Goal: Task Accomplishment & Management: Use online tool/utility

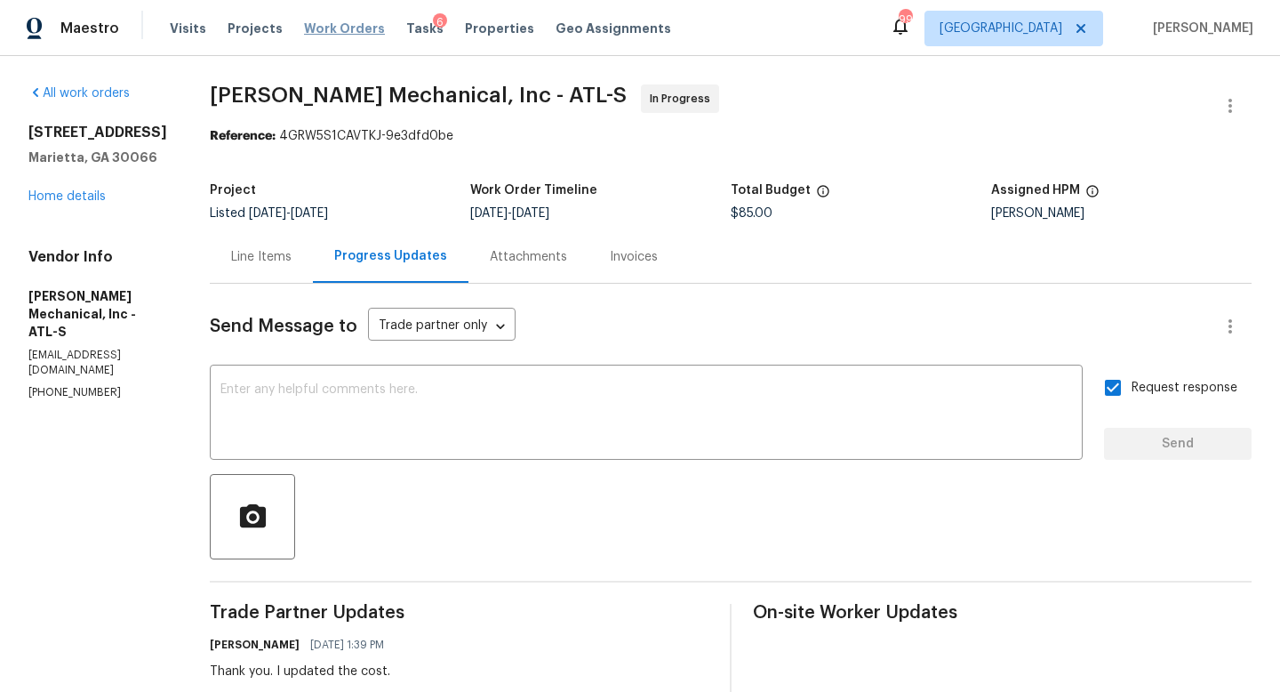
click at [346, 23] on span "Work Orders" at bounding box center [344, 29] width 81 height 18
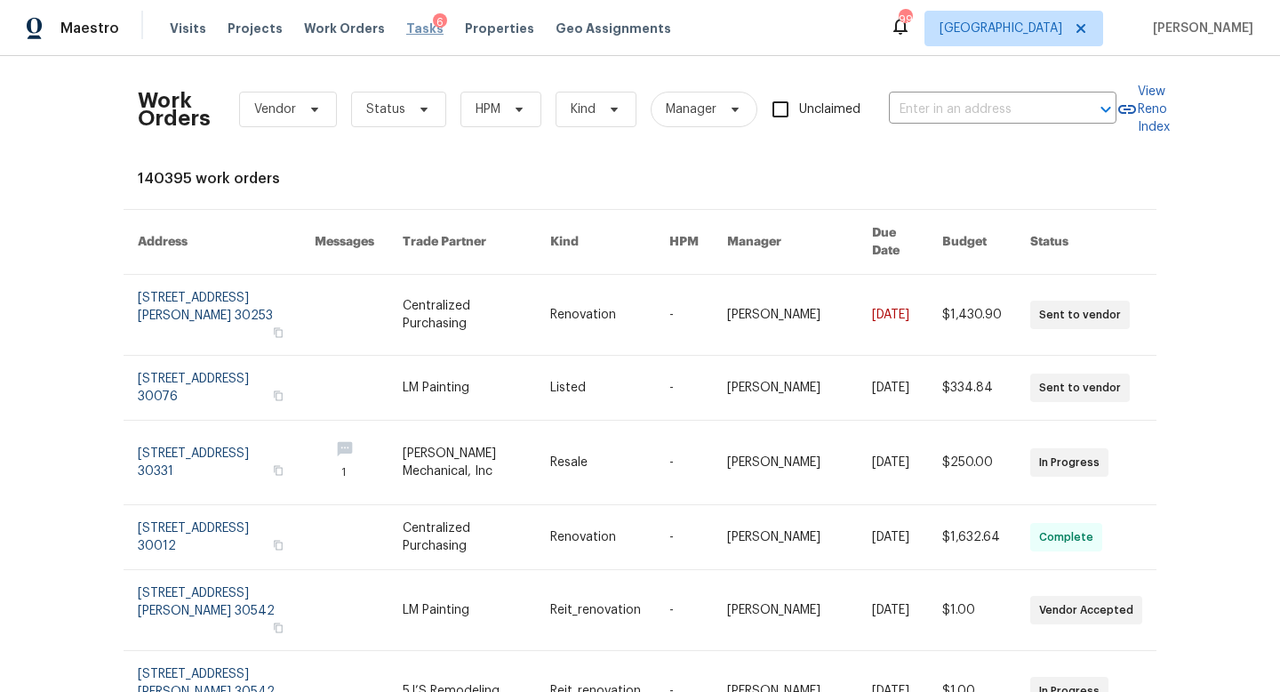
click at [409, 23] on span "Tasks" at bounding box center [424, 28] width 37 height 12
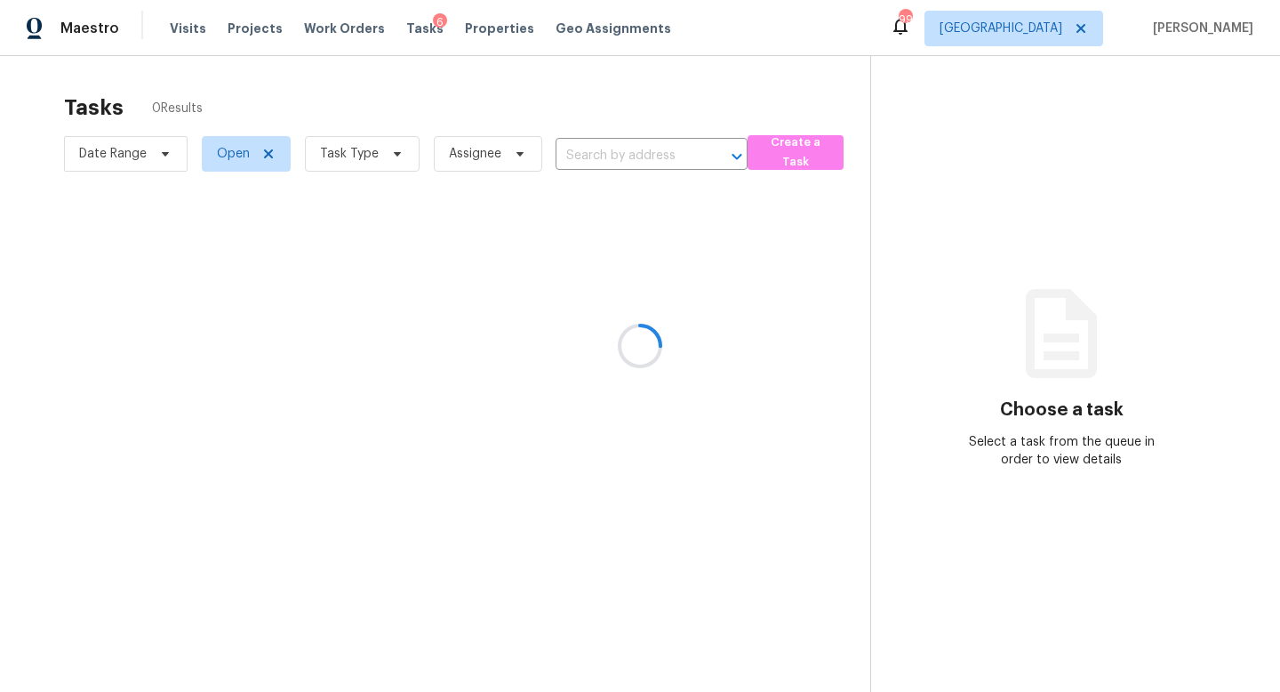
click at [357, 162] on div at bounding box center [640, 346] width 1280 height 692
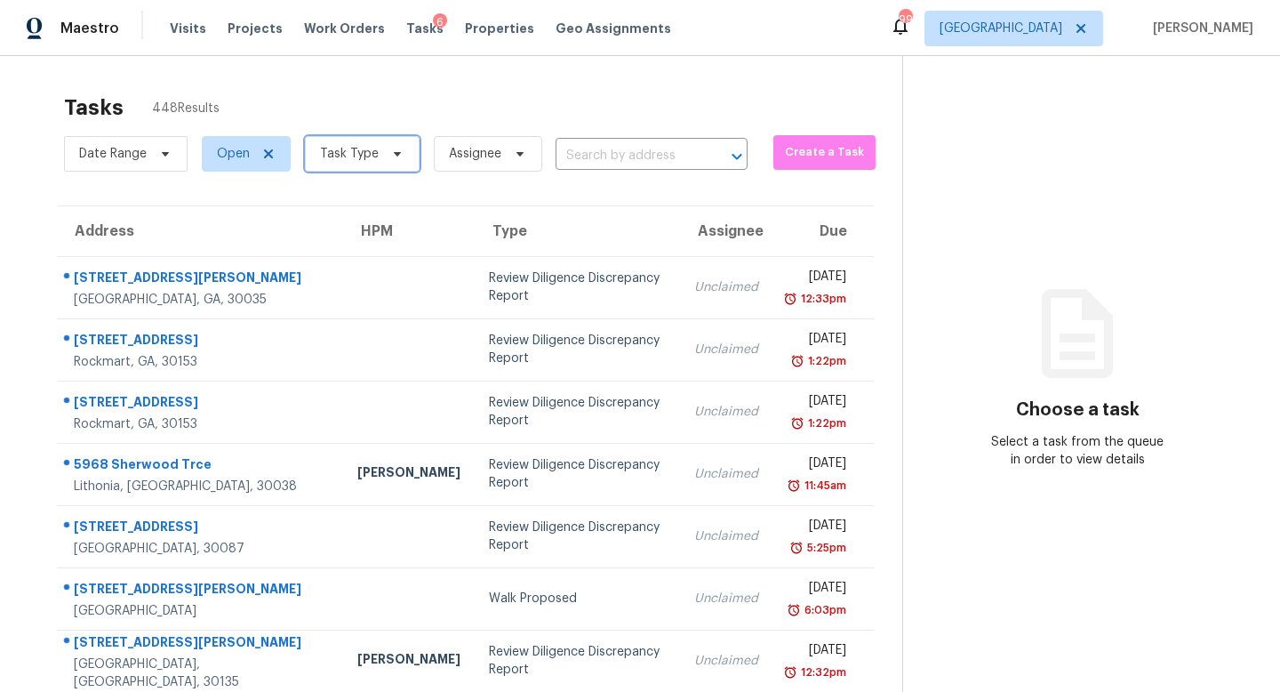
click at [357, 152] on span "Task Type" at bounding box center [349, 154] width 59 height 18
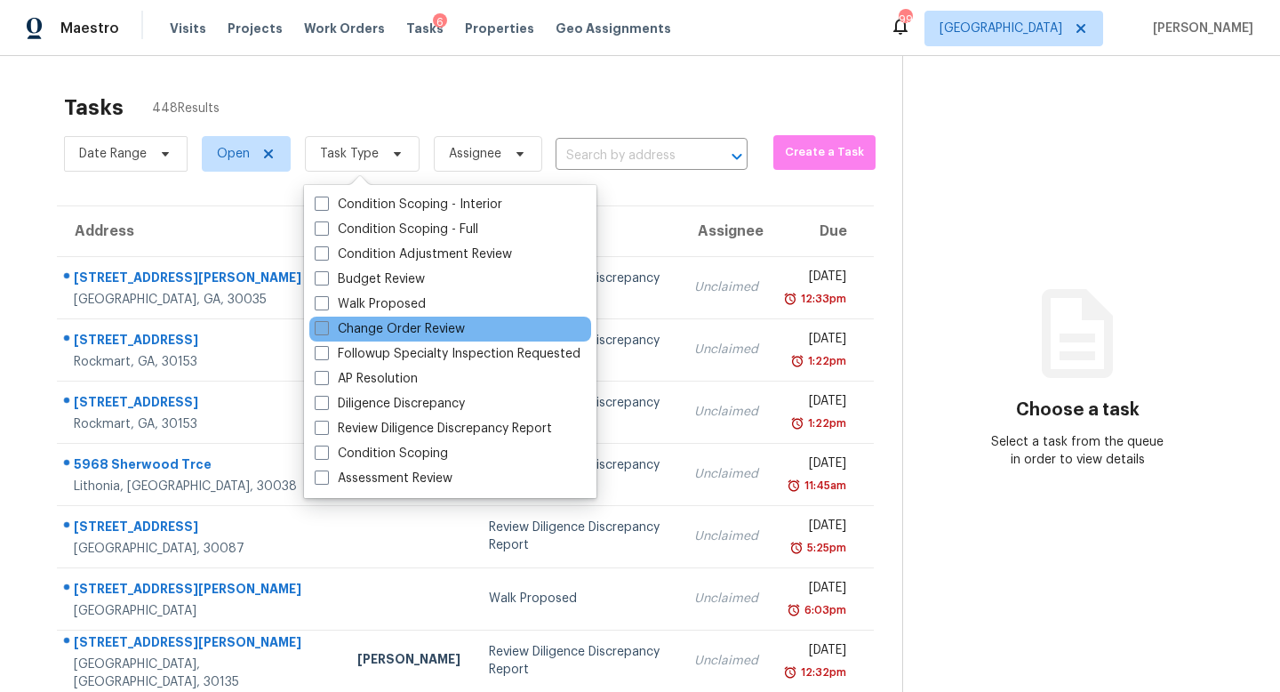
click at [371, 322] on label "Change Order Review" at bounding box center [390, 329] width 150 height 18
click at [326, 322] on input "Change Order Review" at bounding box center [321, 326] width 12 height 12
checkbox input "true"
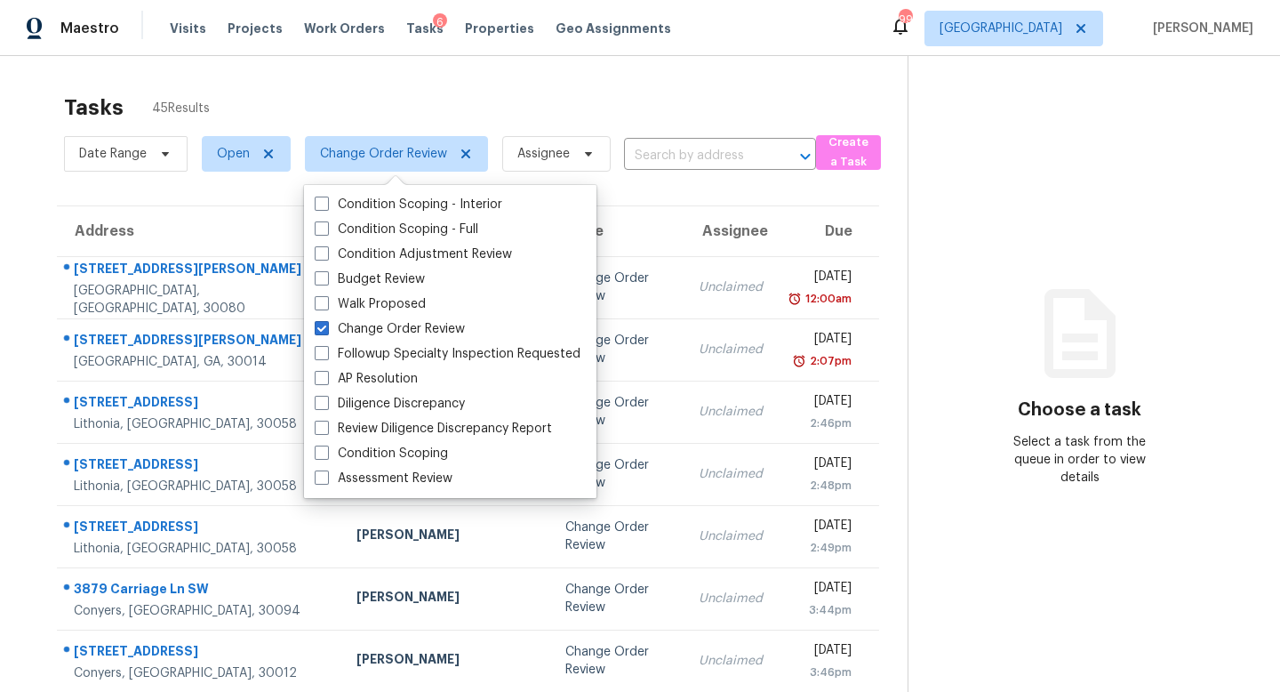
click at [368, 84] on div "Tasks 45 Results" at bounding box center [486, 107] width 844 height 46
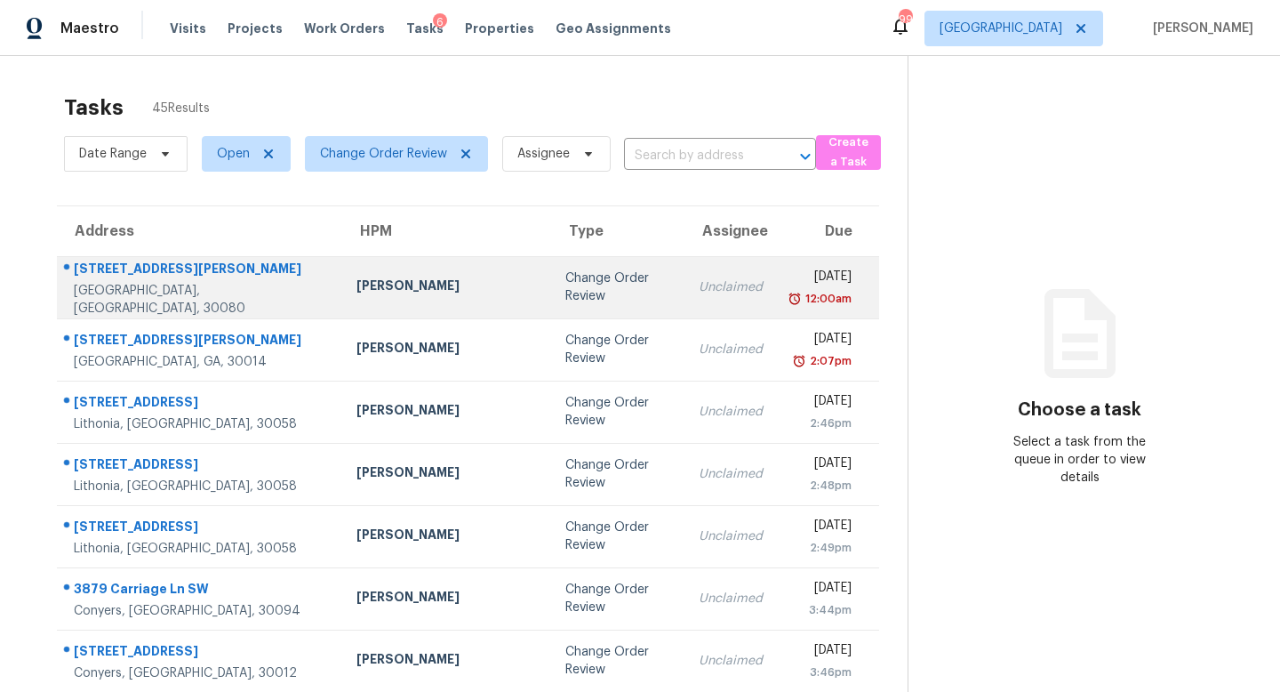
click at [130, 282] on div "7004 Pat Mell Pl SE" at bounding box center [201, 271] width 254 height 22
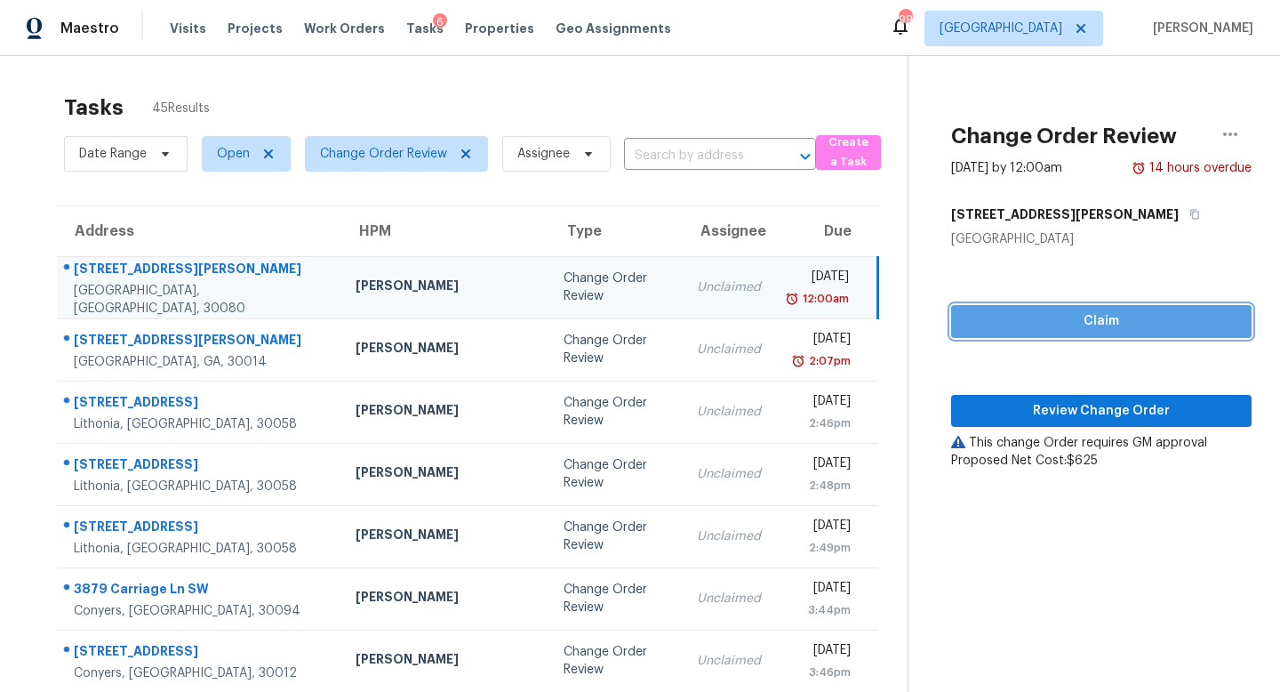
click at [1068, 319] on span "Claim" at bounding box center [1102, 321] width 272 height 22
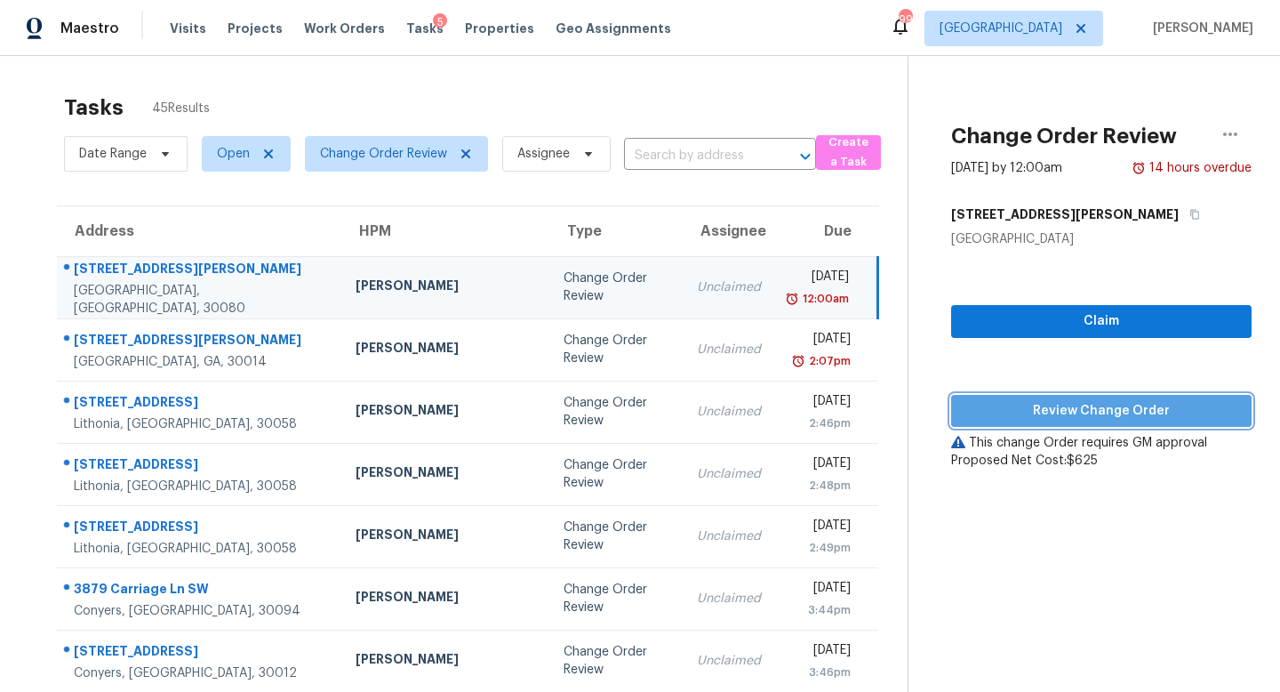
click at [1064, 403] on span "Review Change Order" at bounding box center [1102, 411] width 272 height 22
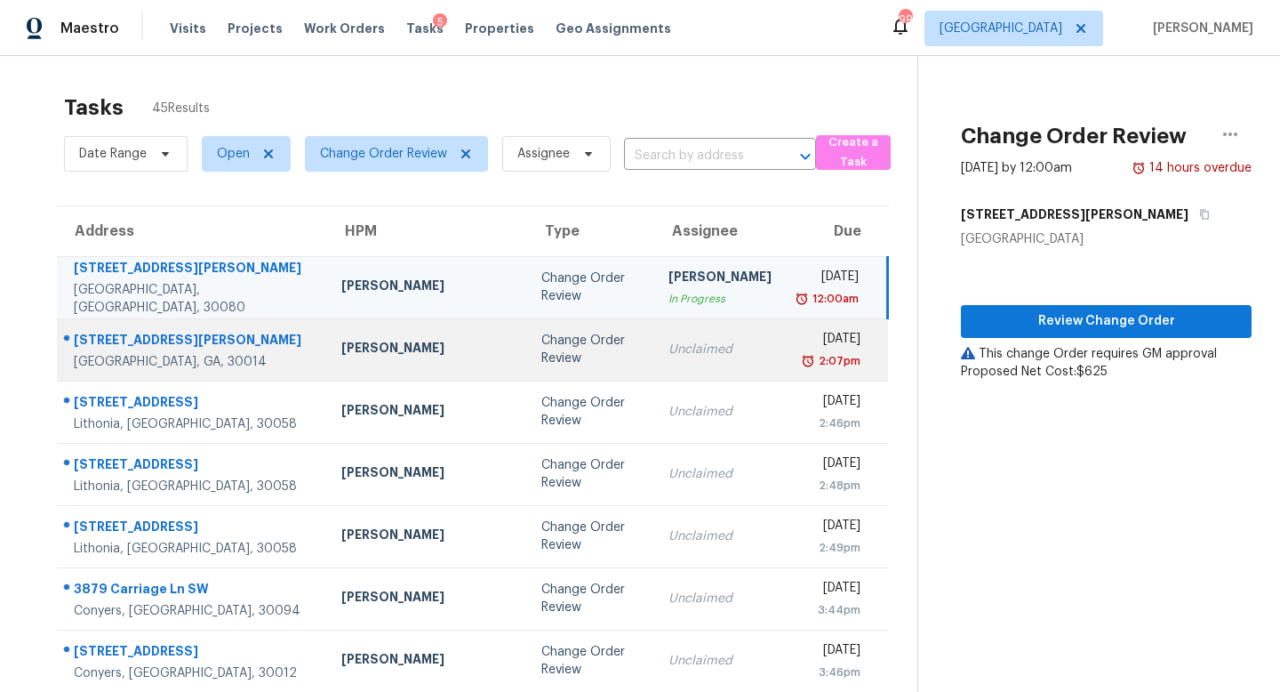
click at [542, 345] on div "Change Order Review" at bounding box center [591, 350] width 98 height 36
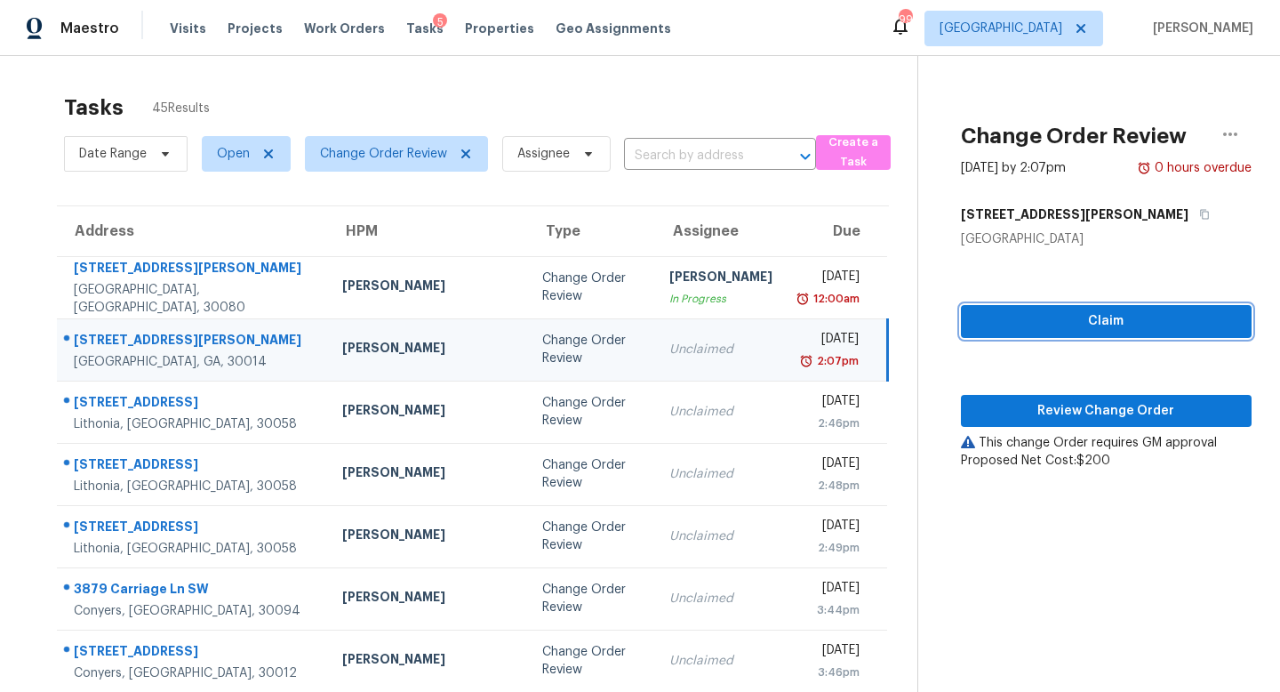
click at [1054, 322] on span "Claim" at bounding box center [1106, 321] width 262 height 22
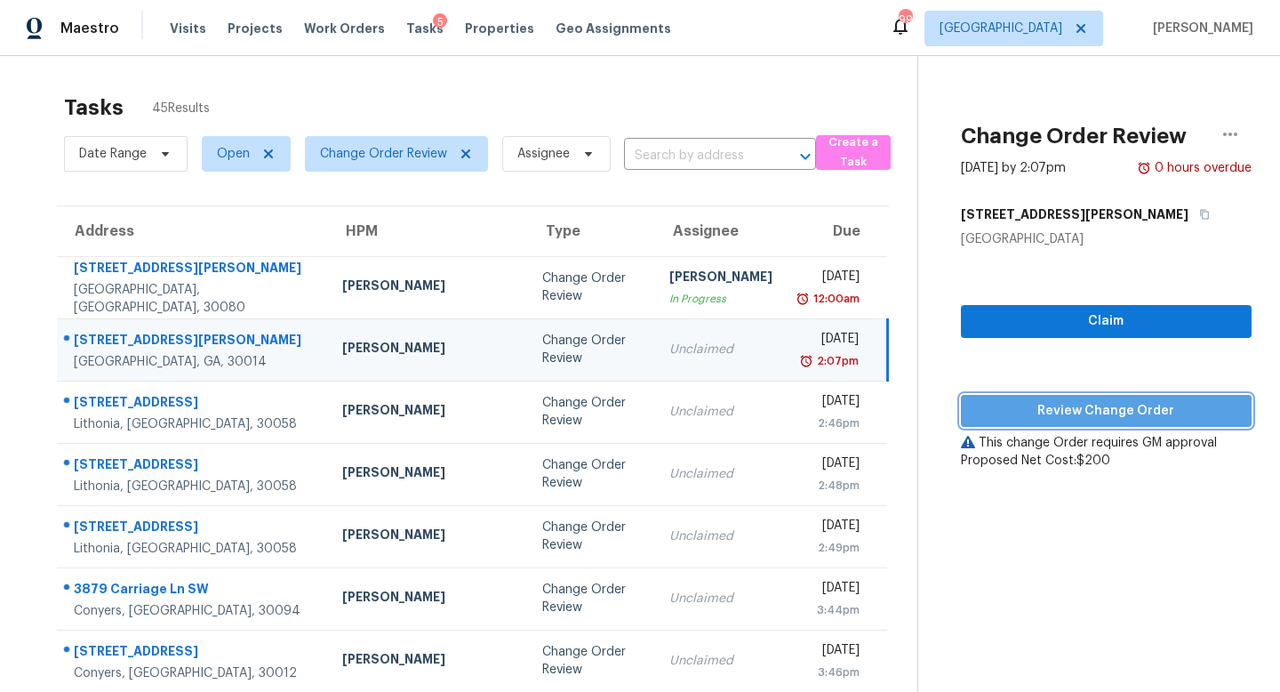
click at [1039, 408] on span "Review Change Order" at bounding box center [1106, 411] width 262 height 22
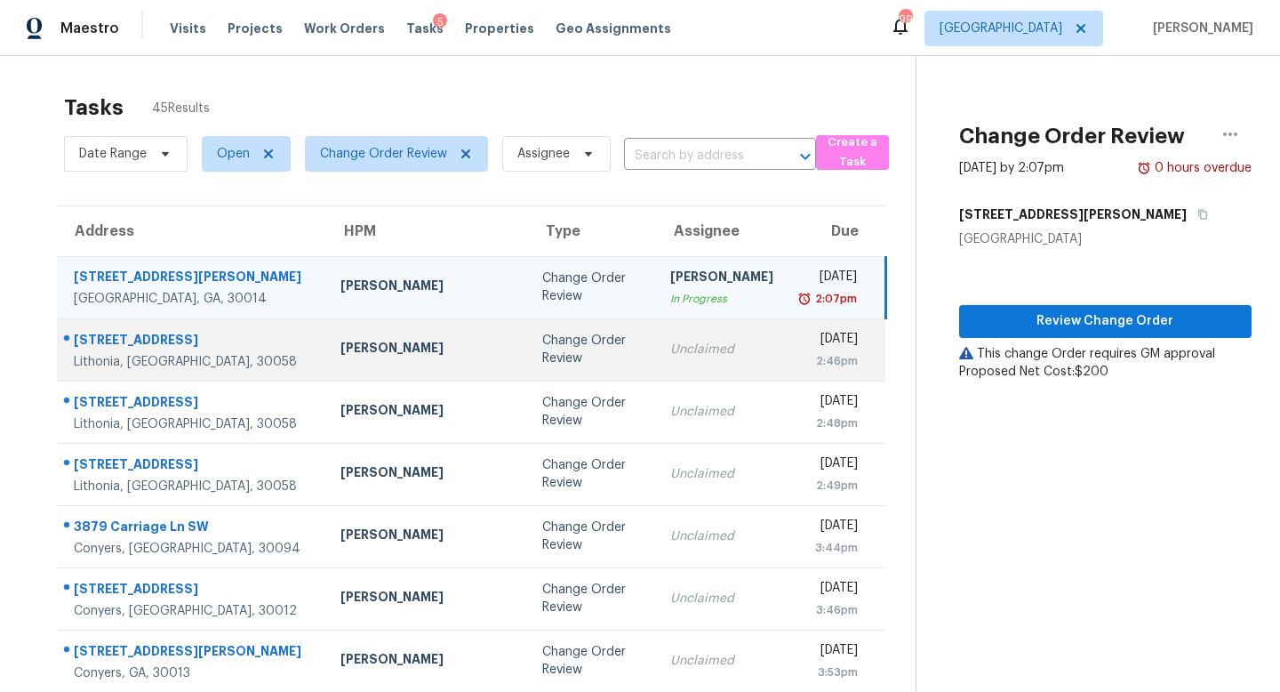
click at [670, 342] on div "Unclaimed" at bounding box center [721, 350] width 103 height 18
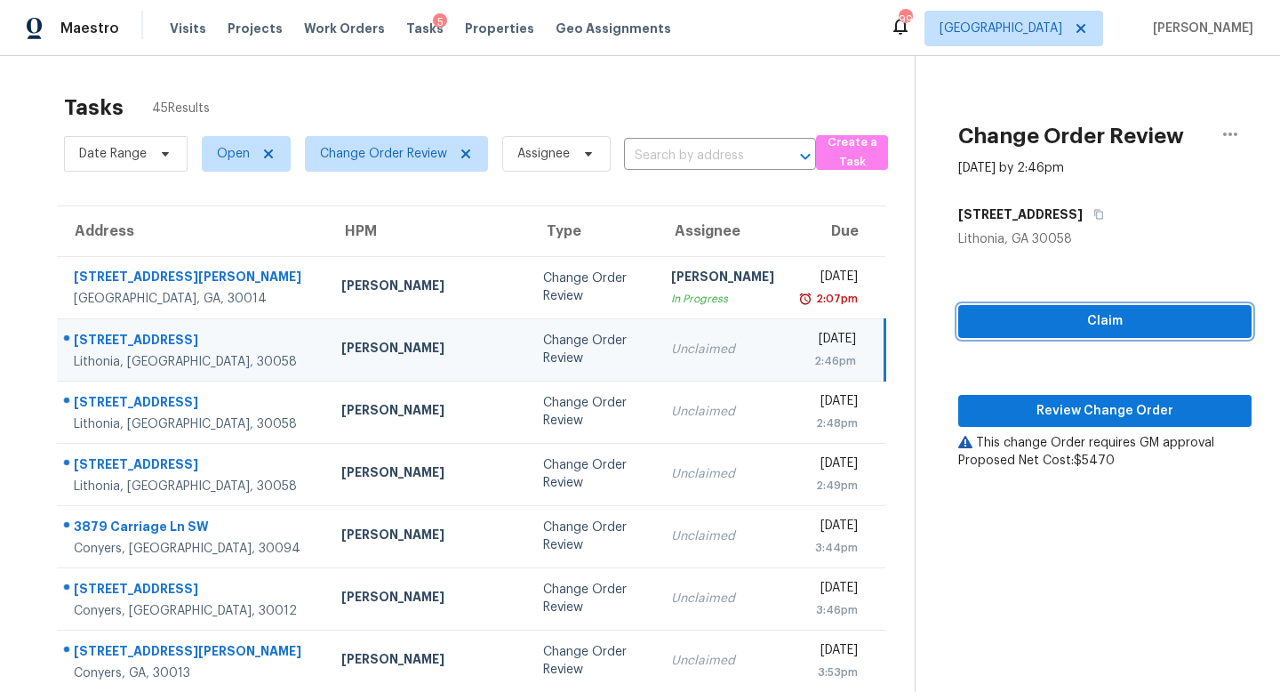
click at [1047, 324] on span "Claim" at bounding box center [1105, 321] width 265 height 22
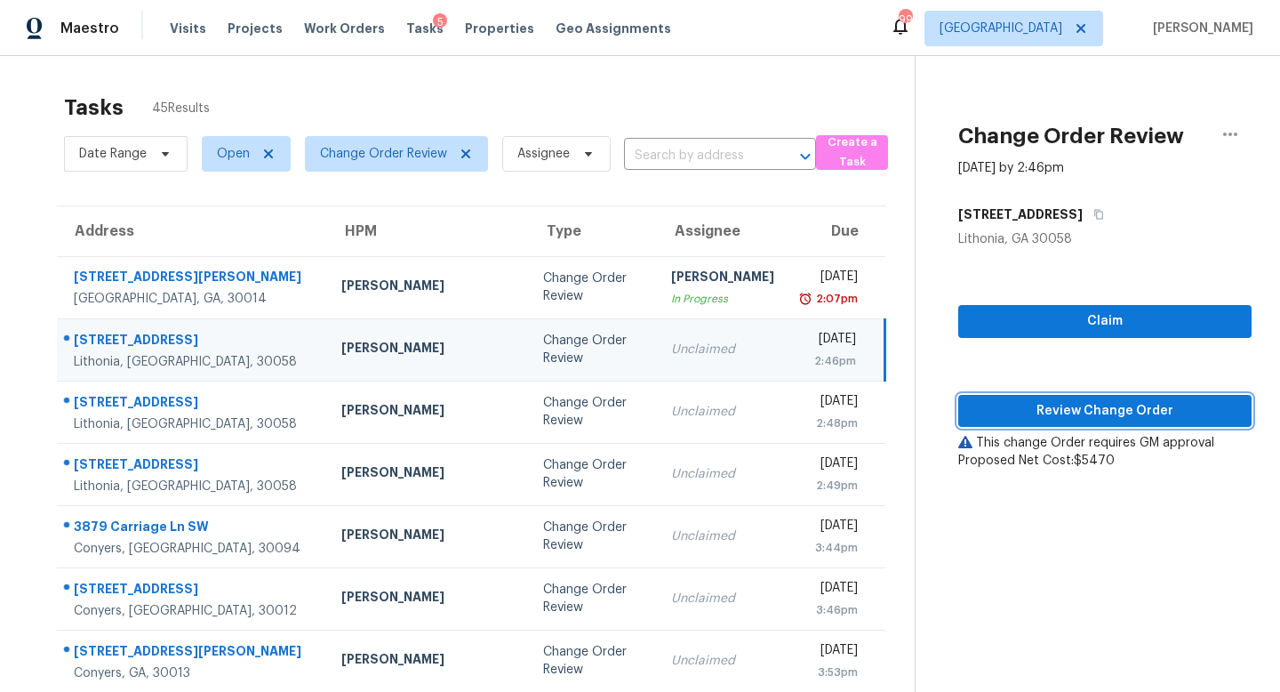
click at [1069, 396] on button "Review Change Order" at bounding box center [1105, 411] width 293 height 33
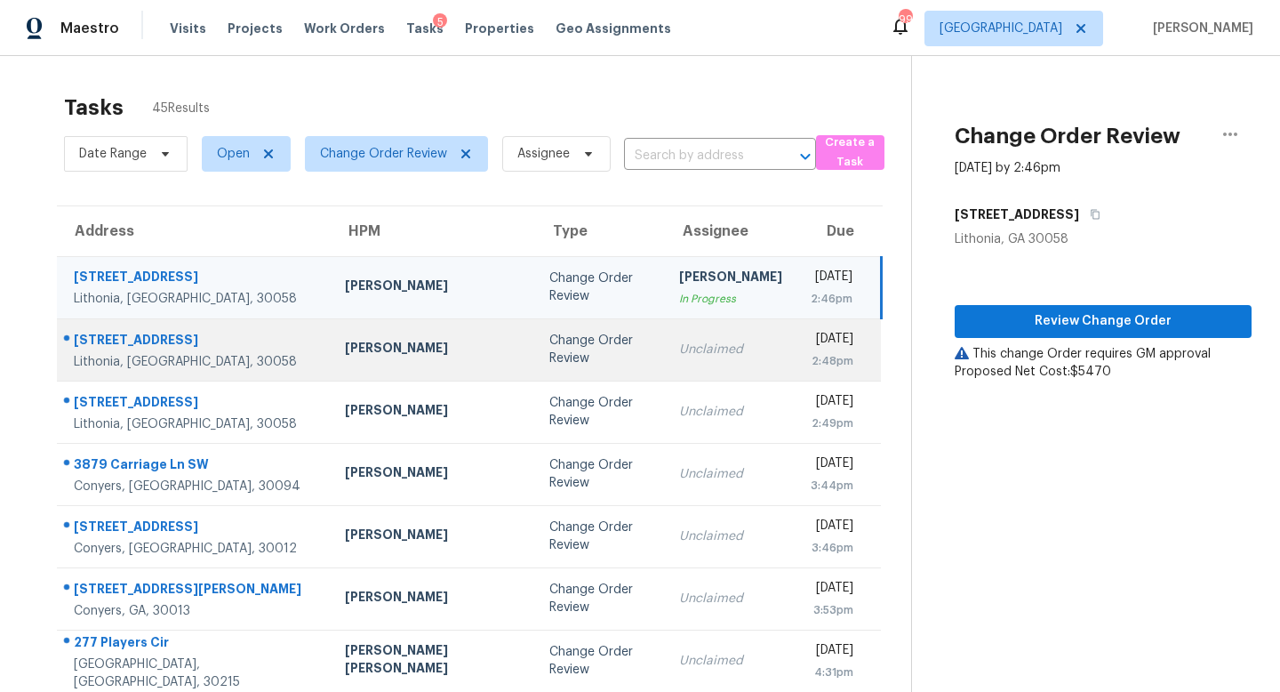
click at [550, 355] on div "Change Order Review" at bounding box center [600, 350] width 101 height 36
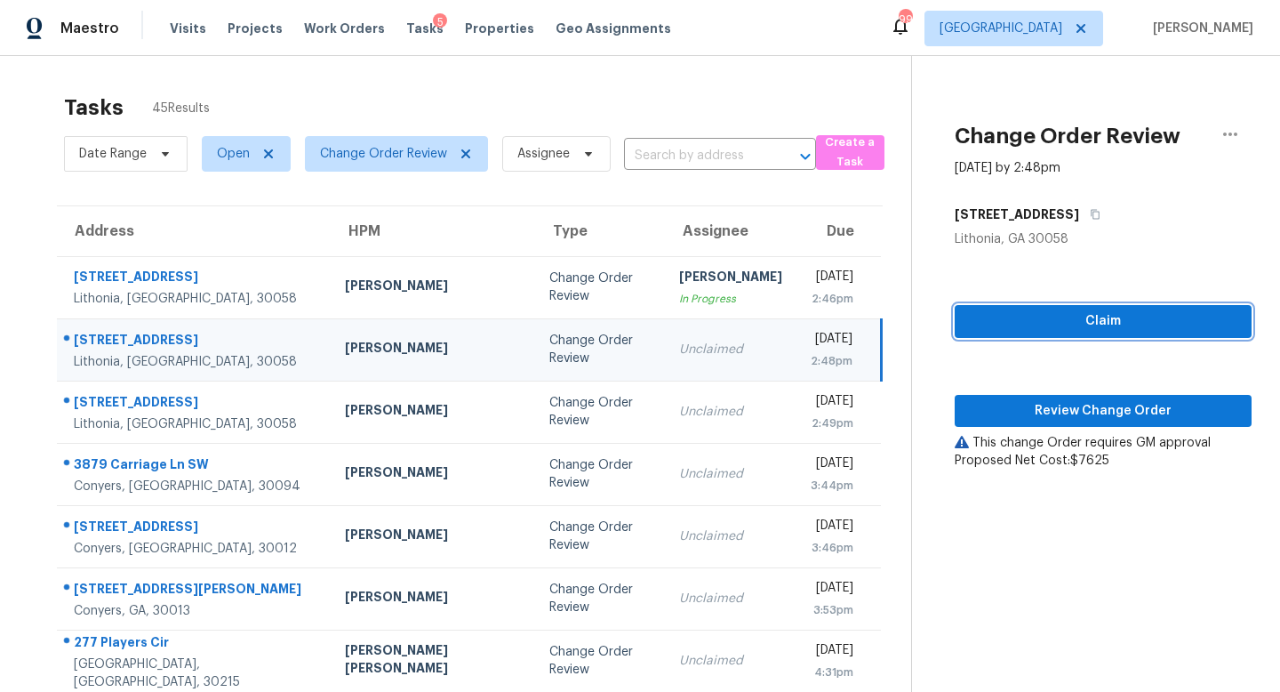
click at [1069, 326] on span "Claim" at bounding box center [1103, 321] width 269 height 22
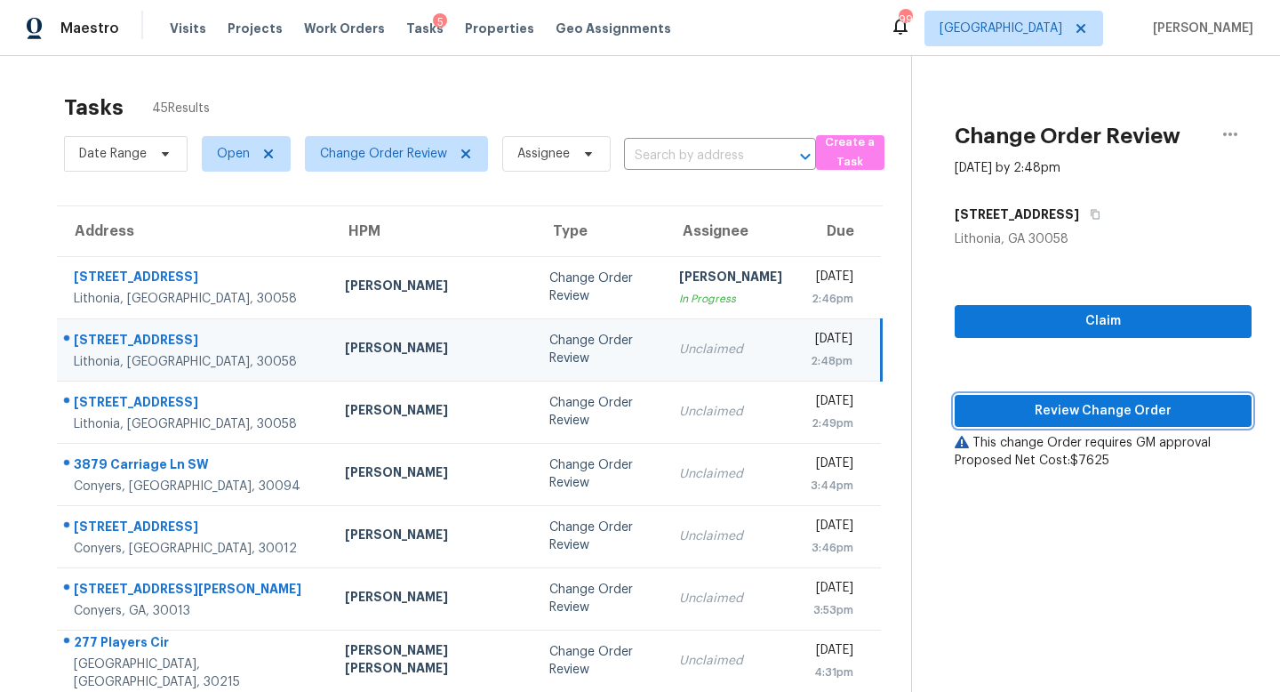
click at [1070, 404] on span "Review Change Order" at bounding box center [1103, 411] width 269 height 22
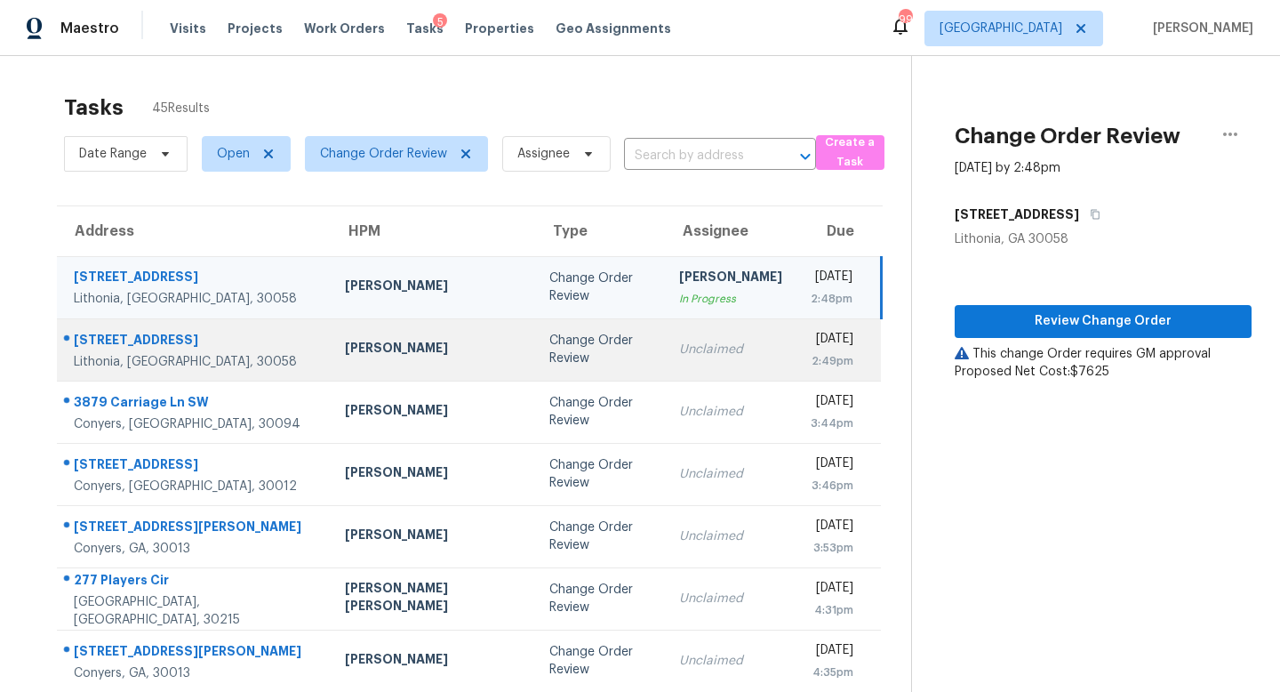
click at [679, 349] on div "Unclaimed" at bounding box center [730, 350] width 103 height 18
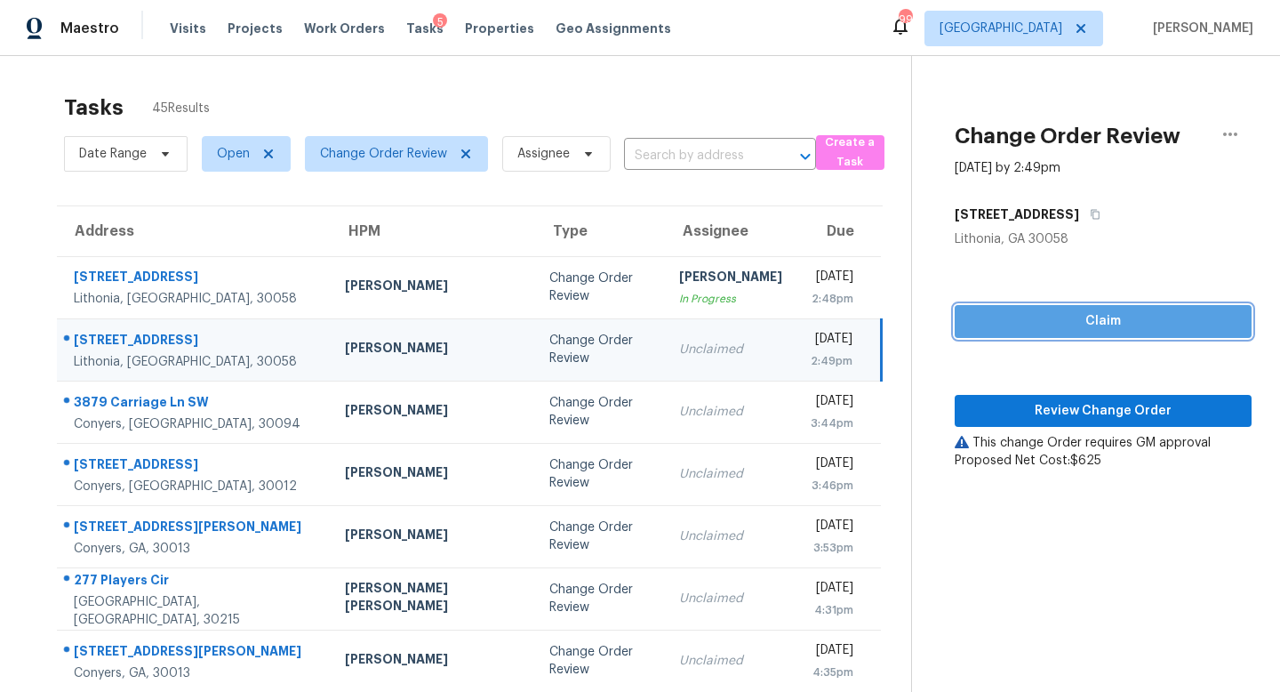
click at [1091, 323] on span "Claim" at bounding box center [1103, 321] width 269 height 22
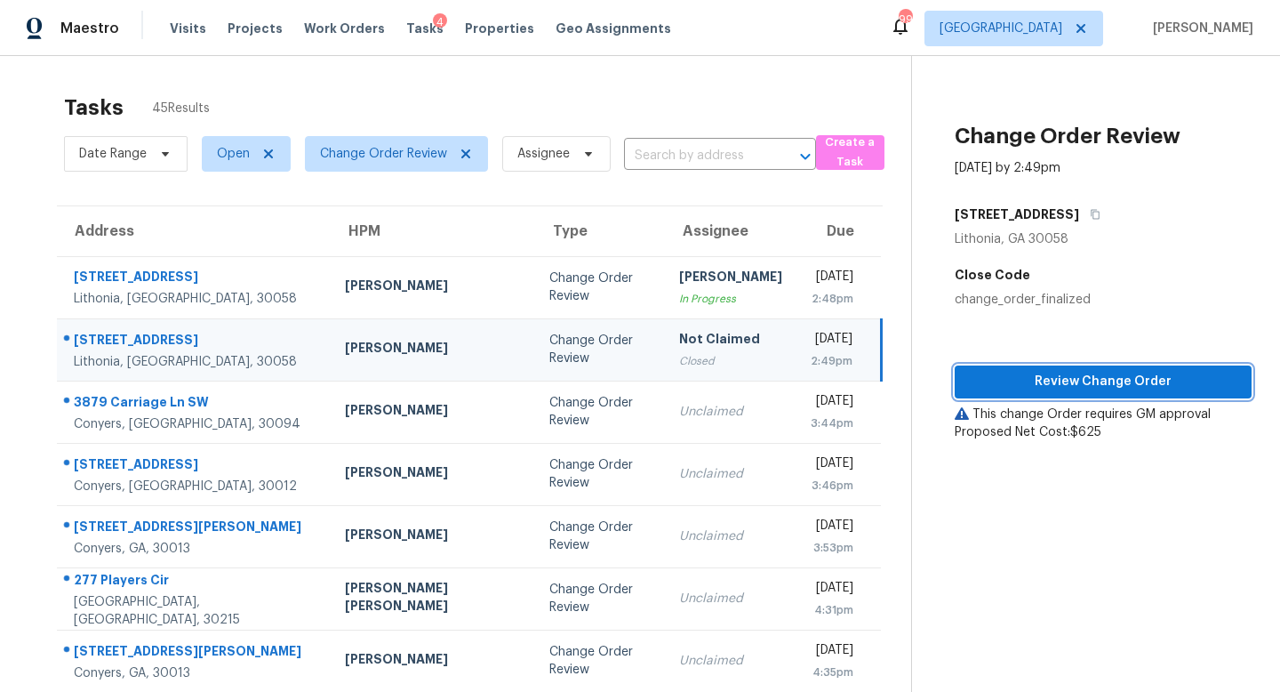
click at [1086, 381] on span "Review Change Order" at bounding box center [1103, 382] width 269 height 22
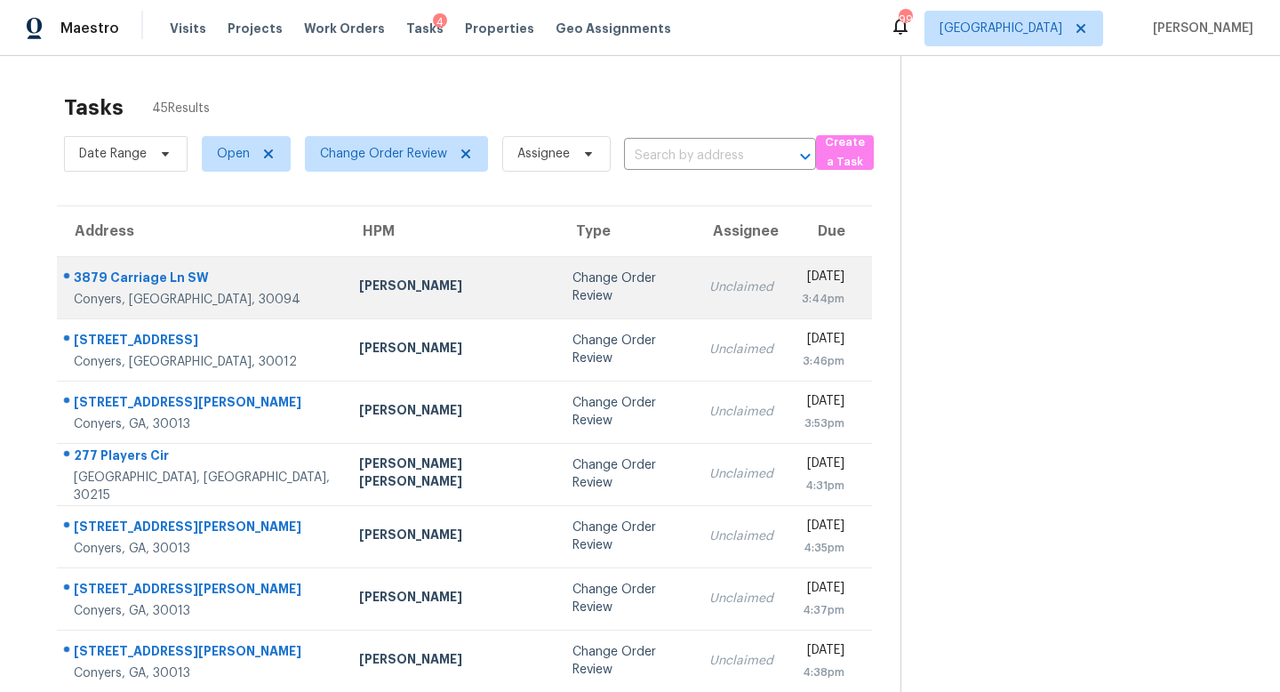
click at [575, 269] on td "Change Order Review" at bounding box center [626, 287] width 137 height 62
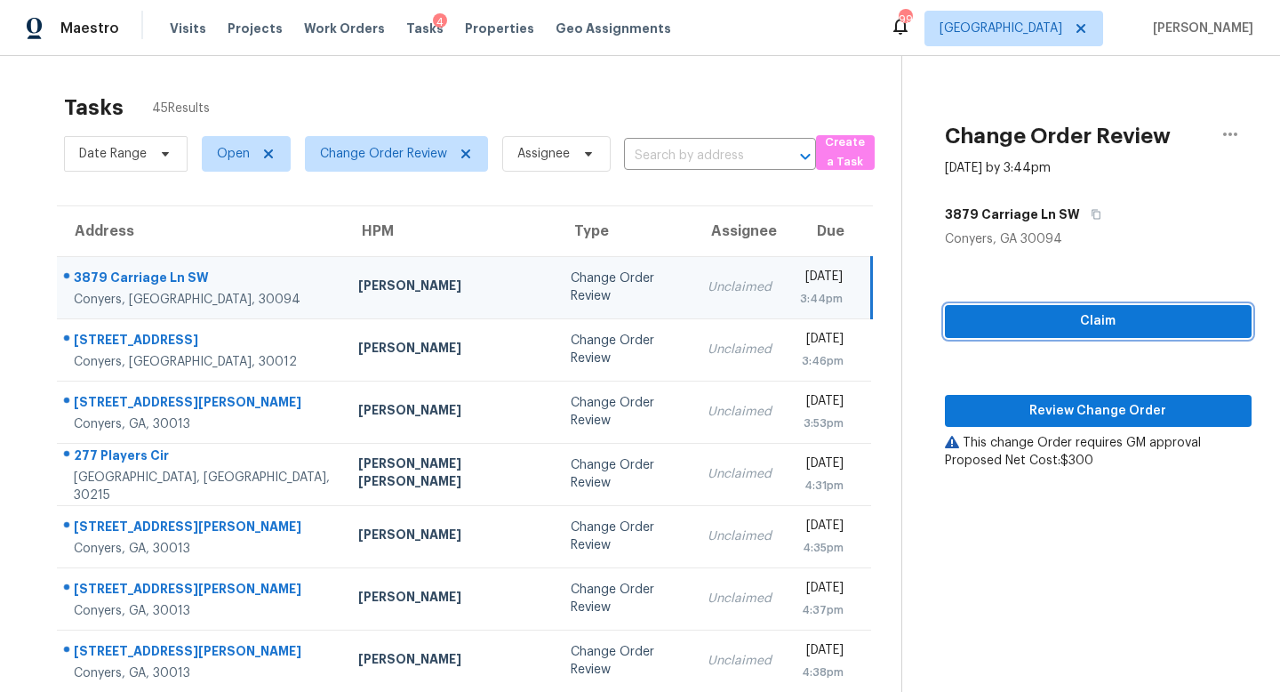
click at [1058, 322] on span "Claim" at bounding box center [1098, 321] width 278 height 22
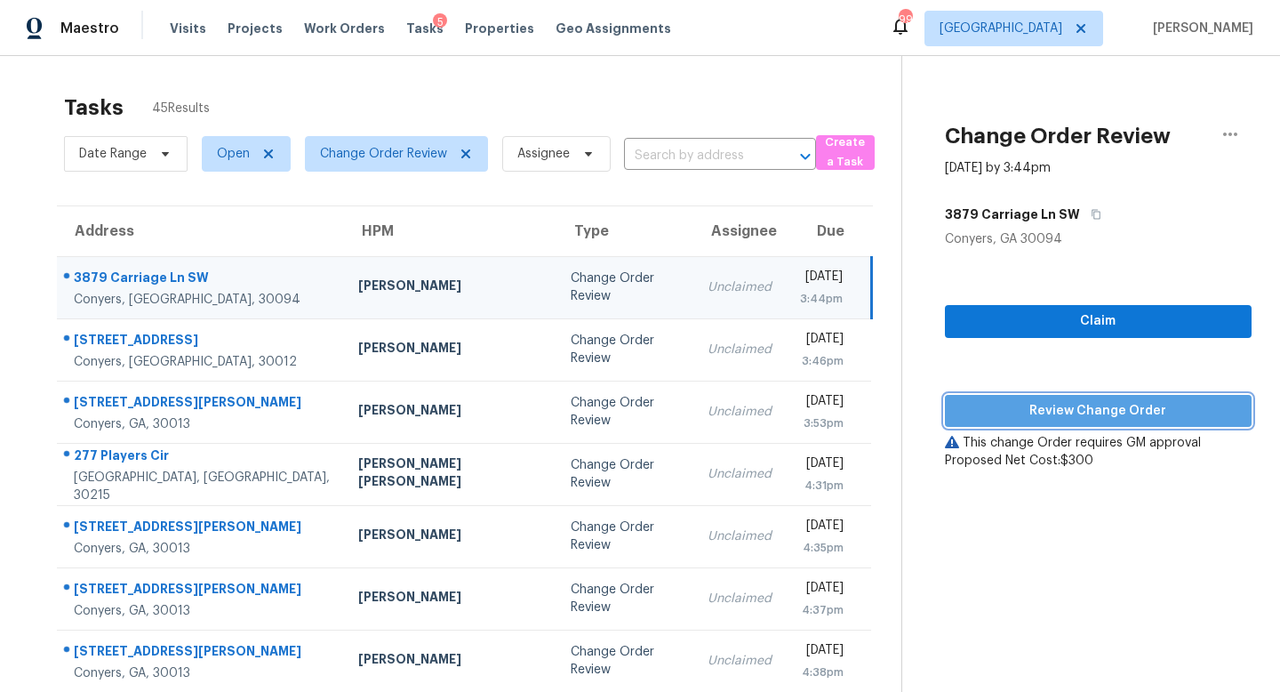
click at [1058, 405] on span "Review Change Order" at bounding box center [1098, 411] width 278 height 22
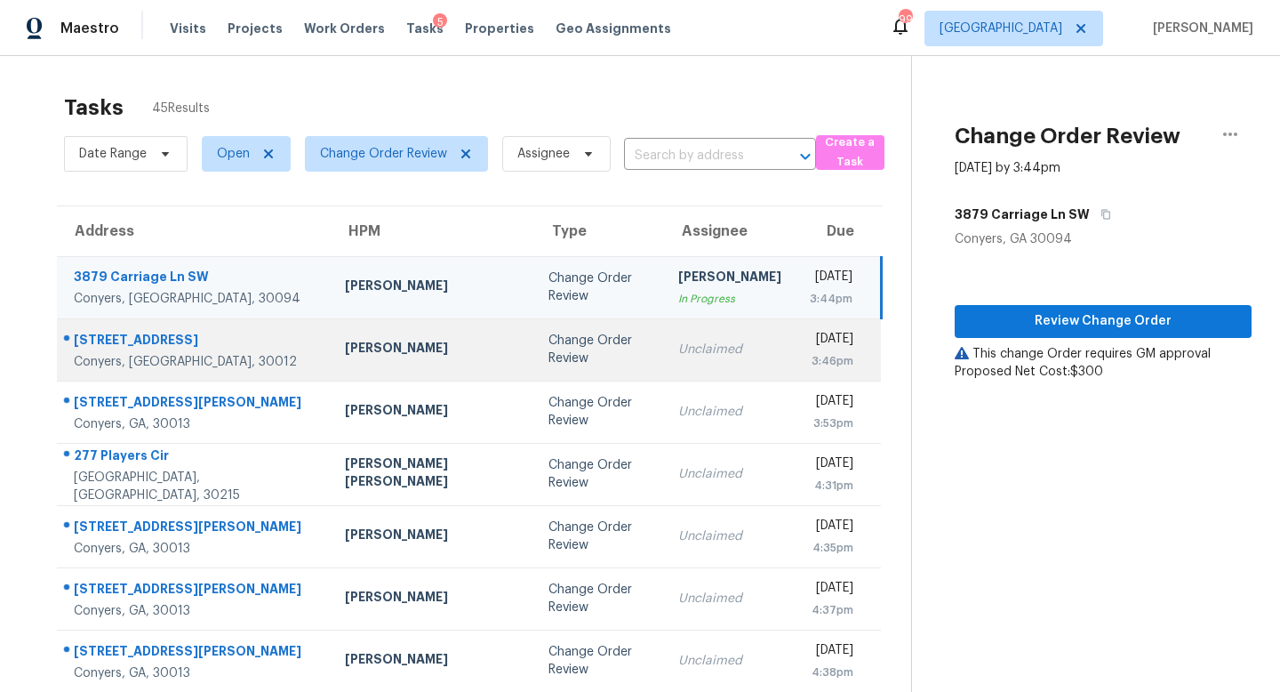
click at [534, 333] on td "Change Order Review" at bounding box center [599, 349] width 130 height 62
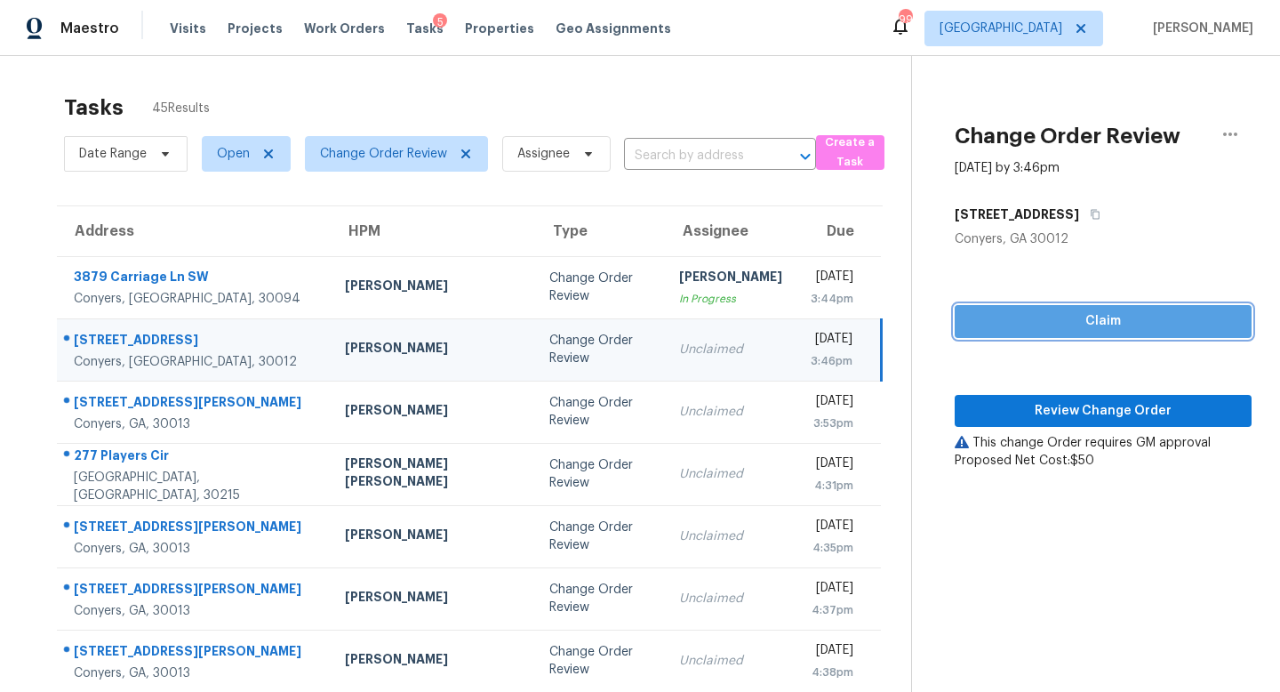
click at [1063, 317] on span "Claim" at bounding box center [1103, 321] width 269 height 22
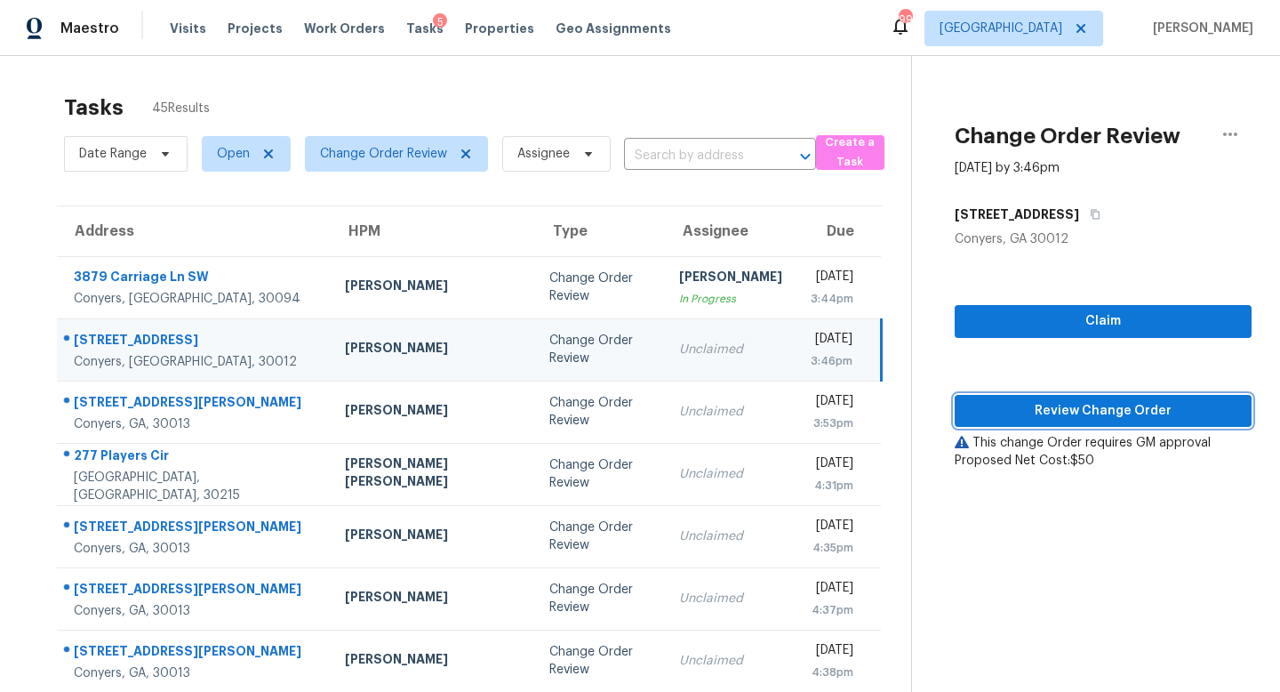
click at [1070, 411] on span "Review Change Order" at bounding box center [1103, 411] width 269 height 22
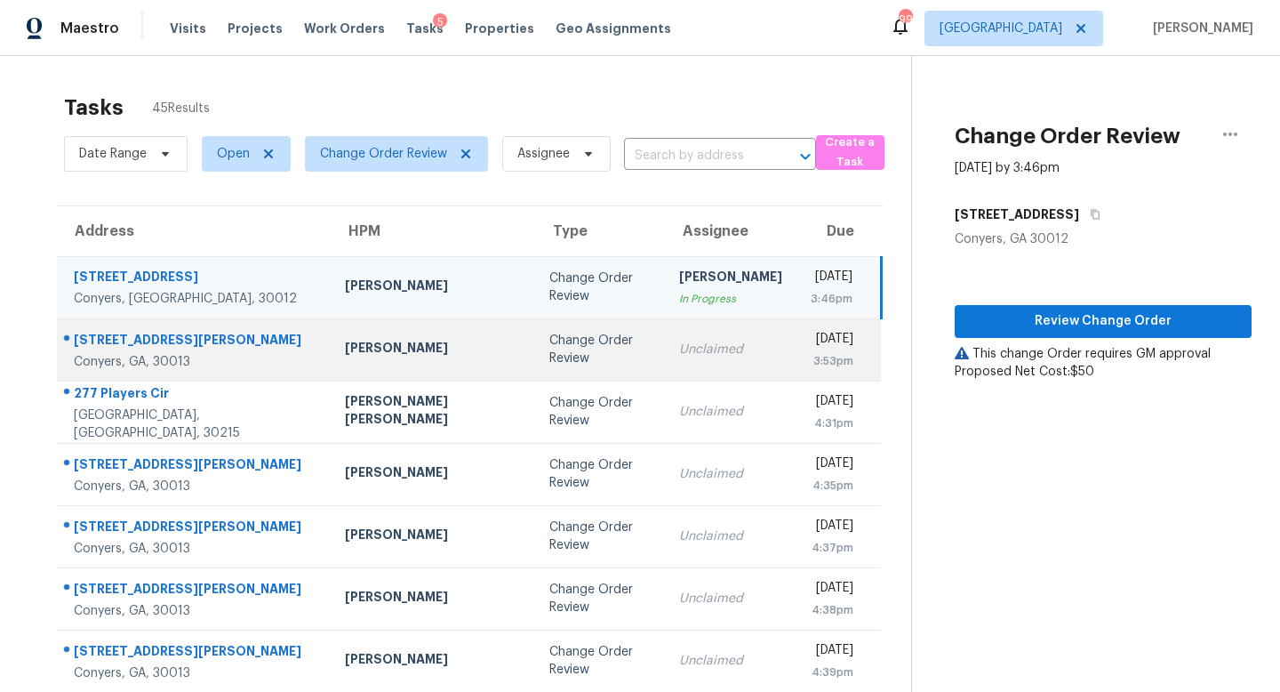
click at [550, 344] on div "Change Order Review" at bounding box center [600, 350] width 101 height 36
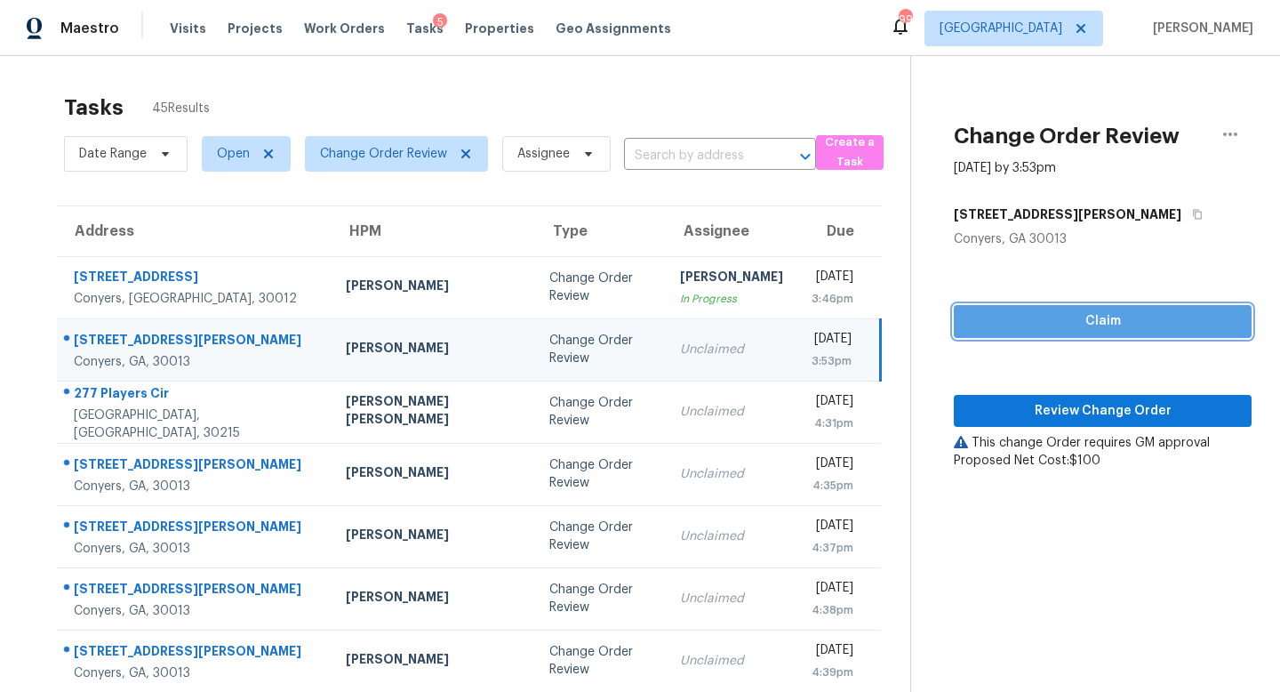
click at [1087, 317] on span "Claim" at bounding box center [1102, 321] width 269 height 22
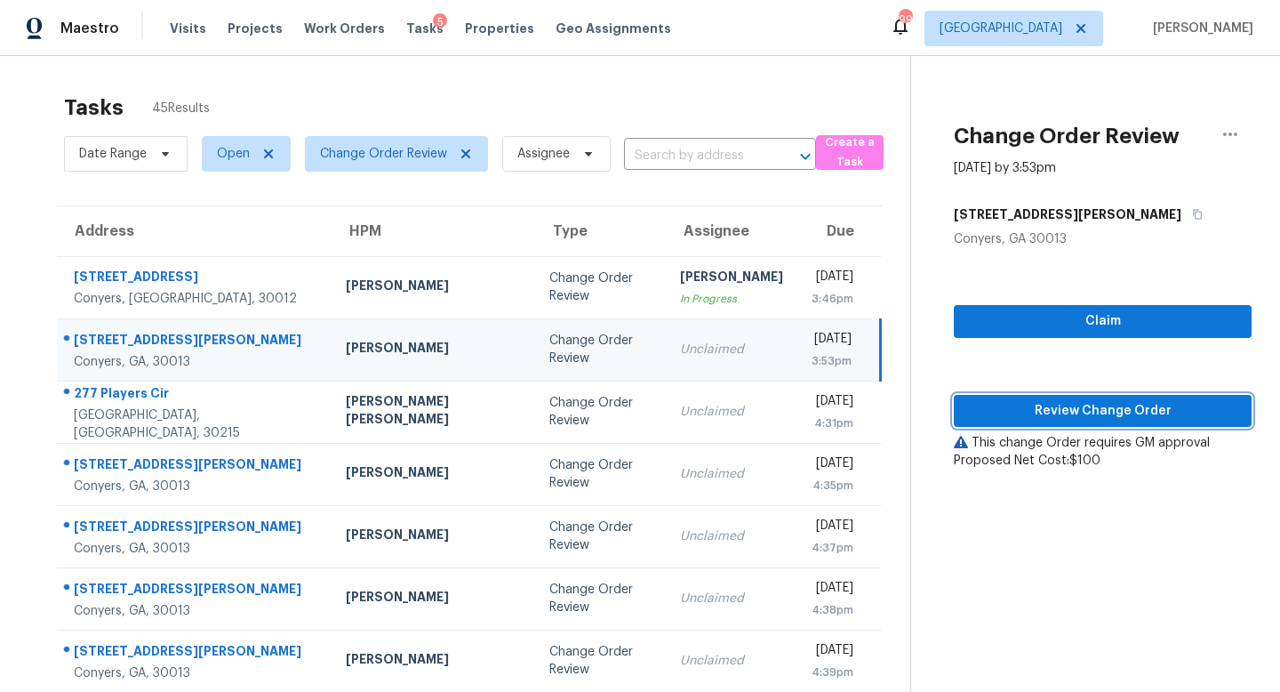
click at [1080, 405] on span "Review Change Order" at bounding box center [1102, 411] width 269 height 22
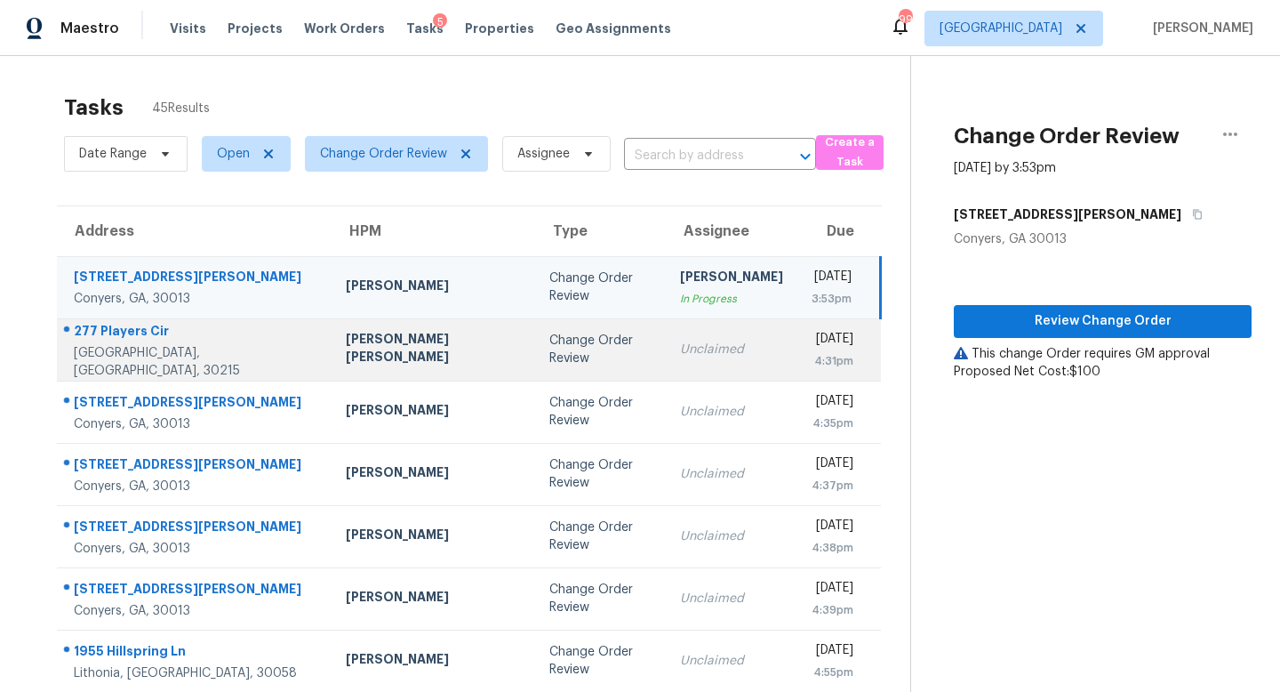
click at [666, 369] on td "Unclaimed" at bounding box center [732, 349] width 132 height 62
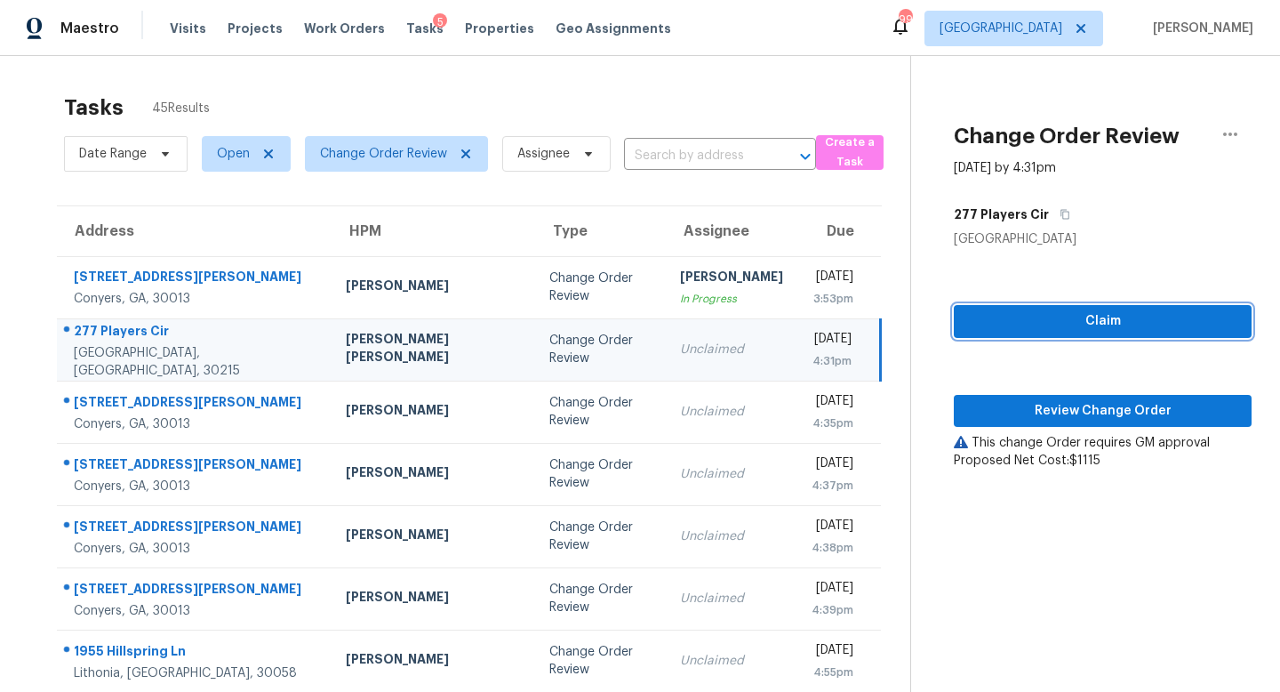
click at [1105, 317] on span "Claim" at bounding box center [1102, 321] width 269 height 22
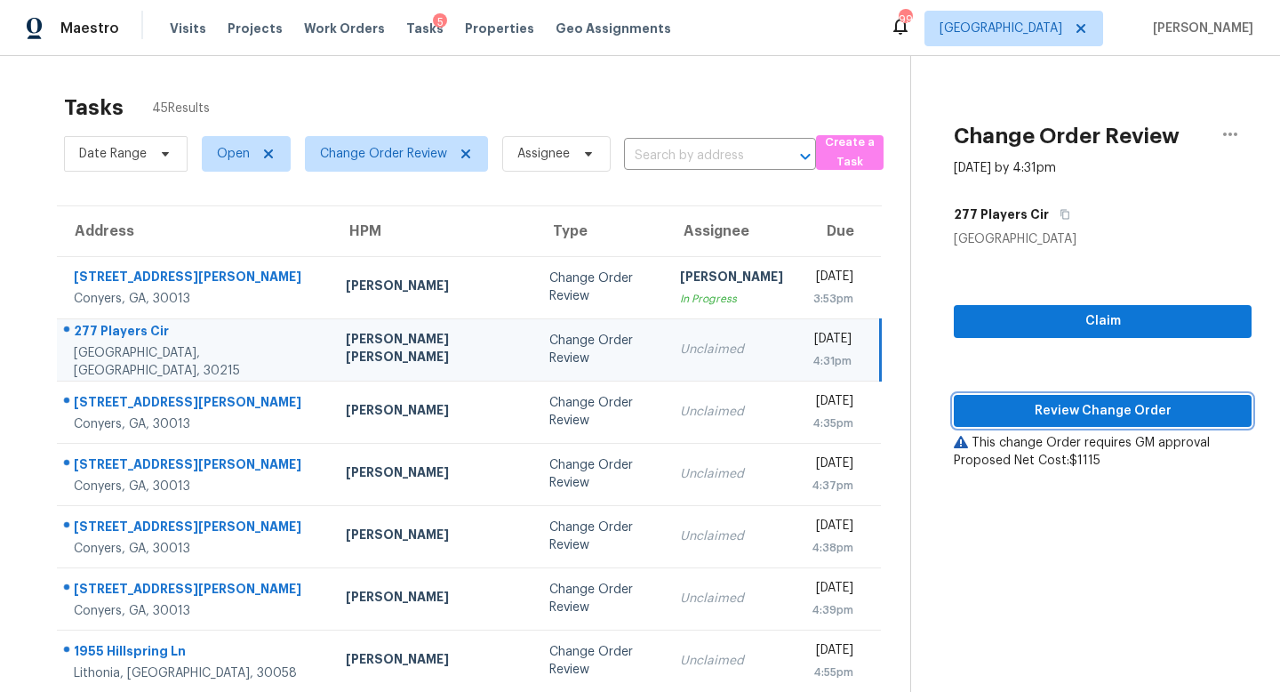
click at [1071, 414] on span "Review Change Order" at bounding box center [1102, 411] width 269 height 22
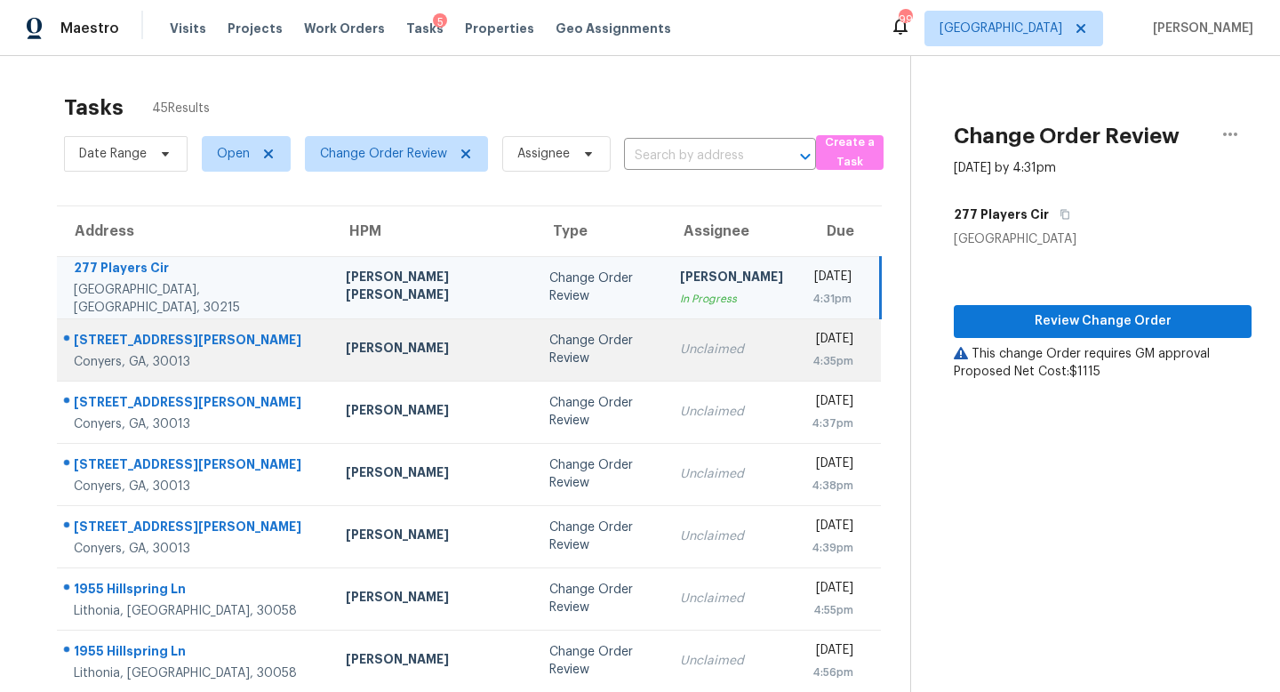
click at [666, 363] on td "Unclaimed" at bounding box center [732, 349] width 132 height 62
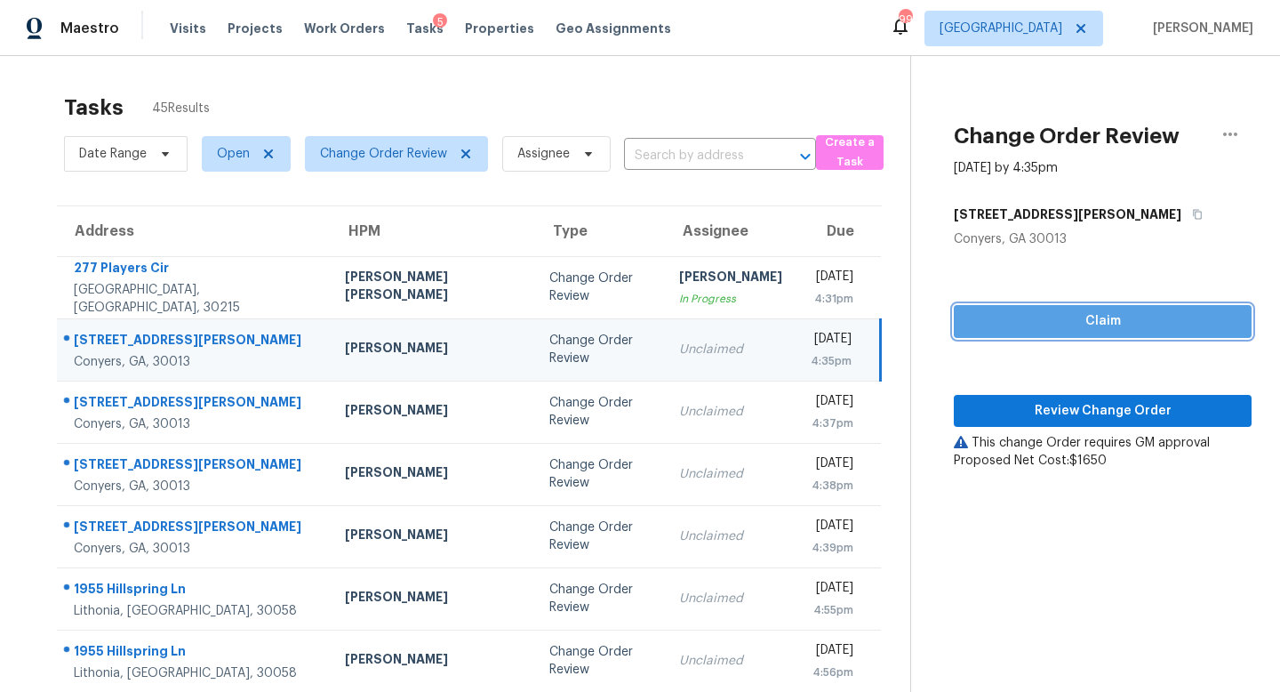
click at [1114, 318] on span "Claim" at bounding box center [1102, 321] width 269 height 22
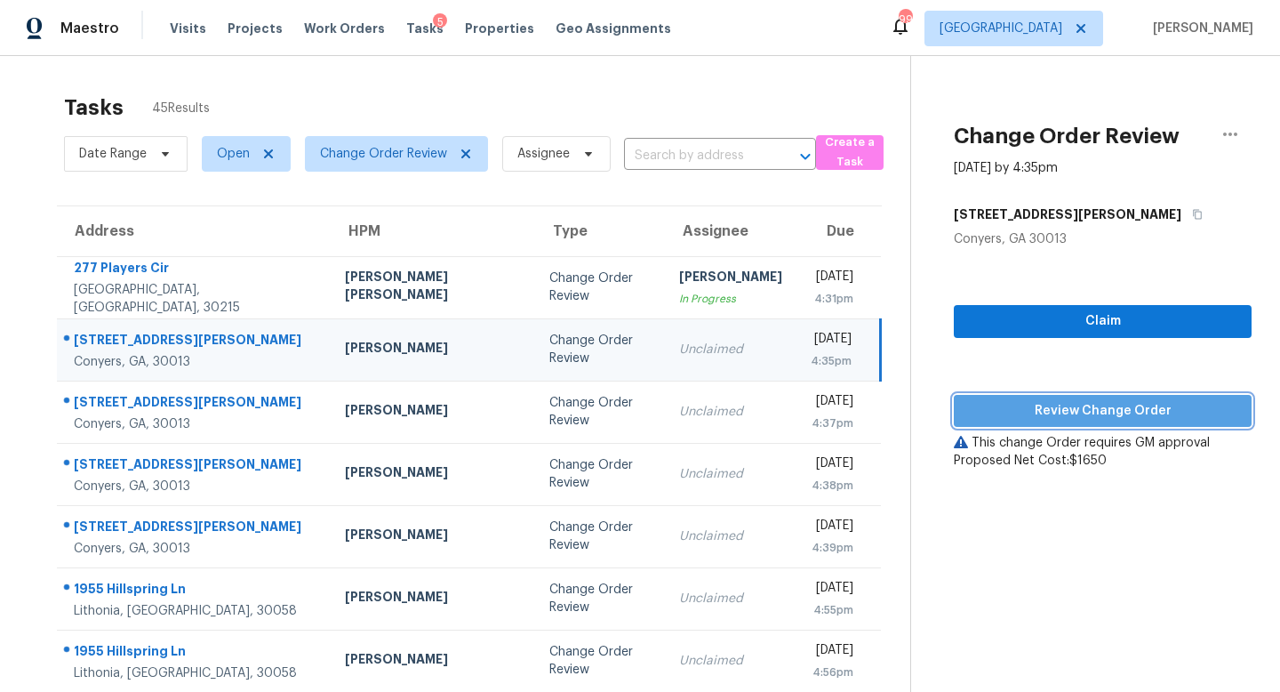
click at [1062, 402] on span "Review Change Order" at bounding box center [1102, 411] width 269 height 22
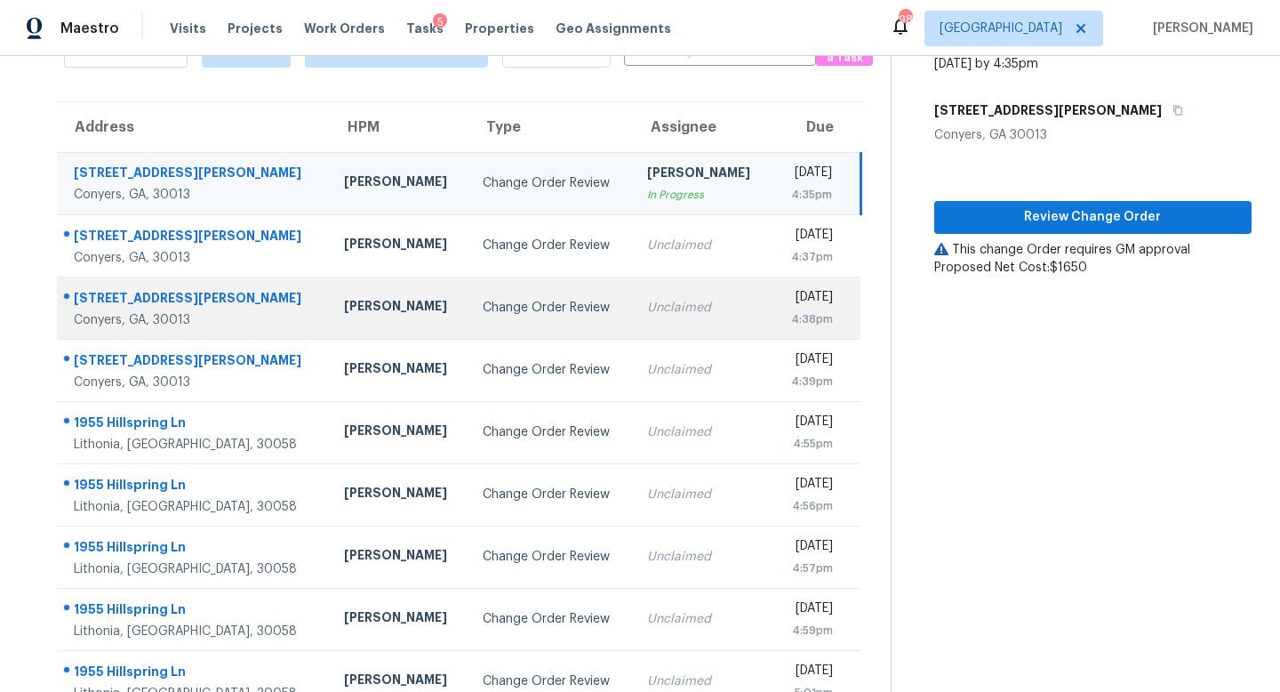
scroll to position [103, 0]
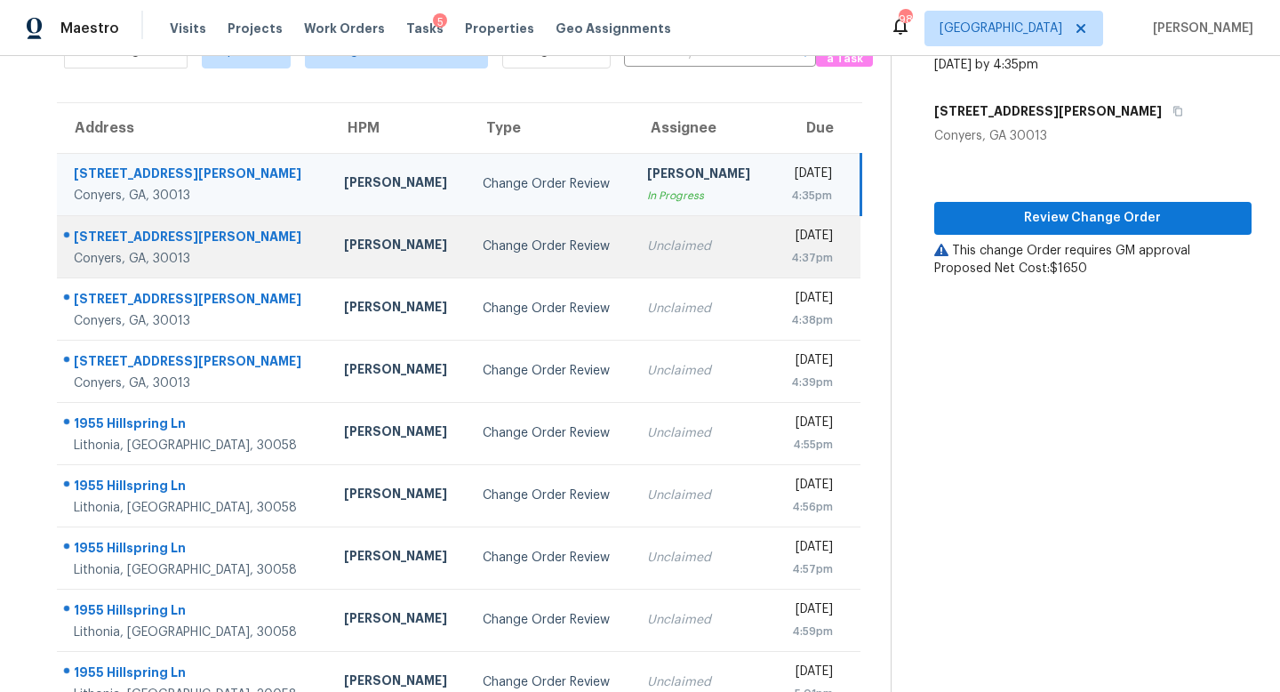
click at [647, 251] on div "Unclaimed" at bounding box center [702, 246] width 110 height 18
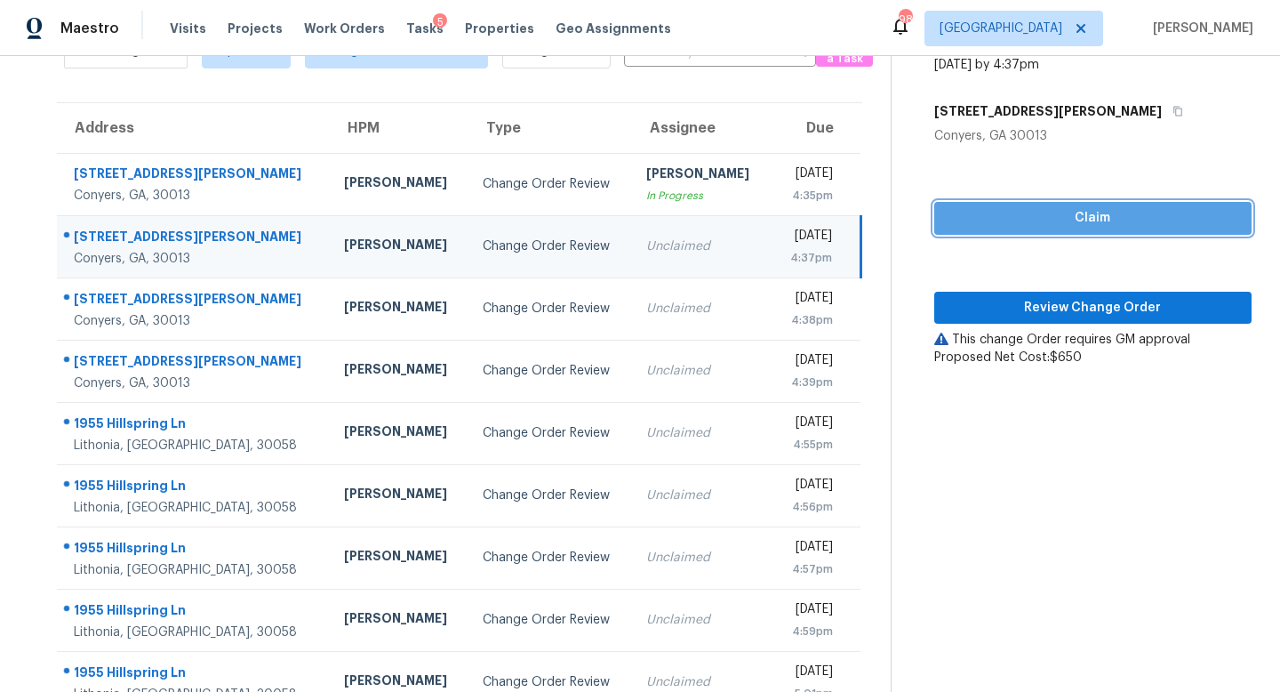
click at [1101, 205] on button "Claim" at bounding box center [1093, 218] width 317 height 33
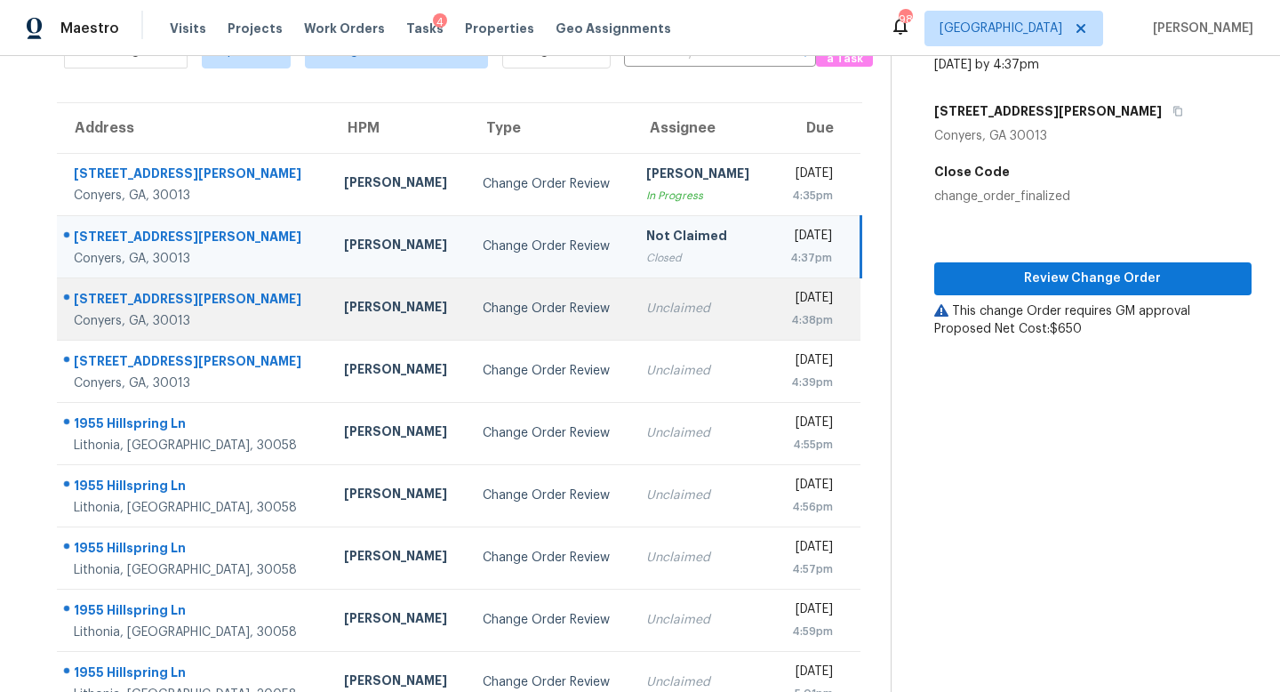
click at [661, 322] on td "Unclaimed" at bounding box center [701, 308] width 139 height 62
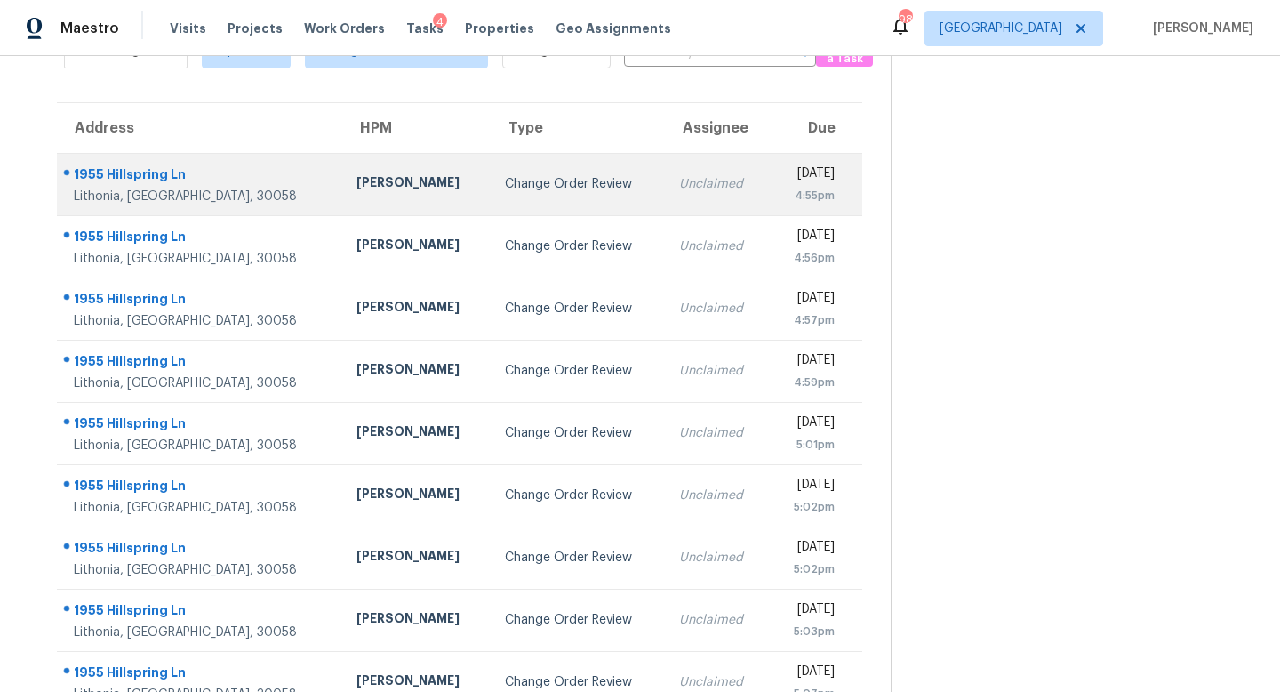
click at [665, 200] on td "Unclaimed" at bounding box center [717, 184] width 104 height 62
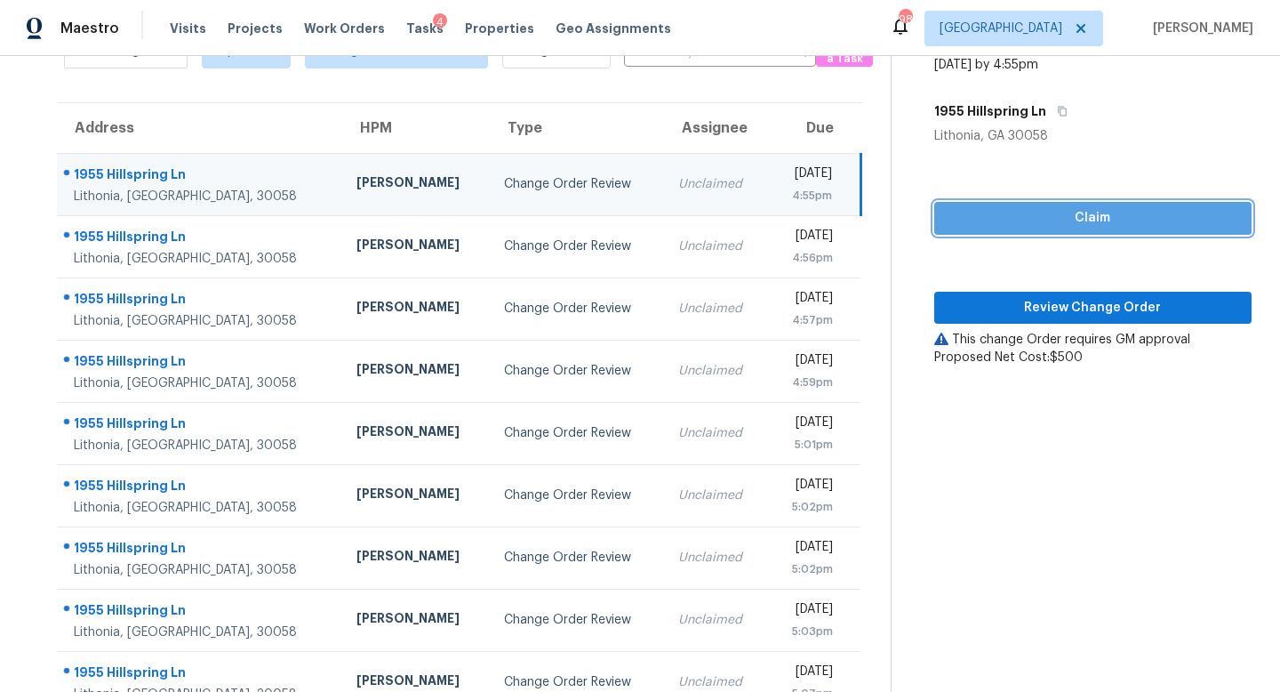
click at [1096, 217] on span "Claim" at bounding box center [1093, 218] width 289 height 22
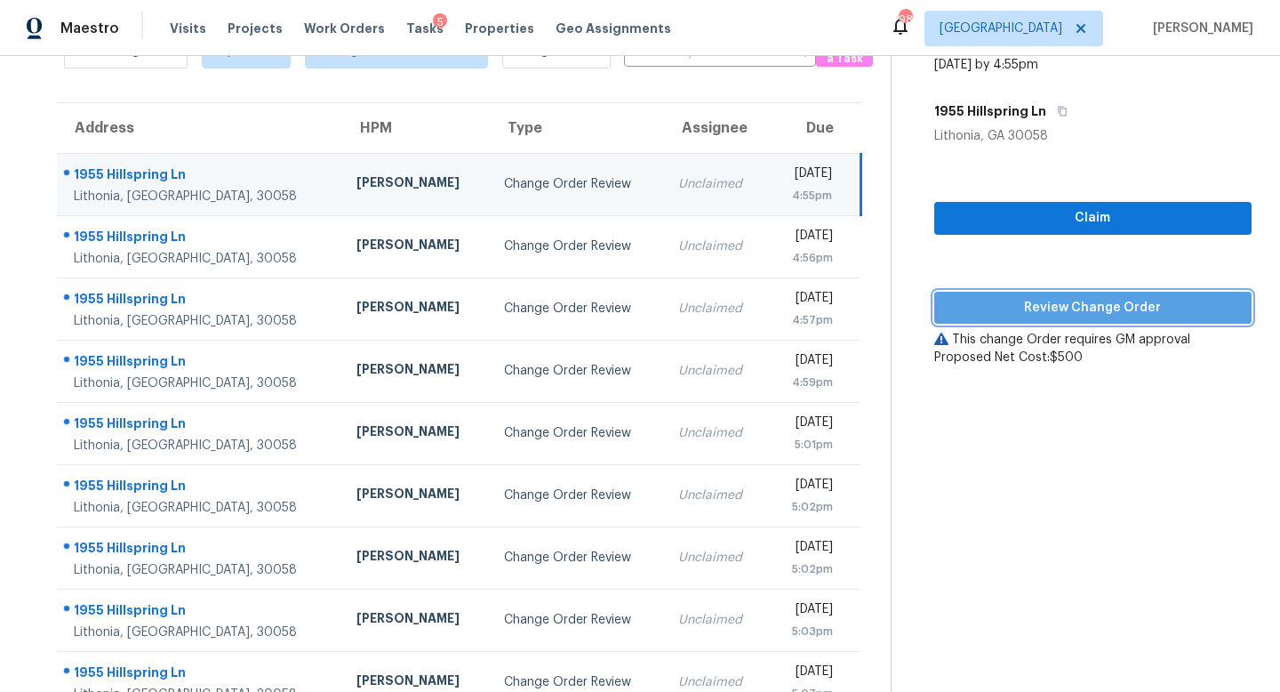
click at [1079, 301] on span "Review Change Order" at bounding box center [1093, 308] width 289 height 22
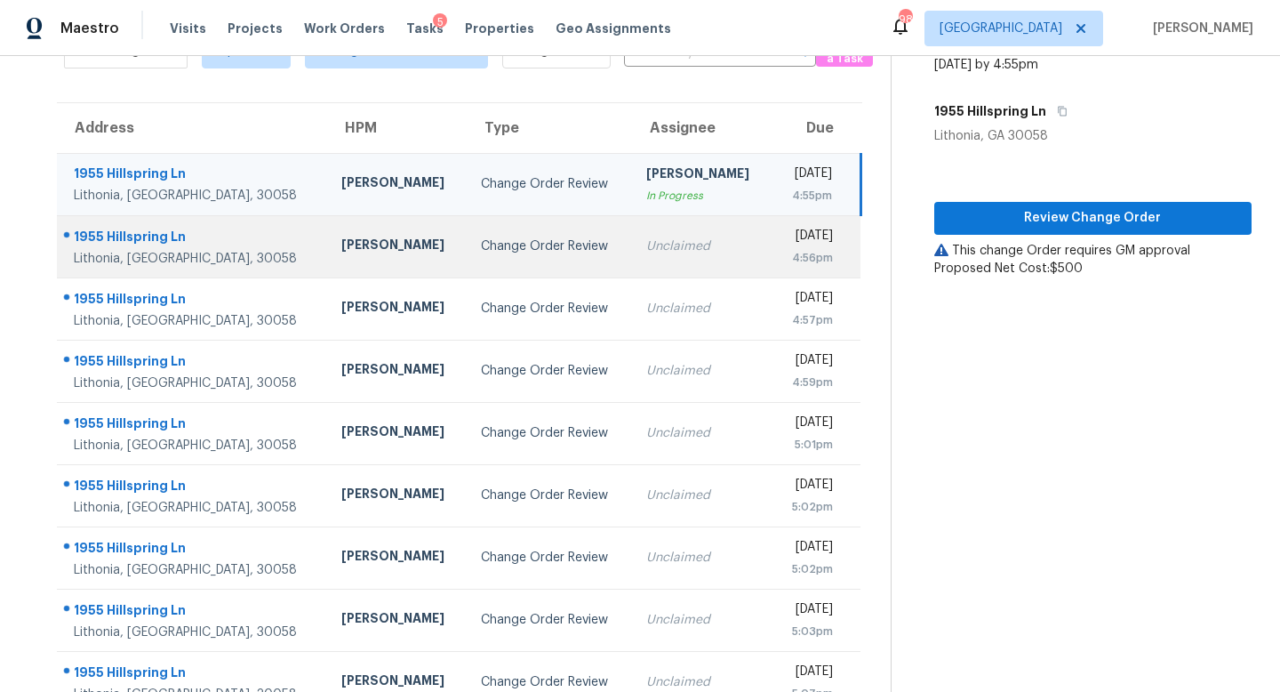
click at [524, 230] on td "Change Order Review" at bounding box center [549, 246] width 165 height 62
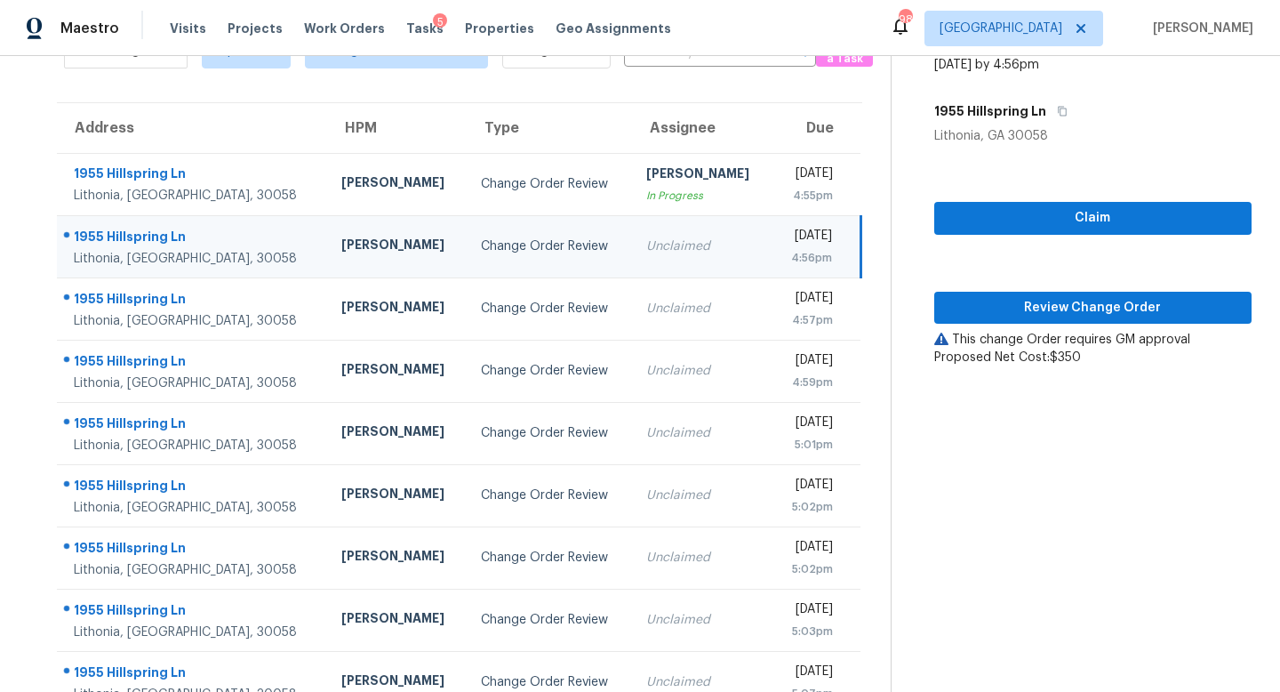
click at [646, 246] on div "Unclaimed" at bounding box center [701, 246] width 111 height 18
click at [1072, 217] on span "Claim" at bounding box center [1093, 218] width 289 height 22
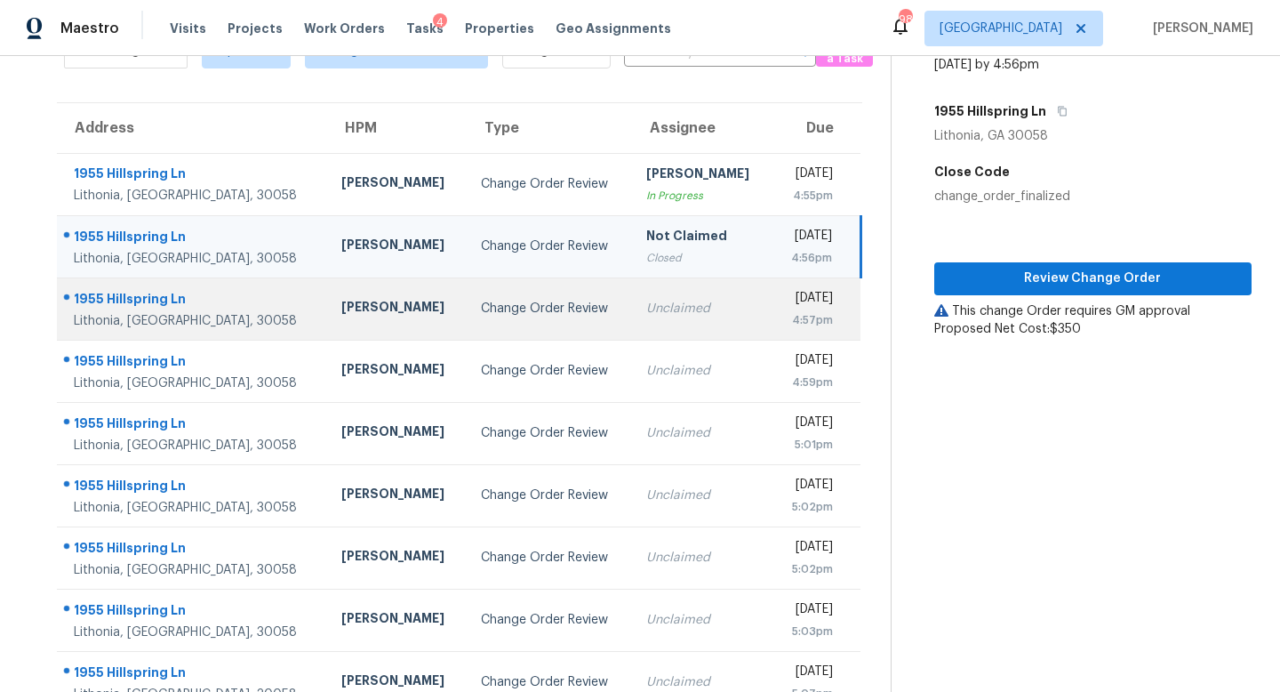
click at [646, 300] on div "Unclaimed" at bounding box center [701, 309] width 111 height 18
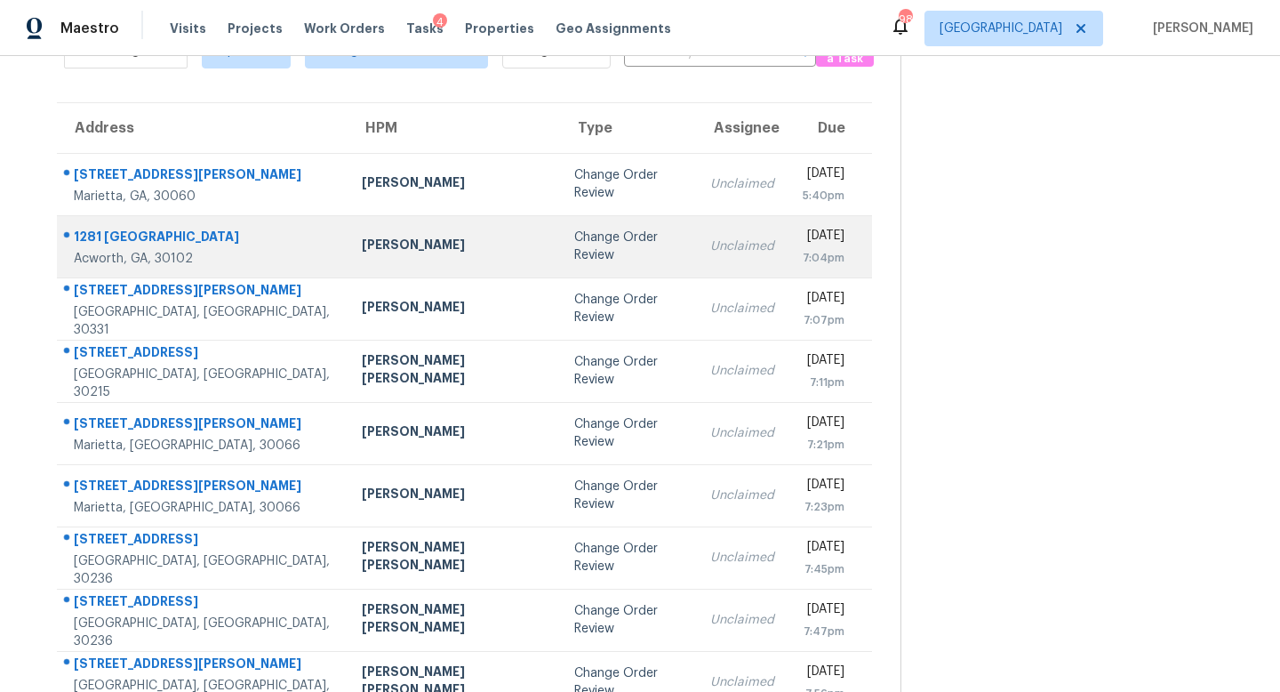
click at [696, 252] on td "Unclaimed" at bounding box center [742, 246] width 92 height 62
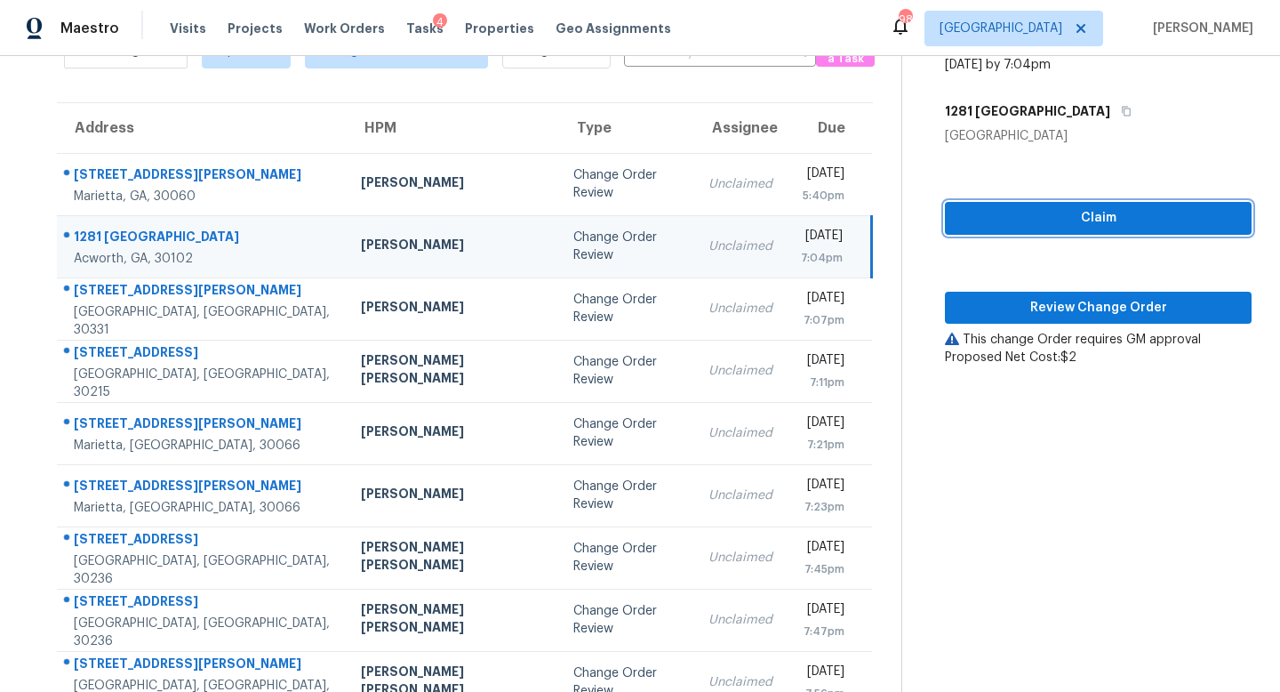
click at [1087, 220] on span "Claim" at bounding box center [1098, 218] width 278 height 22
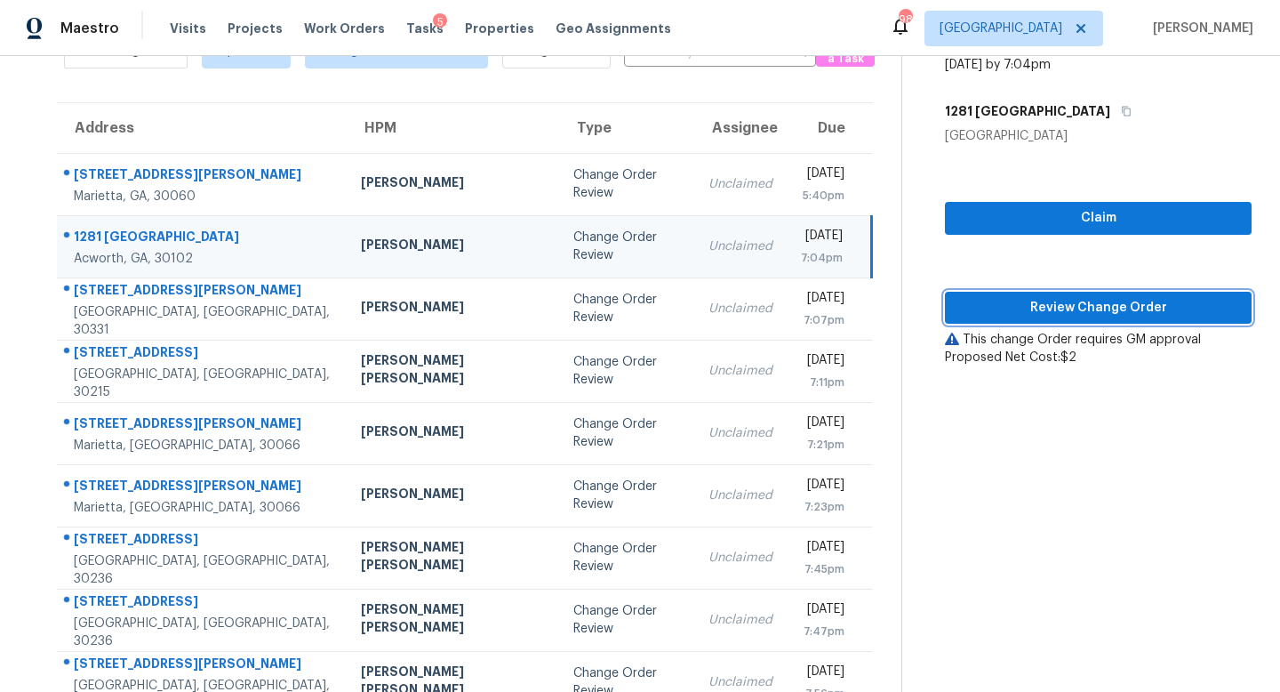
click at [1076, 302] on span "Review Change Order" at bounding box center [1098, 308] width 278 height 22
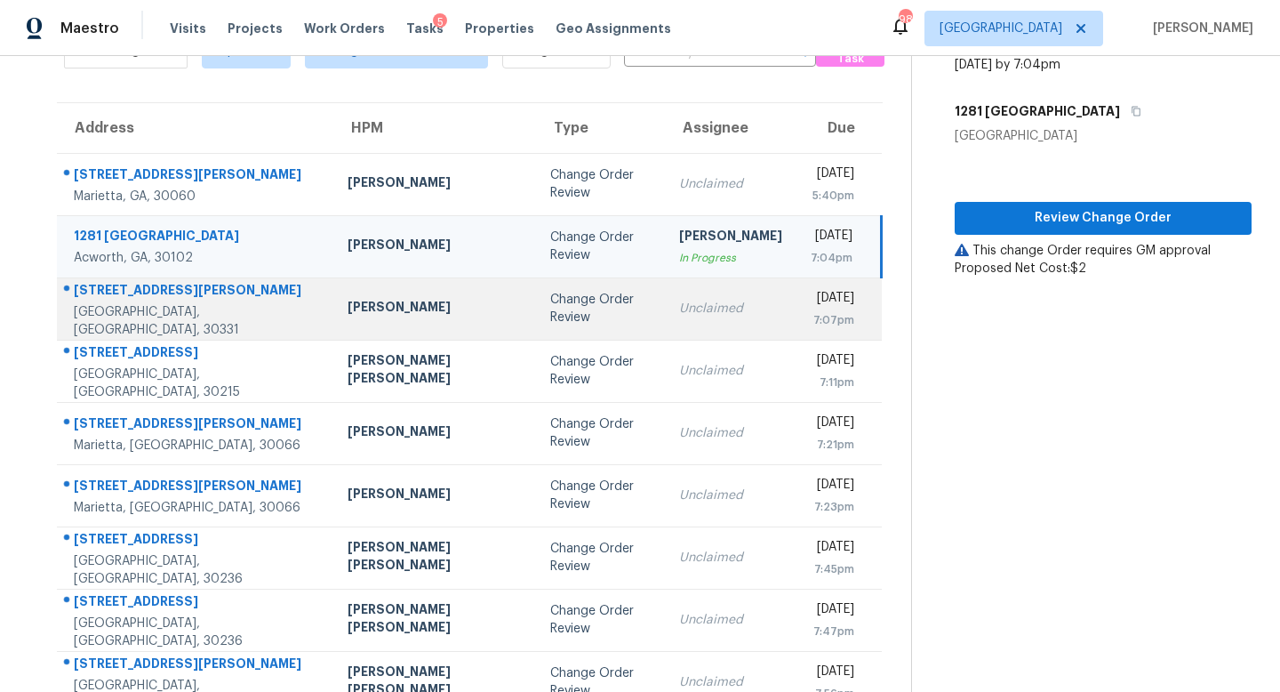
click at [568, 306] on td "Change Order Review" at bounding box center [600, 308] width 129 height 62
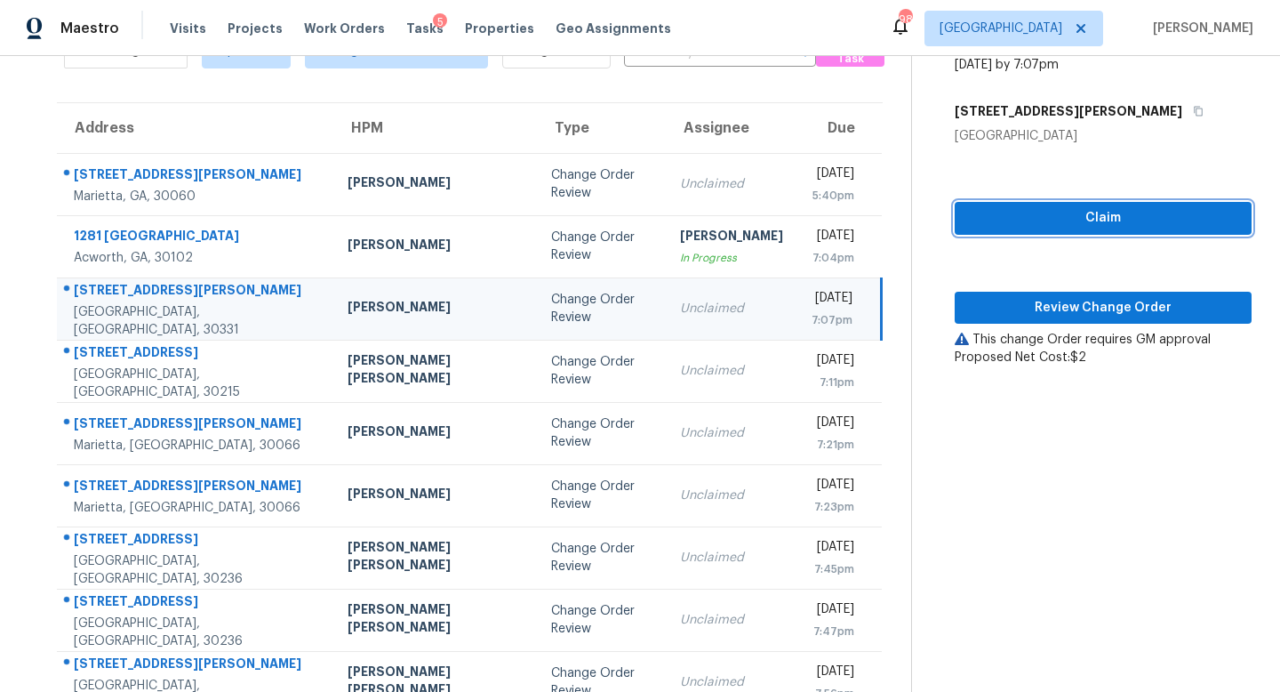
click at [1059, 219] on span "Claim" at bounding box center [1103, 218] width 269 height 22
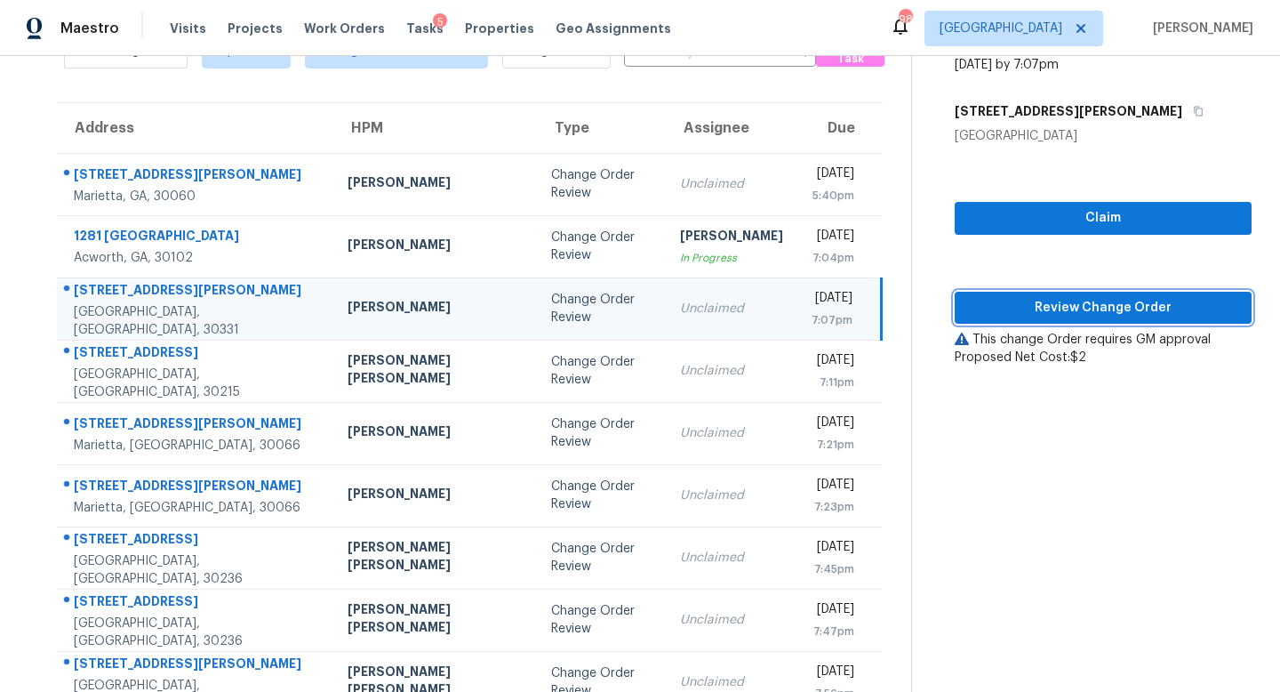
click at [1087, 301] on span "Review Change Order" at bounding box center [1103, 308] width 269 height 22
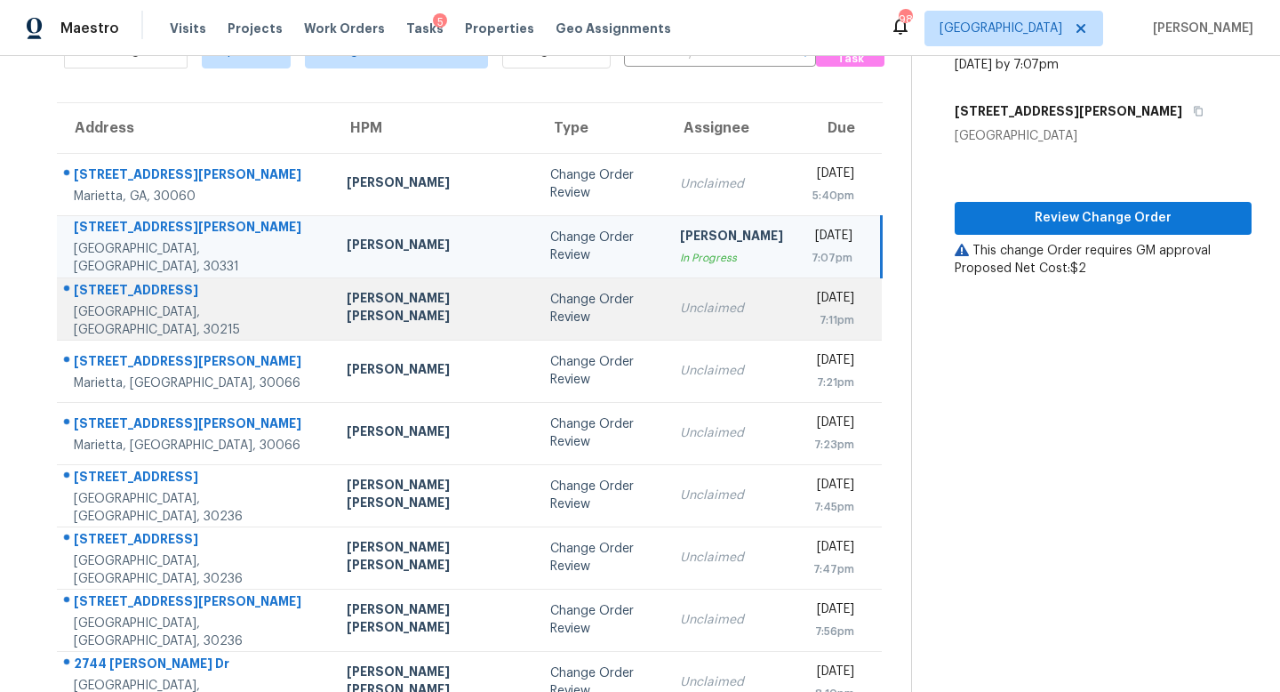
click at [680, 308] on div "Unclaimed" at bounding box center [731, 309] width 103 height 18
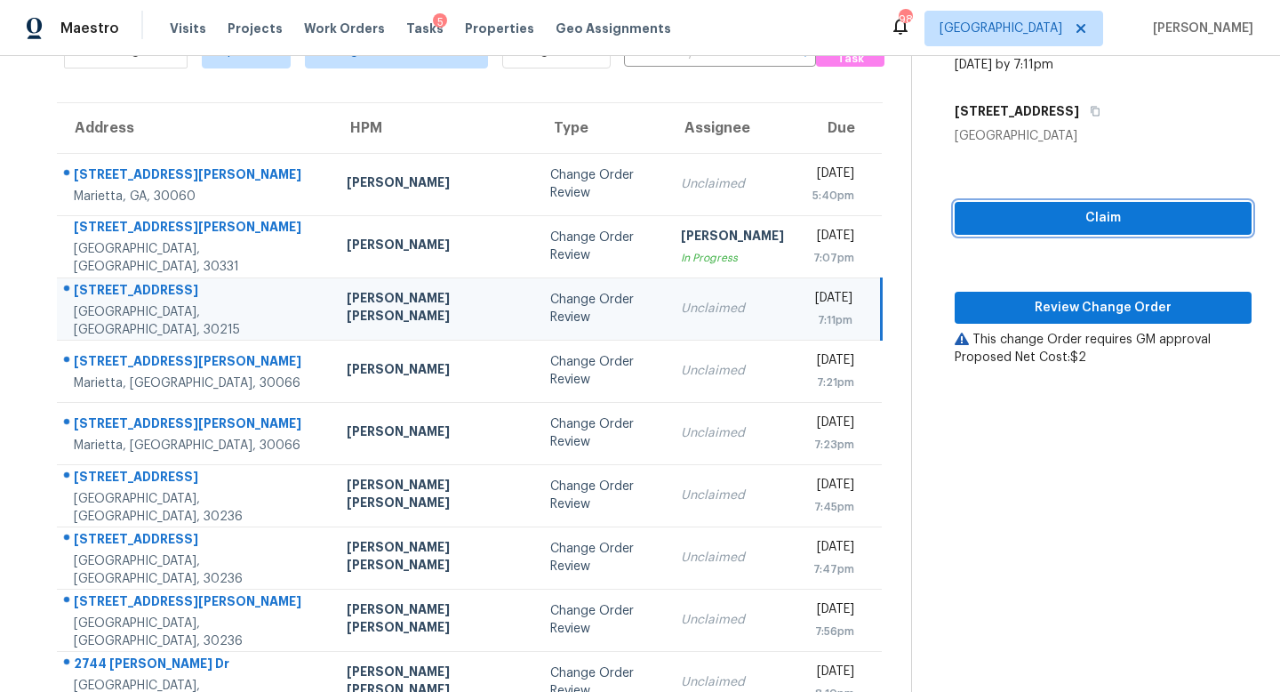
click at [1058, 216] on span "Claim" at bounding box center [1103, 218] width 269 height 22
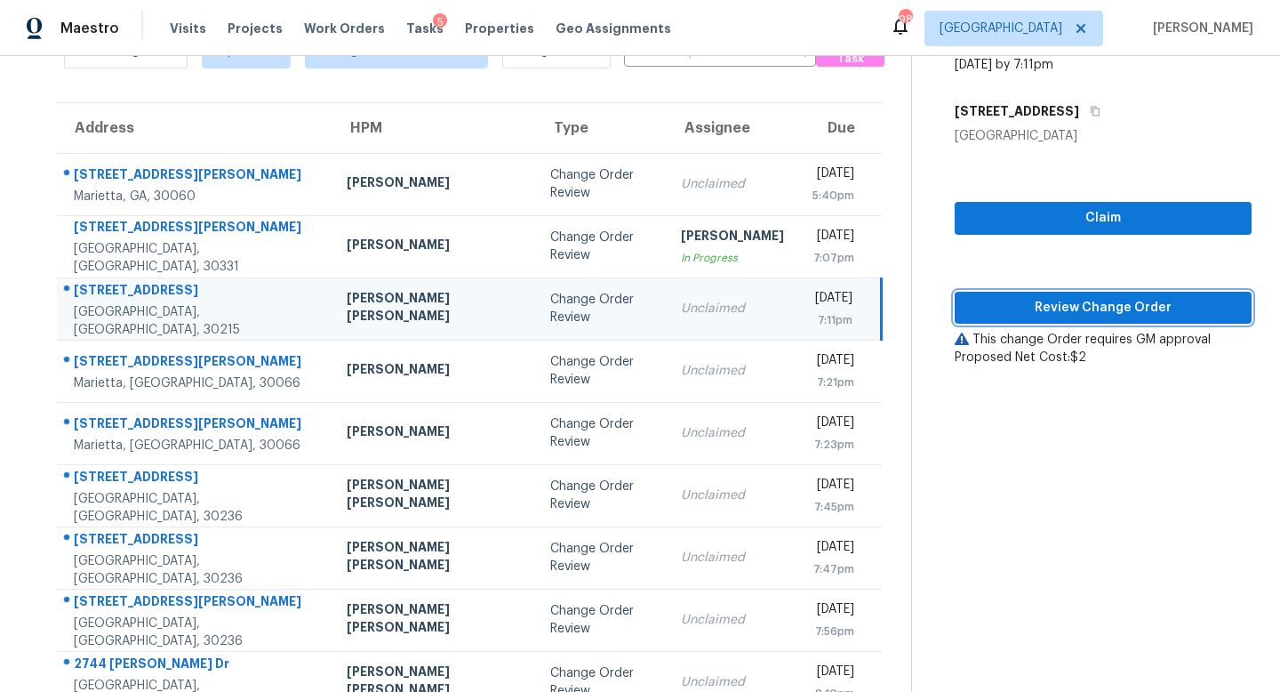
click at [1078, 297] on span "Review Change Order" at bounding box center [1103, 308] width 269 height 22
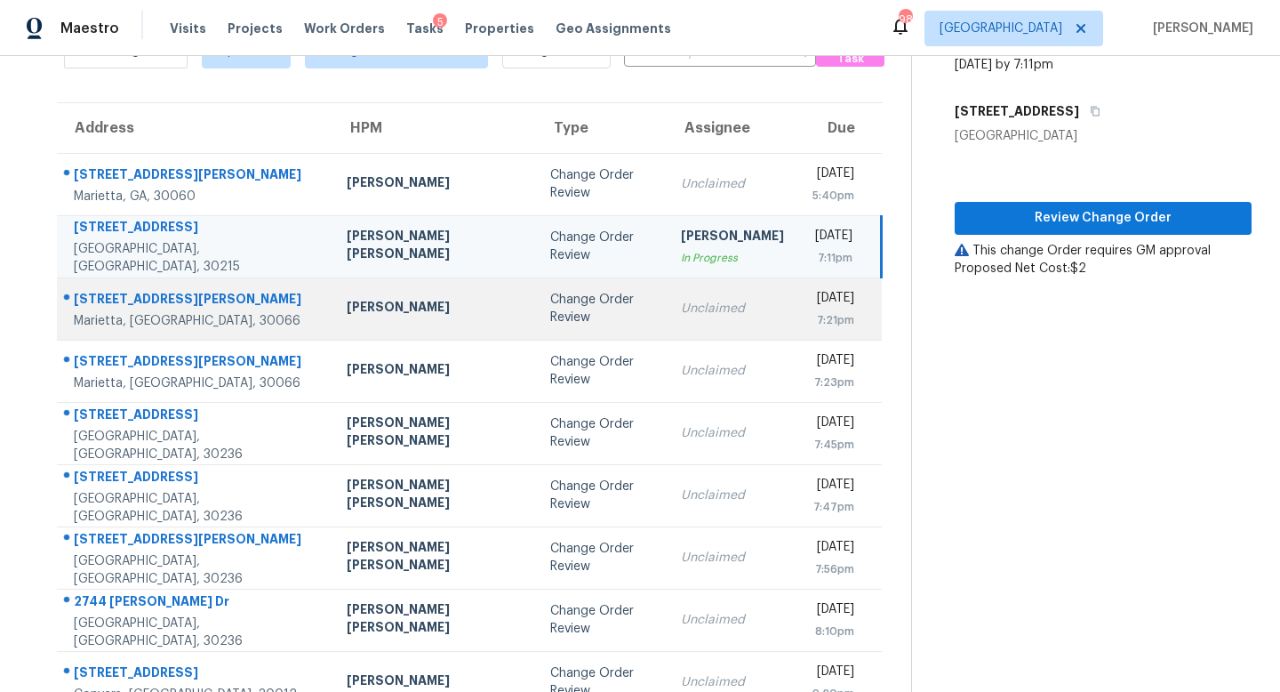
click at [667, 325] on td "Unclaimed" at bounding box center [733, 308] width 132 height 62
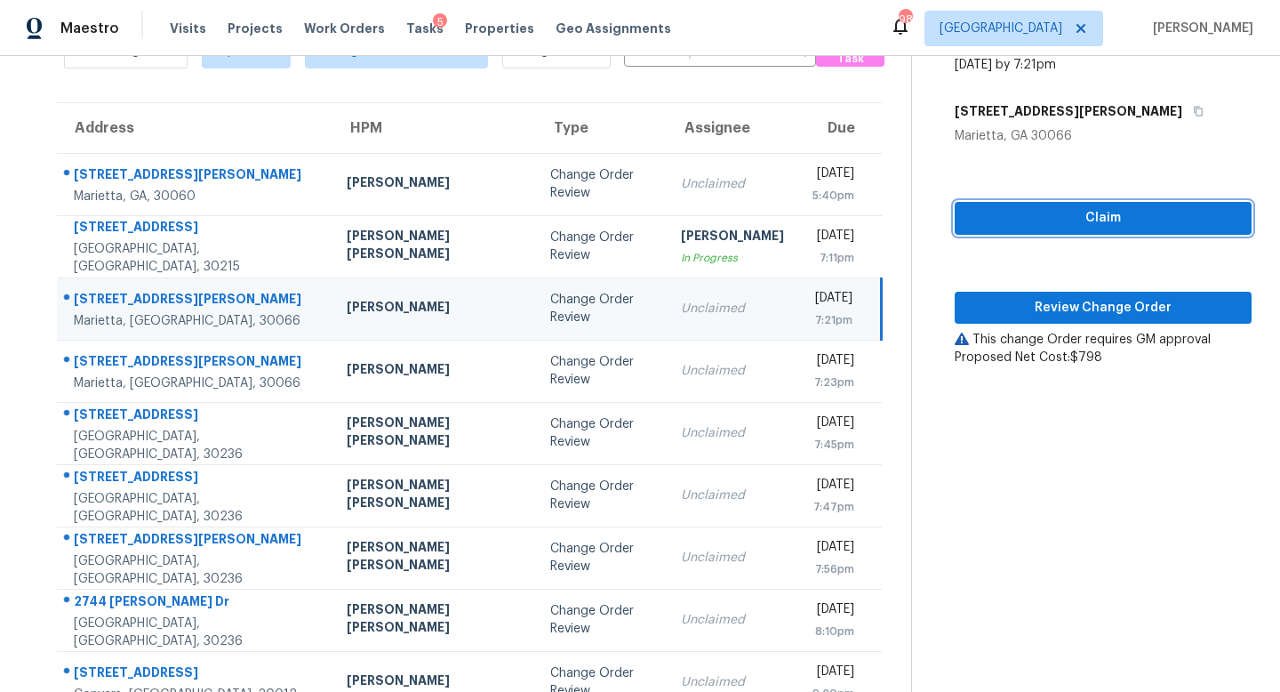
click at [1062, 217] on span "Claim" at bounding box center [1103, 218] width 269 height 22
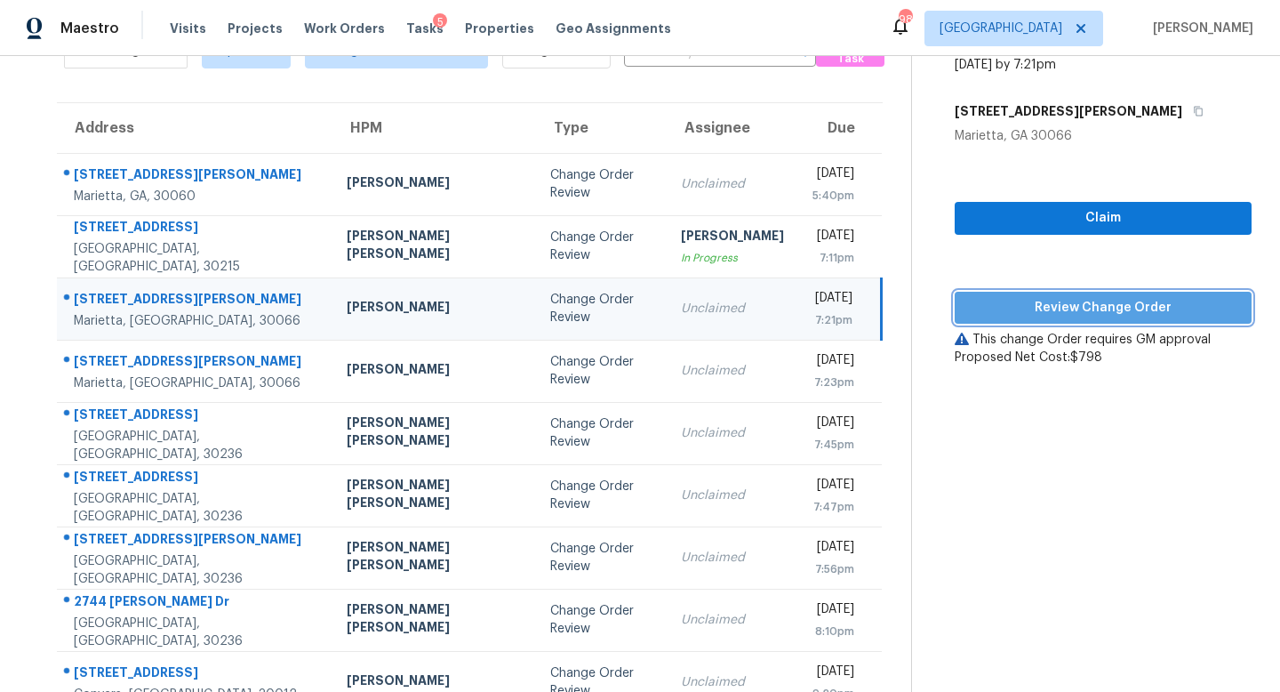
click at [1070, 303] on span "Review Change Order" at bounding box center [1103, 308] width 269 height 22
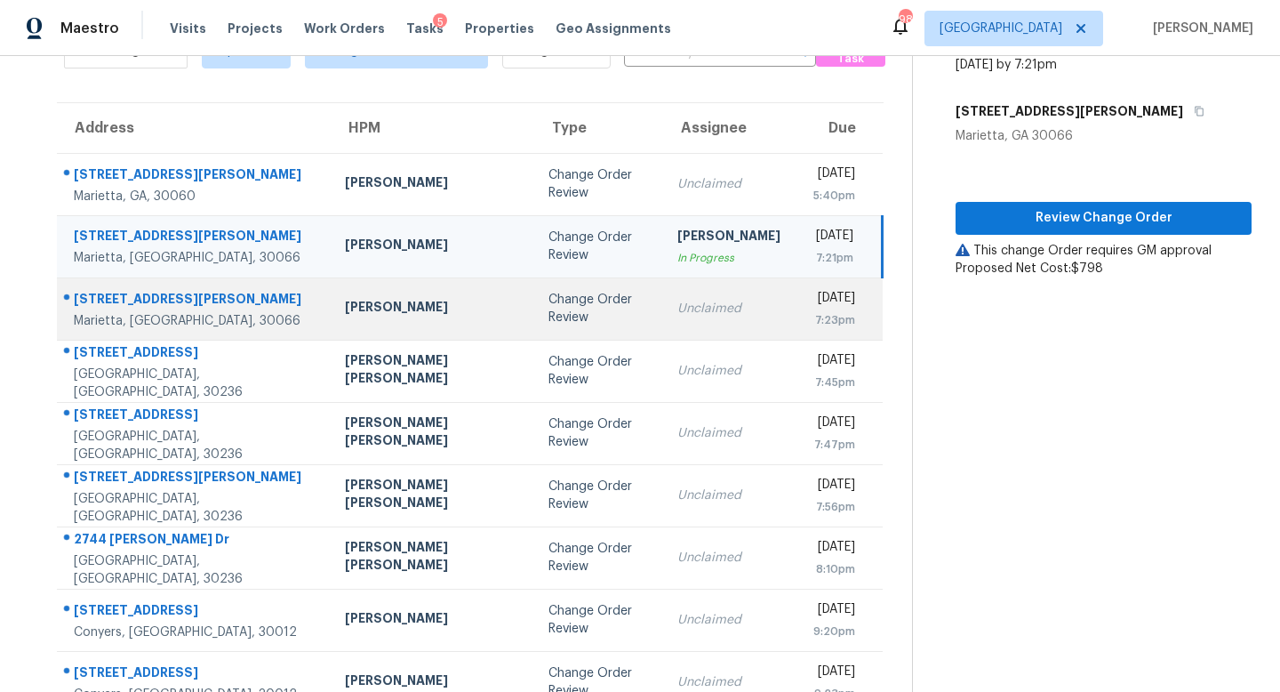
click at [678, 309] on div "Unclaimed" at bounding box center [729, 309] width 103 height 18
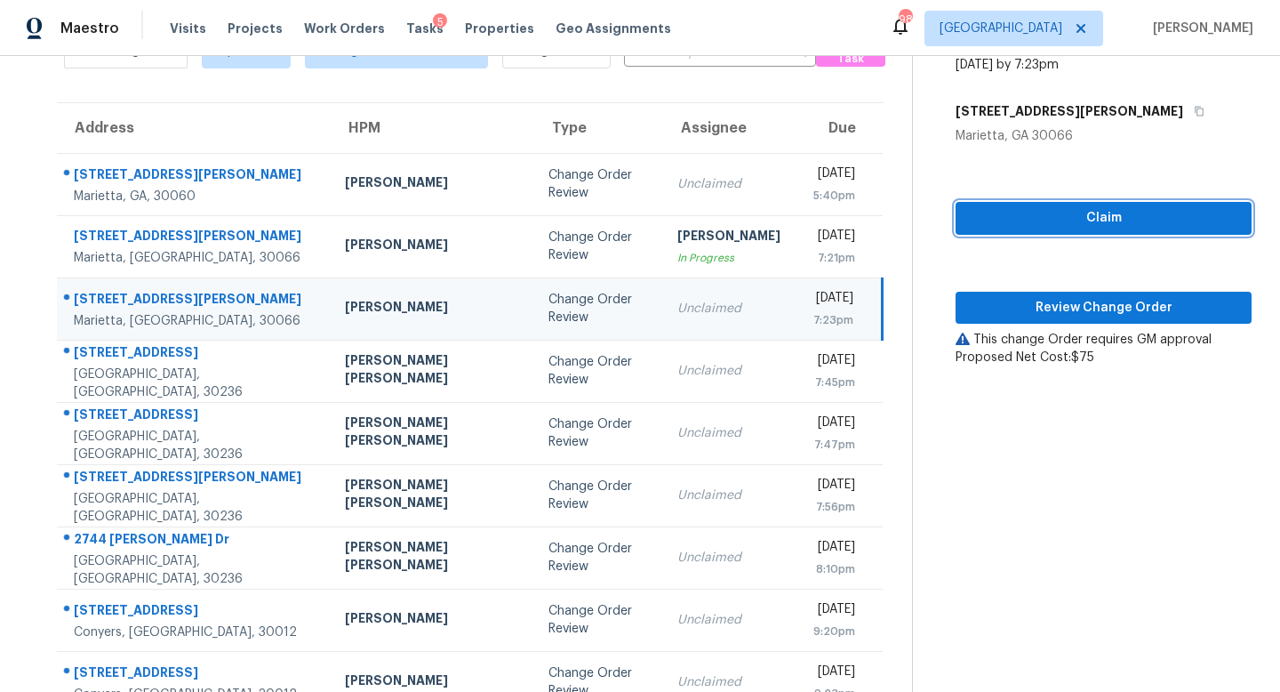
click at [1061, 217] on span "Claim" at bounding box center [1104, 218] width 268 height 22
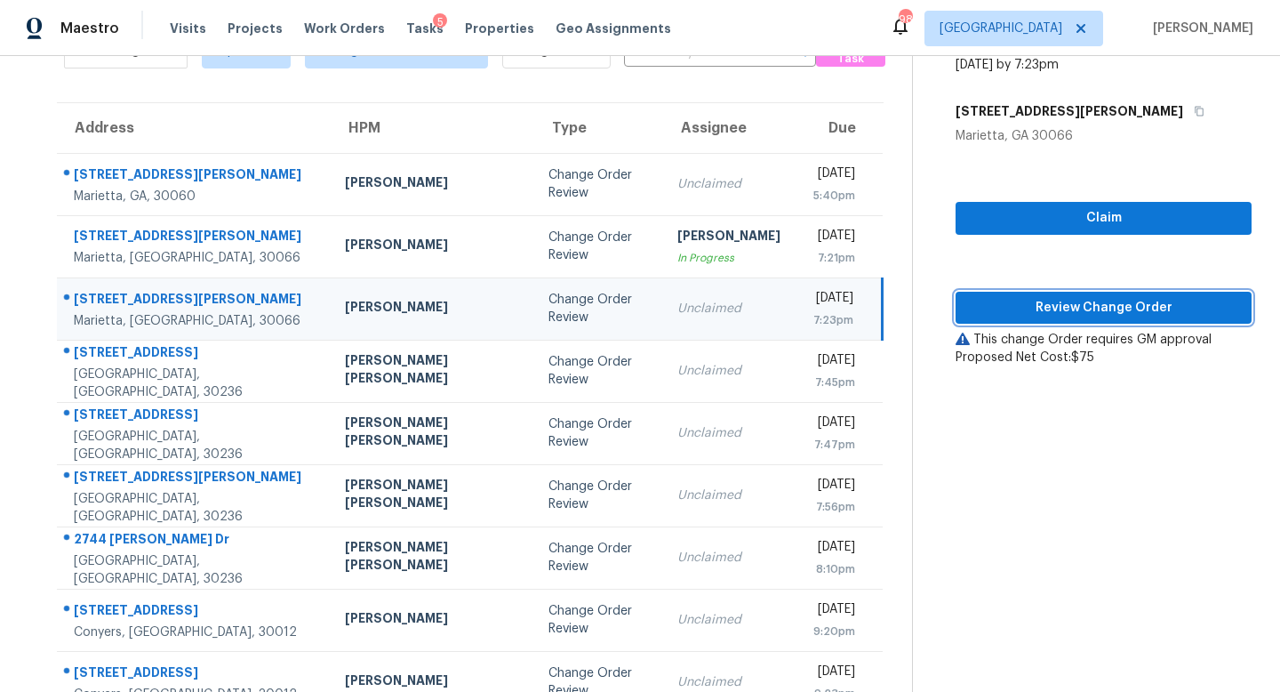
click at [1077, 305] on span "Review Change Order" at bounding box center [1104, 308] width 268 height 22
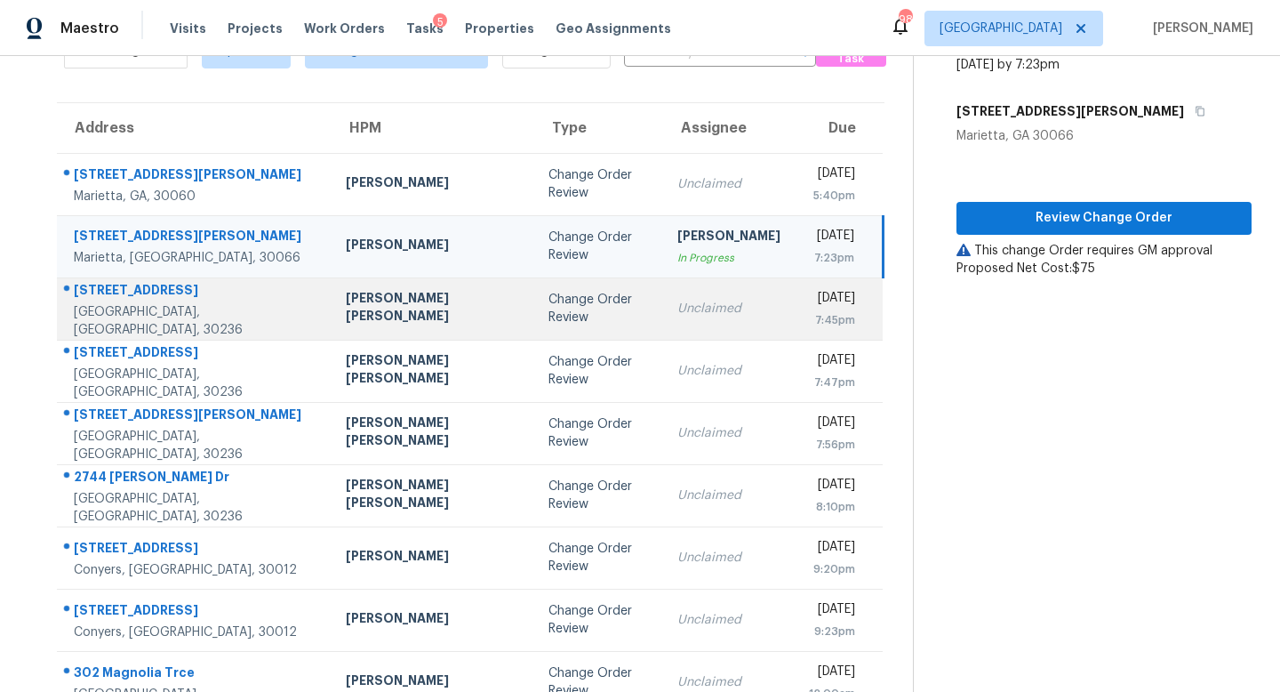
click at [663, 328] on td "Unclaimed" at bounding box center [729, 308] width 132 height 62
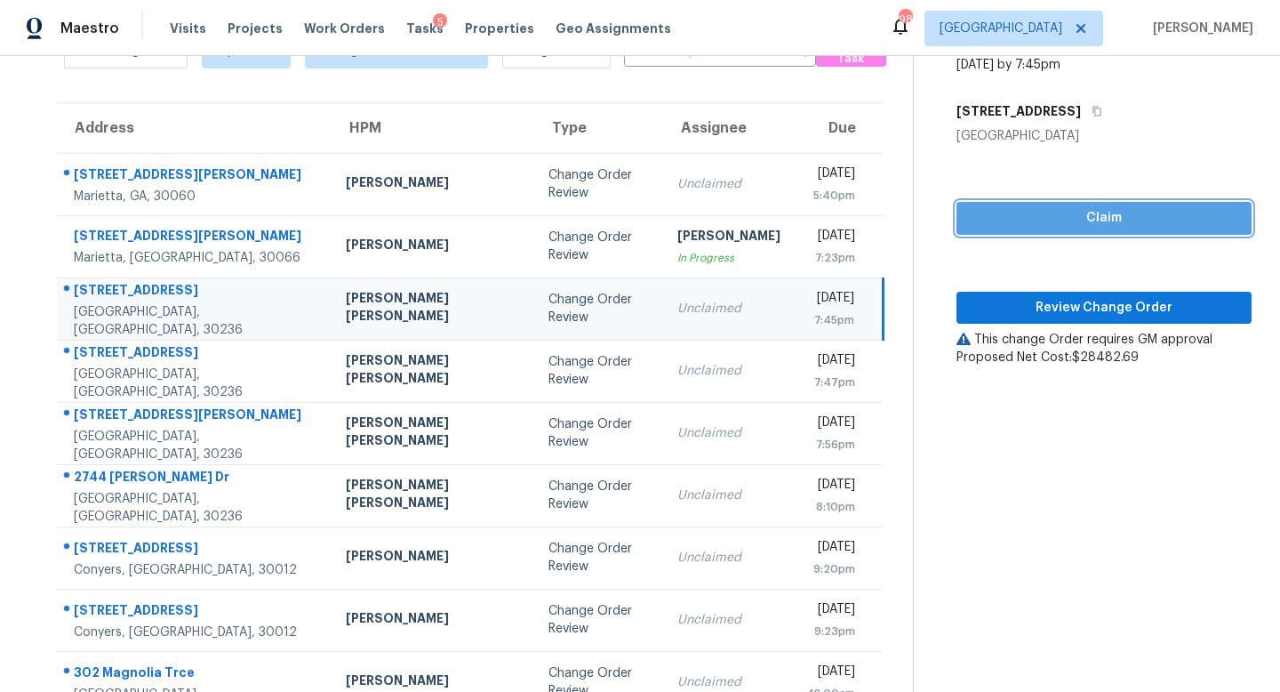
click at [1061, 214] on span "Claim" at bounding box center [1104, 218] width 267 height 22
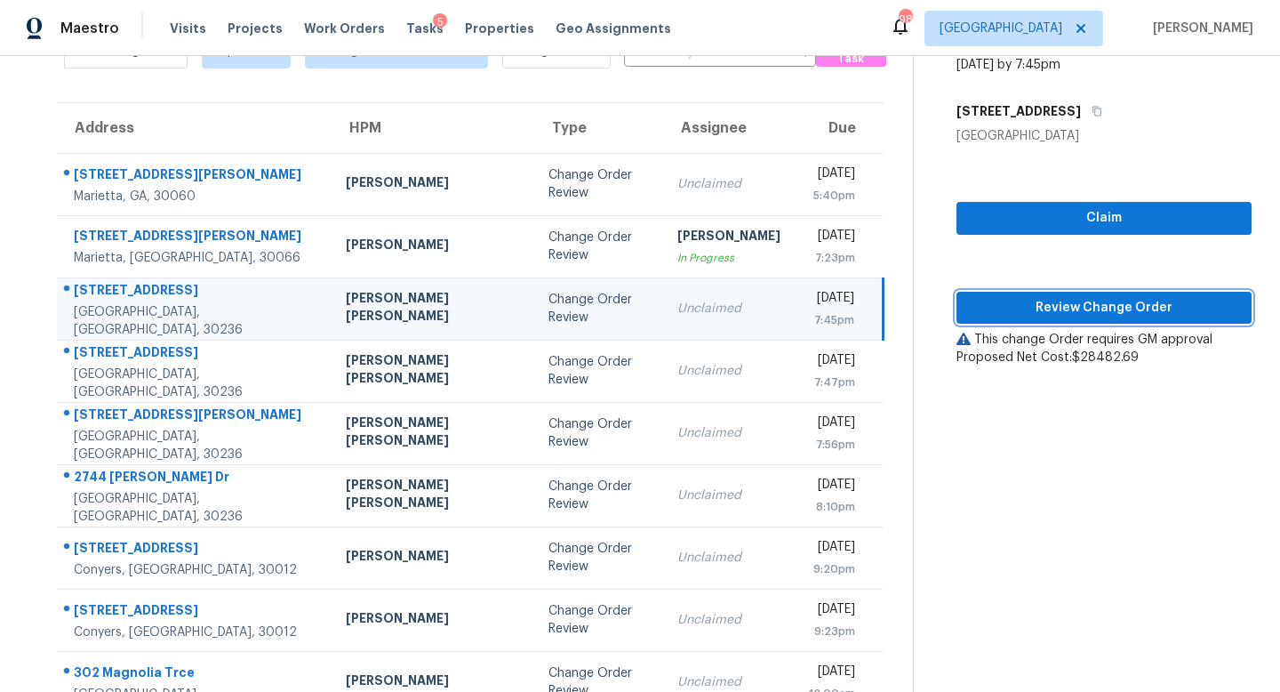
click at [1073, 306] on span "Review Change Order" at bounding box center [1104, 308] width 267 height 22
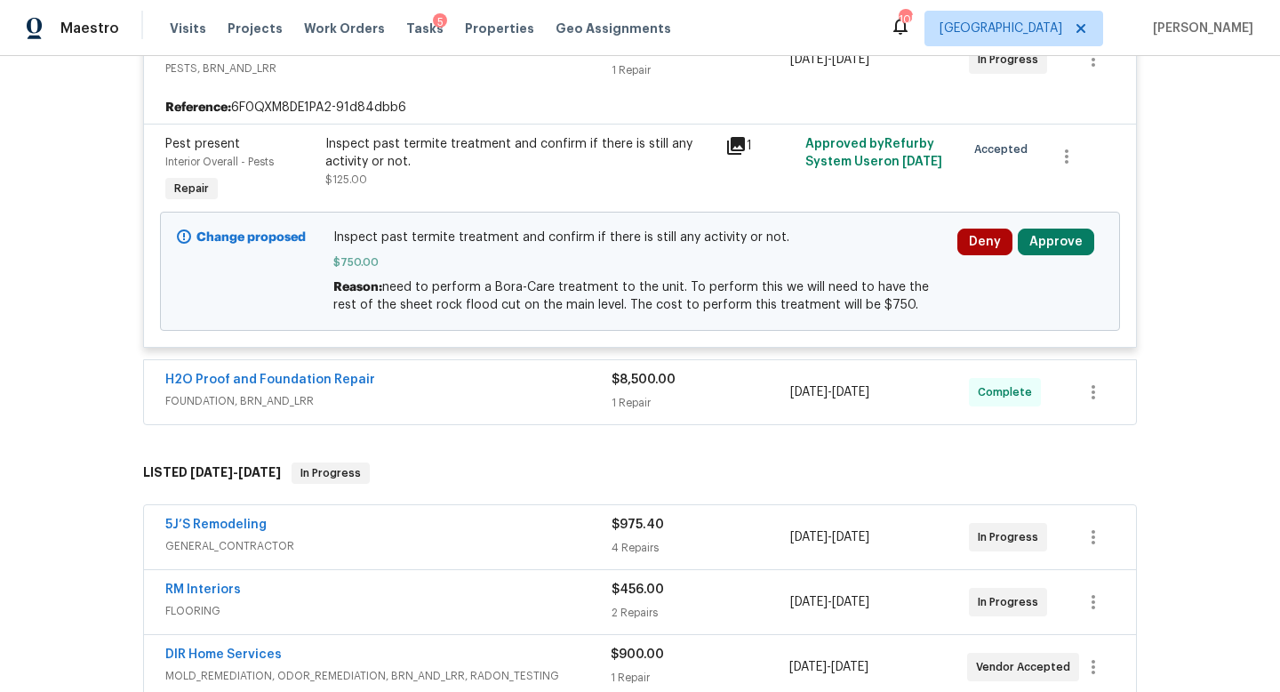
scroll to position [376, 0]
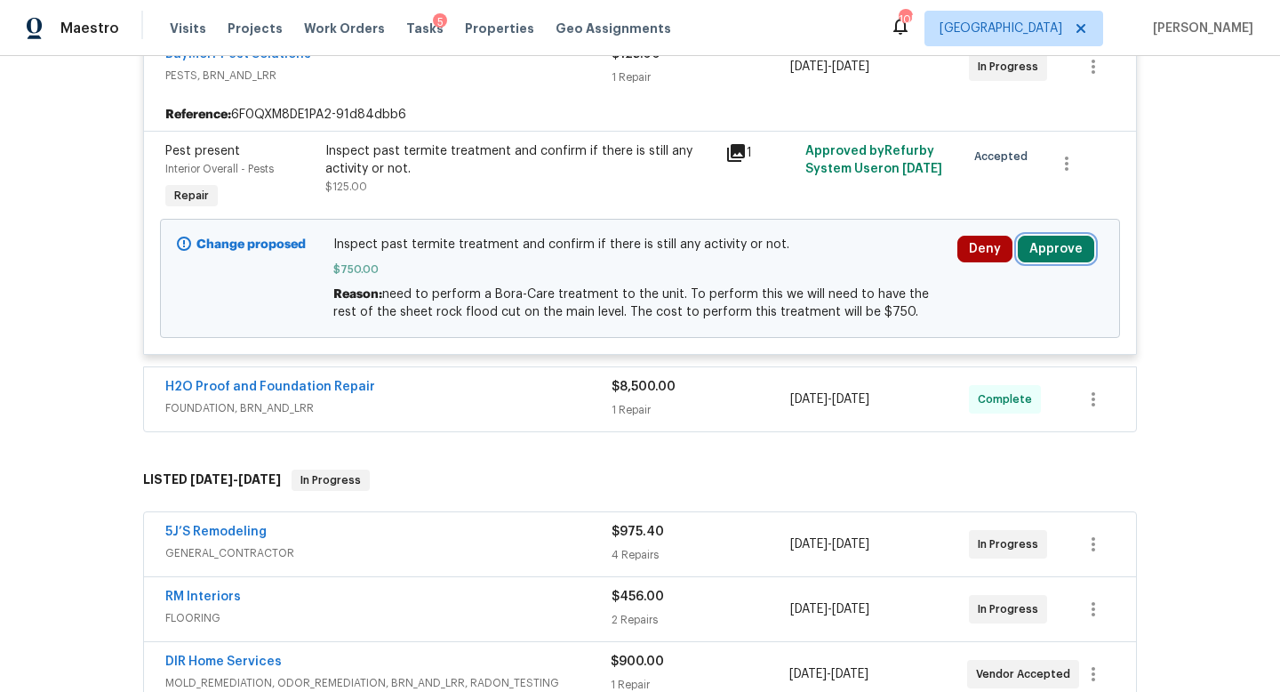
click at [1055, 251] on button "Approve" at bounding box center [1056, 249] width 76 height 27
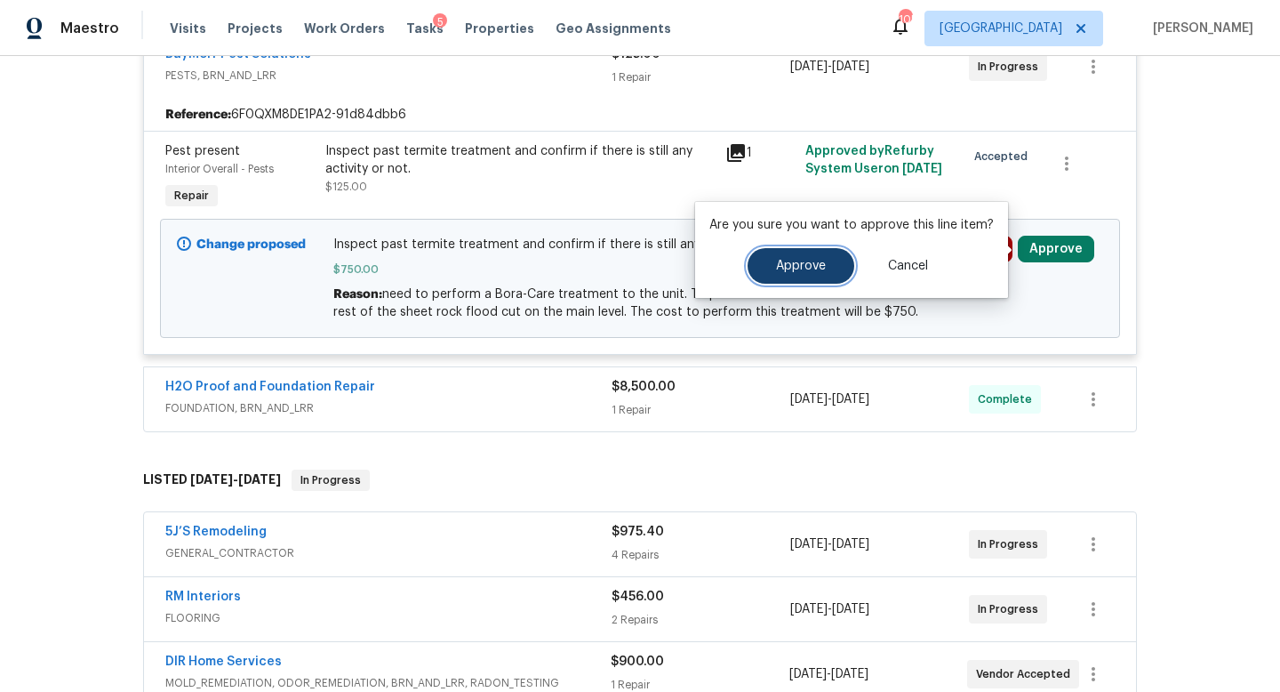
click at [796, 269] on span "Approve" at bounding box center [801, 266] width 50 height 13
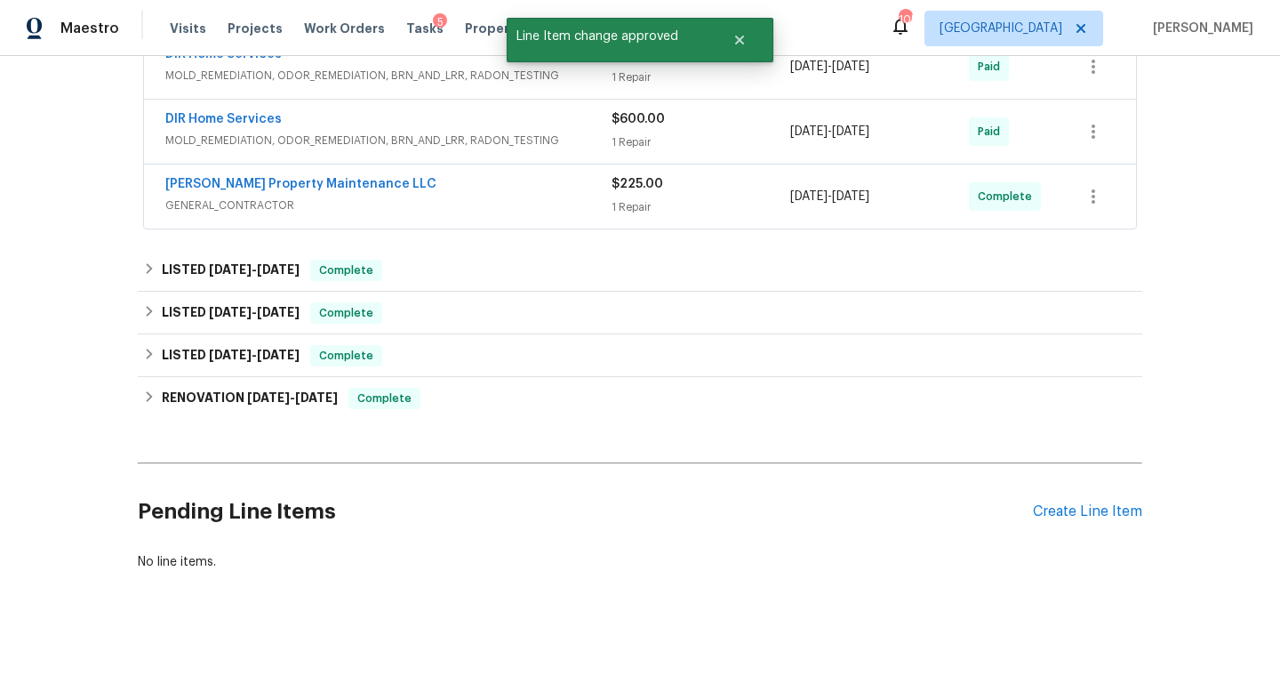
scroll to position [0, 0]
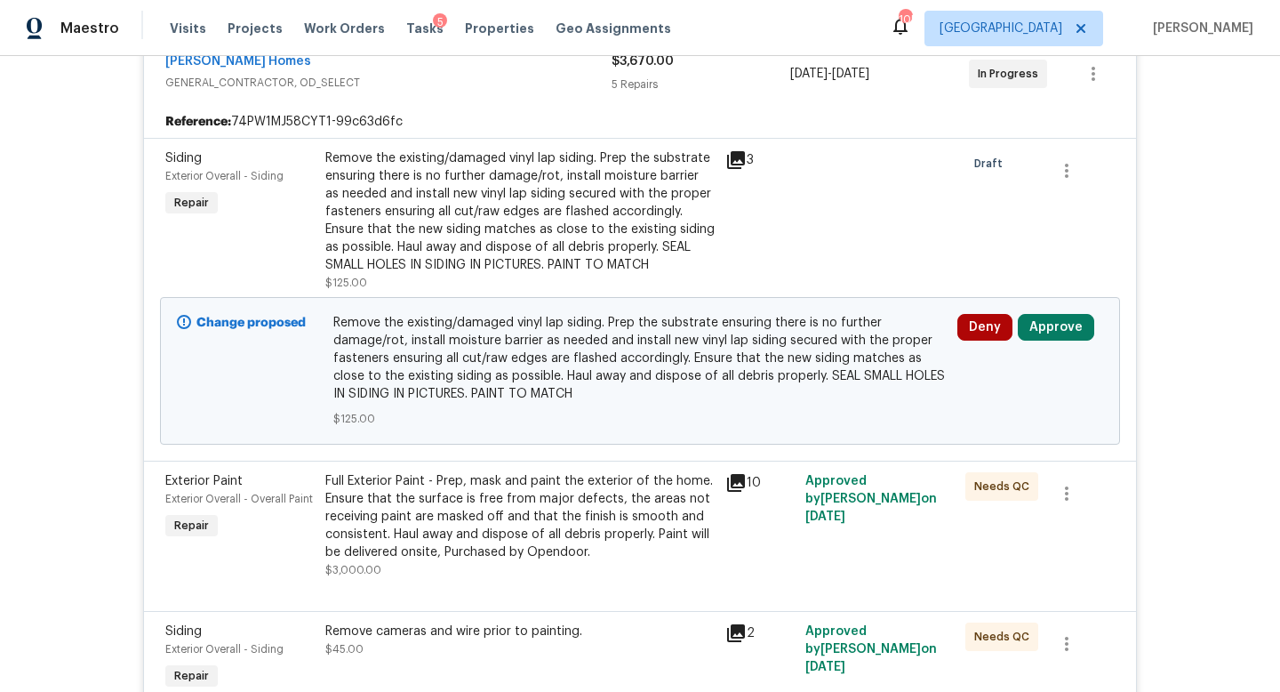
scroll to position [758, 0]
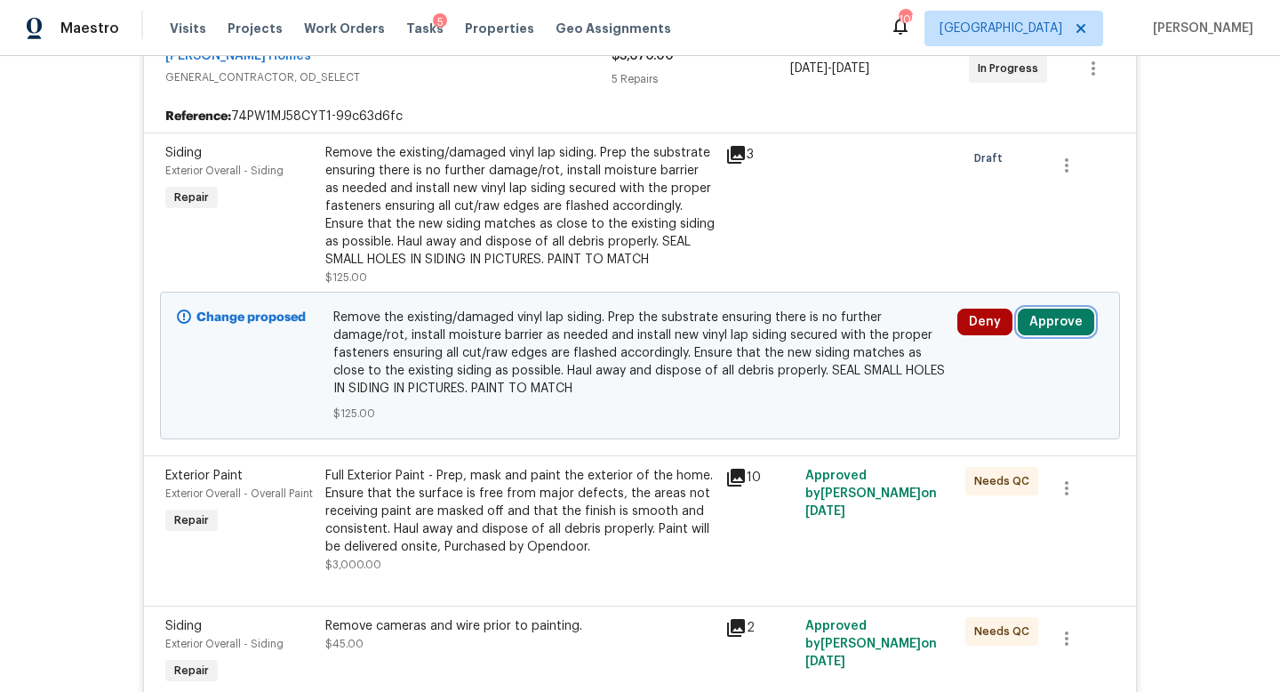
click at [1047, 330] on button "Approve" at bounding box center [1056, 322] width 76 height 27
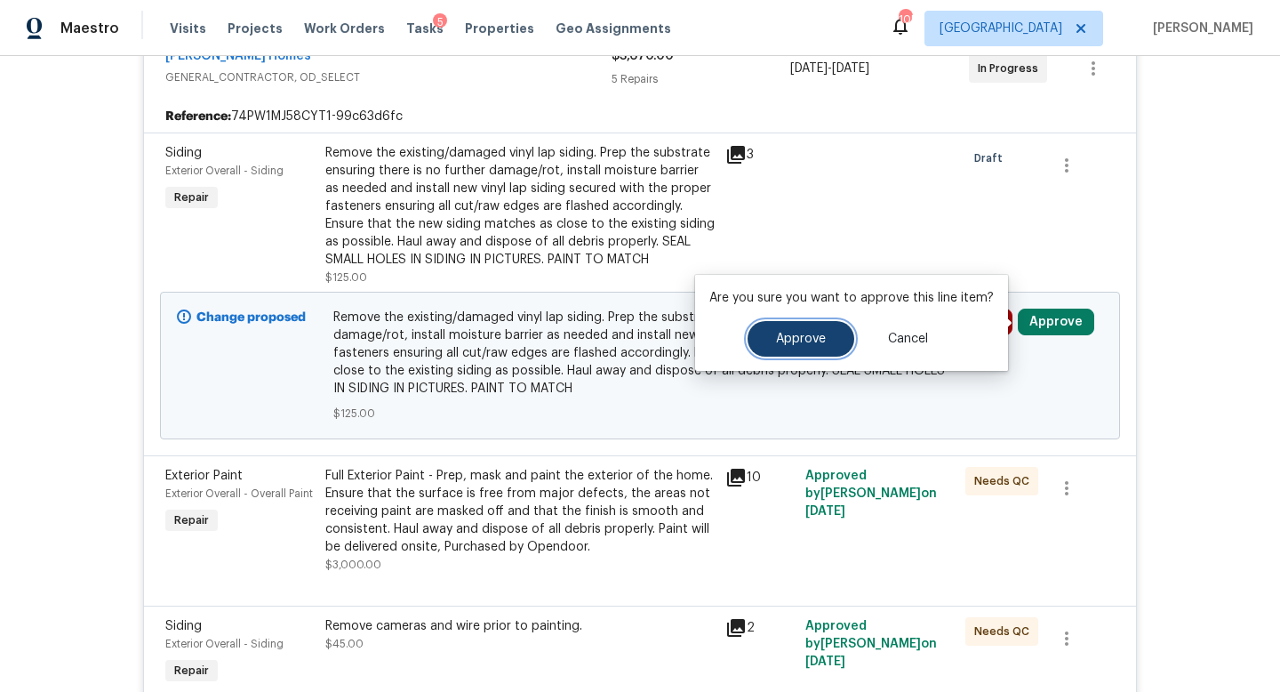
click at [815, 331] on button "Approve" at bounding box center [801, 339] width 107 height 36
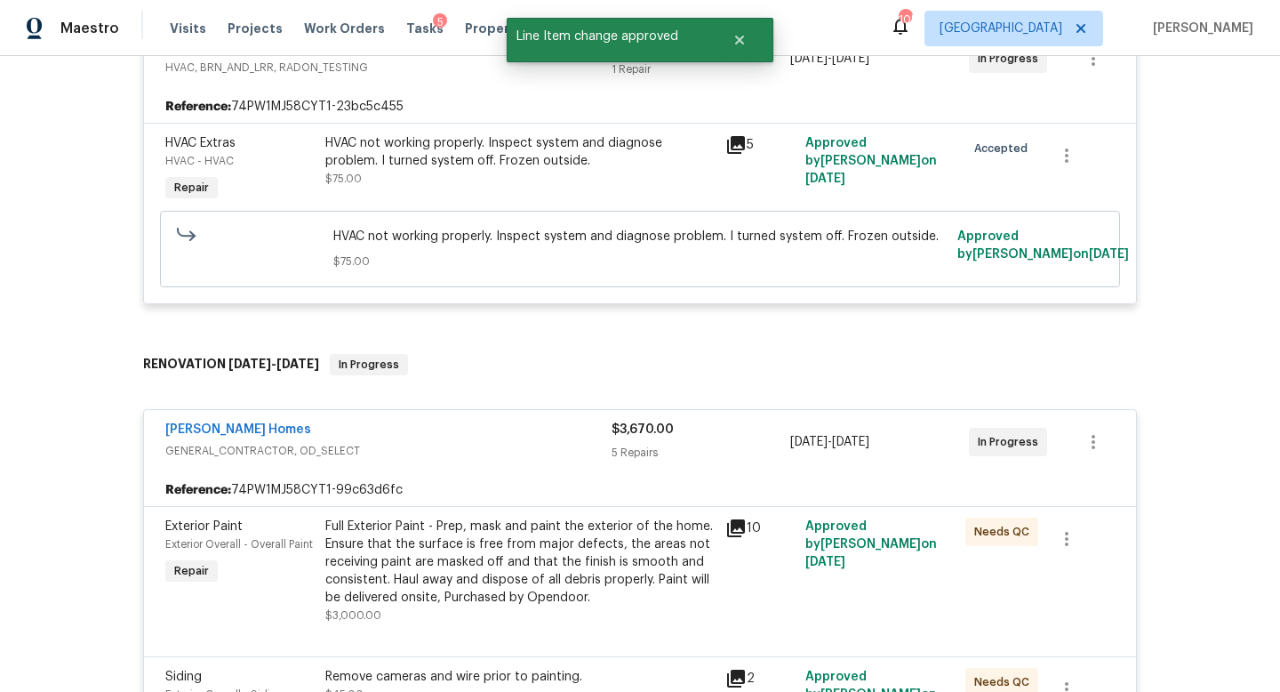
scroll to position [0, 0]
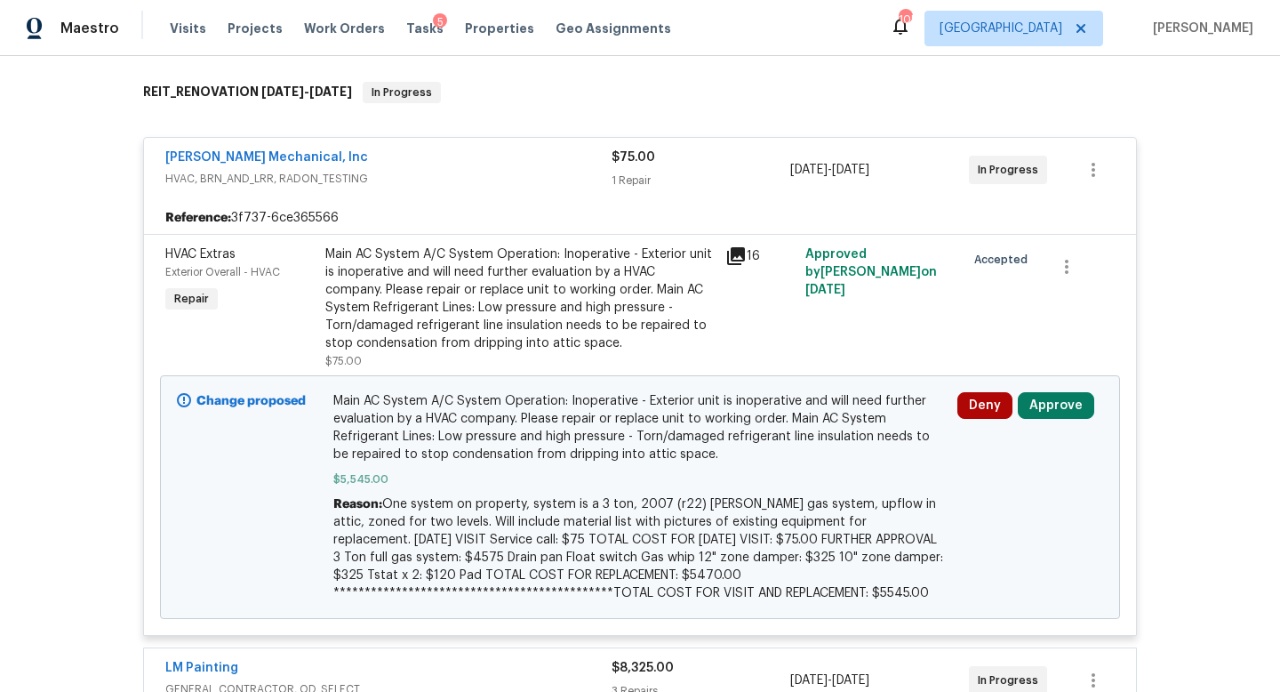
scroll to position [463, 0]
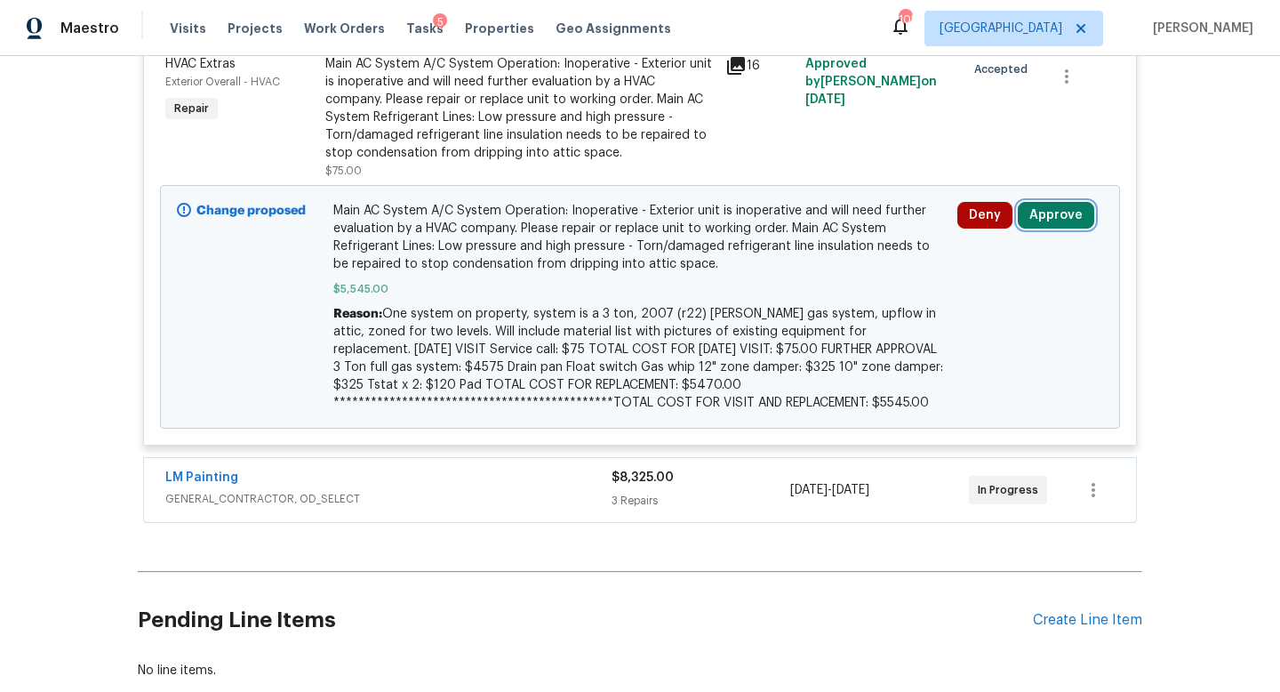
click at [1064, 213] on button "Approve" at bounding box center [1056, 215] width 76 height 27
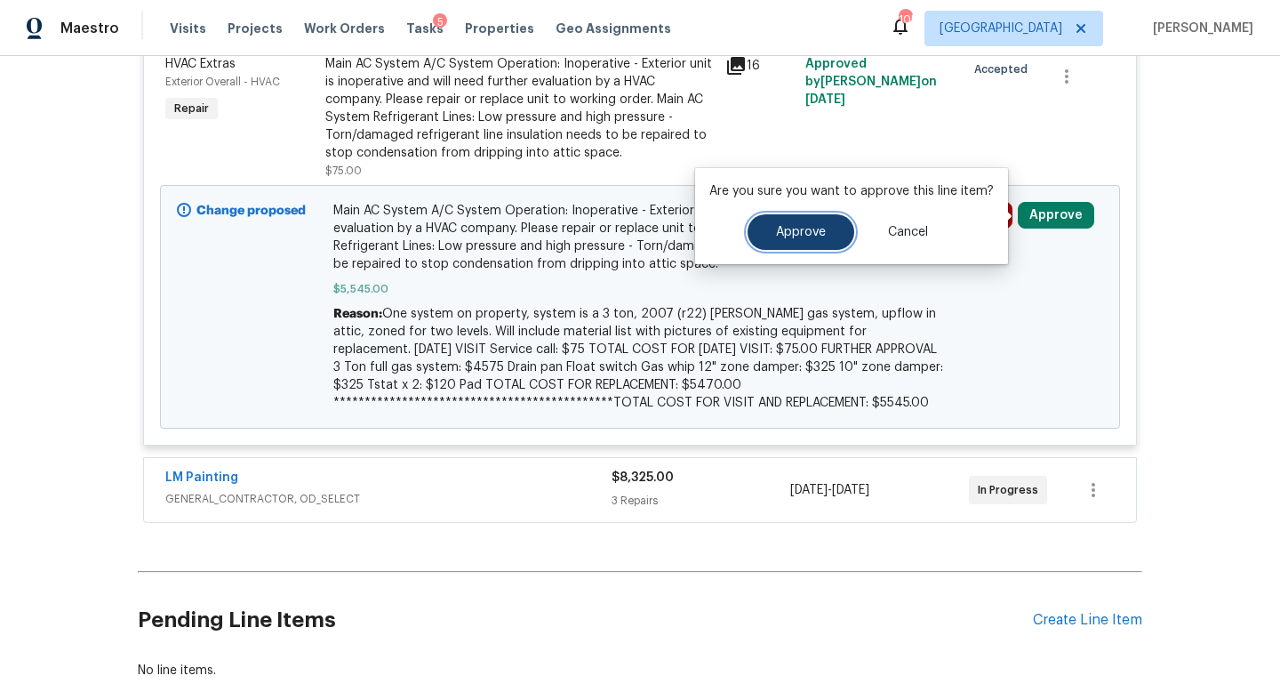
click at [778, 233] on span "Approve" at bounding box center [801, 232] width 50 height 13
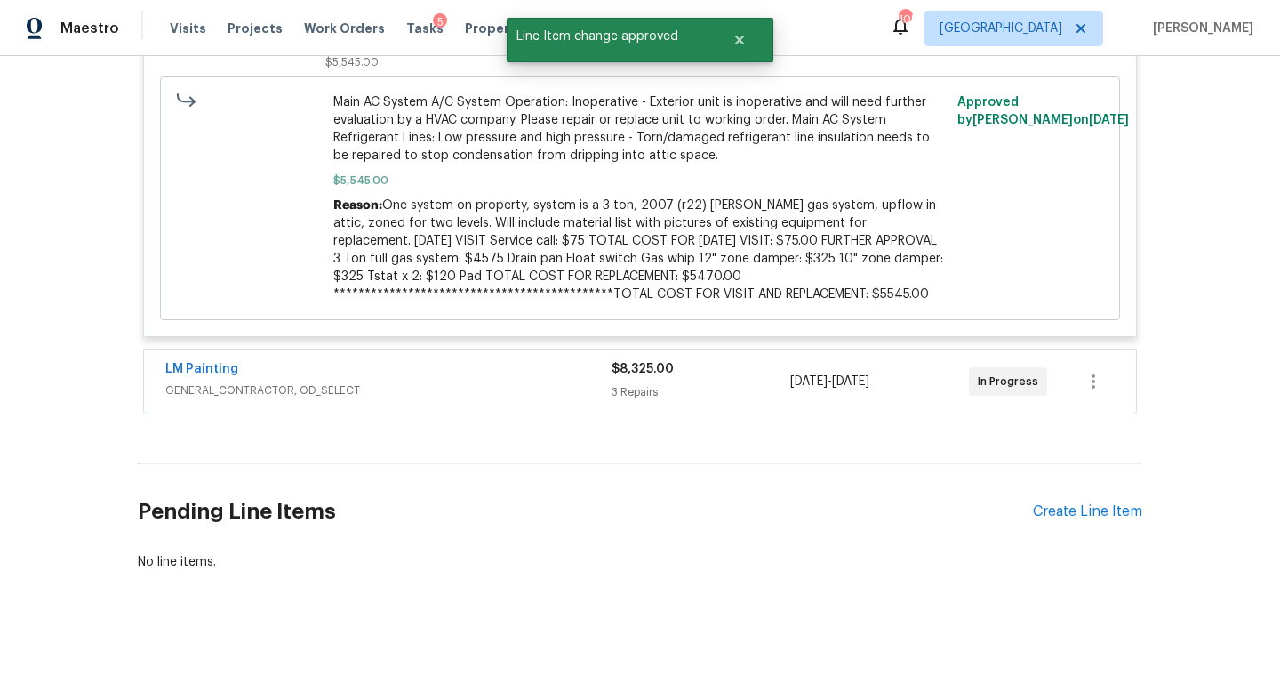
scroll to position [0, 0]
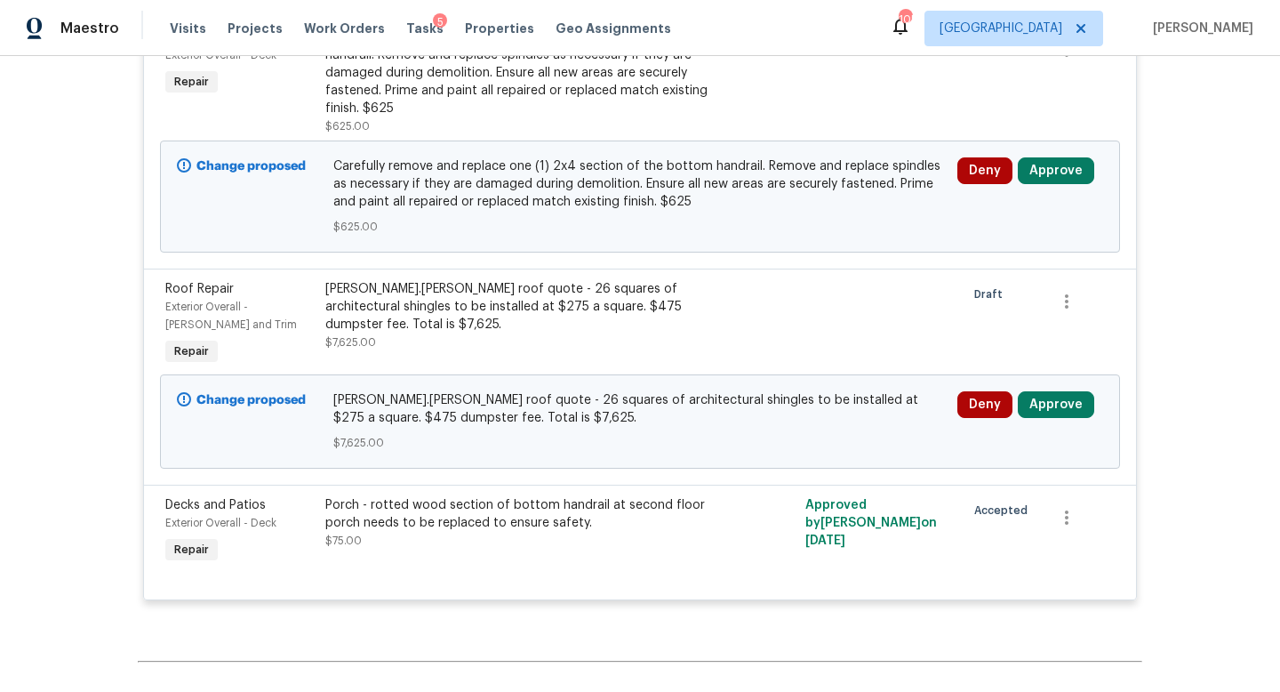
scroll to position [566, 0]
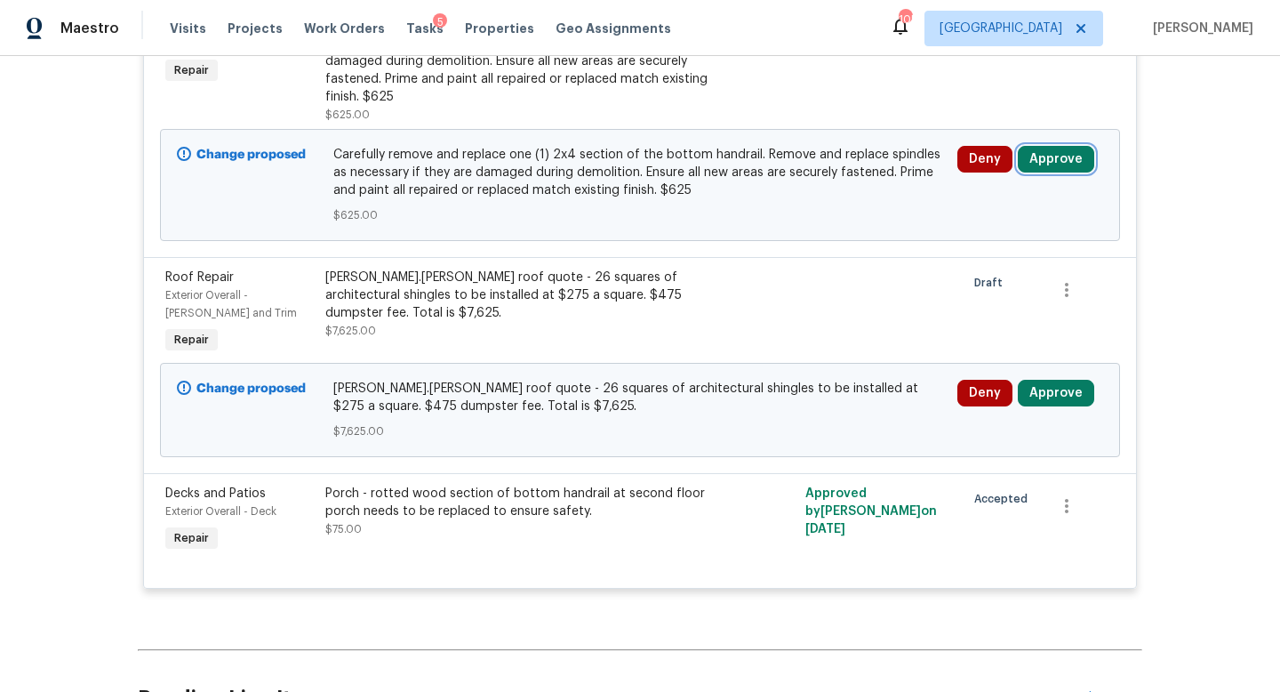
click at [1052, 156] on button "Approve" at bounding box center [1056, 159] width 76 height 27
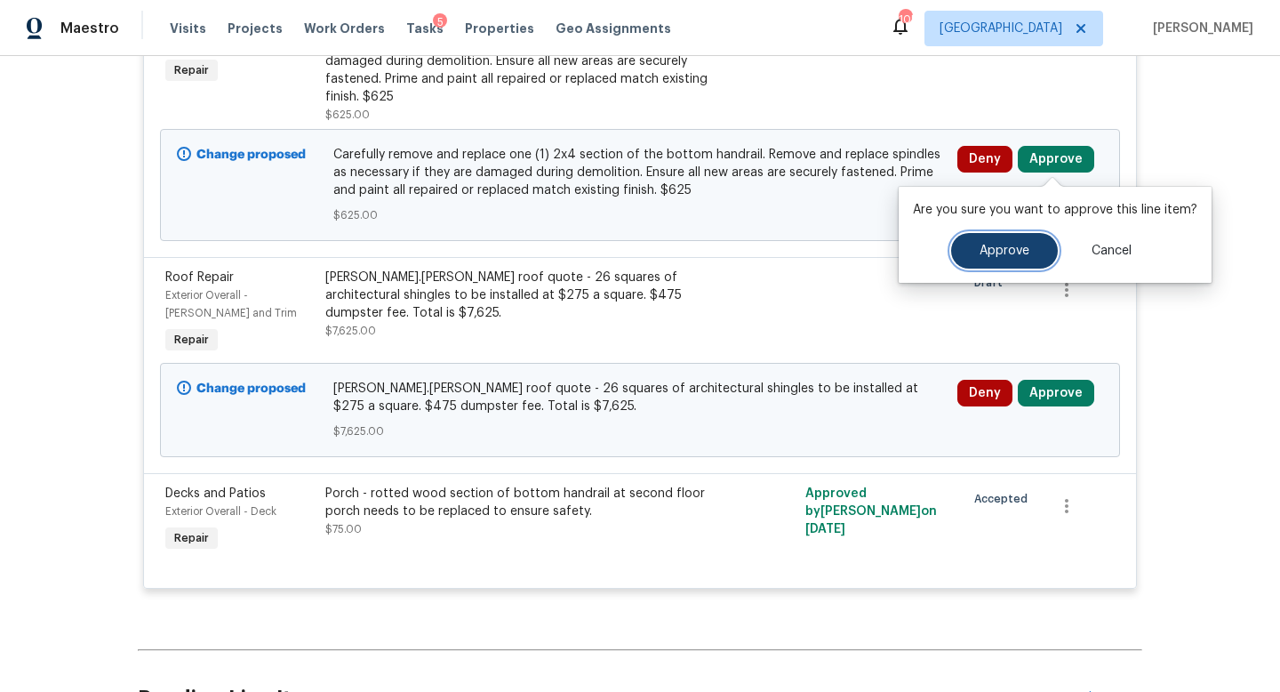
click at [991, 246] on span "Approve" at bounding box center [1005, 251] width 50 height 13
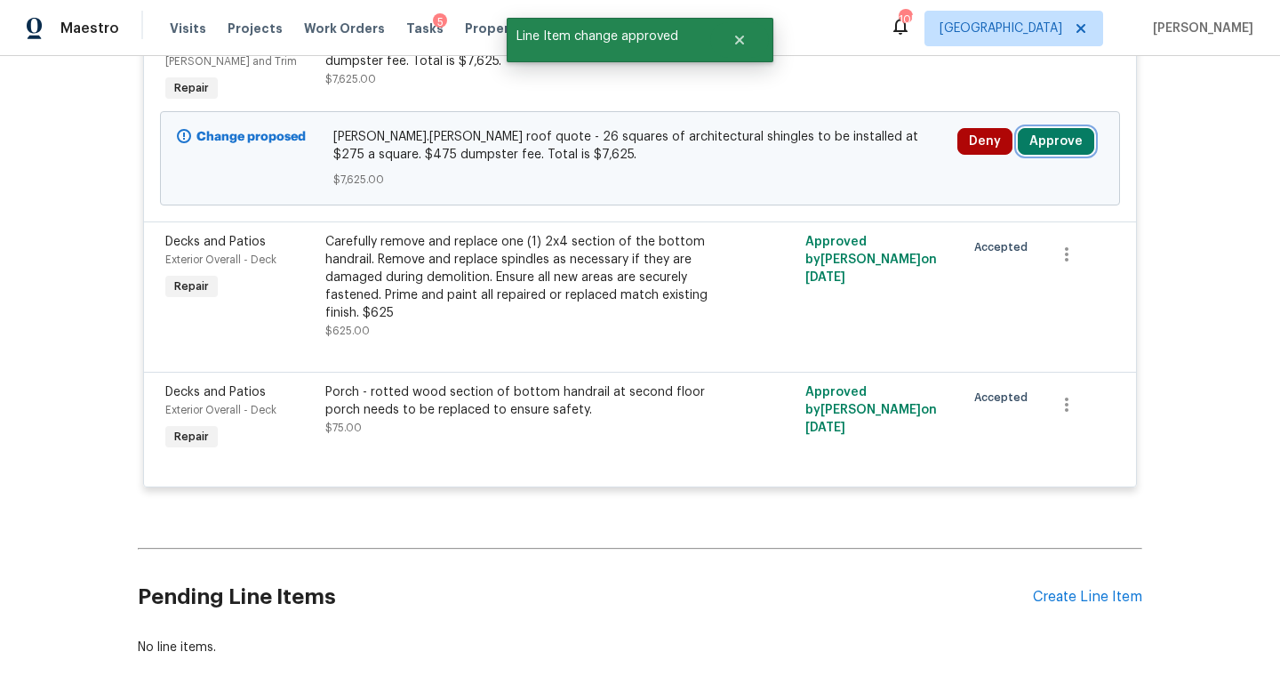
click at [1050, 141] on button "Approve" at bounding box center [1056, 141] width 76 height 27
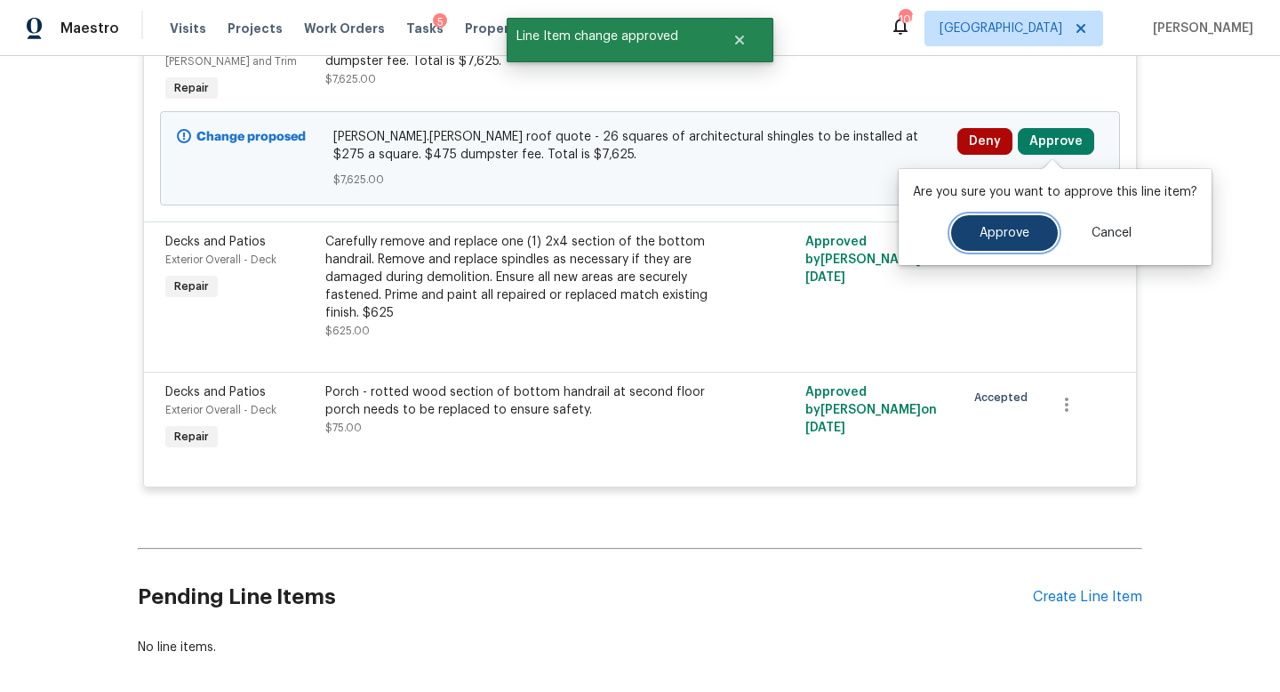
click at [1005, 237] on span "Approve" at bounding box center [1005, 233] width 50 height 13
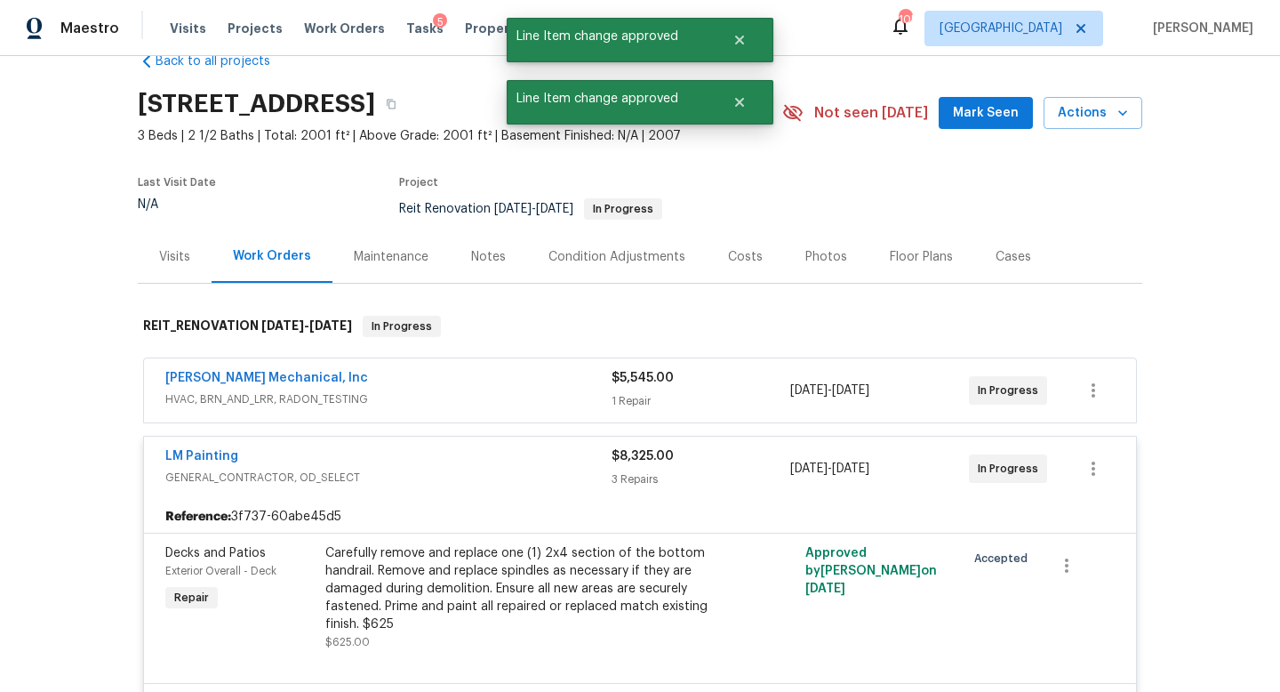
scroll to position [0, 0]
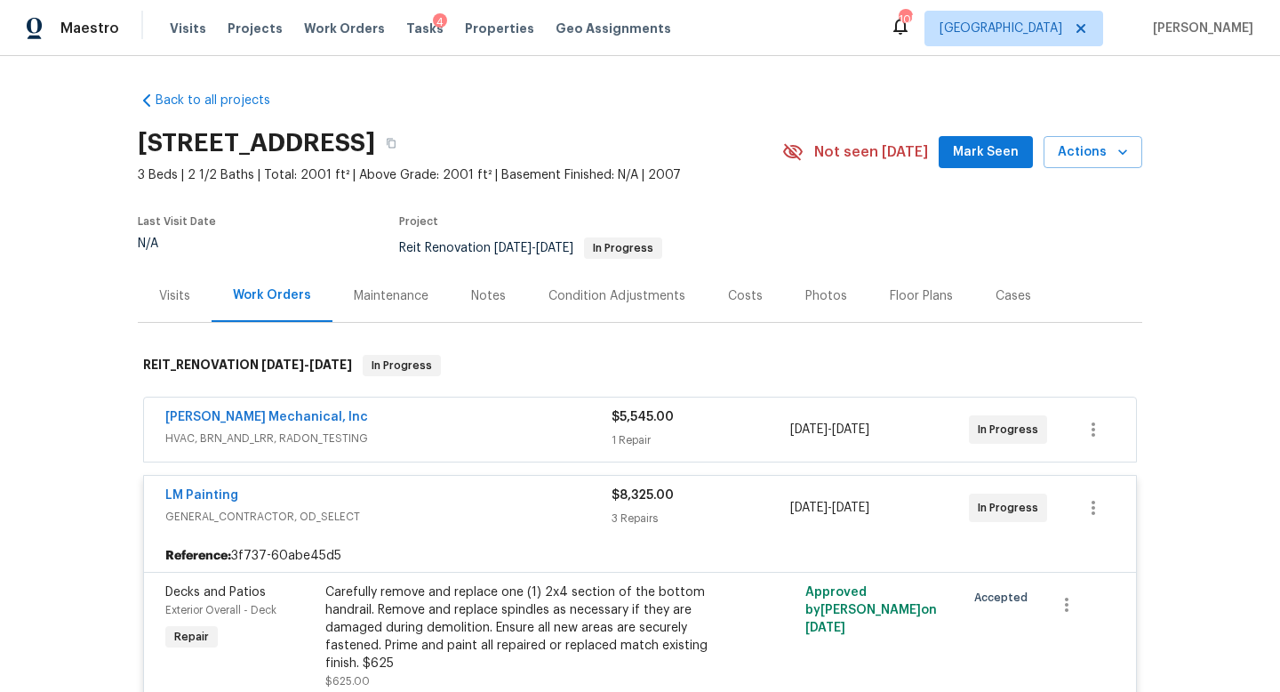
click at [565, 425] on div "[PERSON_NAME] Mechanical, Inc" at bounding box center [388, 418] width 446 height 21
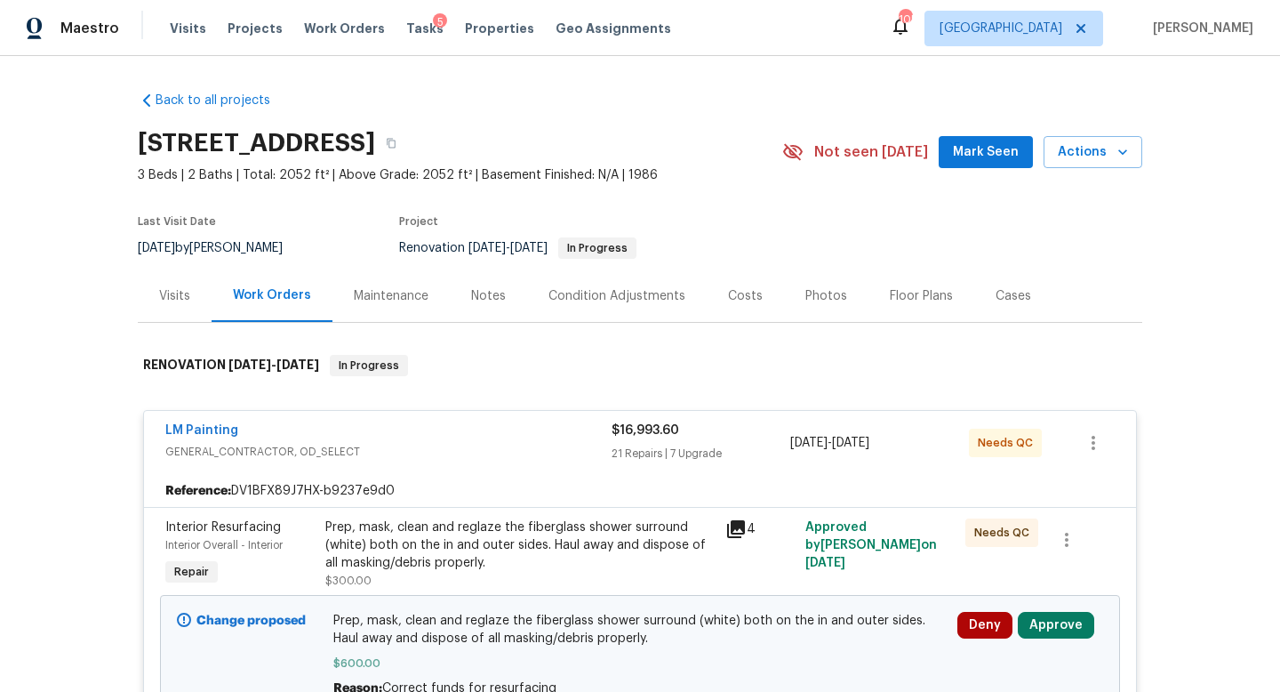
scroll to position [202, 0]
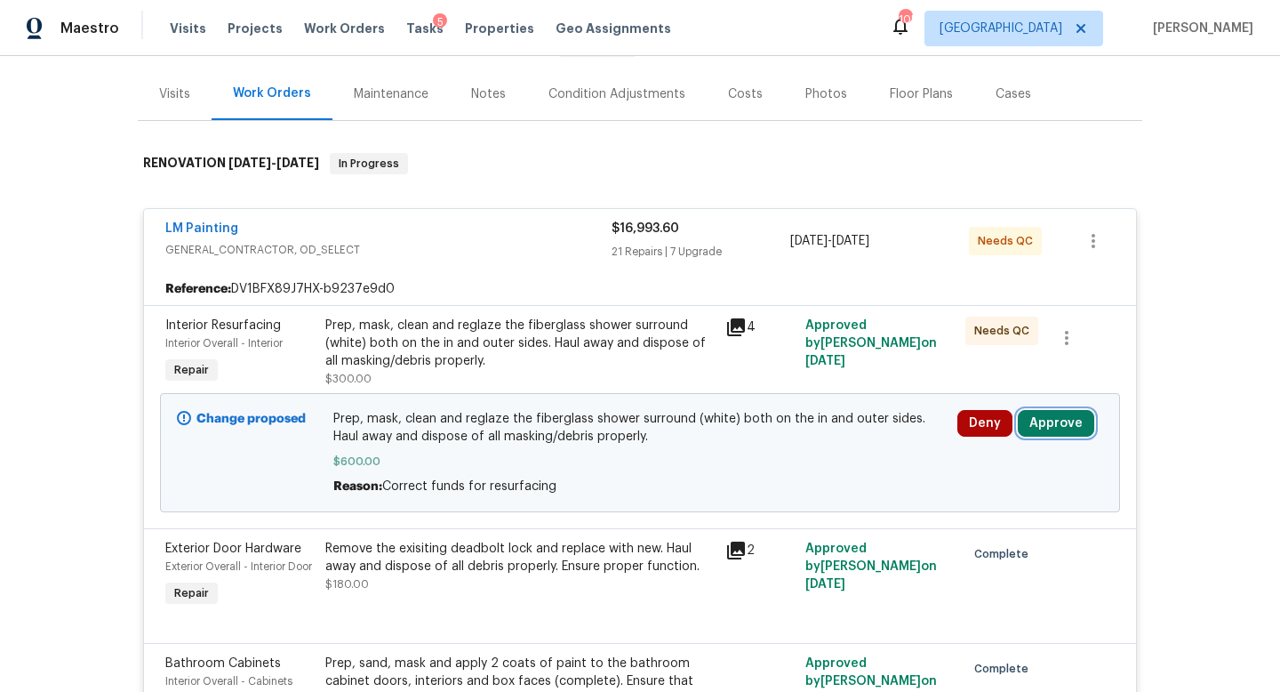
click at [1064, 422] on button "Approve" at bounding box center [1056, 423] width 76 height 27
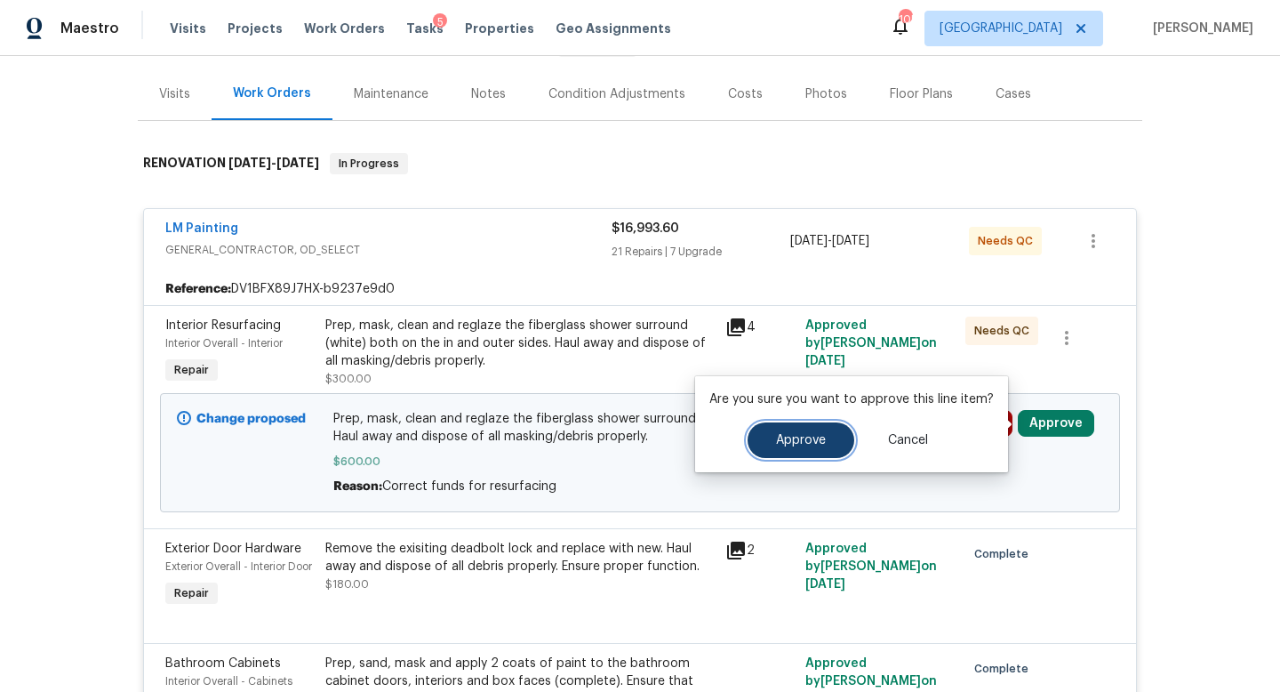
click at [825, 442] on button "Approve" at bounding box center [801, 440] width 107 height 36
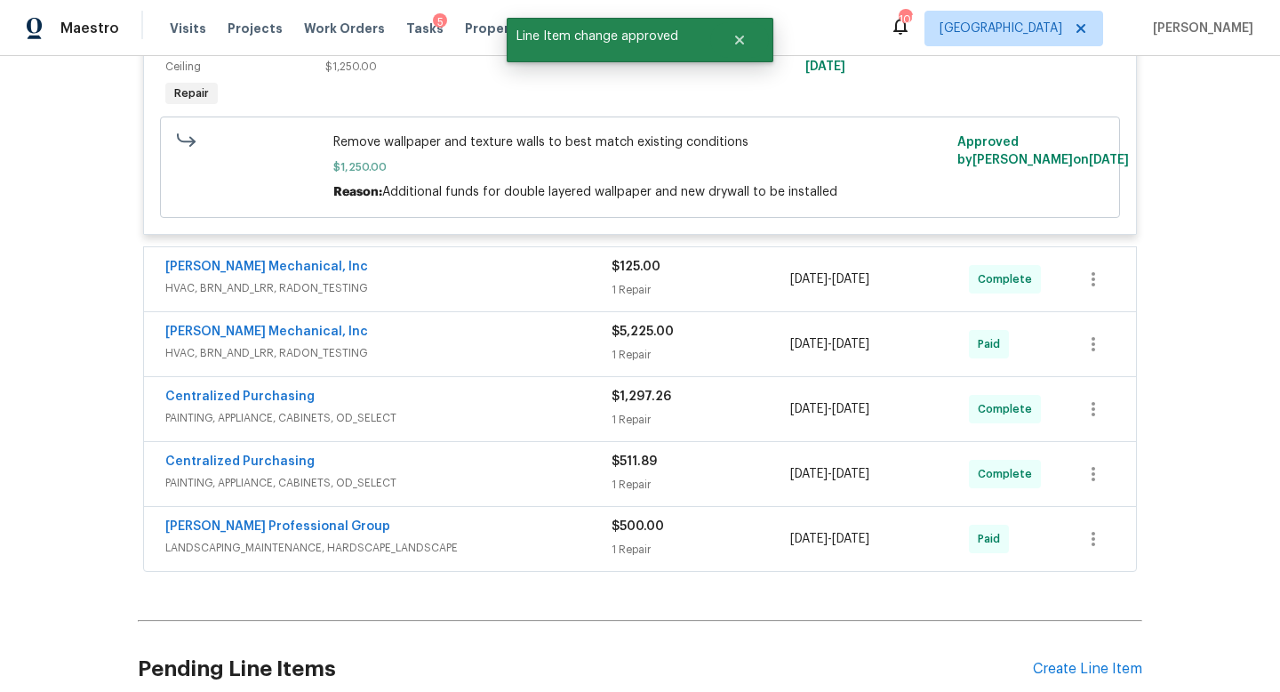
scroll to position [6424, 0]
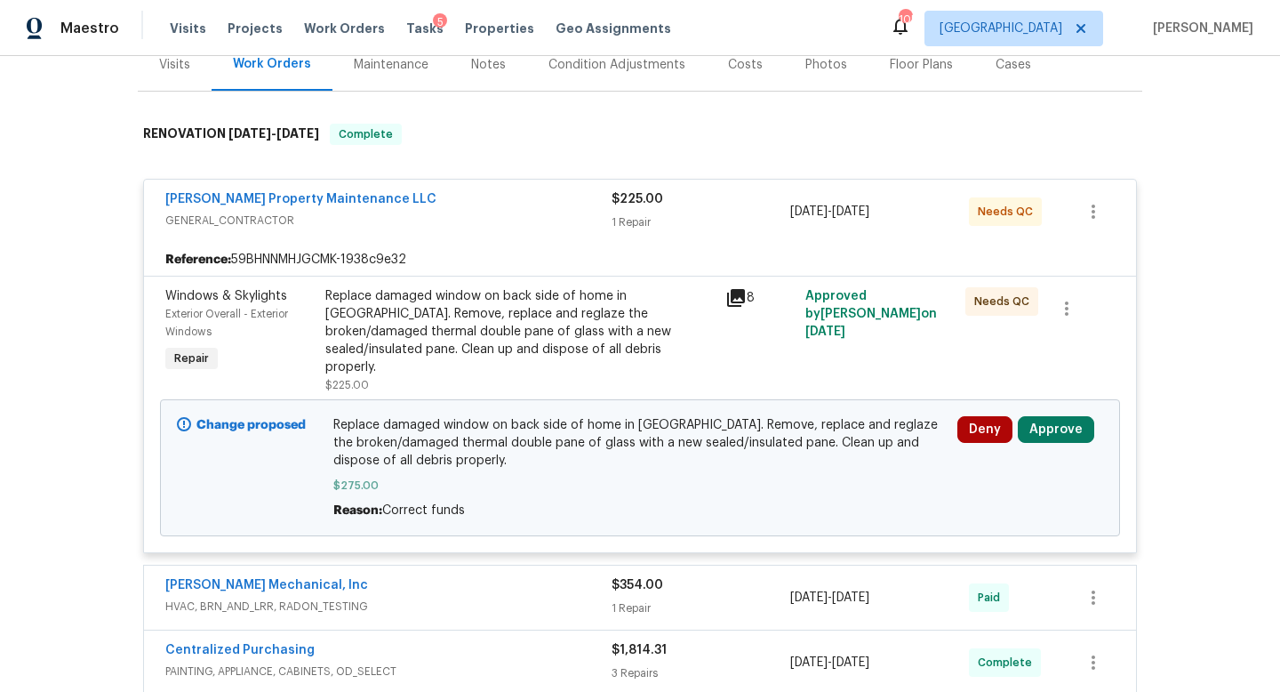
scroll to position [239, 0]
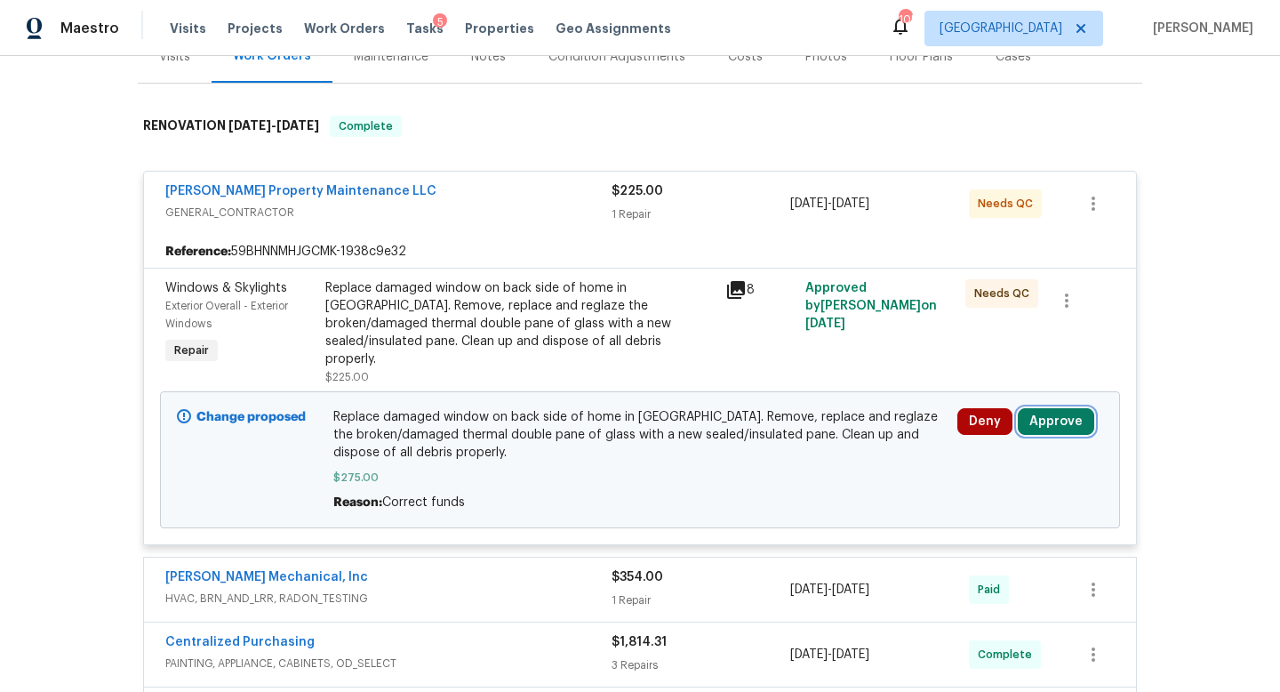
click at [1054, 408] on button "Approve" at bounding box center [1056, 421] width 76 height 27
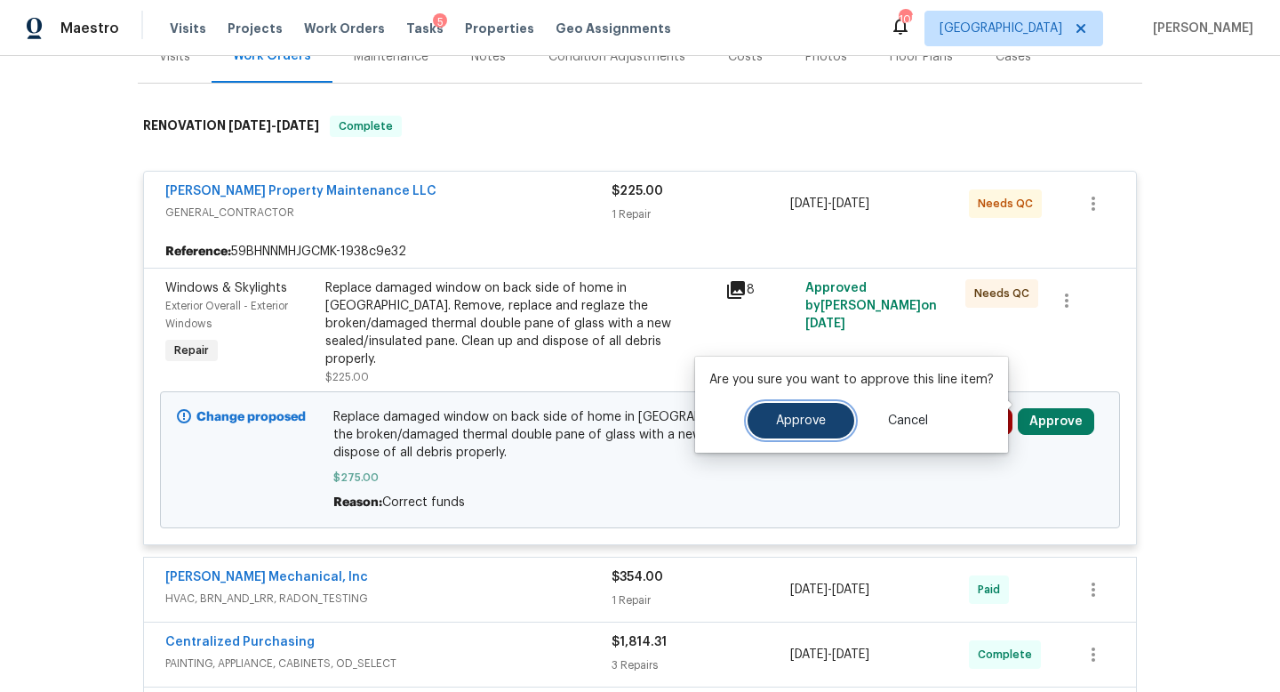
click at [818, 422] on span "Approve" at bounding box center [801, 420] width 50 height 13
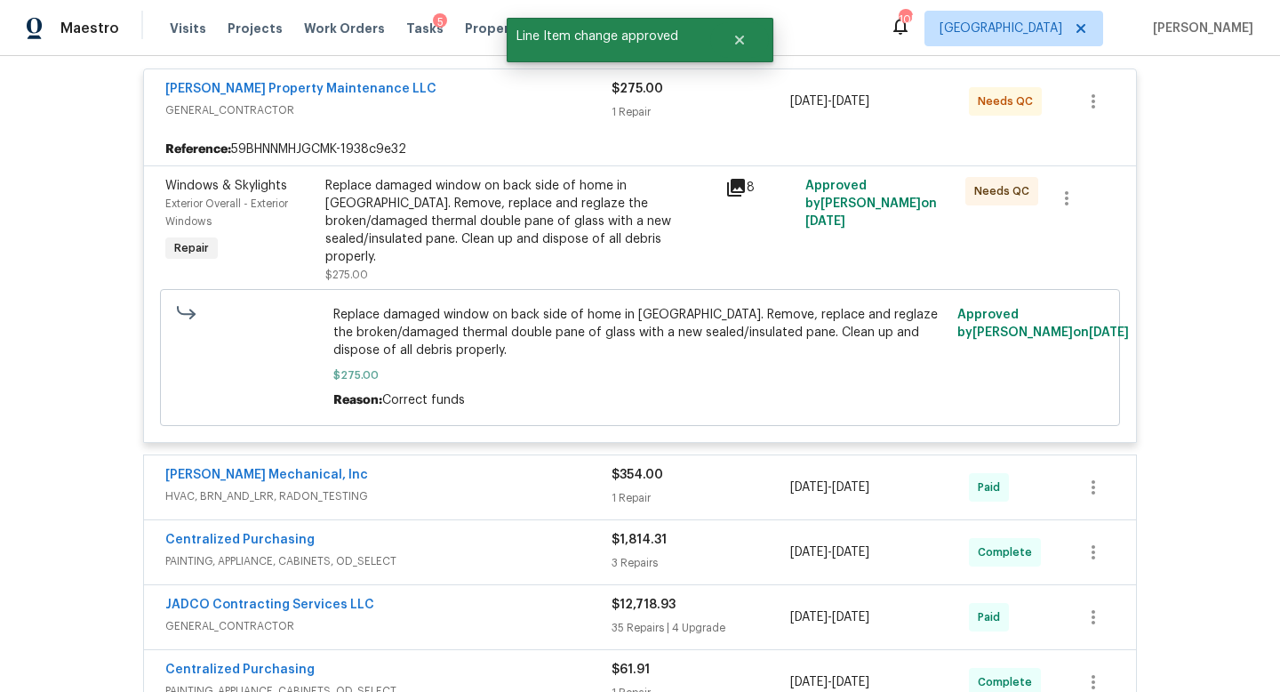
scroll to position [0, 0]
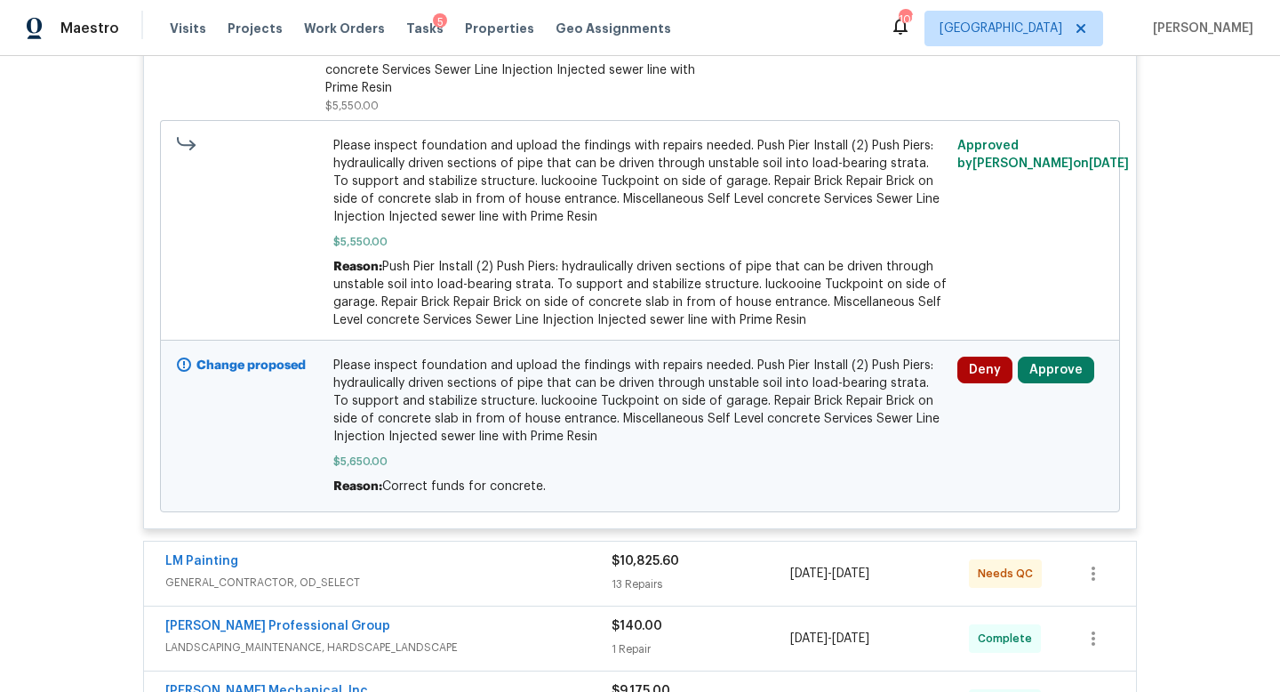
scroll to position [566, 0]
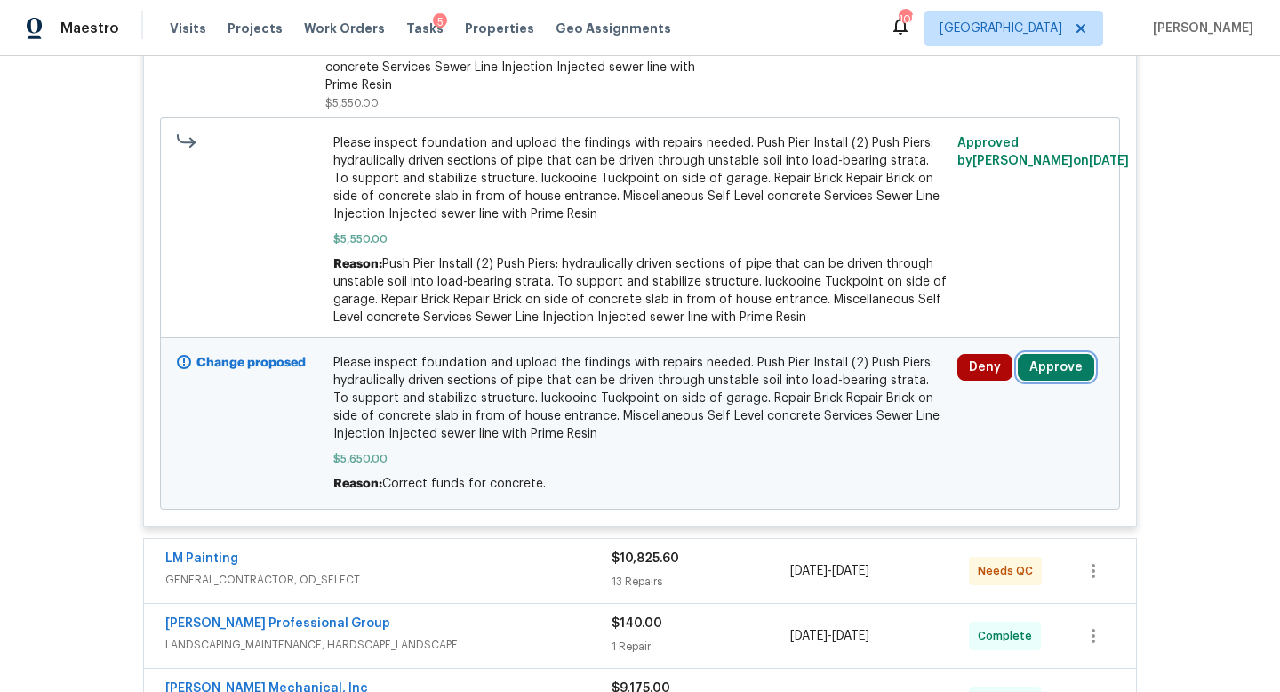
click at [1047, 366] on button "Approve" at bounding box center [1056, 367] width 76 height 27
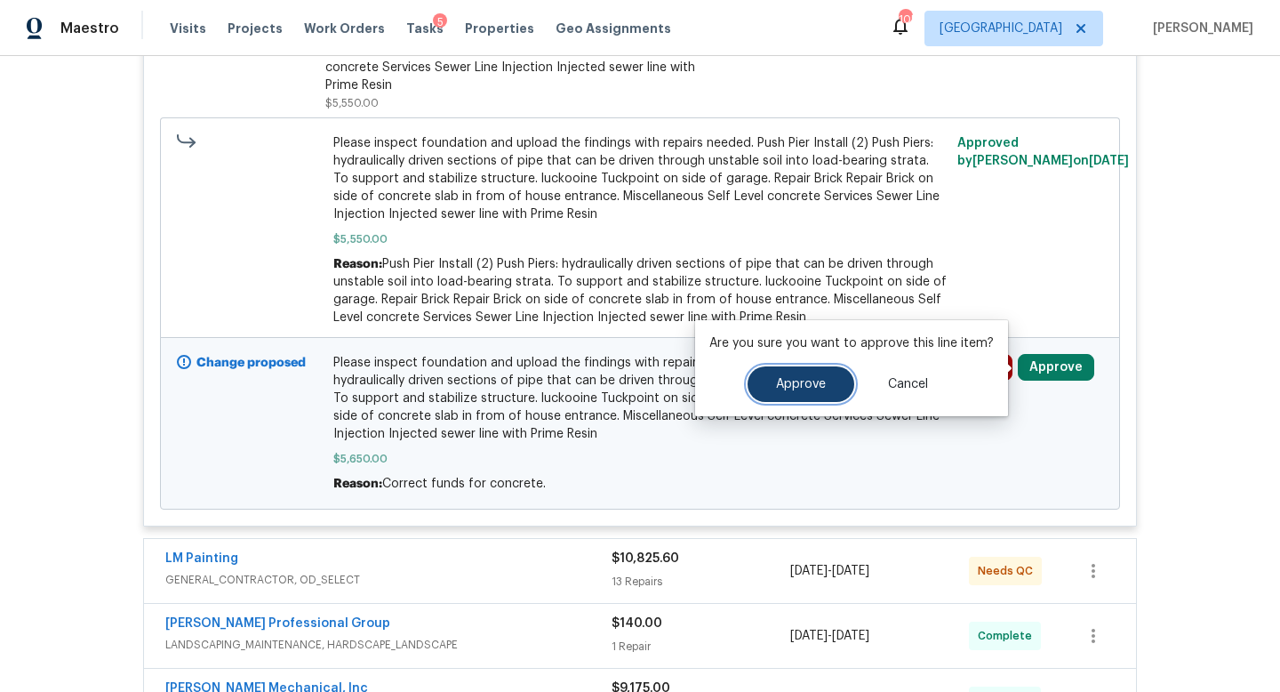
click at [833, 388] on button "Approve" at bounding box center [801, 384] width 107 height 36
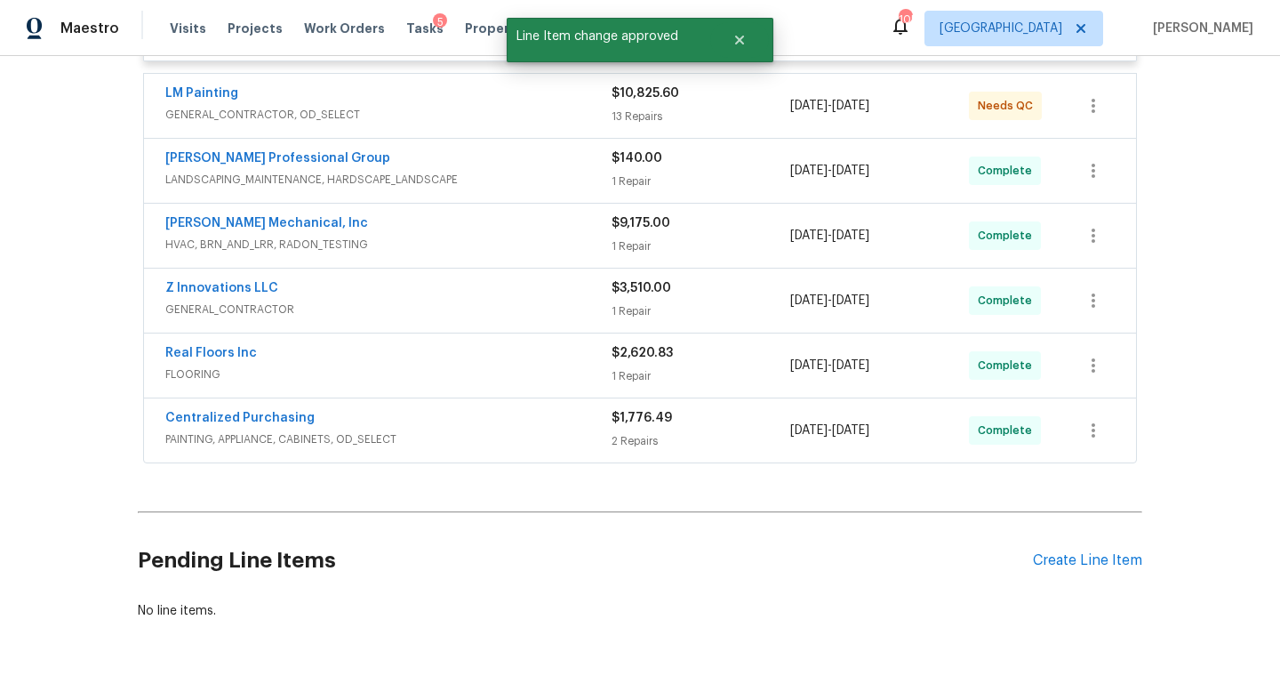
scroll to position [1081, 0]
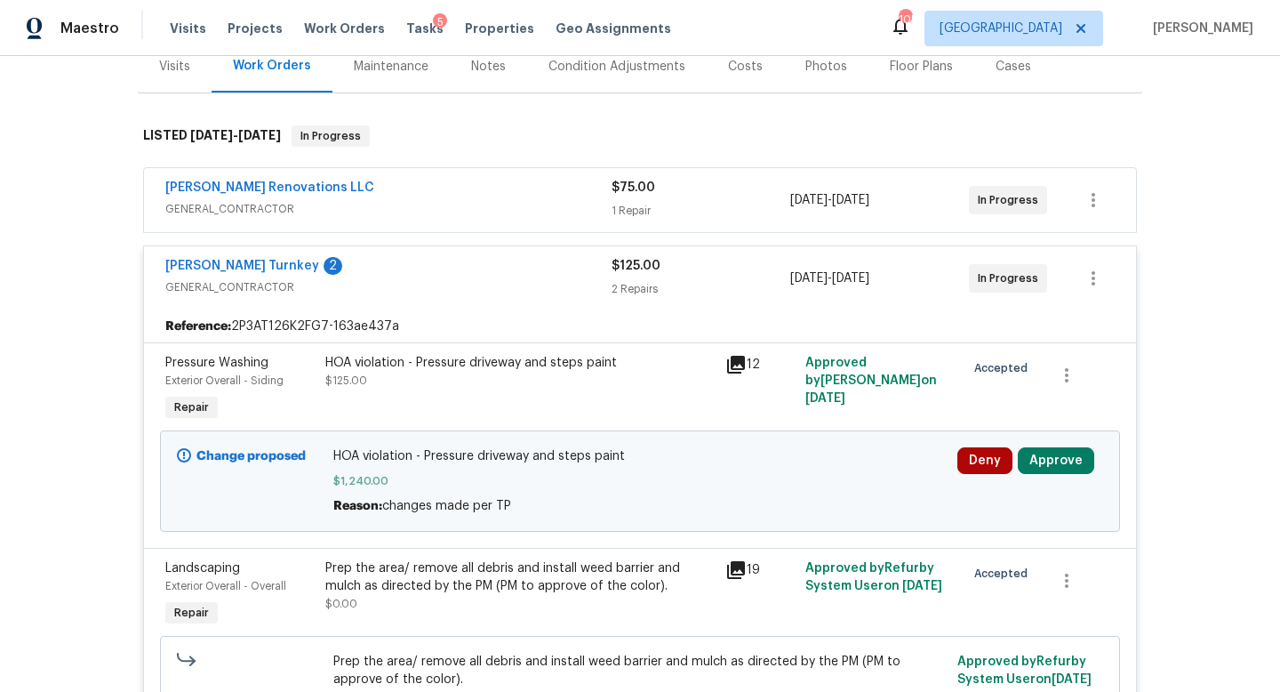
scroll to position [245, 0]
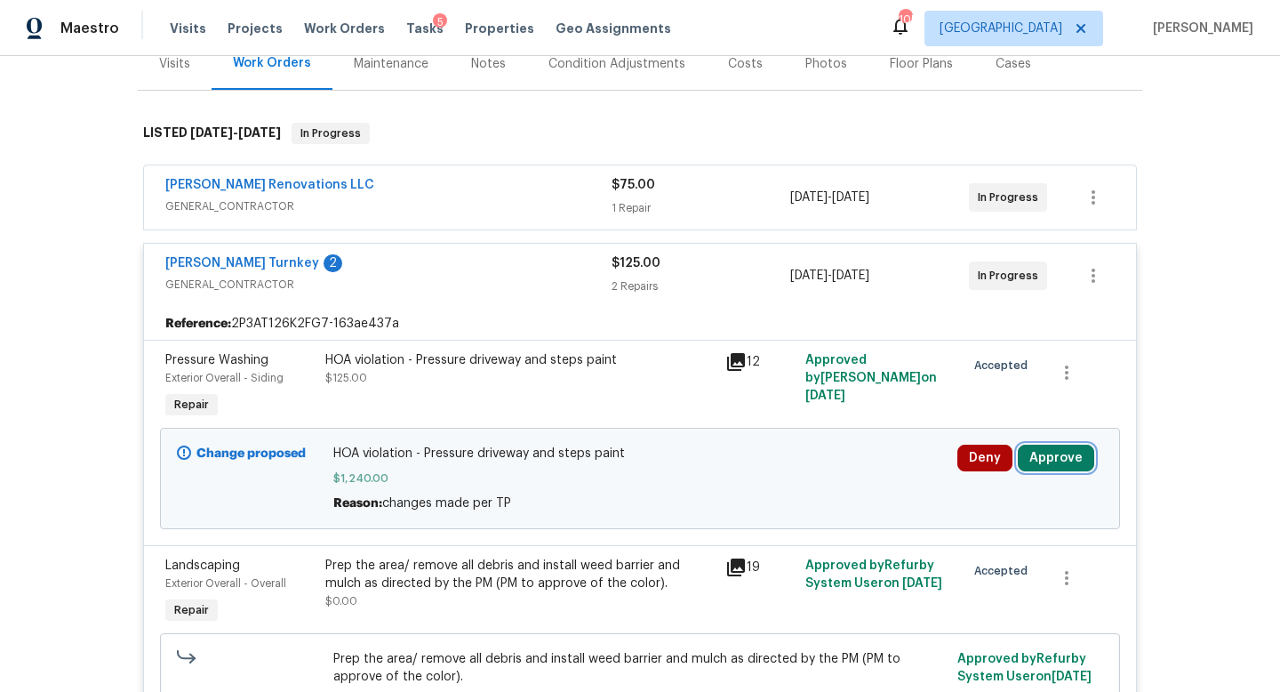
click at [1061, 445] on button "Approve" at bounding box center [1056, 458] width 76 height 27
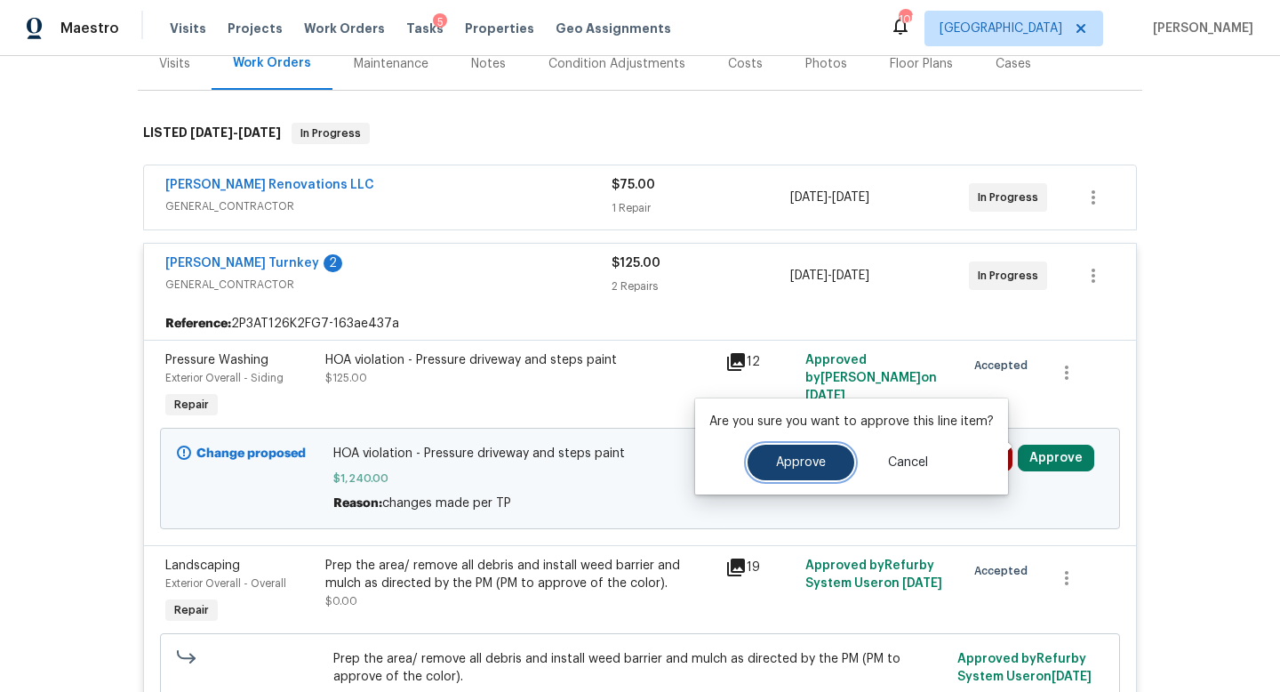
click at [789, 463] on span "Approve" at bounding box center [801, 462] width 50 height 13
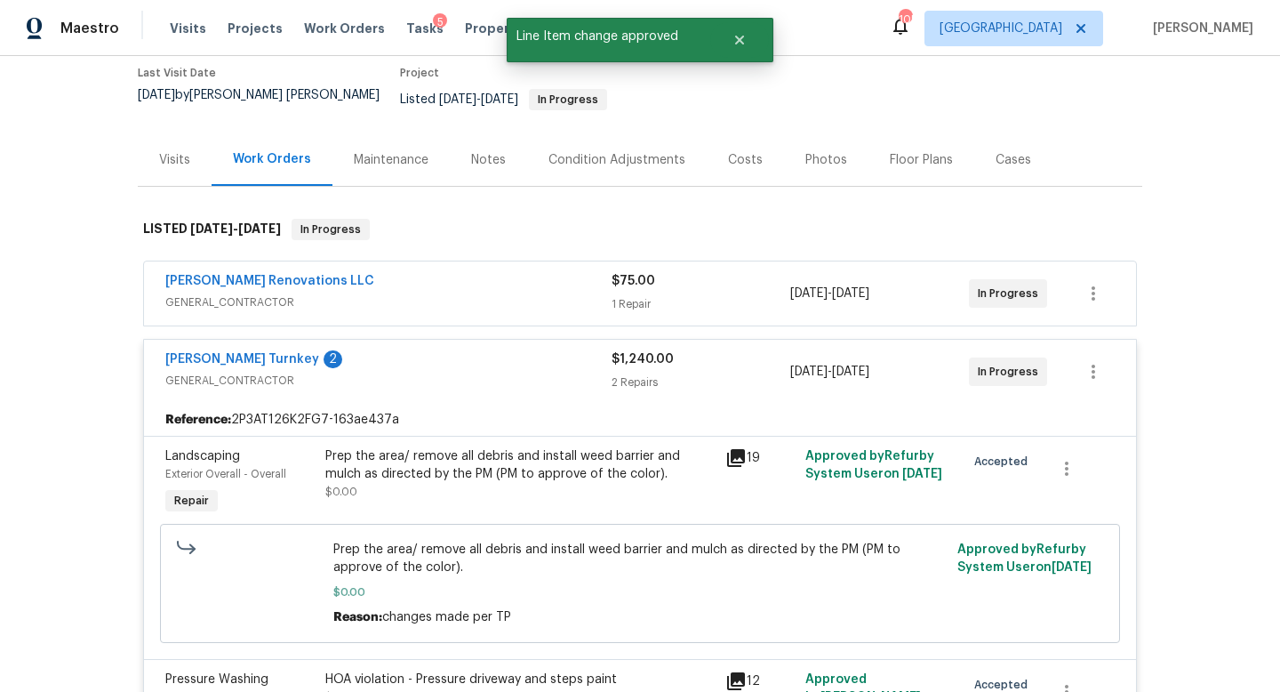
scroll to position [0, 0]
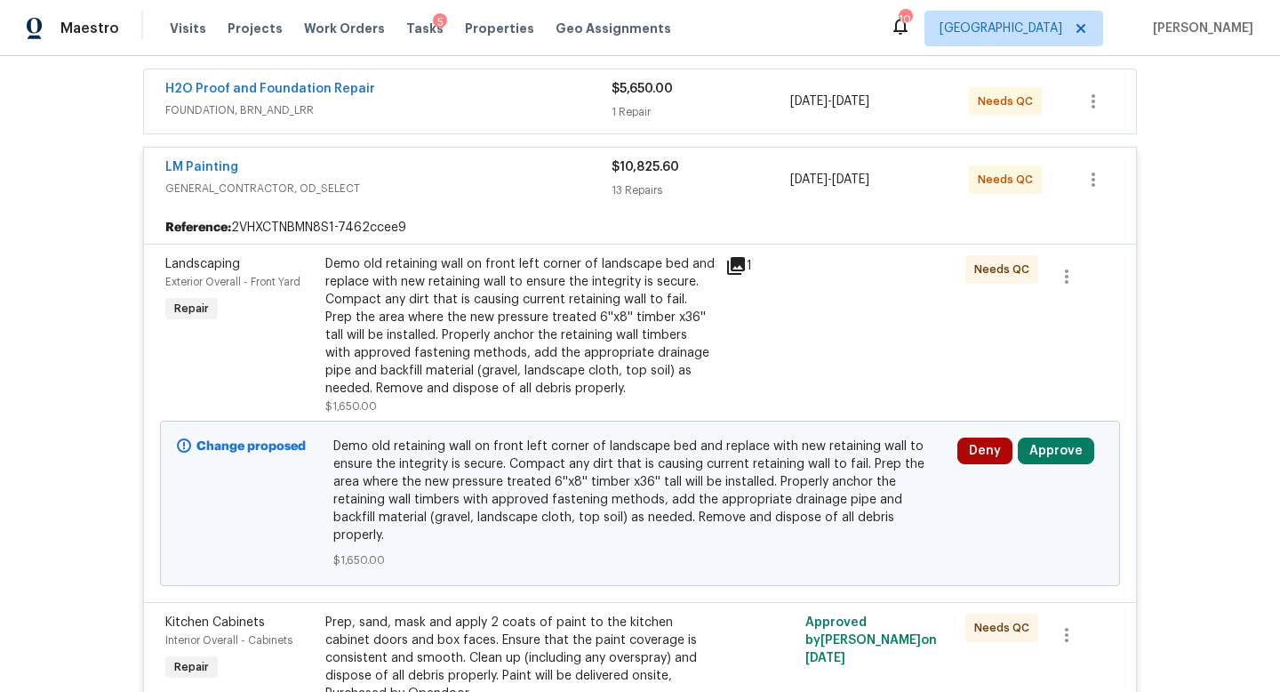
scroll to position [343, 0]
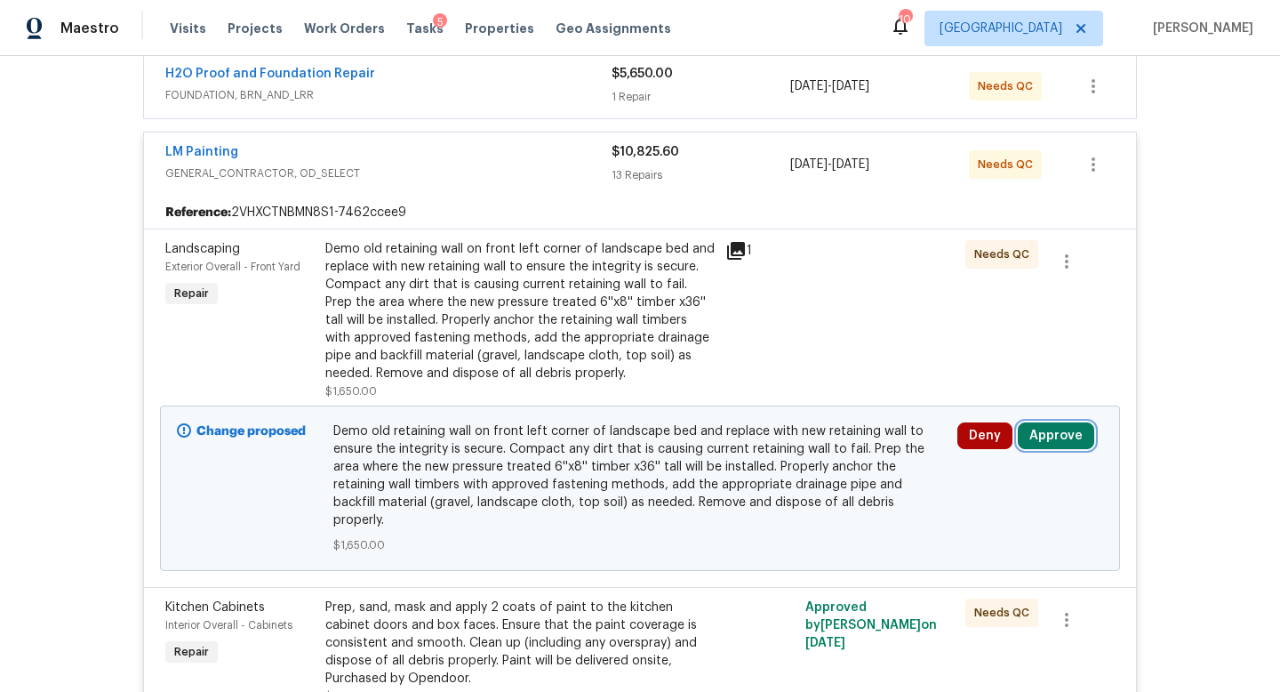
click at [1051, 432] on button "Approve" at bounding box center [1056, 435] width 76 height 27
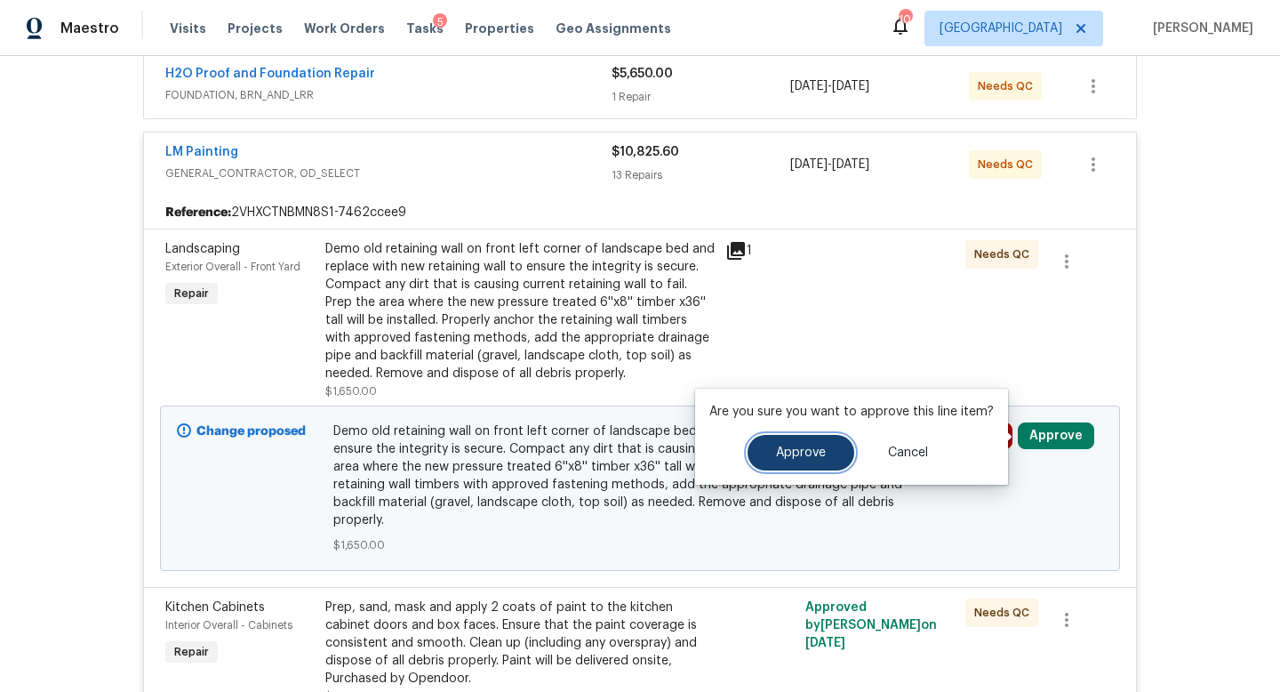
click at [799, 446] on span "Approve" at bounding box center [801, 452] width 50 height 13
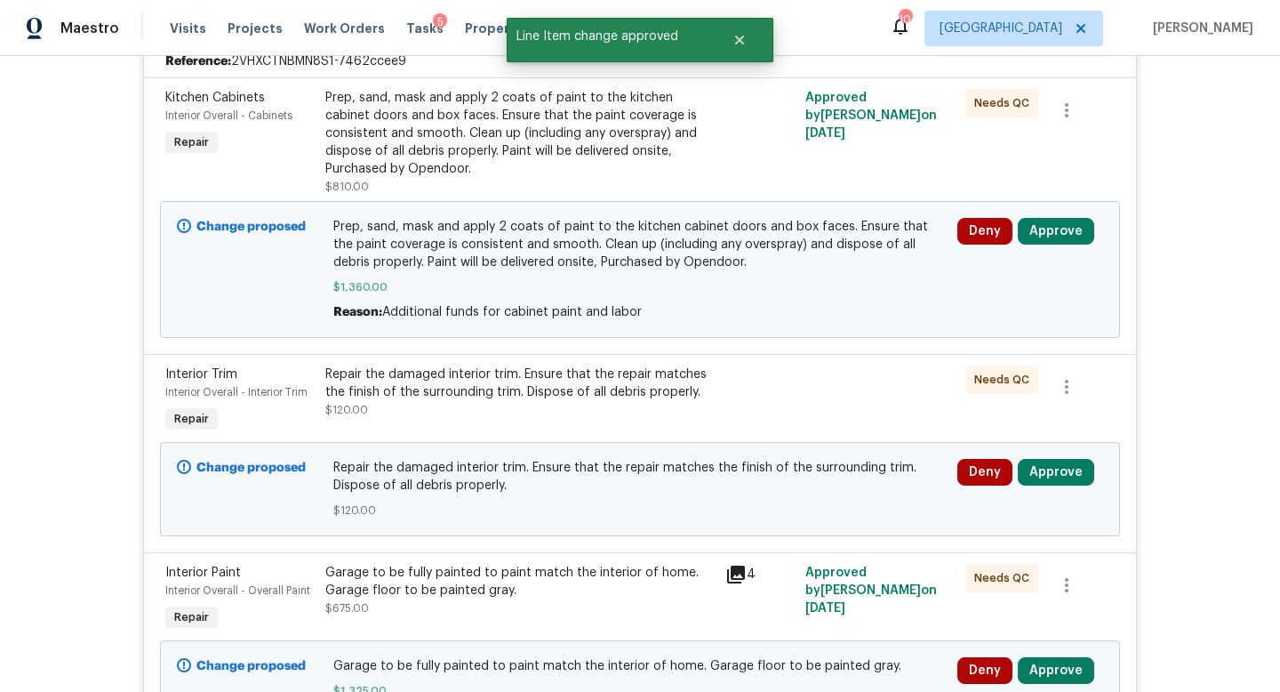
scroll to position [515, 0]
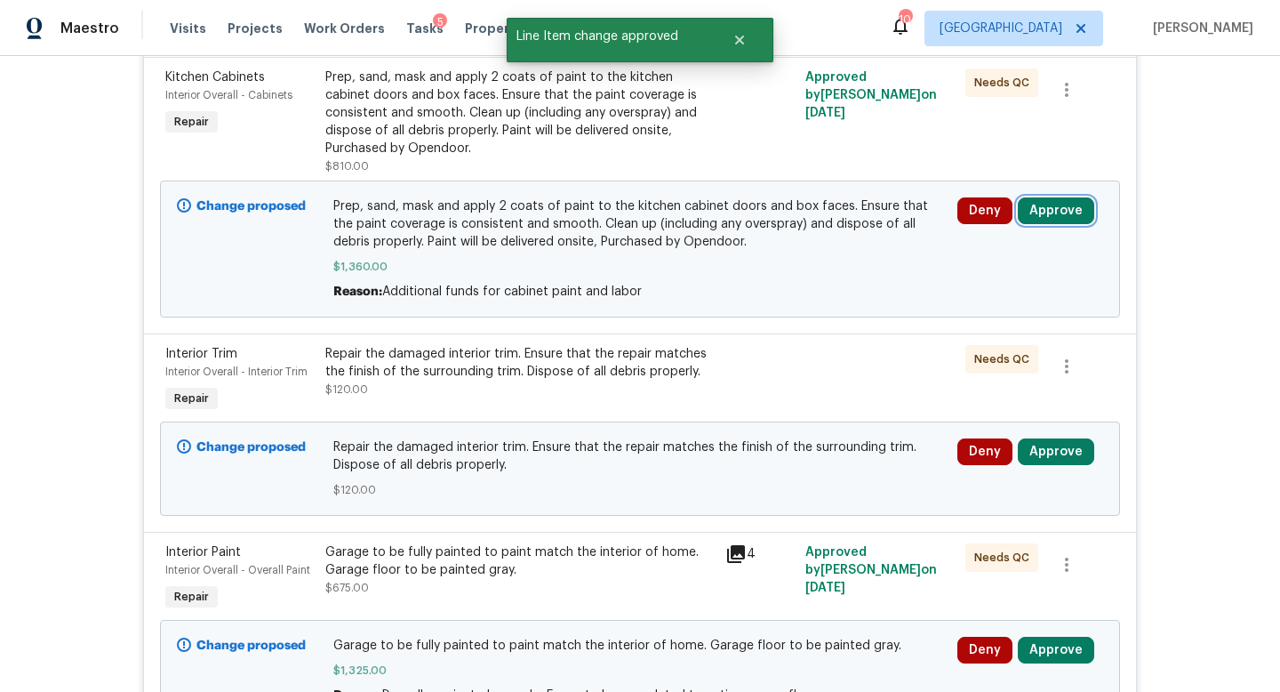
click at [1039, 219] on button "Approve" at bounding box center [1056, 210] width 76 height 27
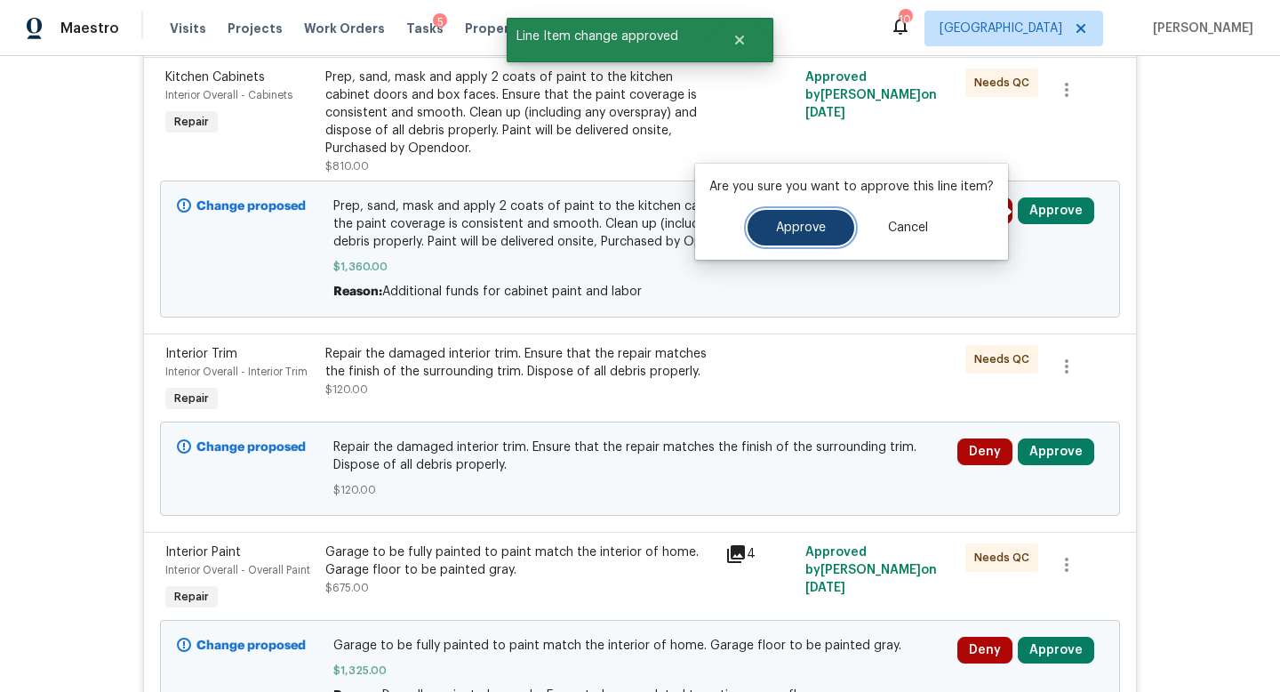
click at [797, 228] on span "Approve" at bounding box center [801, 227] width 50 height 13
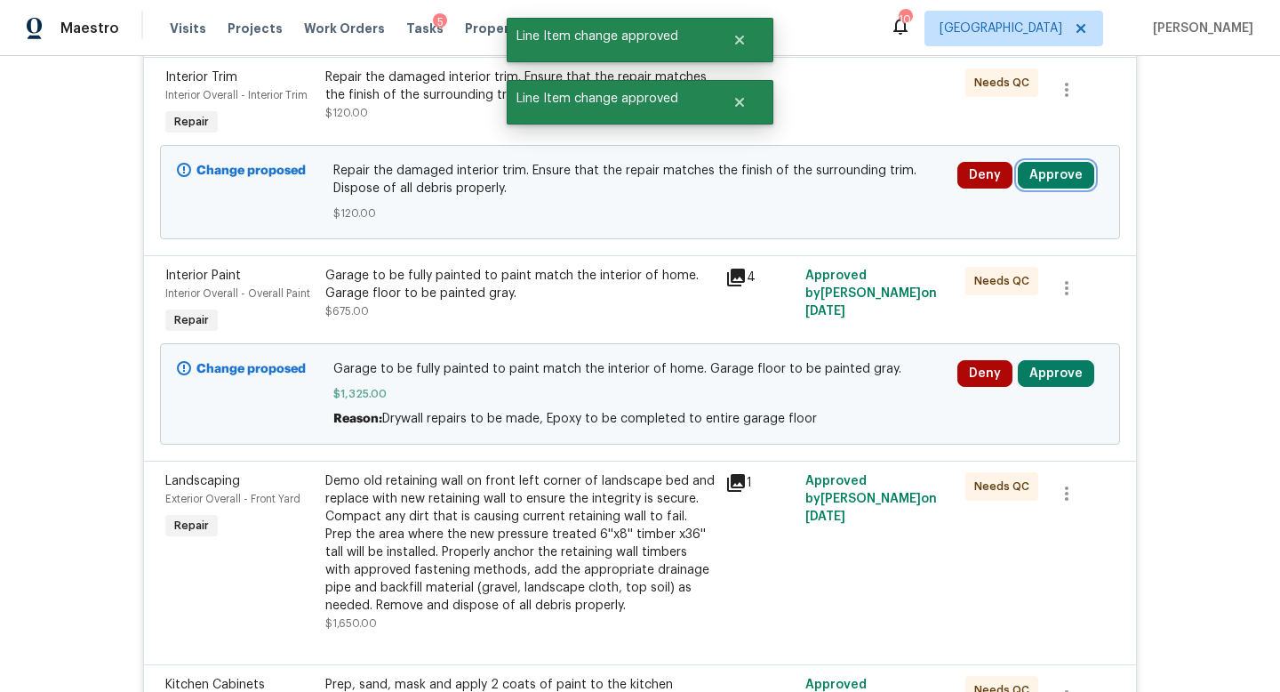
click at [1063, 172] on button "Approve" at bounding box center [1056, 175] width 76 height 27
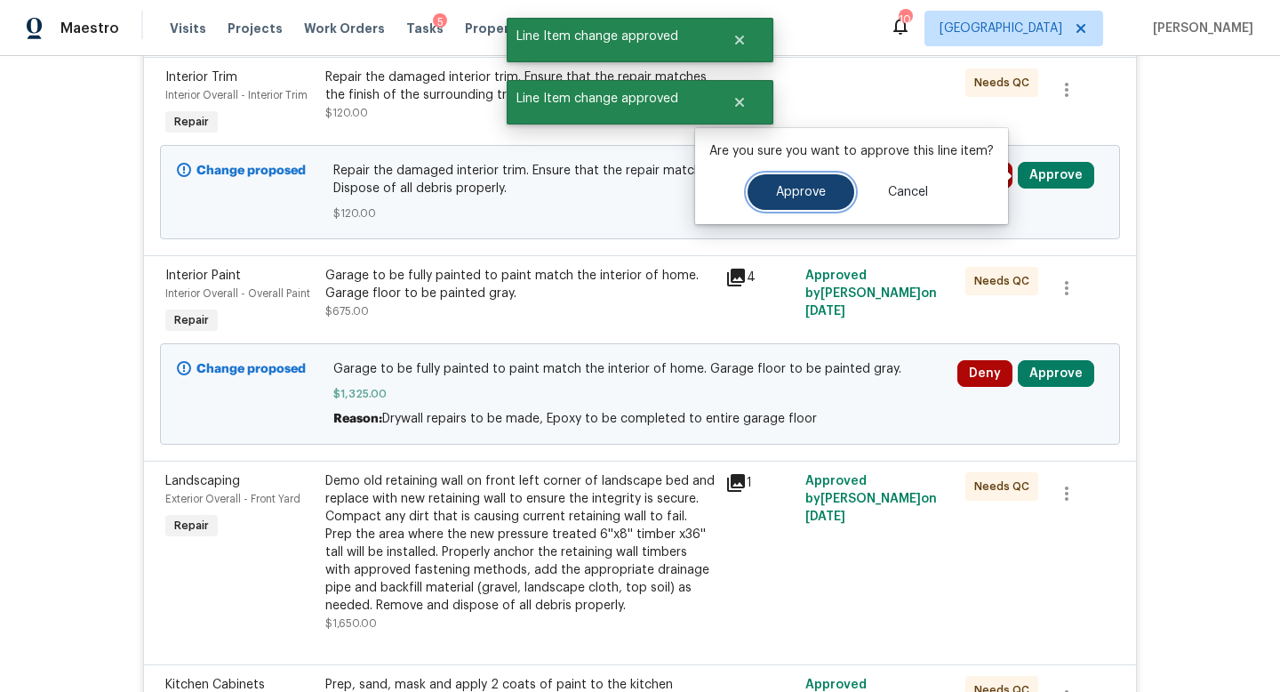
click at [811, 191] on span "Approve" at bounding box center [801, 192] width 50 height 13
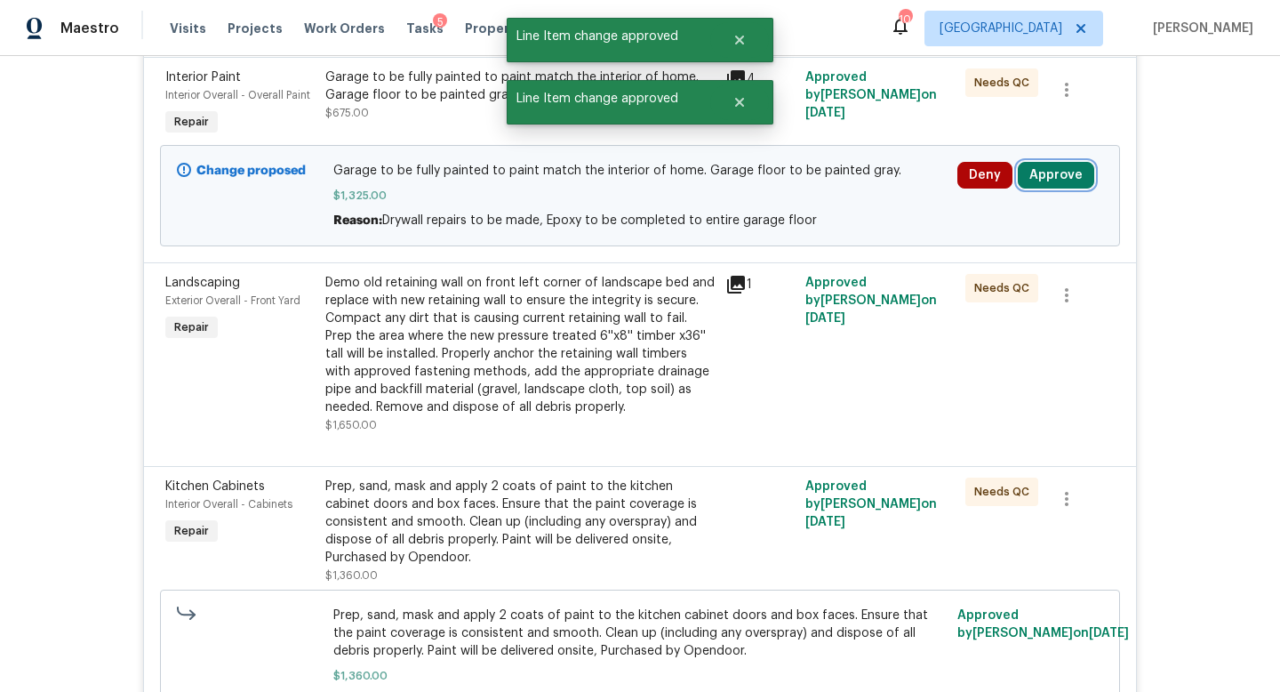
click at [1051, 181] on button "Approve" at bounding box center [1056, 175] width 76 height 27
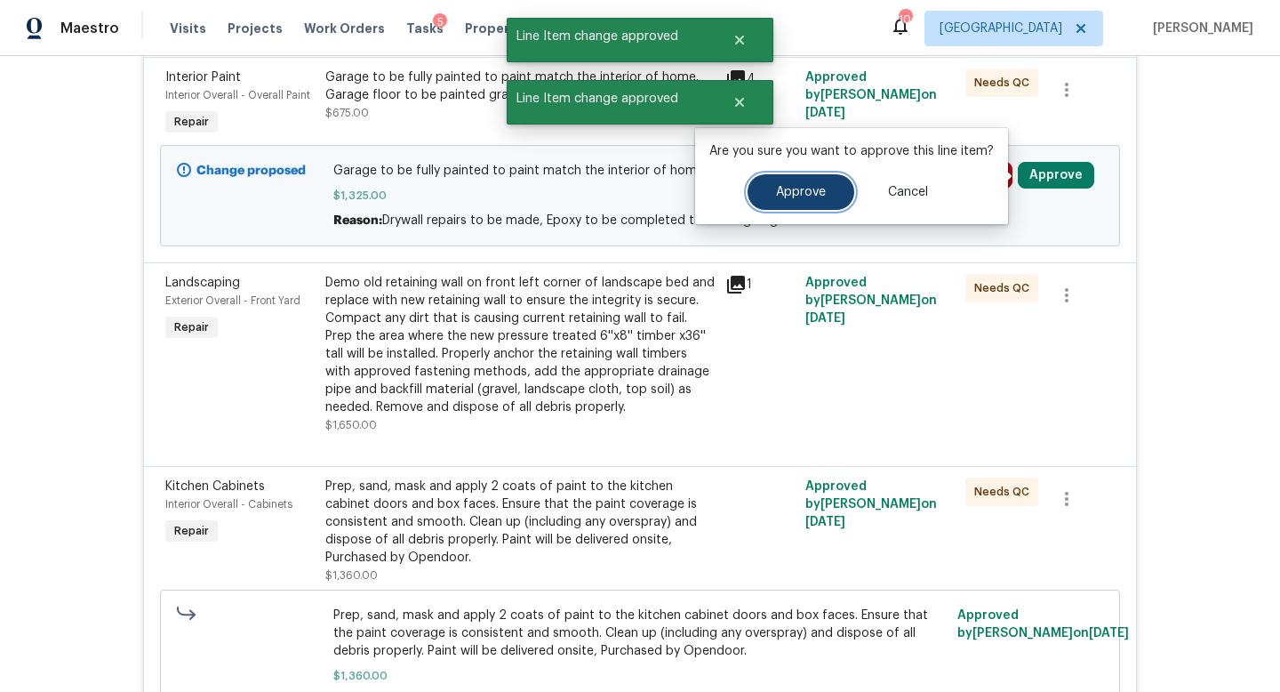
click at [797, 190] on span "Approve" at bounding box center [801, 192] width 50 height 13
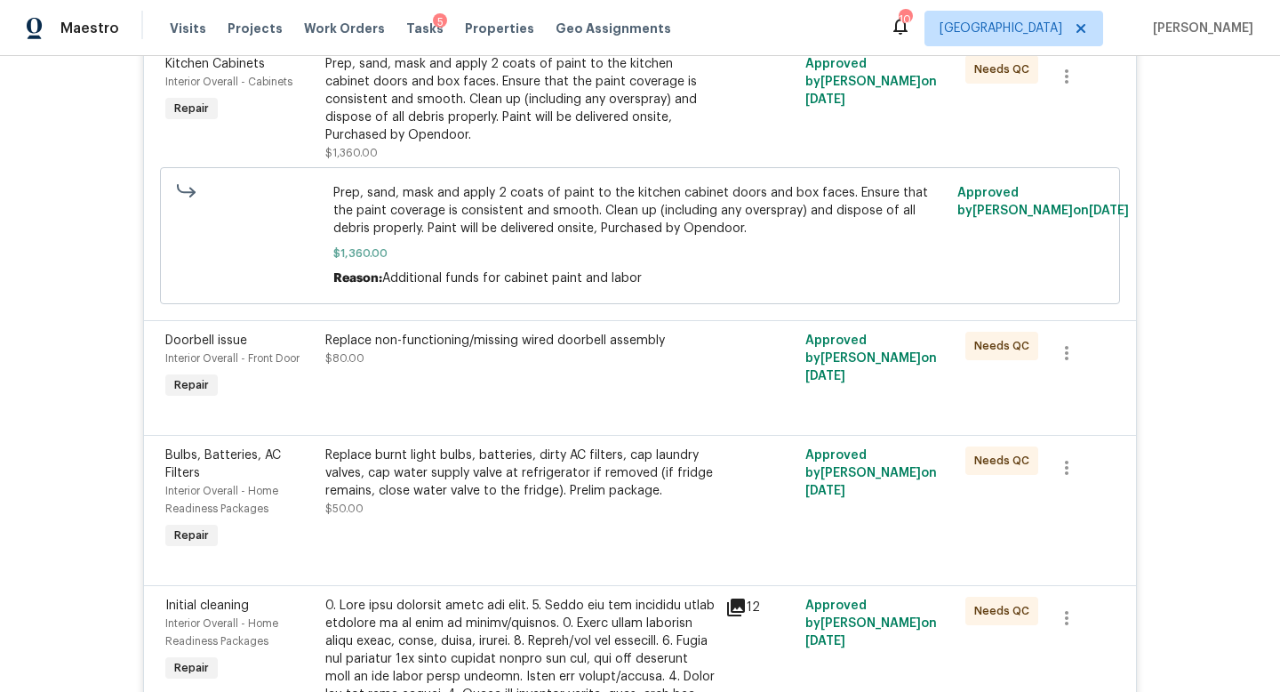
scroll to position [0, 0]
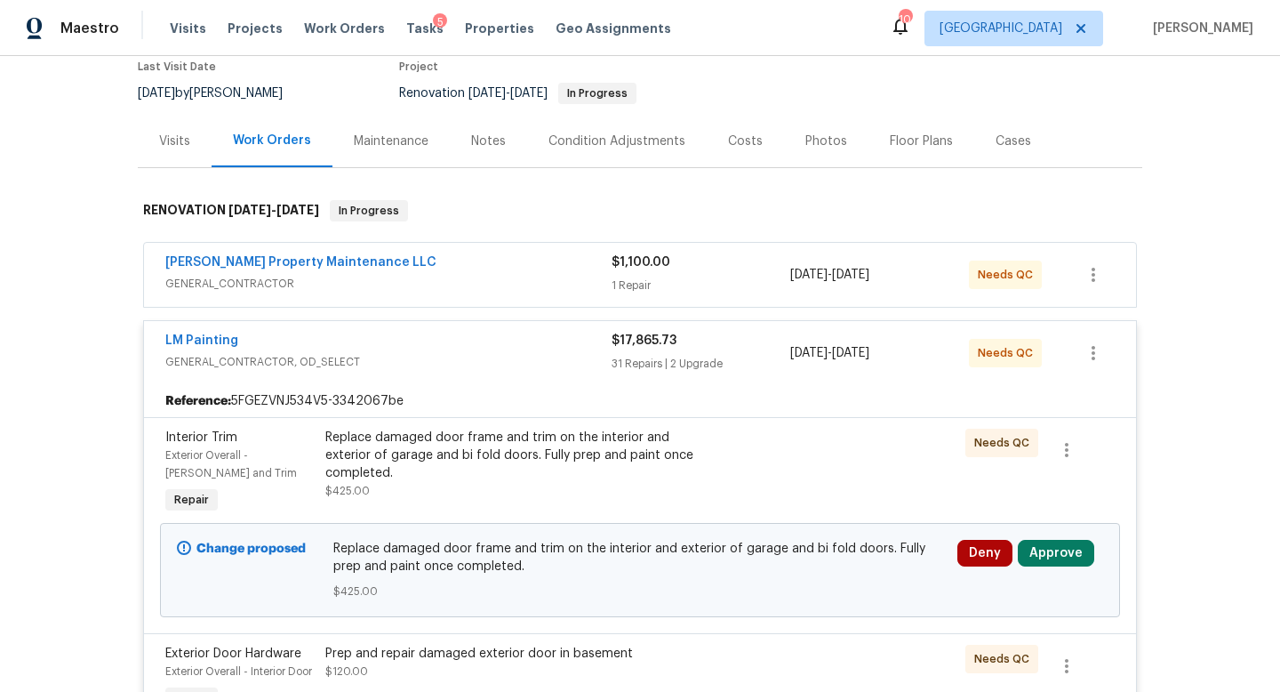
scroll to position [256, 0]
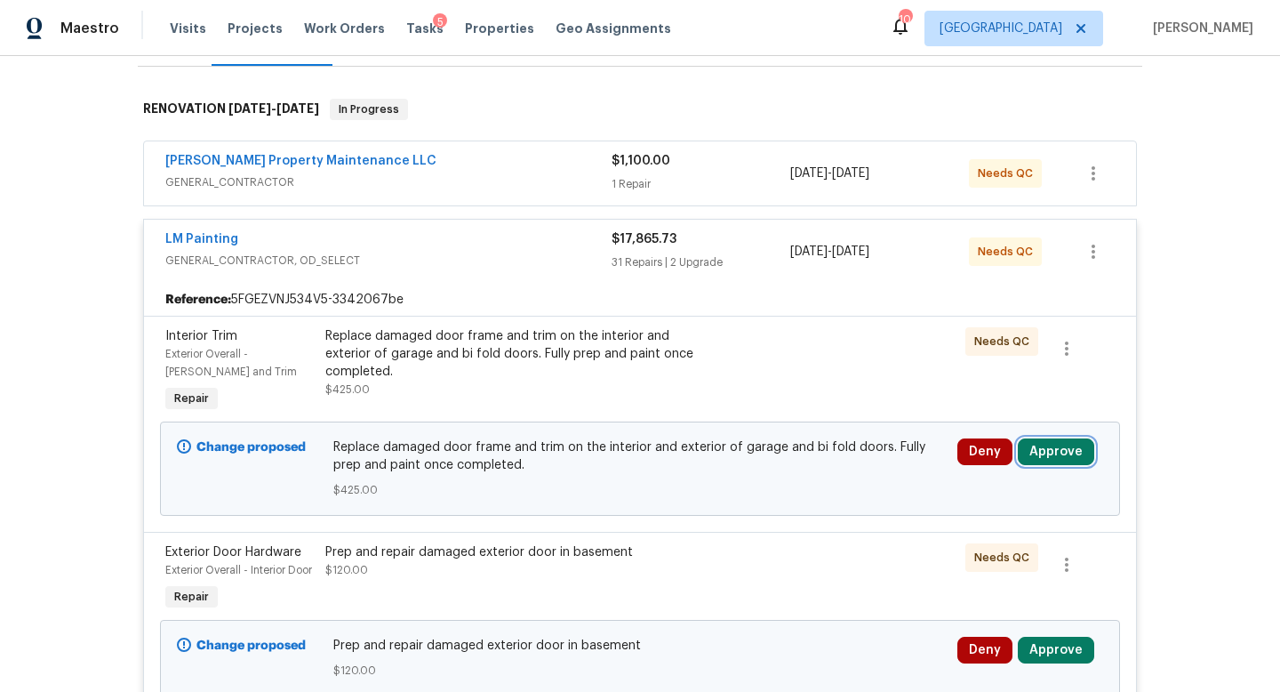
click at [1050, 451] on button "Approve" at bounding box center [1056, 451] width 76 height 27
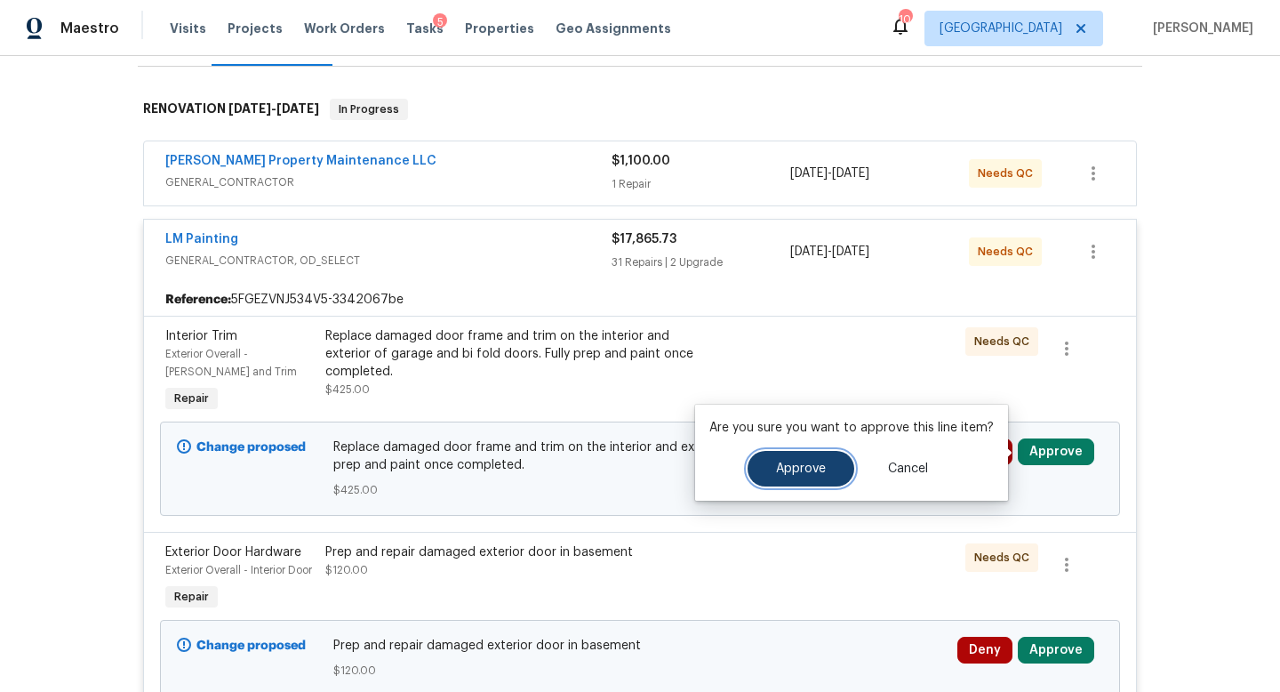
click at [811, 467] on span "Approve" at bounding box center [801, 468] width 50 height 13
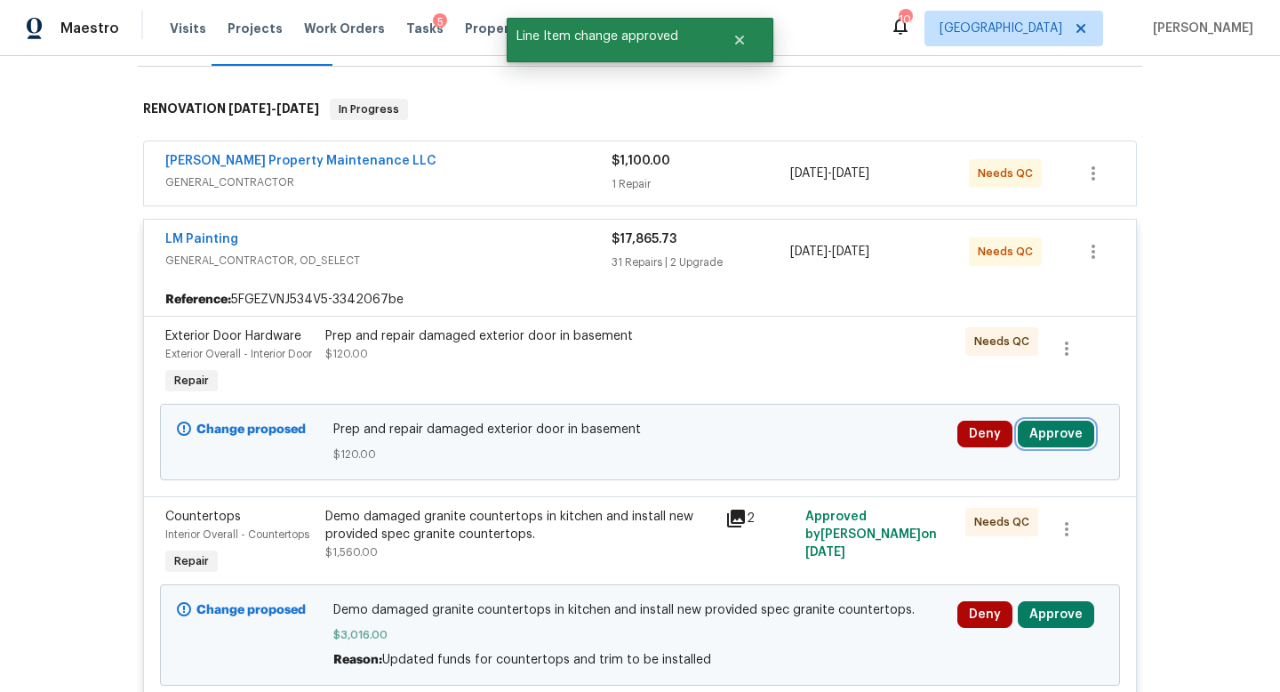
click at [1068, 447] on button "Approve" at bounding box center [1056, 434] width 76 height 27
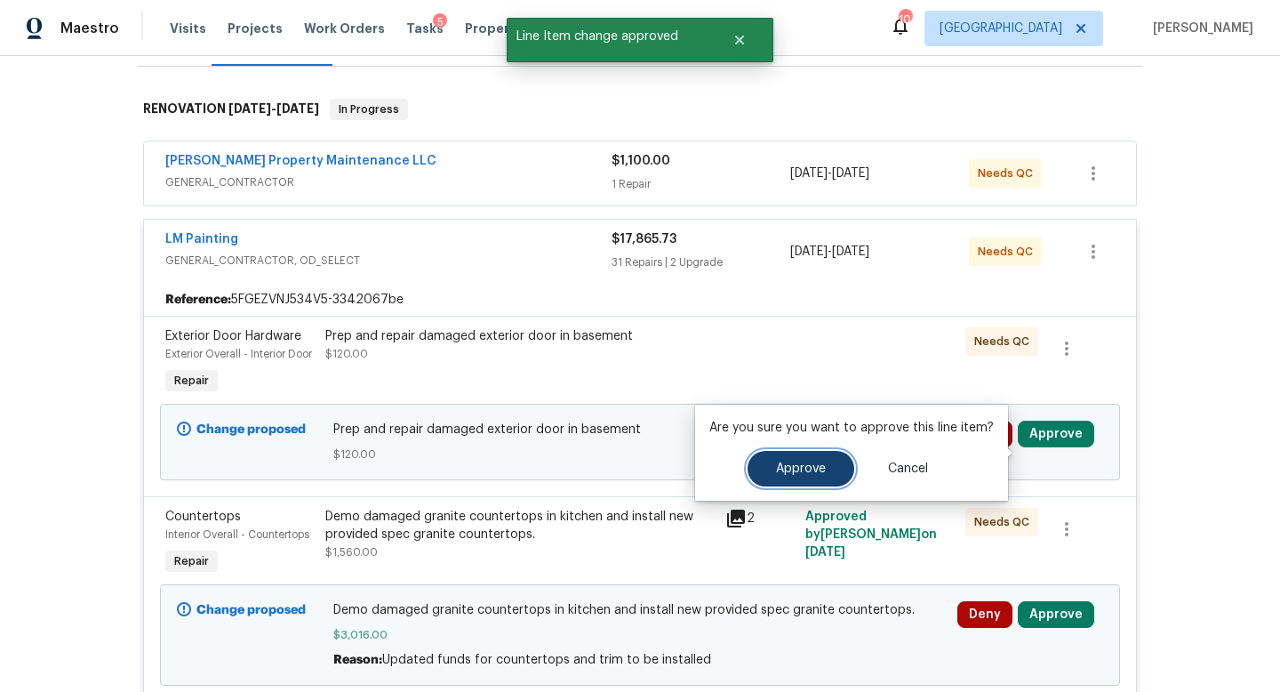
click at [811, 461] on button "Approve" at bounding box center [801, 469] width 107 height 36
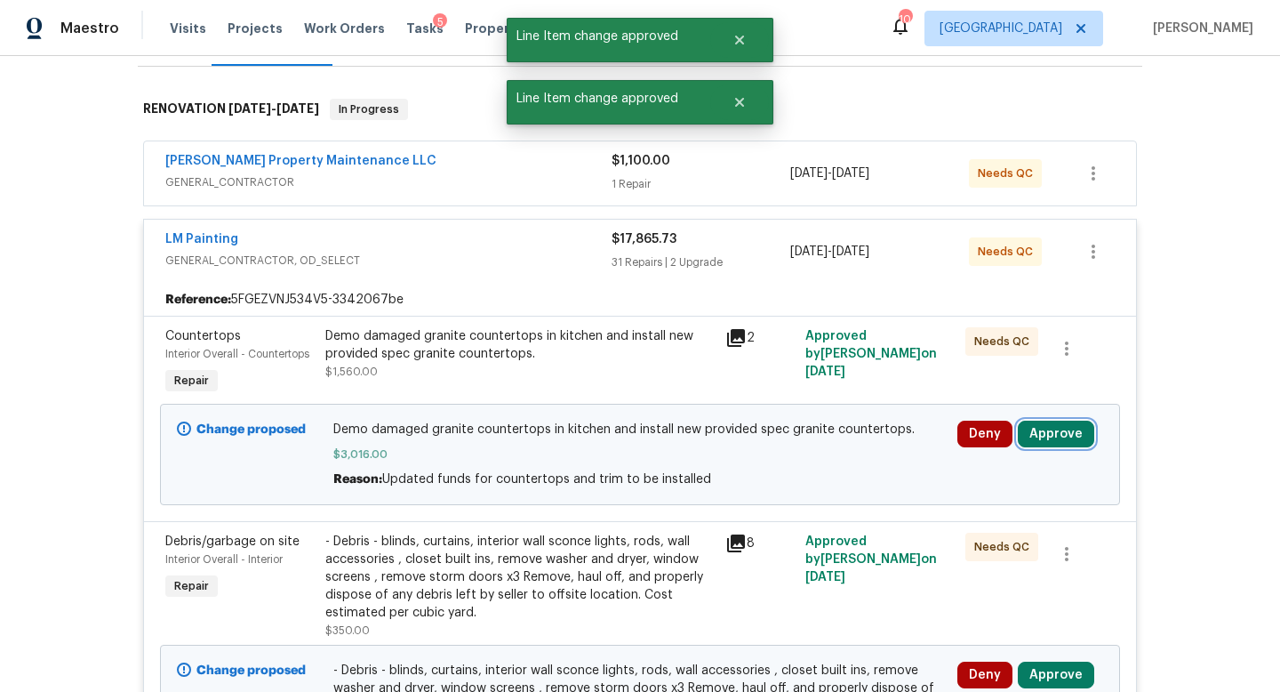
click at [1059, 426] on button "Approve" at bounding box center [1056, 434] width 76 height 27
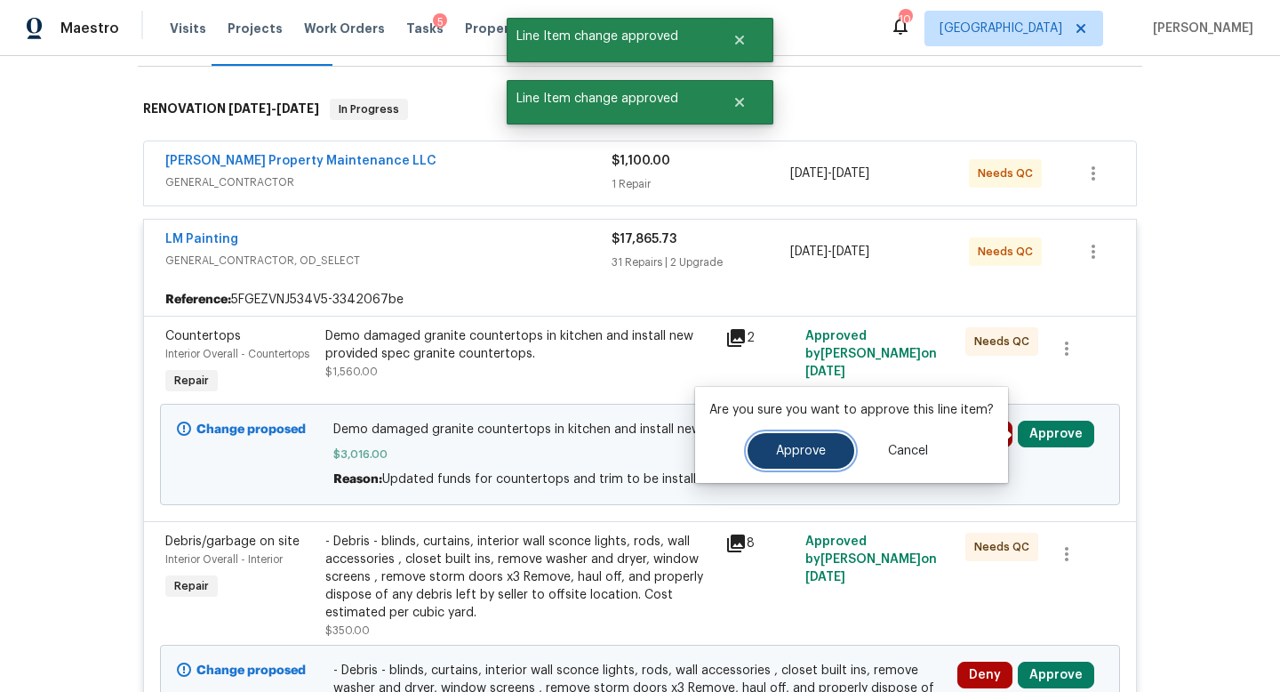
click at [823, 441] on button "Approve" at bounding box center [801, 451] width 107 height 36
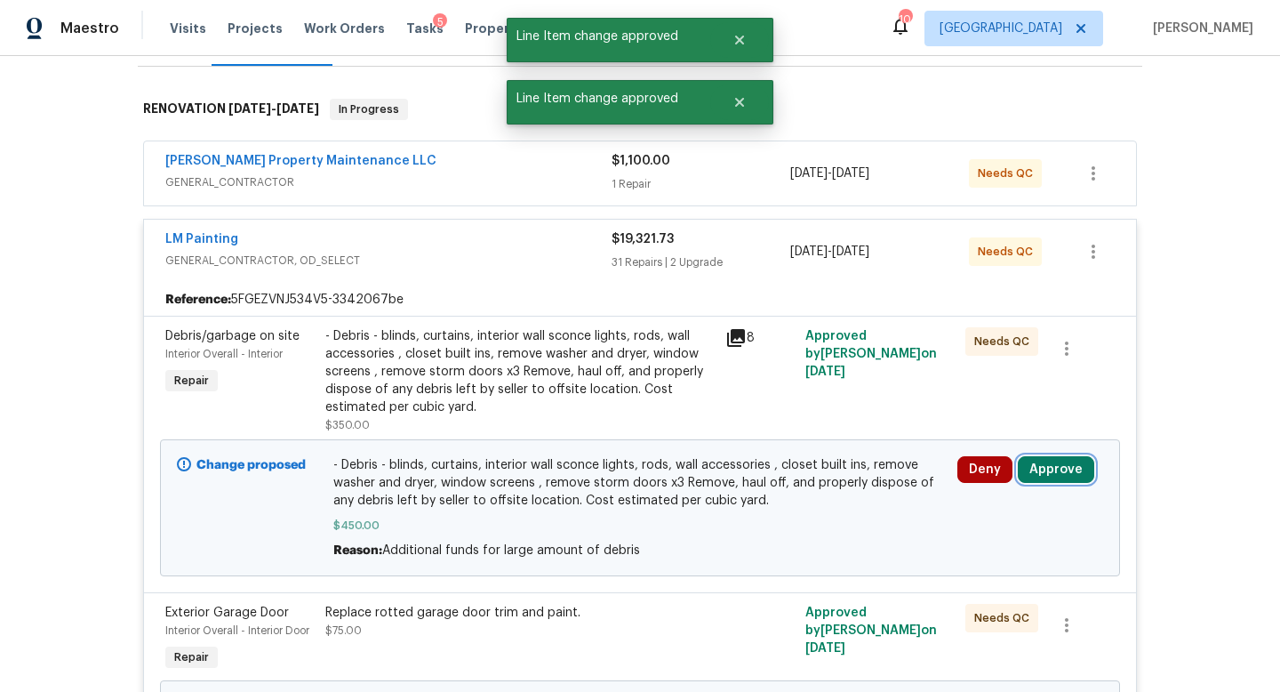
click at [1047, 468] on button "Approve" at bounding box center [1056, 469] width 76 height 27
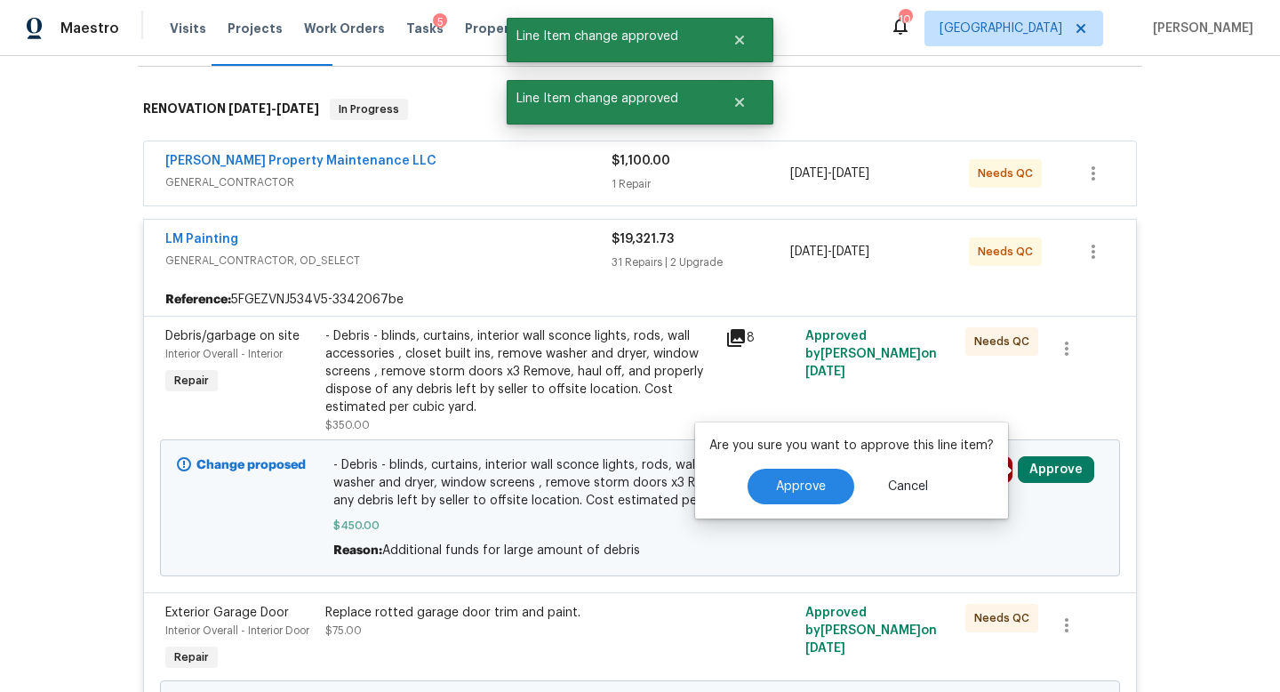
click at [846, 462] on div "Are you sure you want to approve this line item? Approve Cancel" at bounding box center [851, 470] width 313 height 96
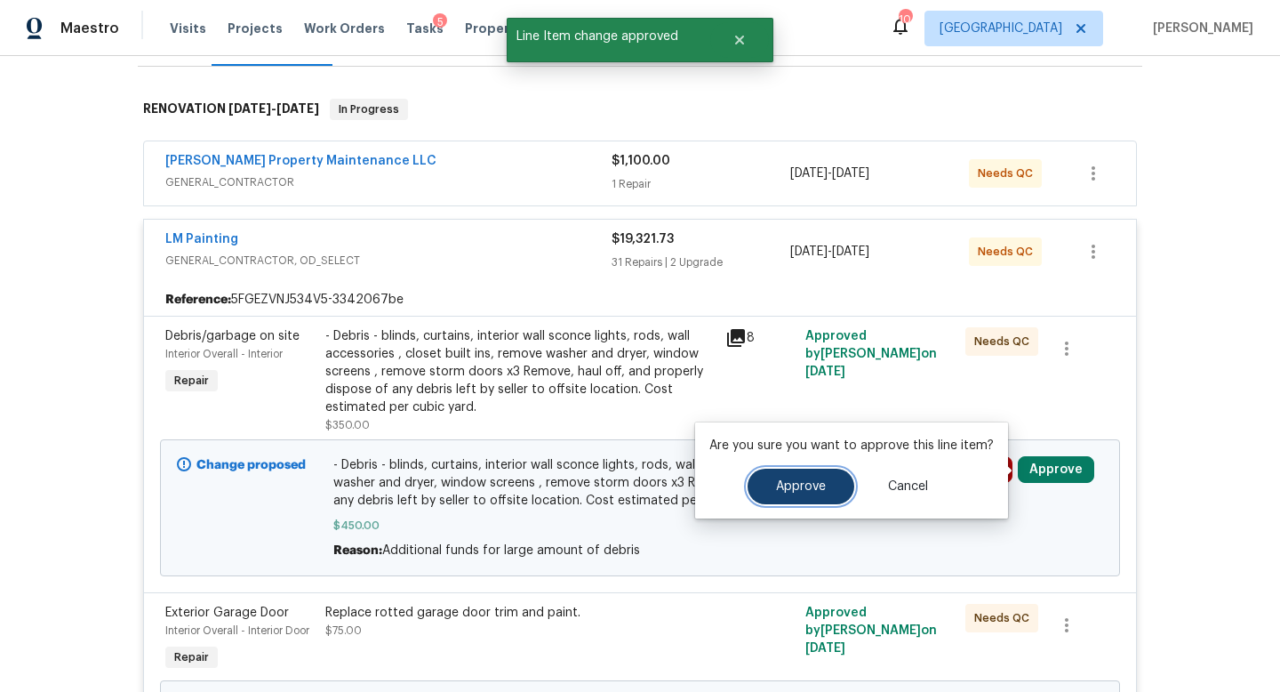
click at [826, 474] on button "Approve" at bounding box center [801, 487] width 107 height 36
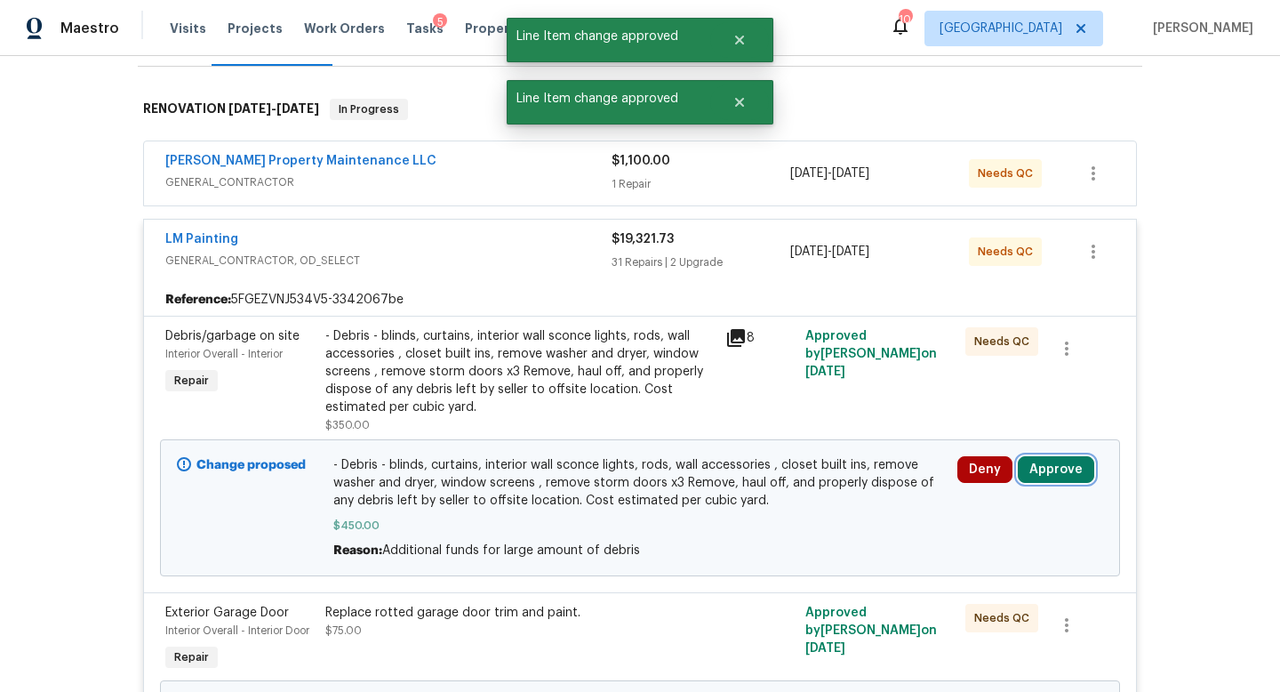
click at [1048, 461] on button "Approve" at bounding box center [1056, 469] width 76 height 27
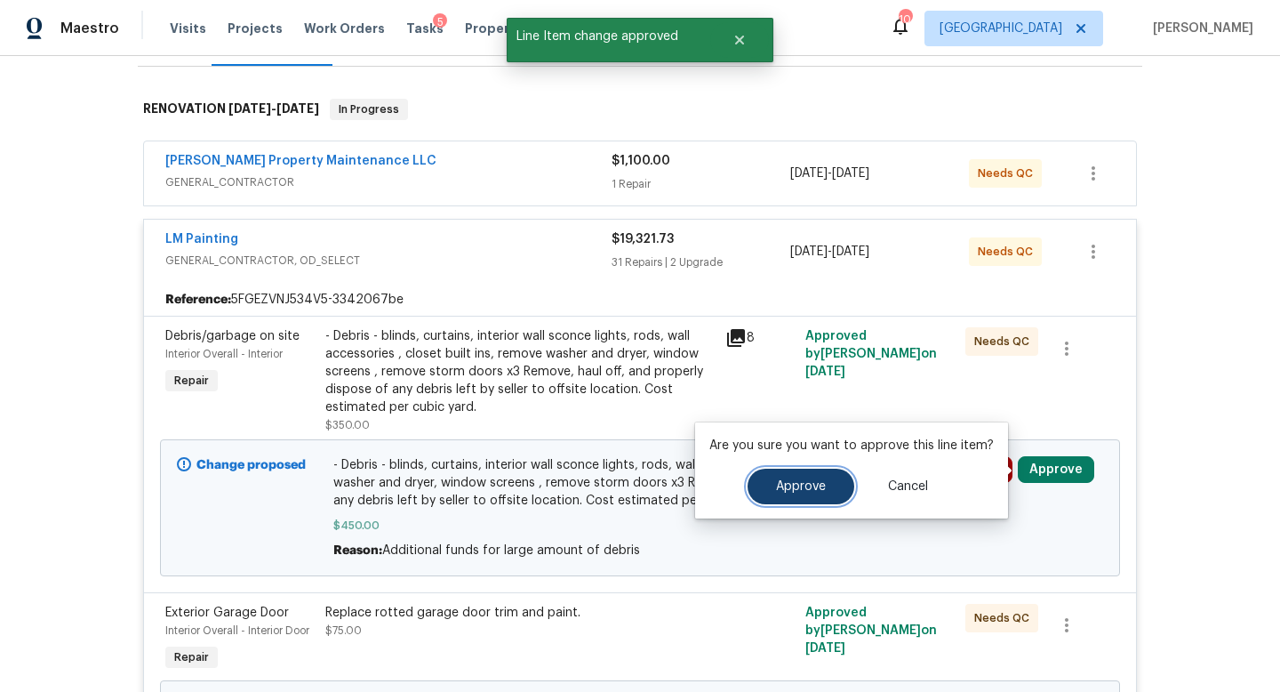
click at [807, 480] on span "Approve" at bounding box center [801, 486] width 50 height 13
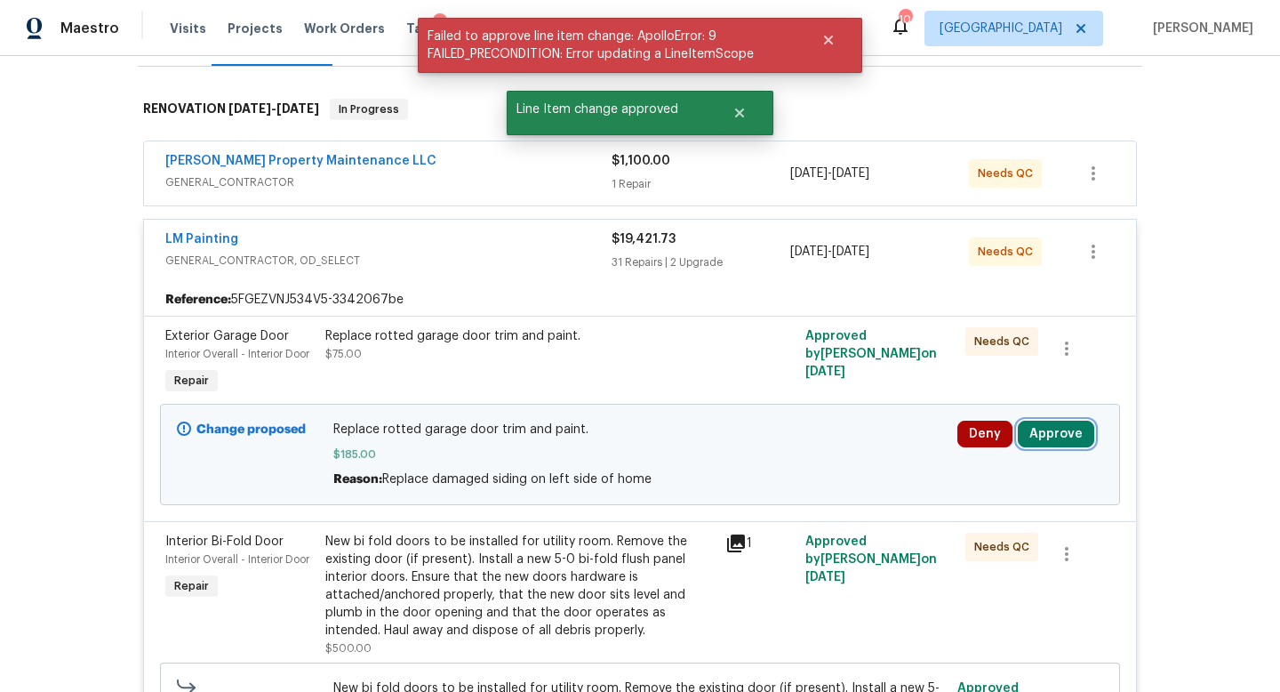
click at [1042, 439] on button "Approve" at bounding box center [1056, 434] width 76 height 27
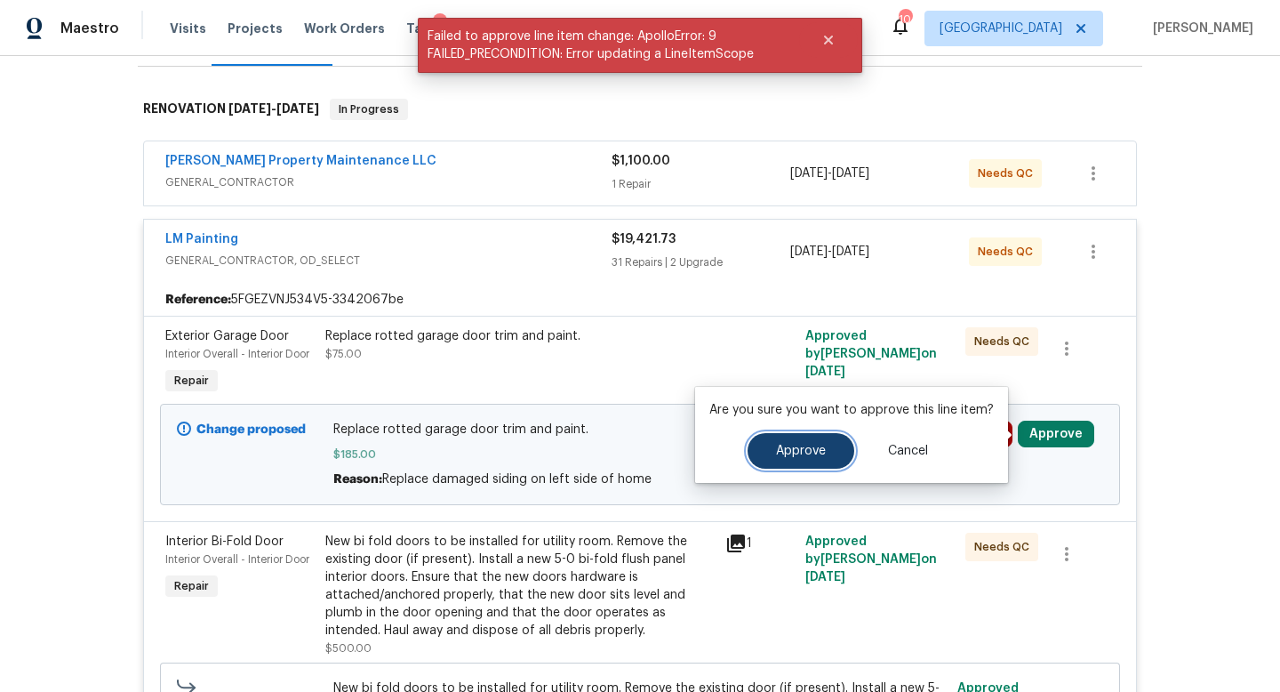
click at [826, 447] on button "Approve" at bounding box center [801, 451] width 107 height 36
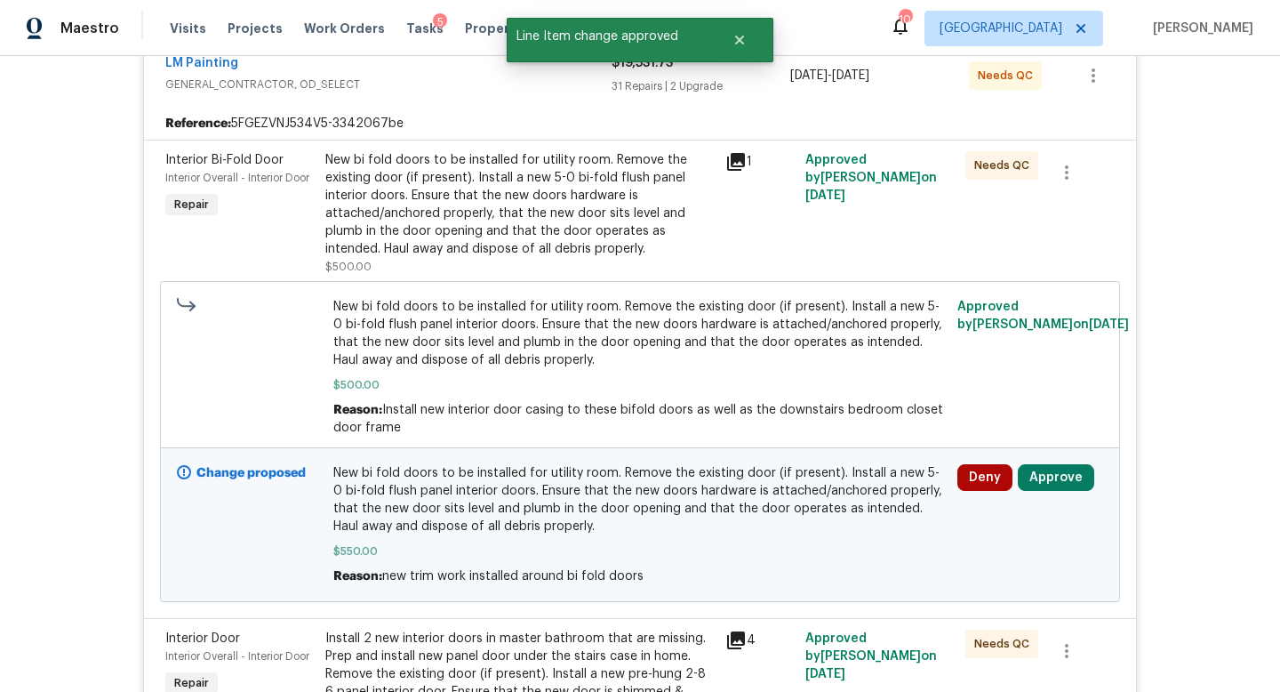
scroll to position [515, 0]
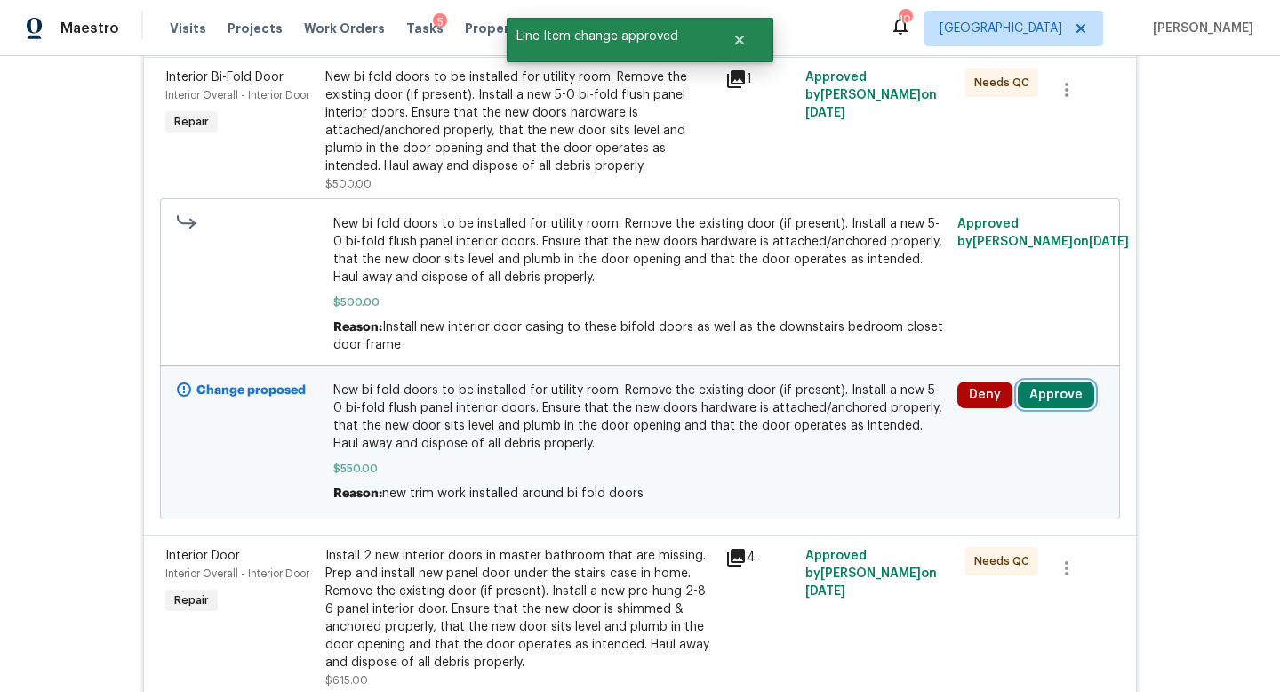
click at [1039, 403] on button "Approve" at bounding box center [1056, 394] width 76 height 27
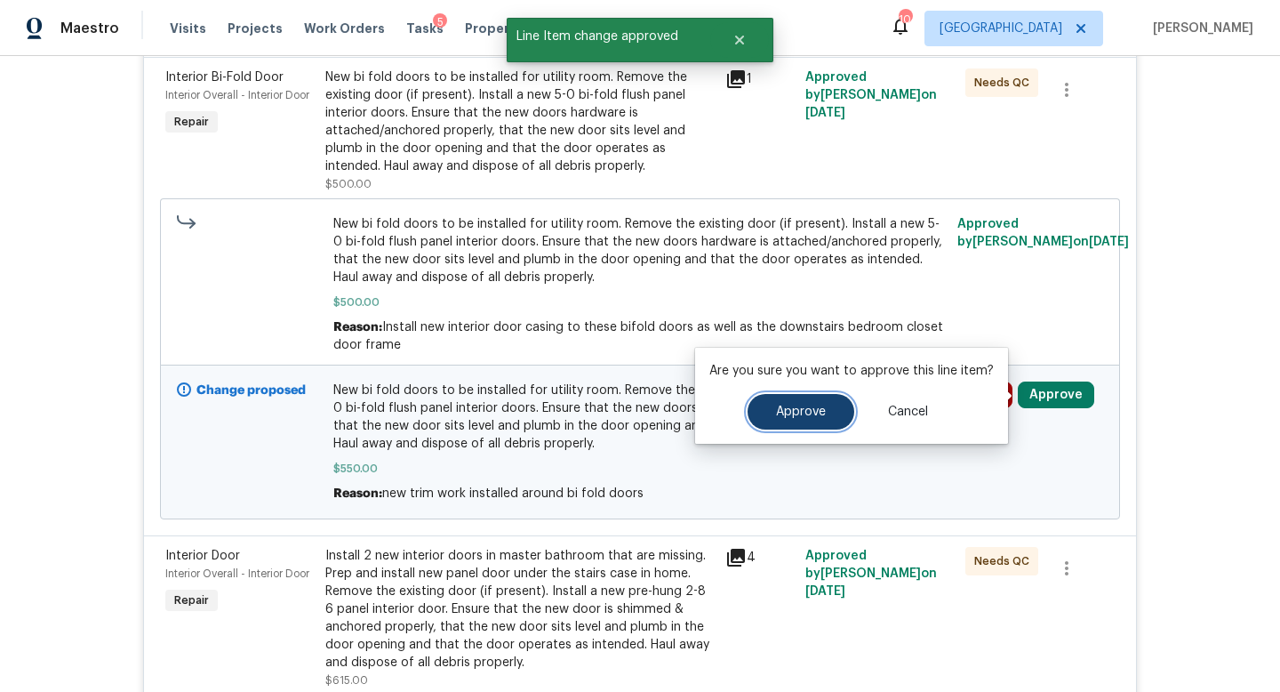
click at [782, 414] on span "Approve" at bounding box center [801, 411] width 50 height 13
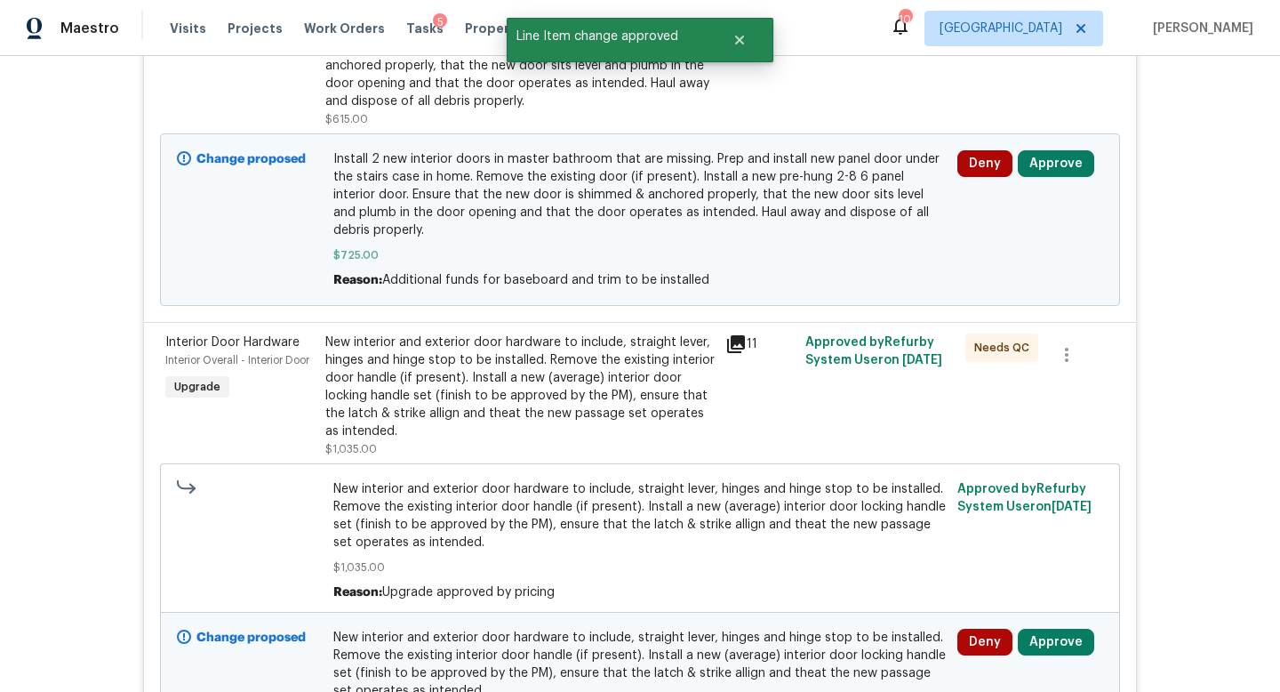
scroll to position [583, 0]
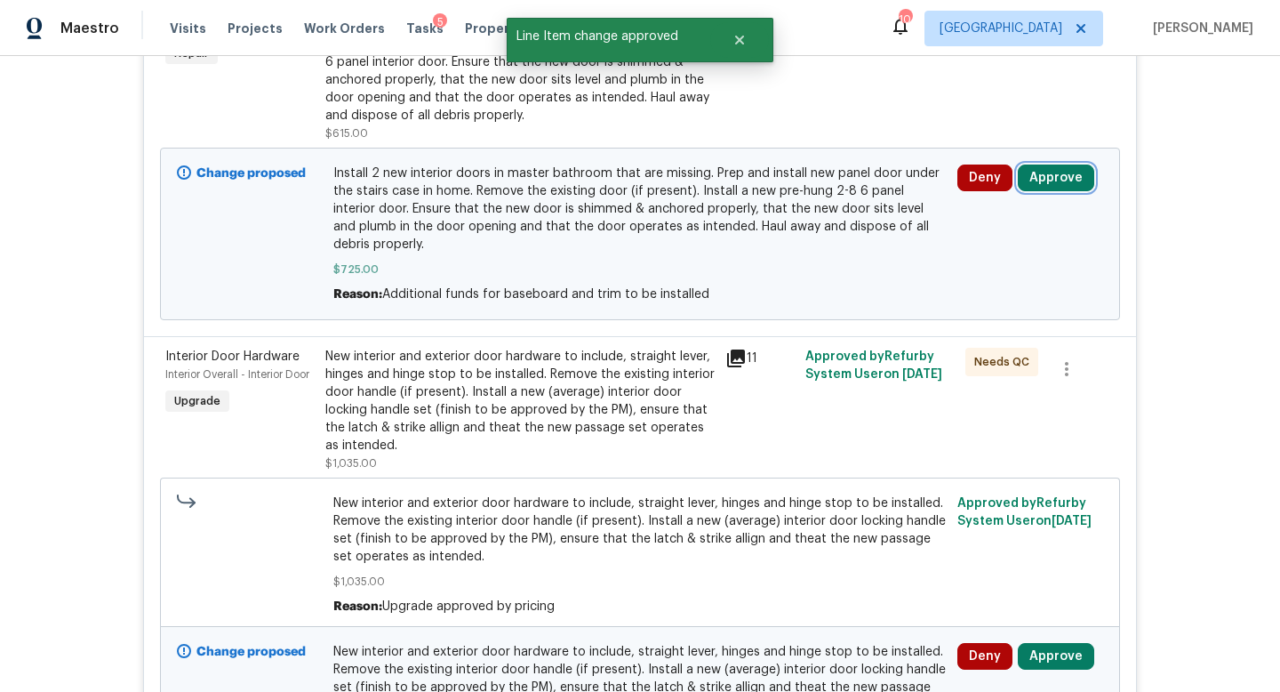
click at [1044, 181] on button "Approve" at bounding box center [1056, 178] width 76 height 27
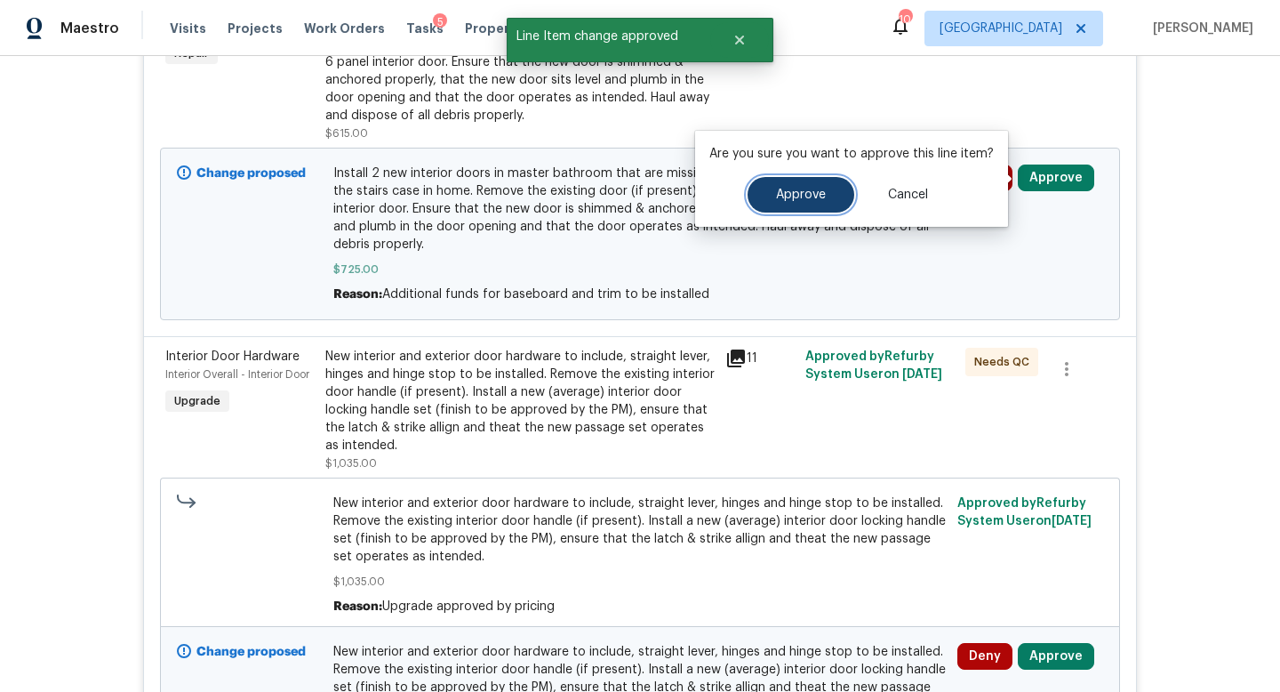
click at [818, 201] on span "Approve" at bounding box center [801, 195] width 50 height 13
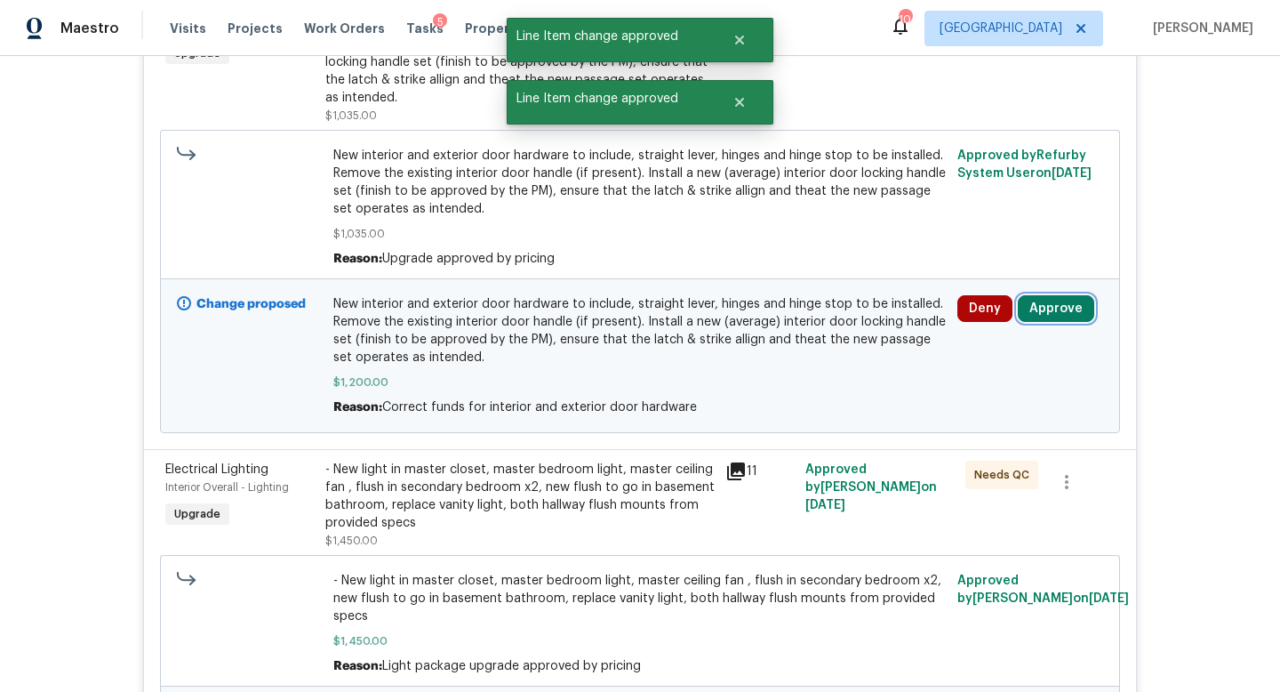
click at [1053, 316] on button "Approve" at bounding box center [1056, 308] width 76 height 27
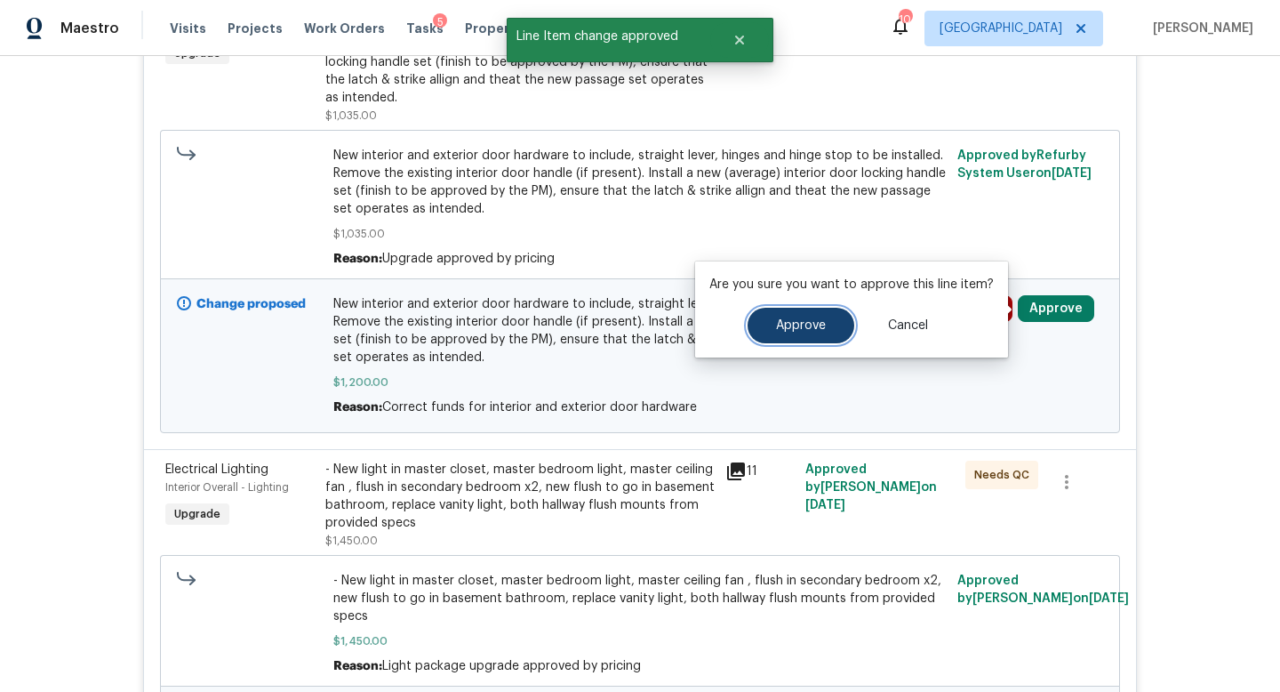
click at [828, 327] on button "Approve" at bounding box center [801, 326] width 107 height 36
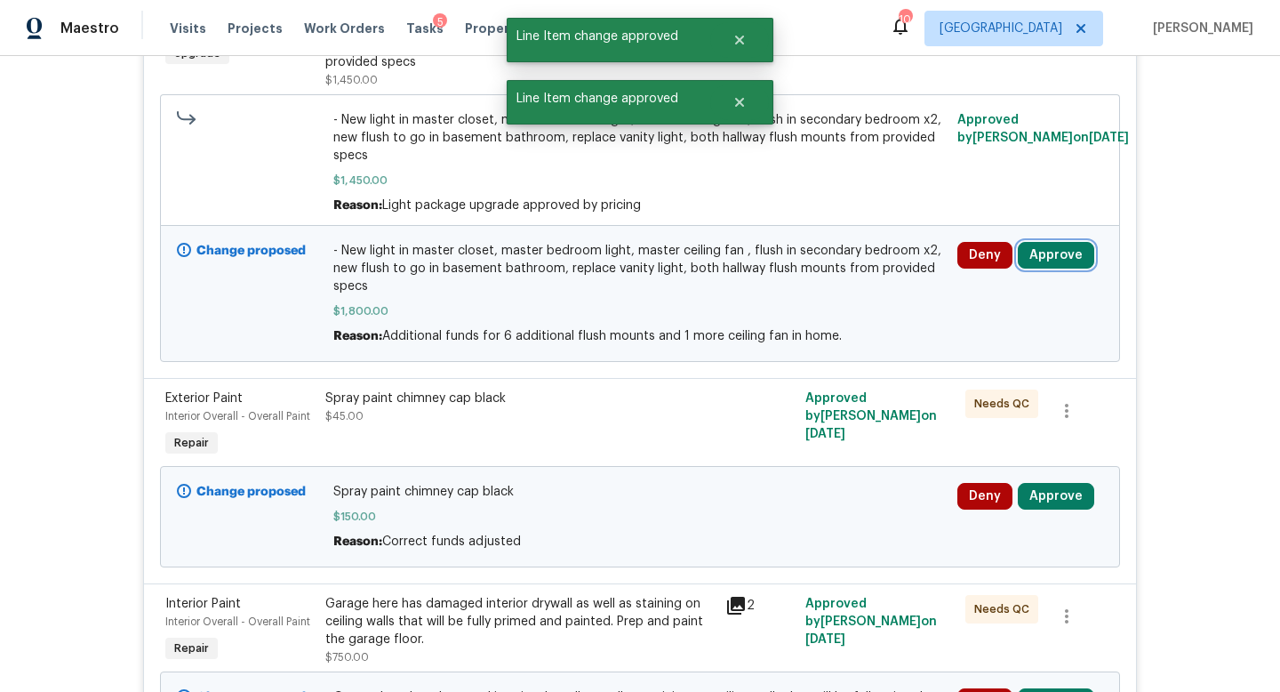
click at [1055, 260] on button "Approve" at bounding box center [1056, 255] width 76 height 27
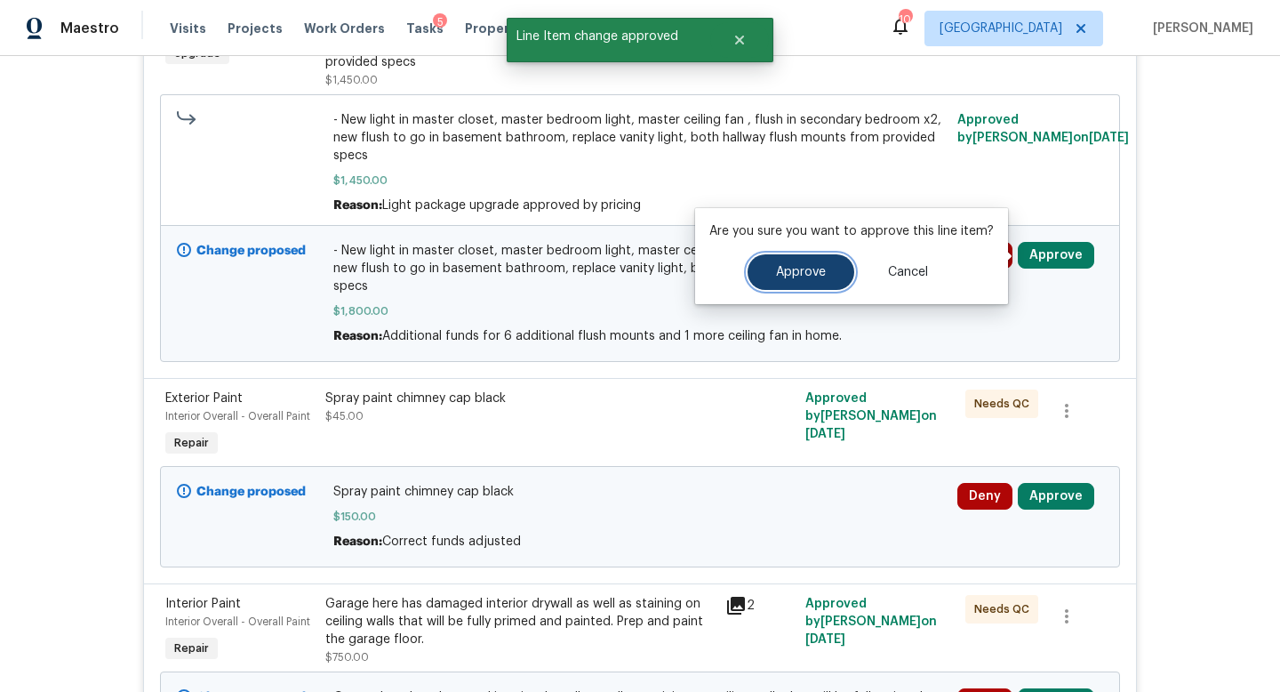
click at [799, 281] on button "Approve" at bounding box center [801, 272] width 107 height 36
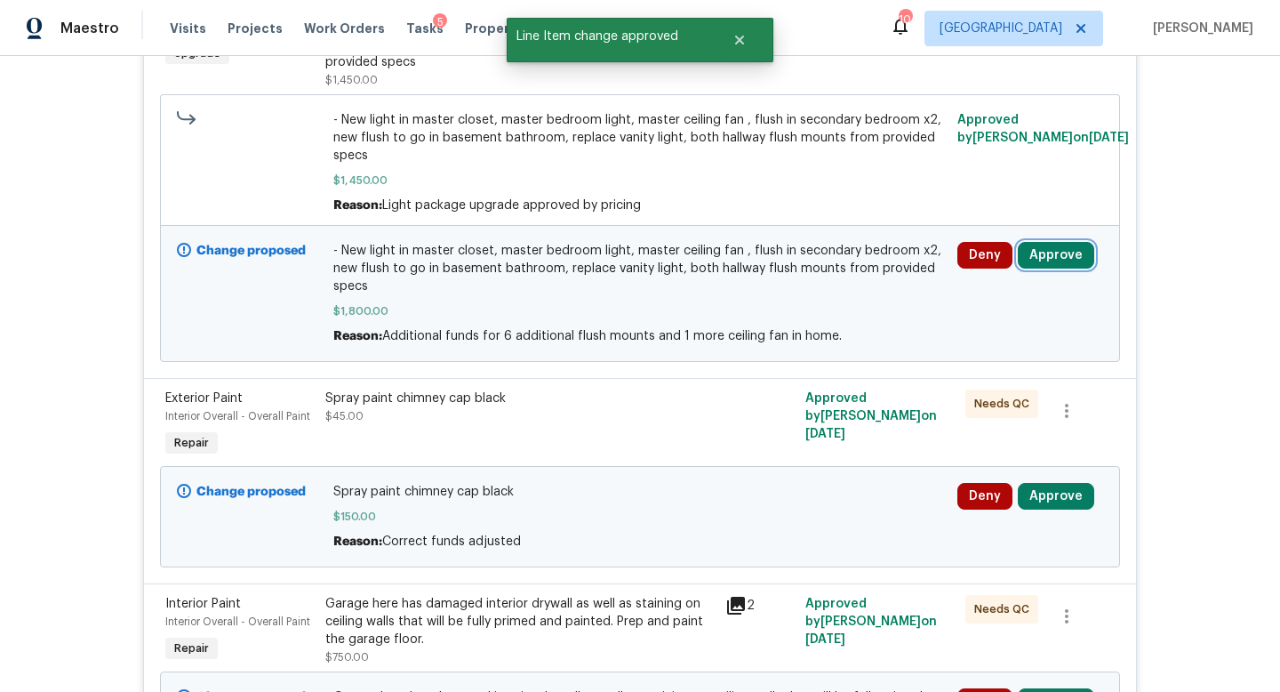
click at [1042, 261] on button "Approve" at bounding box center [1056, 255] width 76 height 27
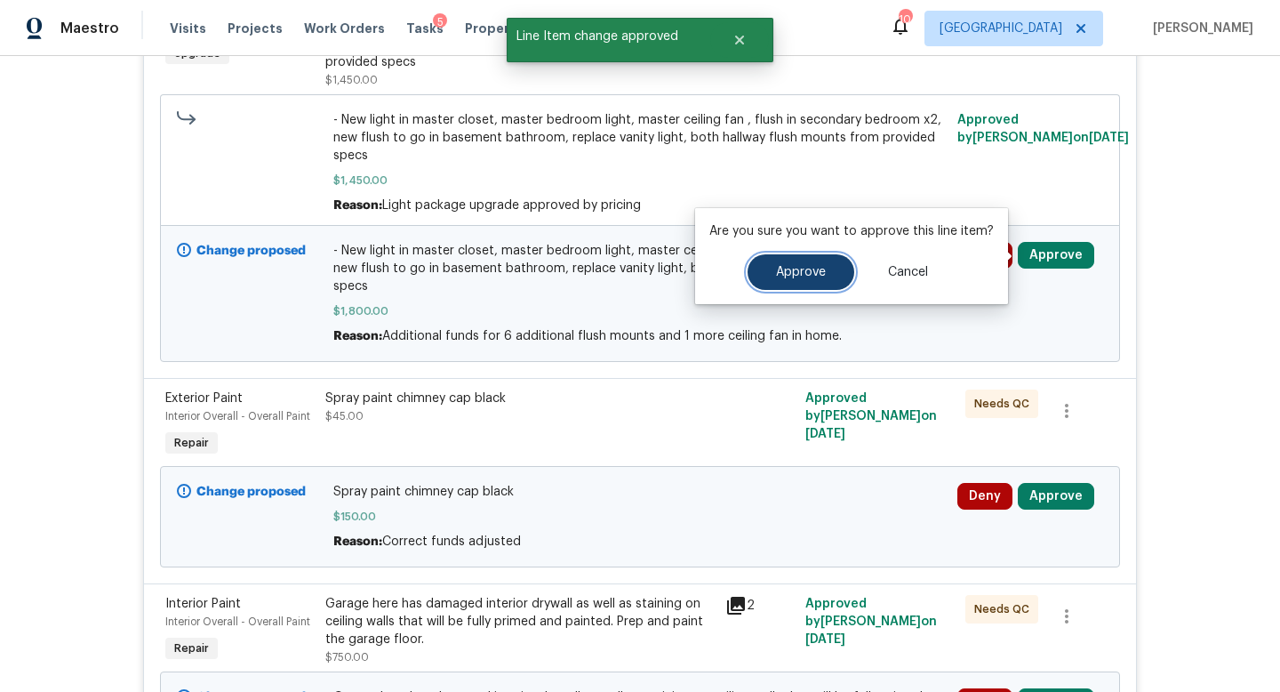
click at [798, 272] on span "Approve" at bounding box center [801, 272] width 50 height 13
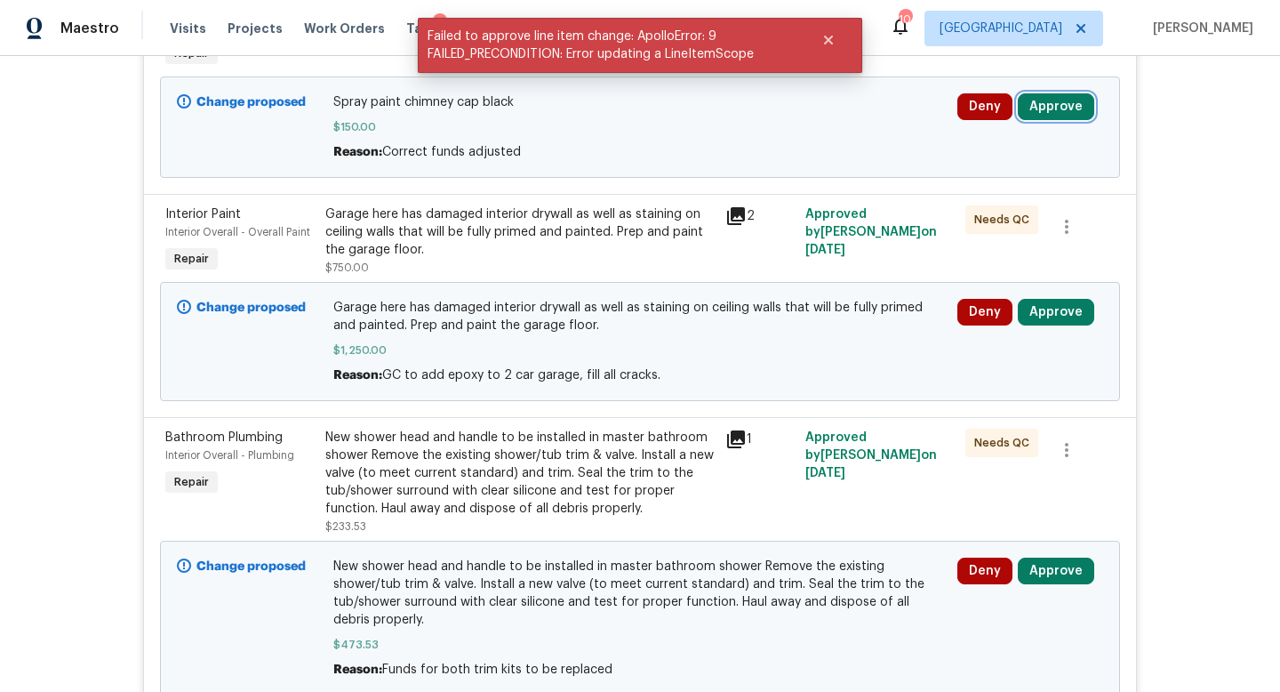
click at [1035, 115] on button "Approve" at bounding box center [1056, 106] width 76 height 27
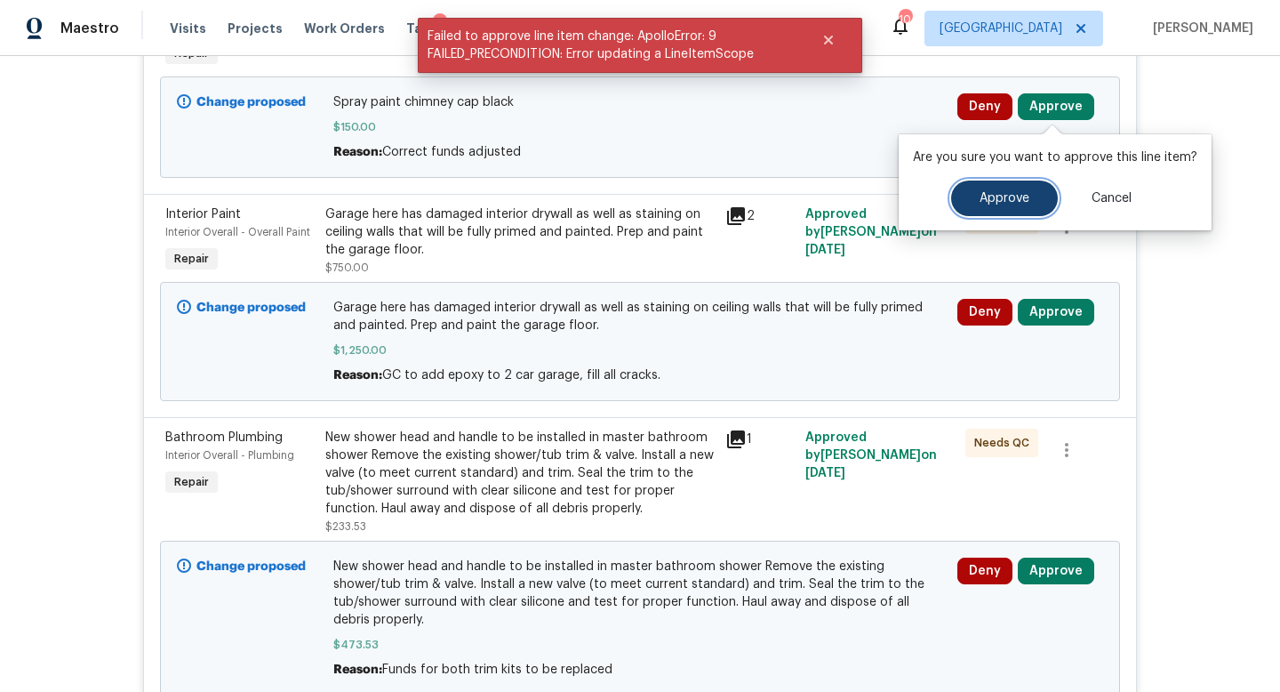
click at [1018, 195] on span "Approve" at bounding box center [1005, 198] width 50 height 13
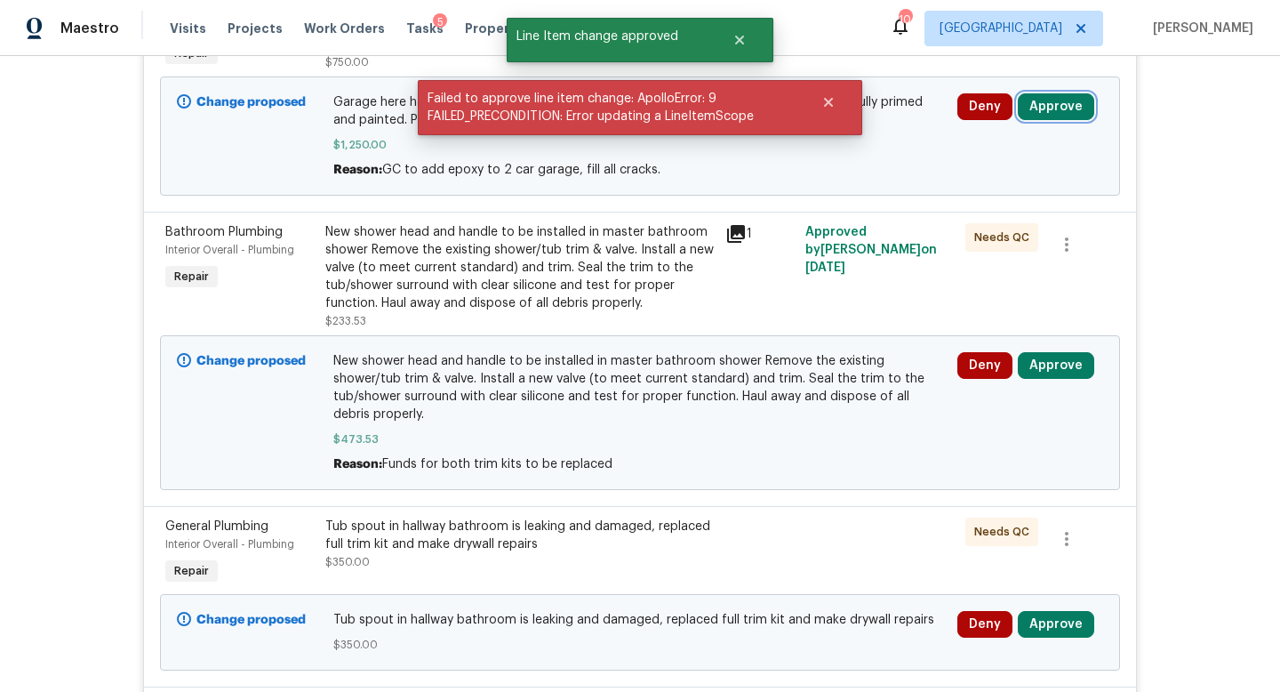
click at [1062, 105] on button "Approve" at bounding box center [1056, 106] width 76 height 27
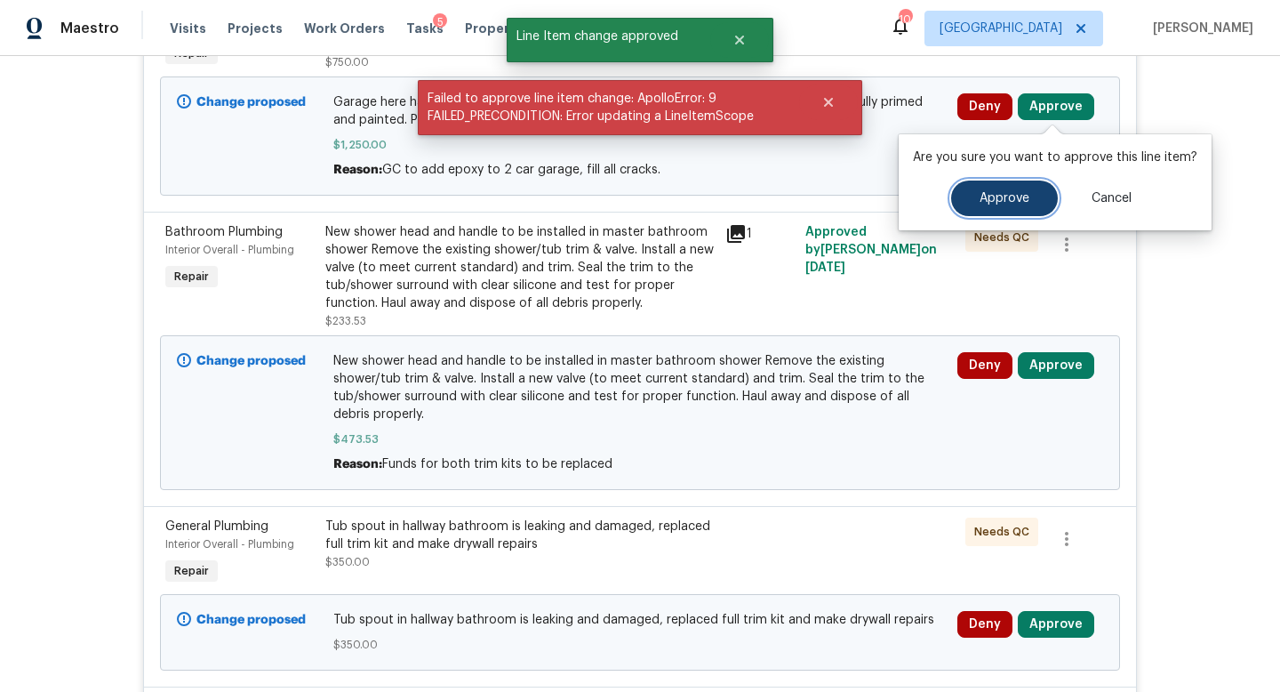
click at [1023, 198] on span "Approve" at bounding box center [1005, 198] width 50 height 13
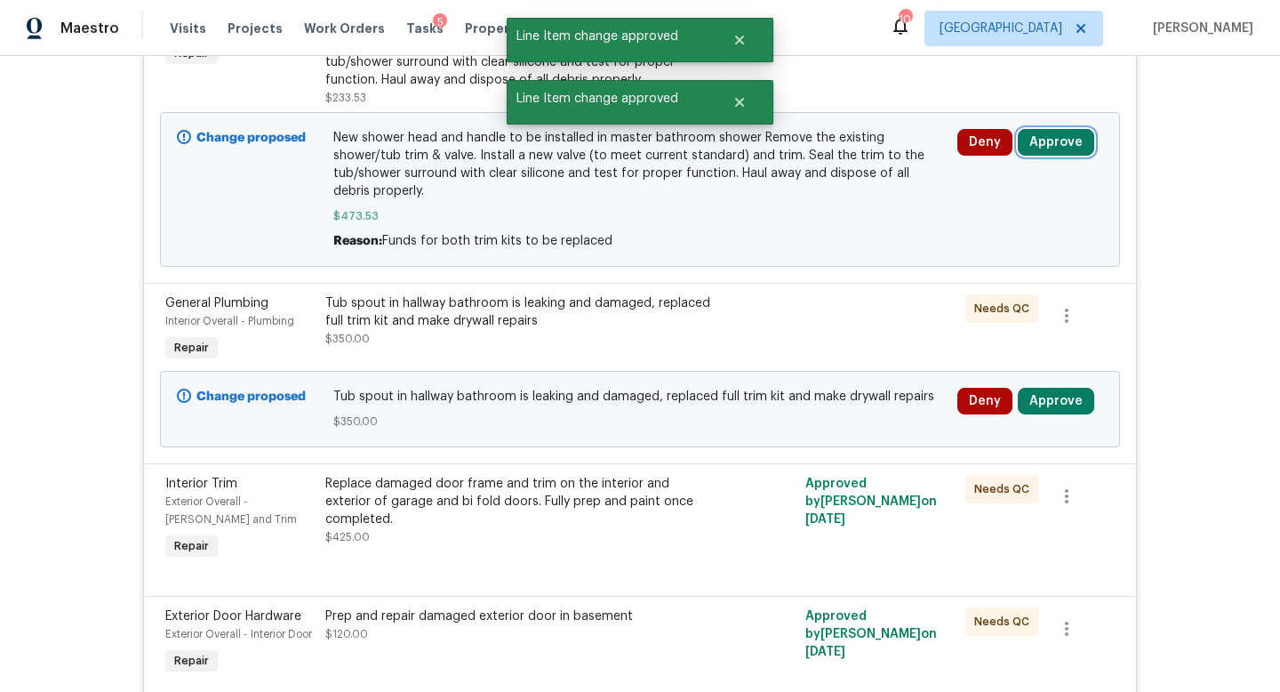
click at [1048, 140] on button "Approve" at bounding box center [1056, 142] width 76 height 27
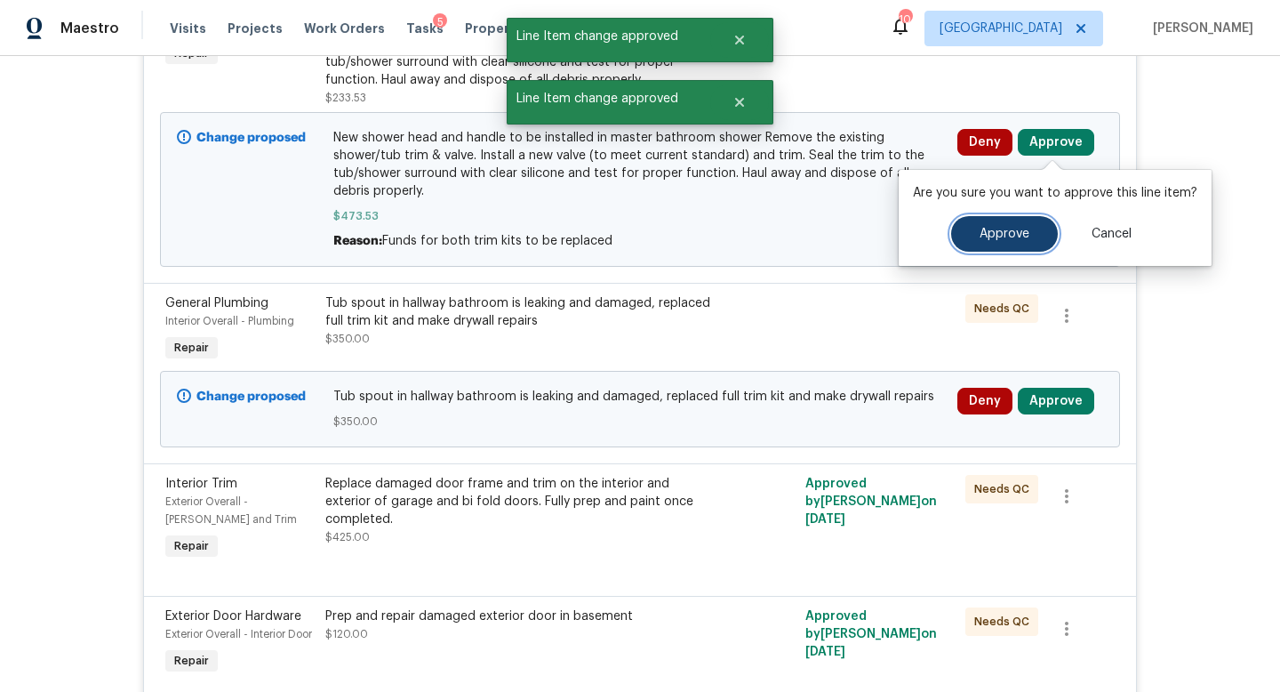
click at [1009, 229] on span "Approve" at bounding box center [1005, 234] width 50 height 13
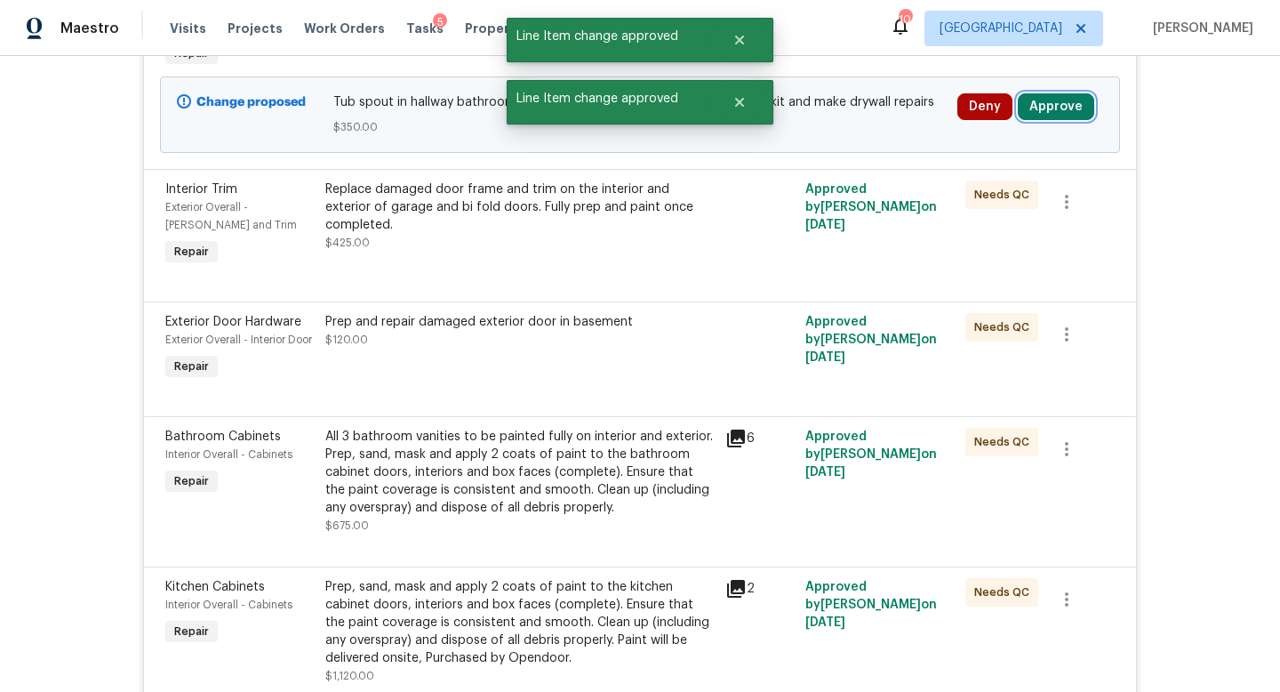
click at [1060, 115] on button "Approve" at bounding box center [1056, 106] width 76 height 27
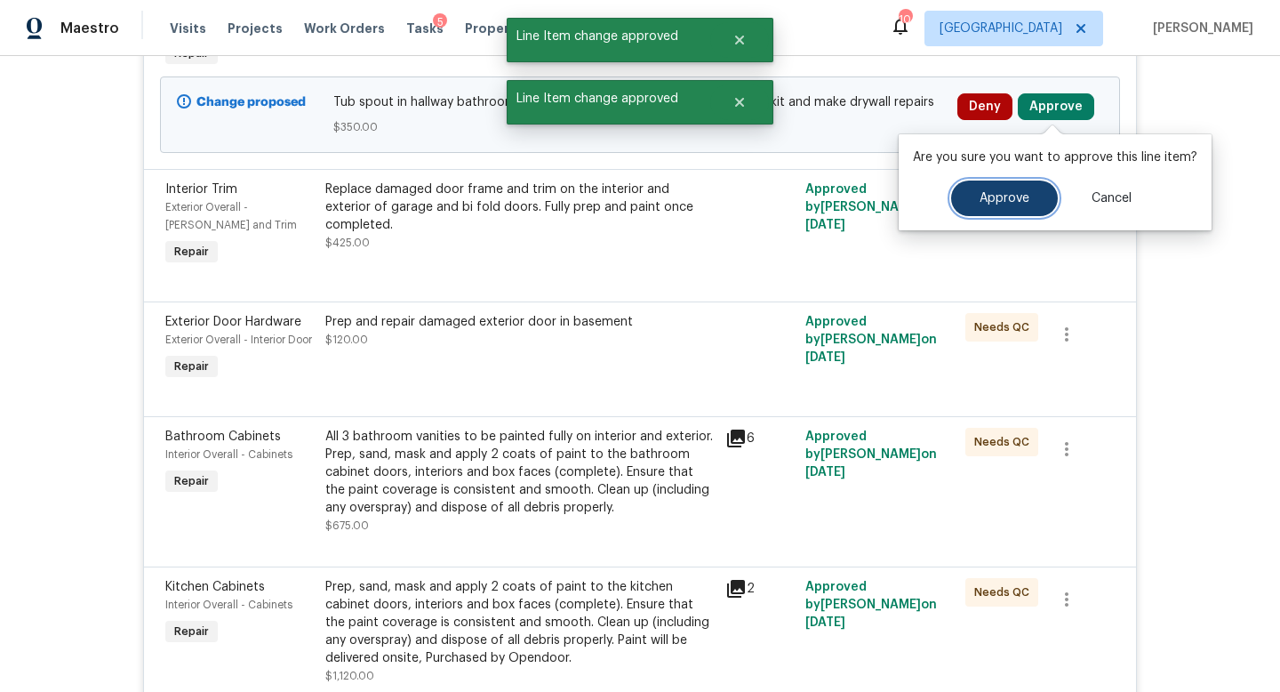
click at [1018, 197] on span "Approve" at bounding box center [1005, 198] width 50 height 13
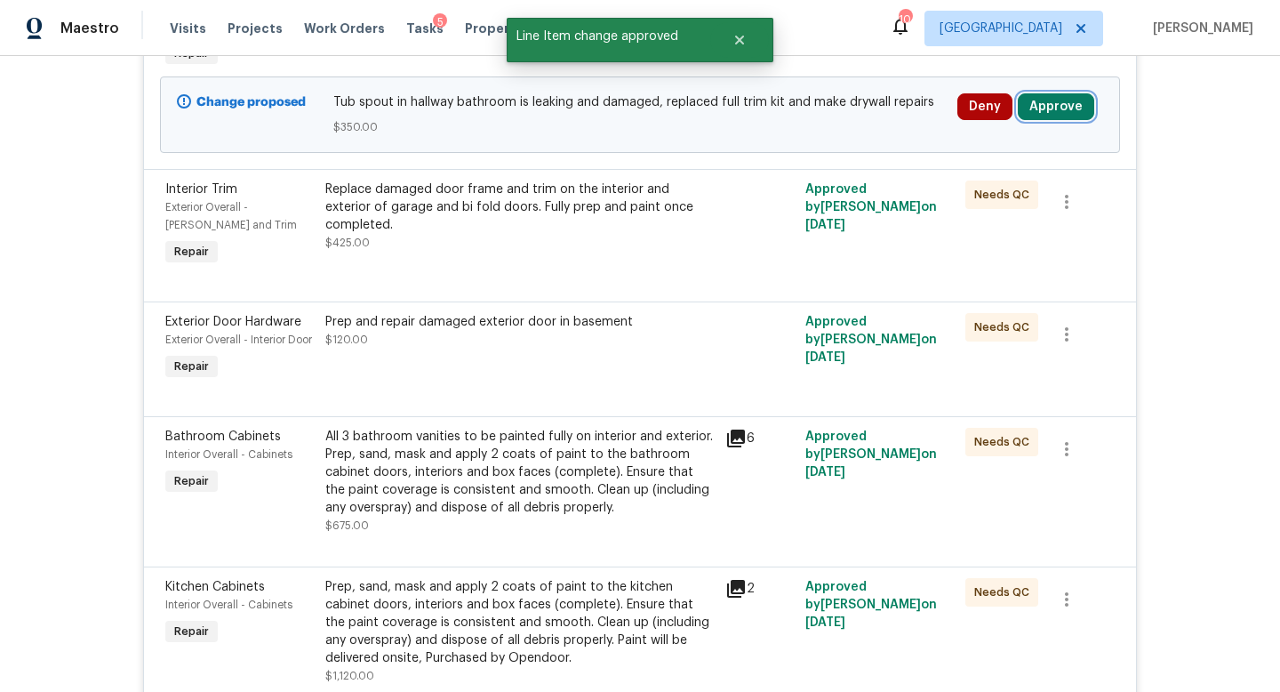
click at [1059, 109] on button "Approve" at bounding box center [1056, 106] width 76 height 27
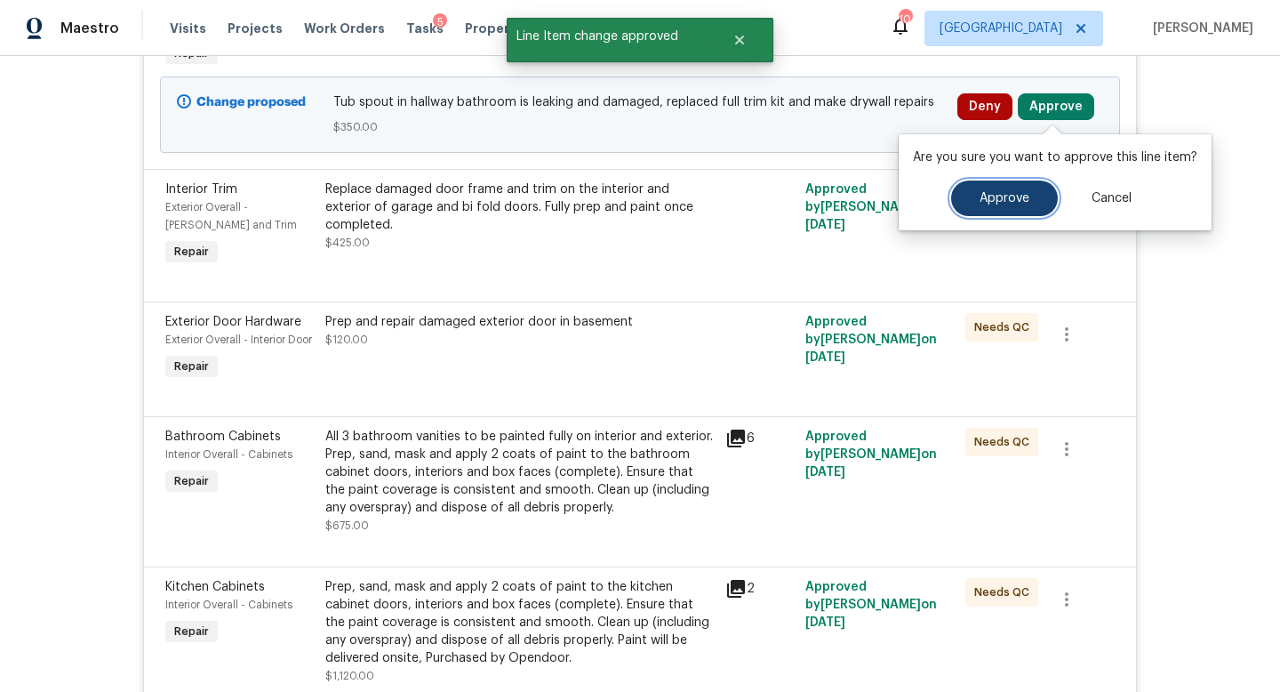
click at [1008, 209] on button "Approve" at bounding box center [1004, 199] width 107 height 36
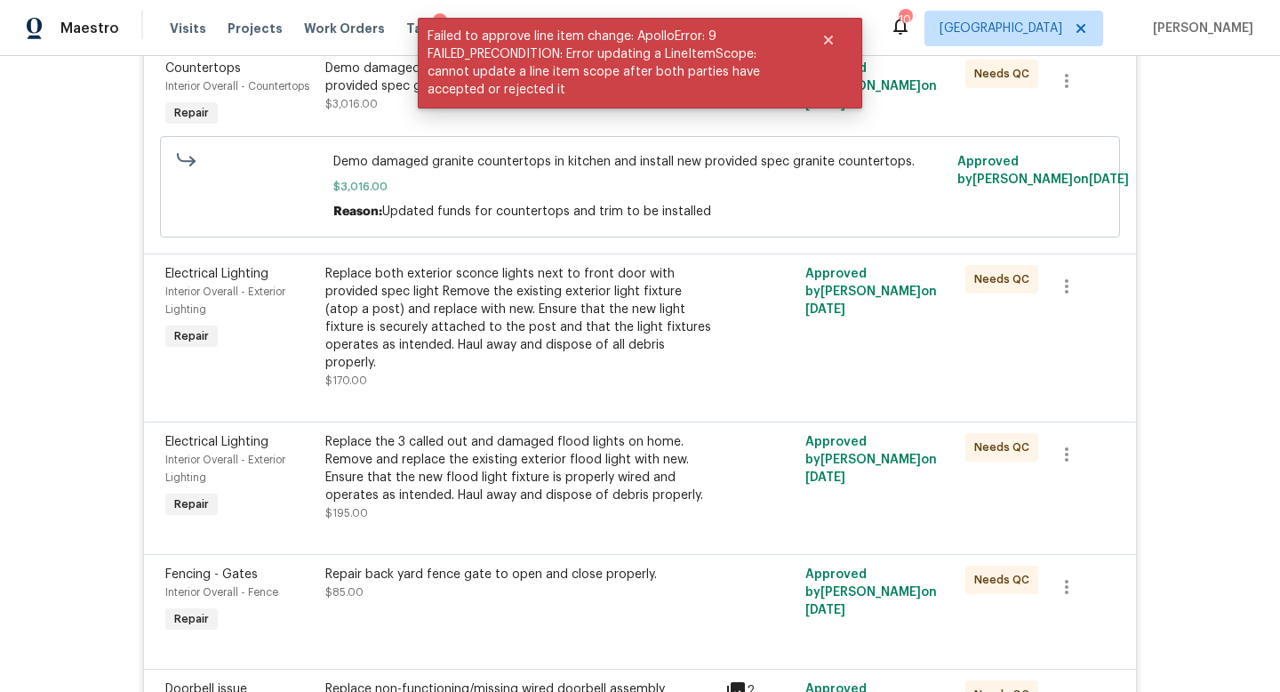
scroll to position [0, 0]
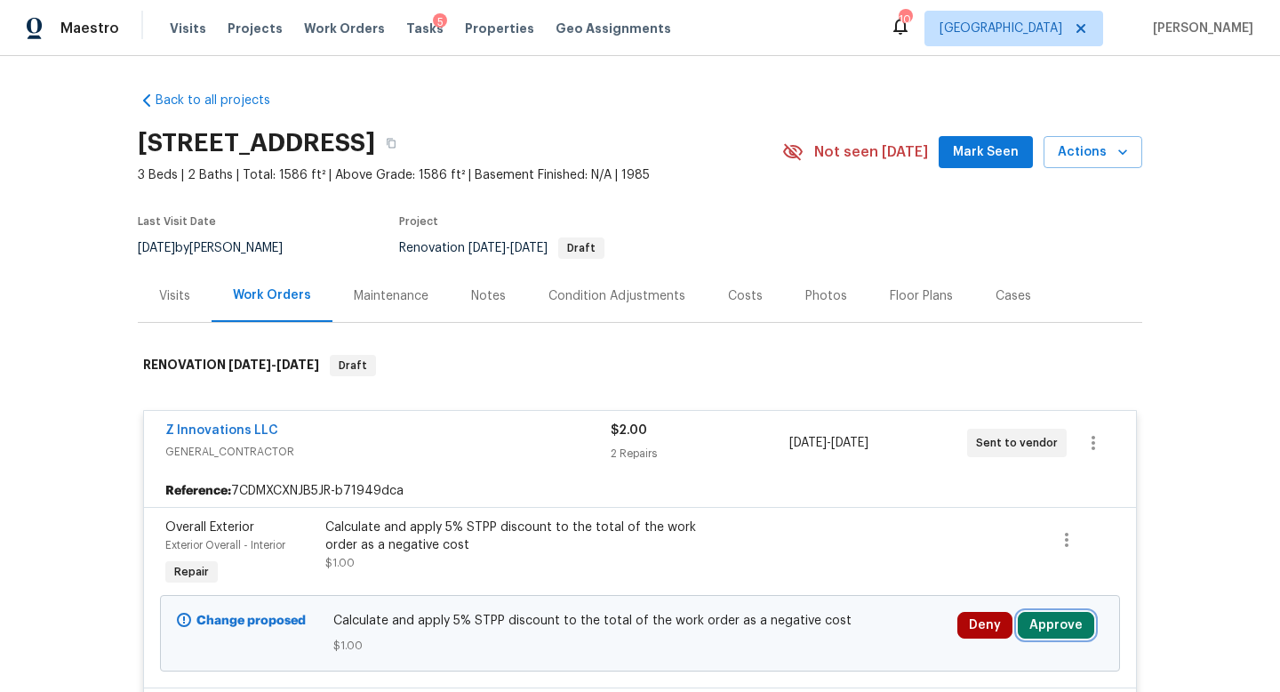
click at [1056, 622] on button "Approve" at bounding box center [1056, 625] width 76 height 27
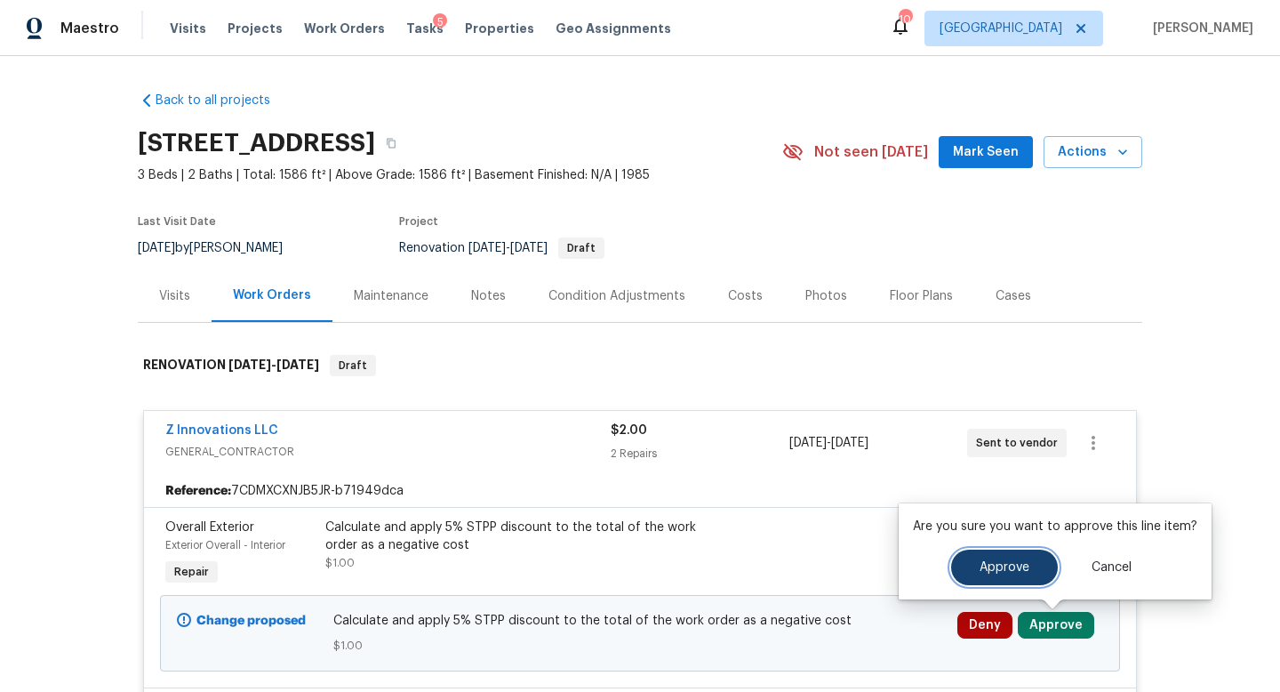
click at [1023, 553] on button "Approve" at bounding box center [1004, 568] width 107 height 36
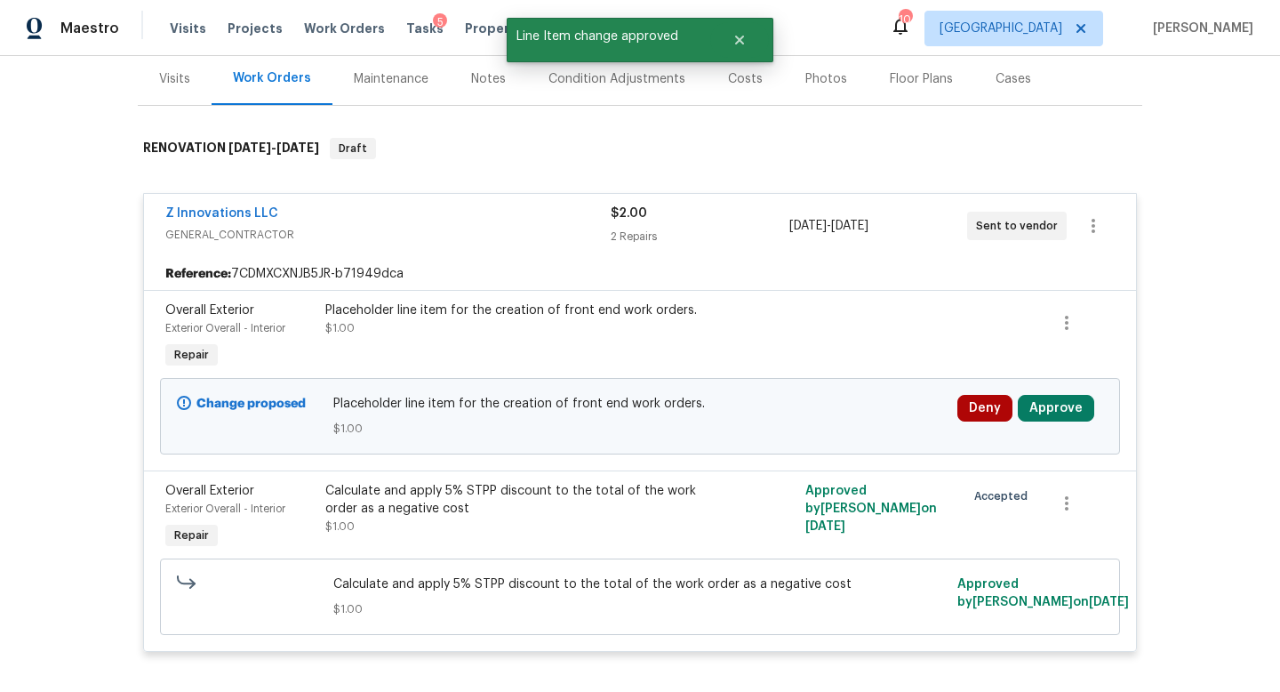
scroll to position [232, 0]
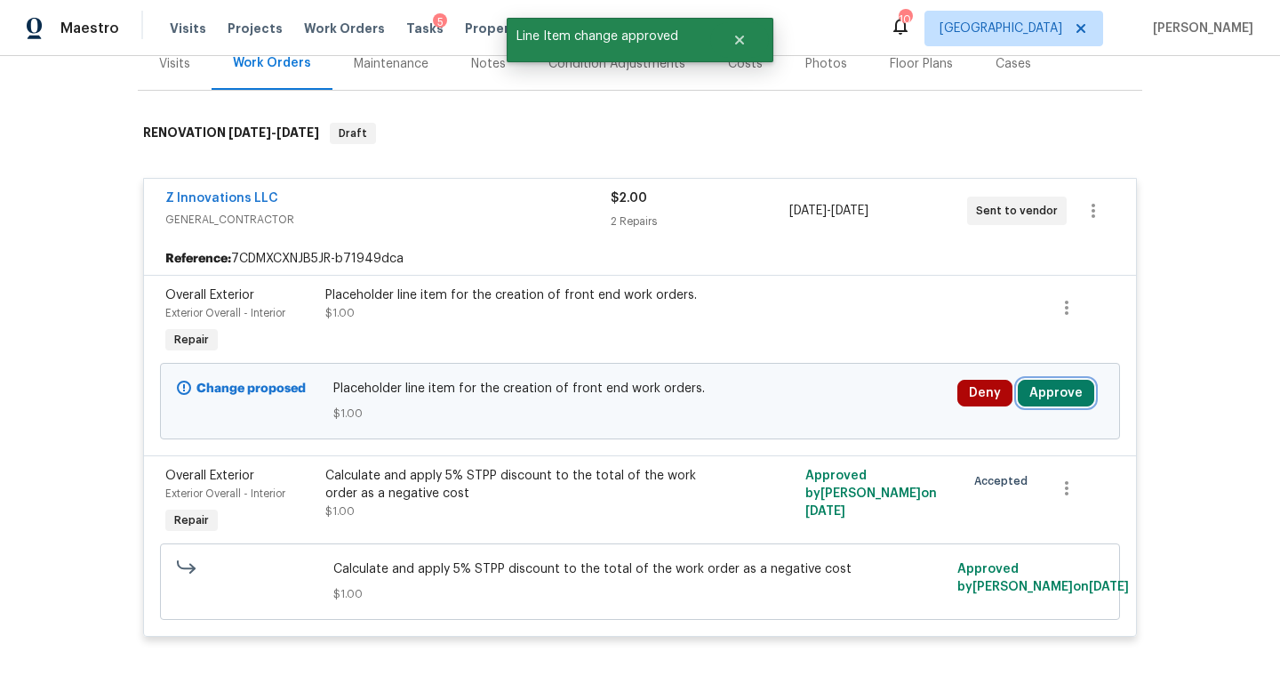
click at [1038, 386] on button "Approve" at bounding box center [1056, 393] width 76 height 27
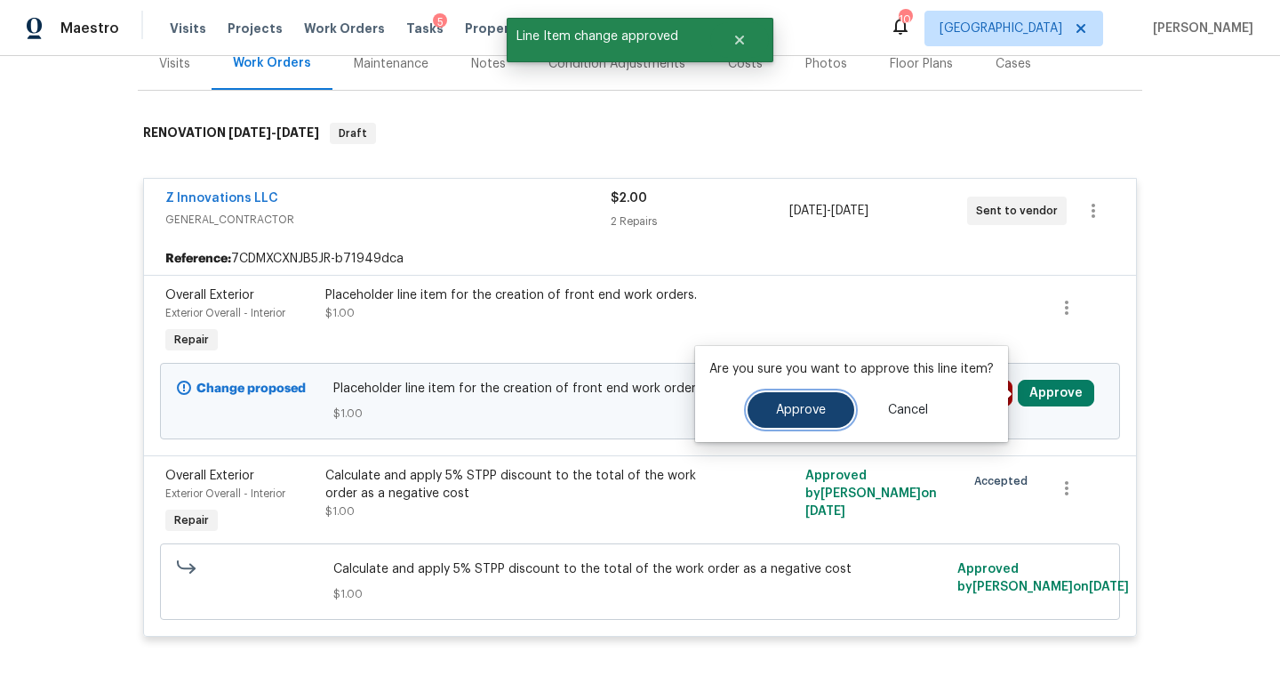
click at [833, 407] on button "Approve" at bounding box center [801, 410] width 107 height 36
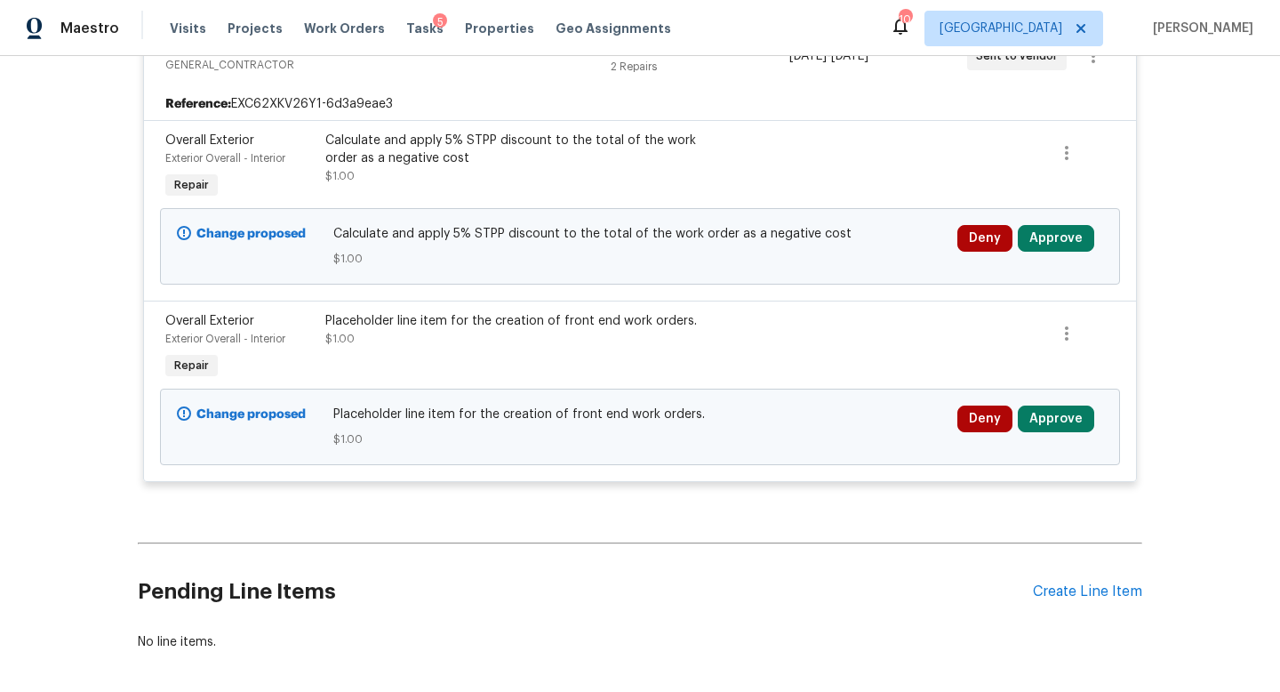
scroll to position [468, 0]
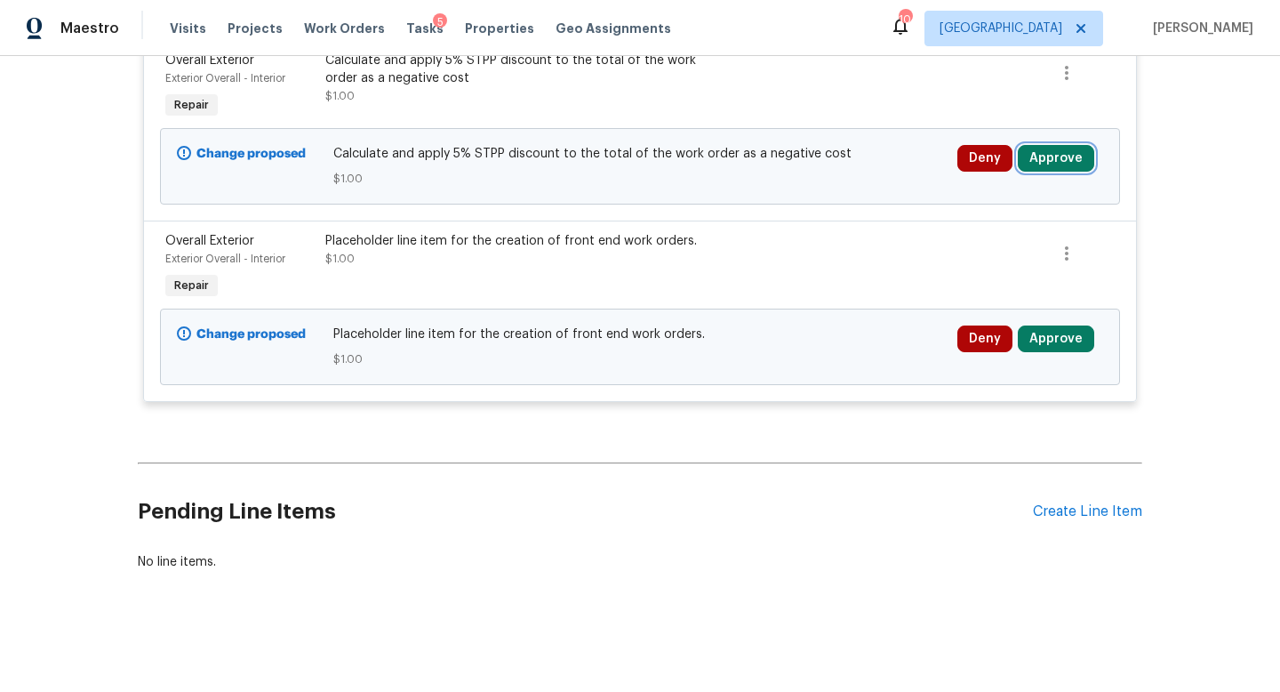
click at [1060, 152] on button "Approve" at bounding box center [1056, 158] width 76 height 27
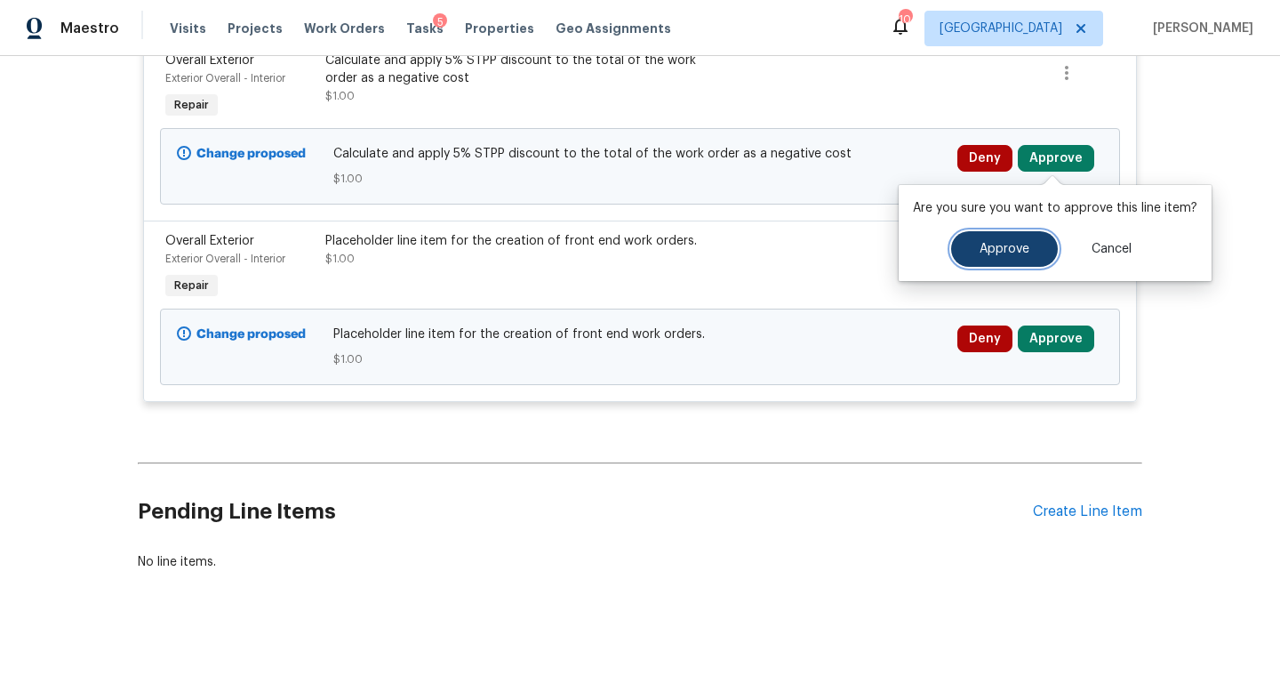
click at [972, 246] on button "Approve" at bounding box center [1004, 249] width 107 height 36
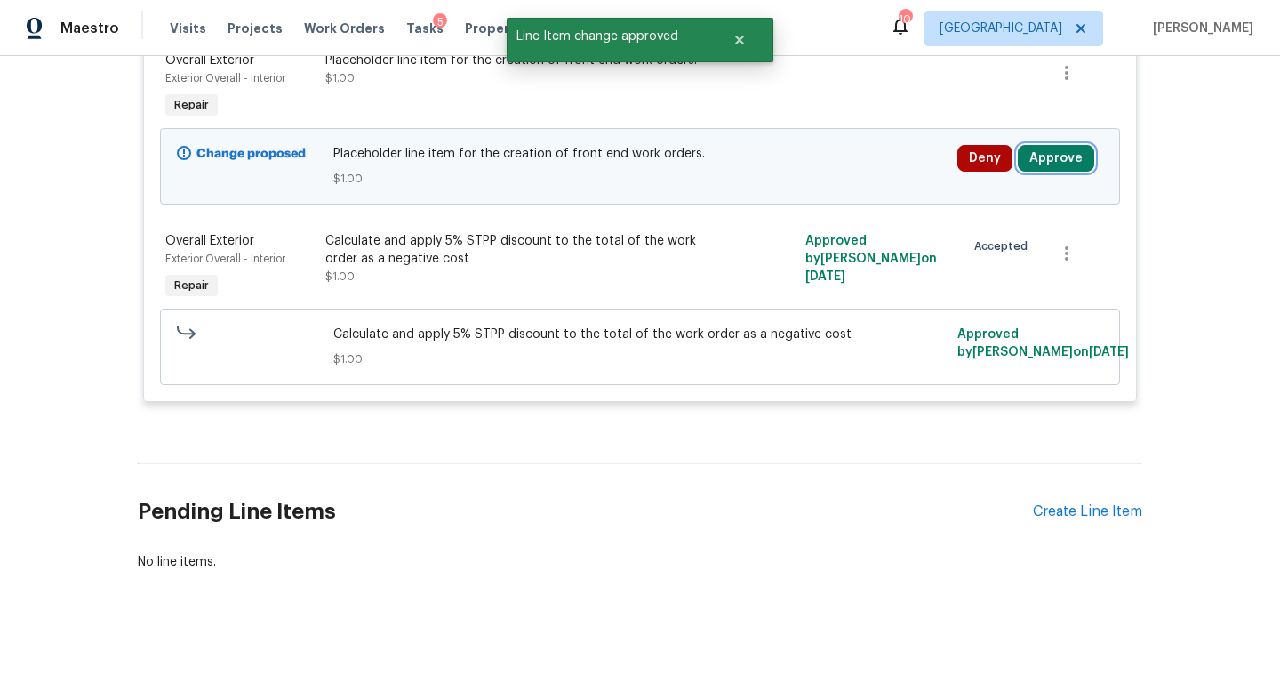
click at [1045, 169] on button "Approve" at bounding box center [1056, 158] width 76 height 27
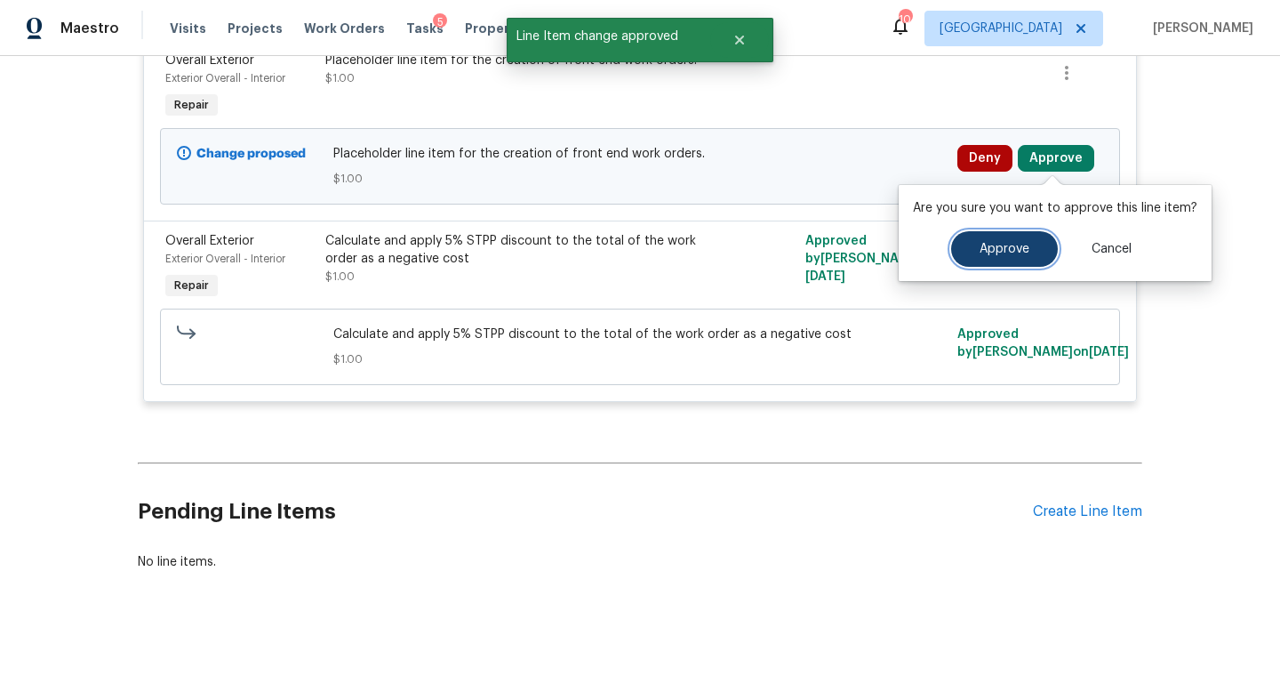
click at [966, 255] on button "Approve" at bounding box center [1004, 249] width 107 height 36
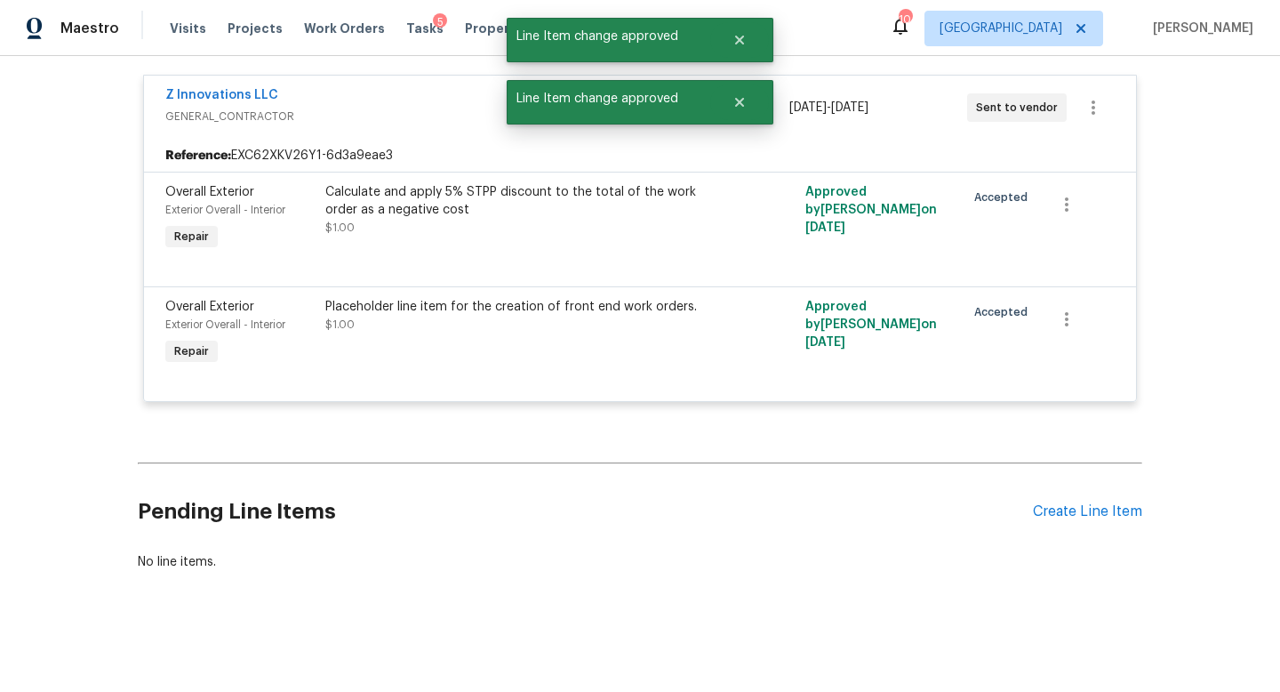
scroll to position [286, 0]
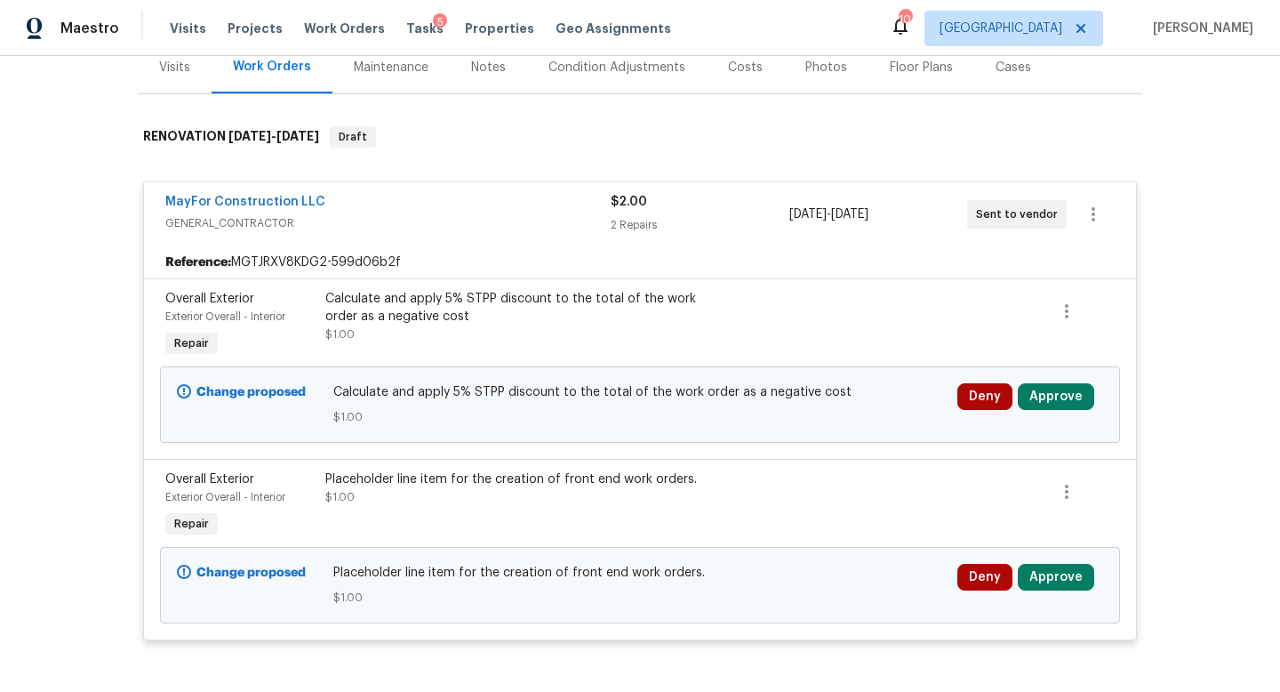
scroll to position [286, 0]
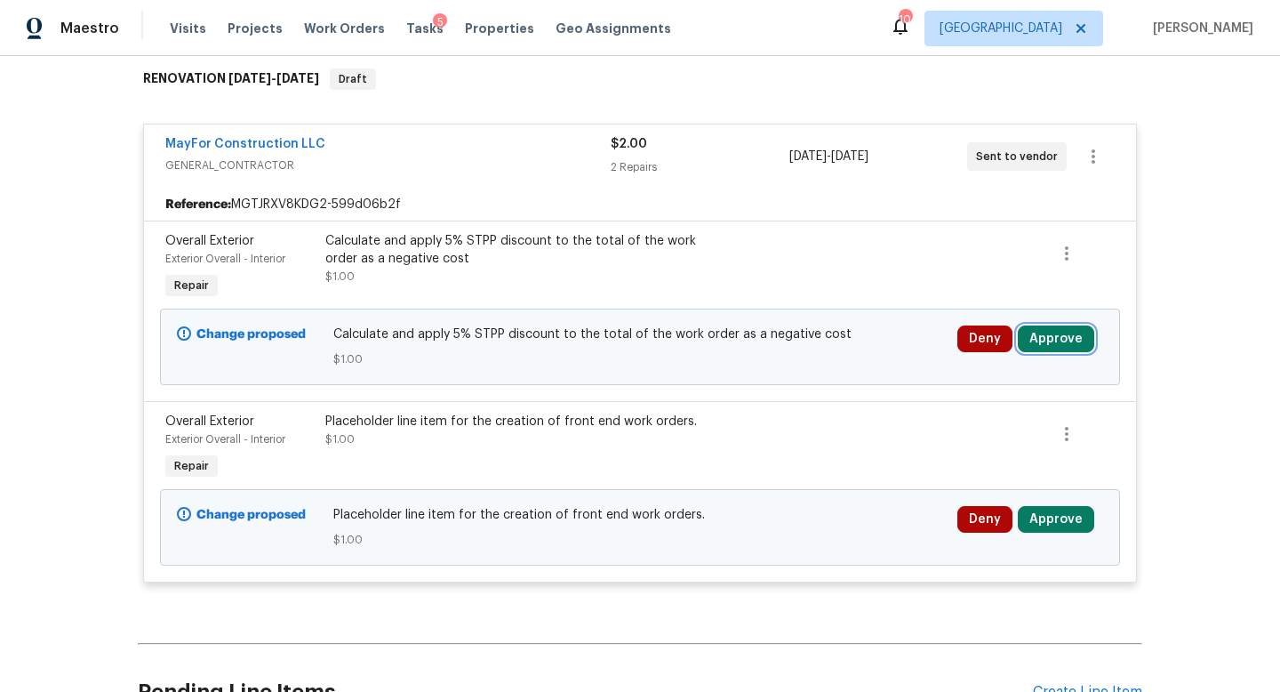
click at [1063, 337] on button "Approve" at bounding box center [1056, 338] width 76 height 27
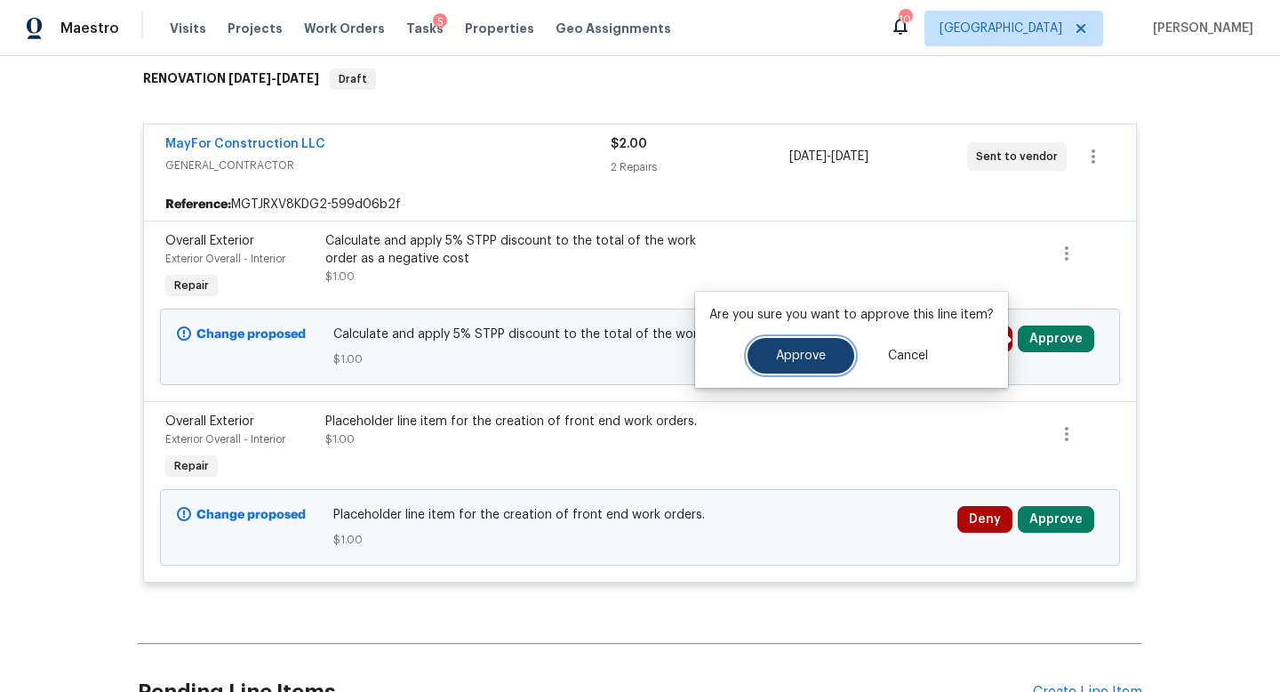
click at [765, 358] on button "Approve" at bounding box center [801, 356] width 107 height 36
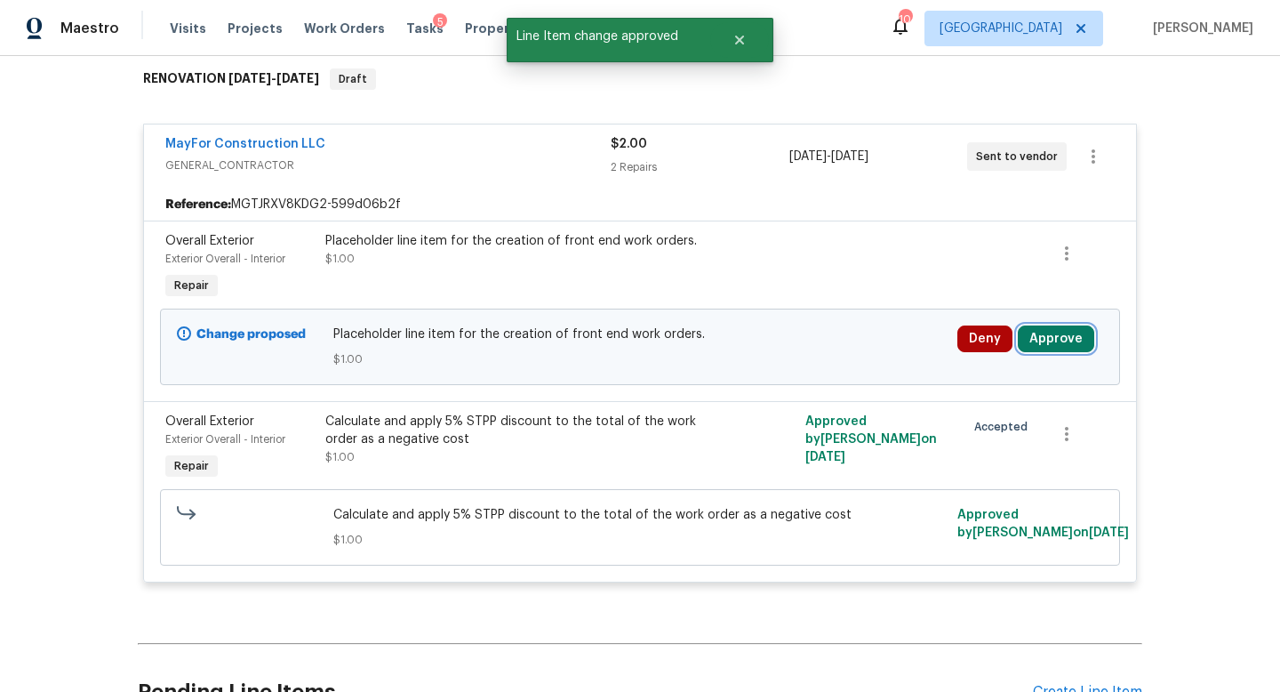
click at [1076, 335] on button "Approve" at bounding box center [1056, 338] width 76 height 27
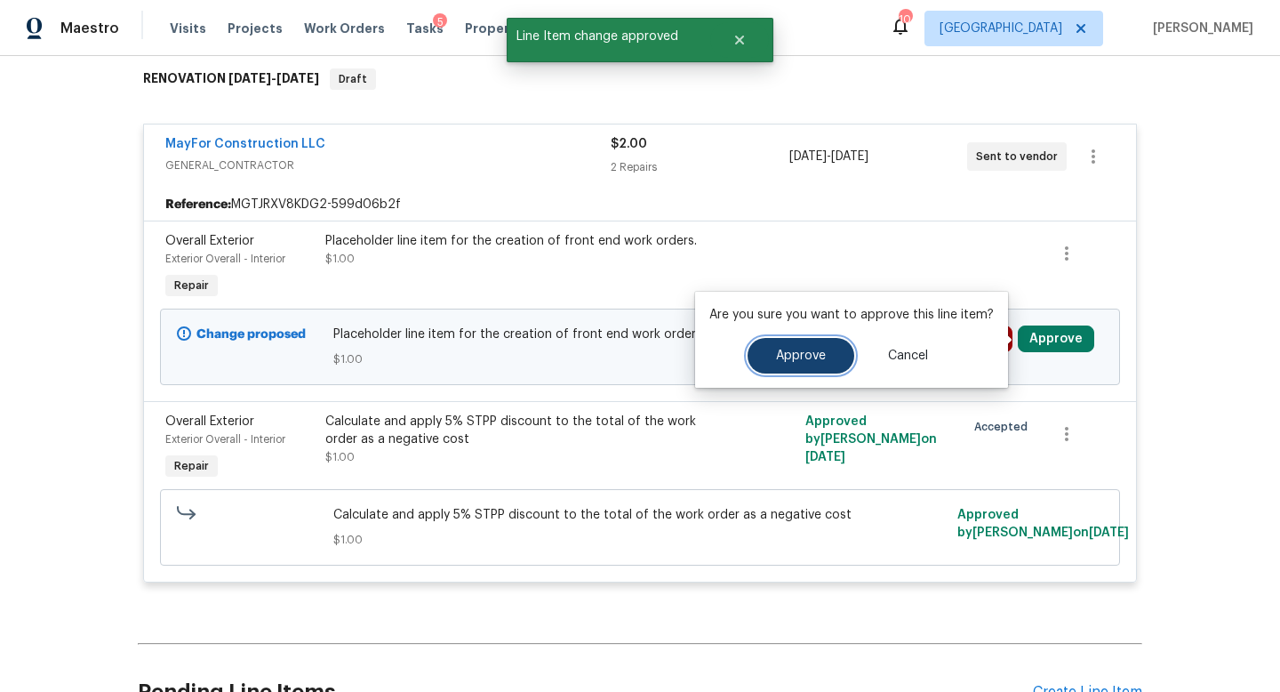
click at [801, 355] on span "Approve" at bounding box center [801, 355] width 50 height 13
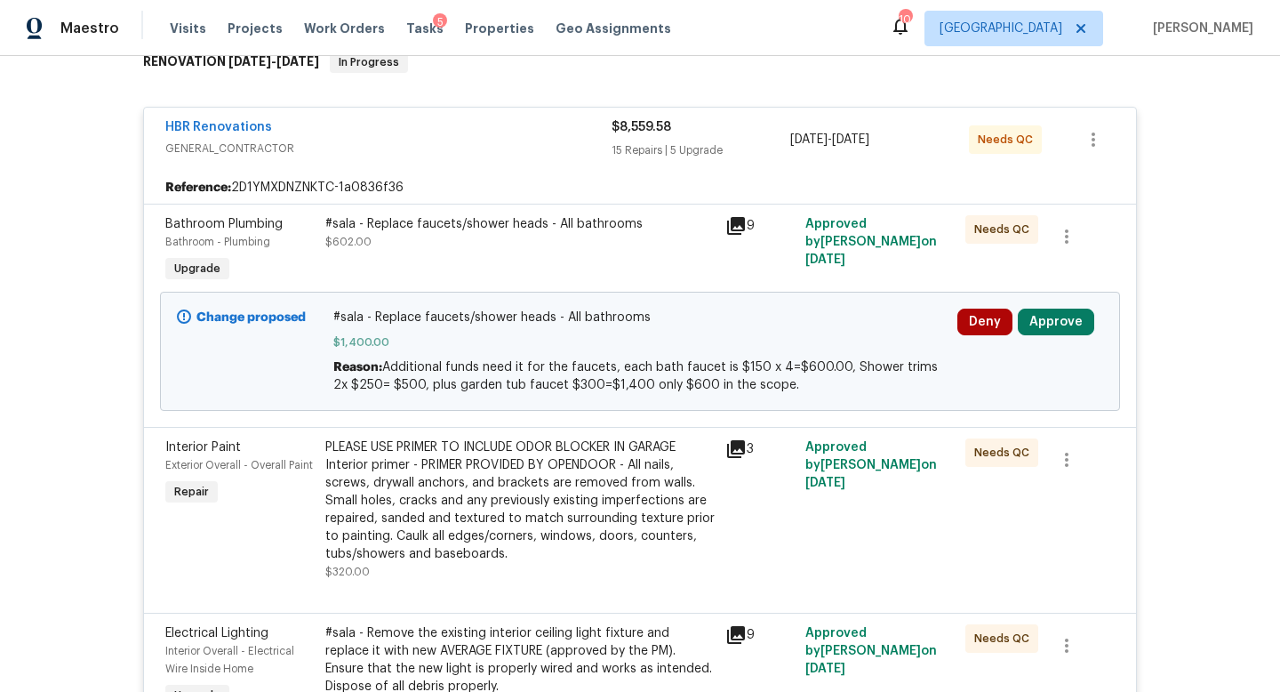
scroll to position [393, 0]
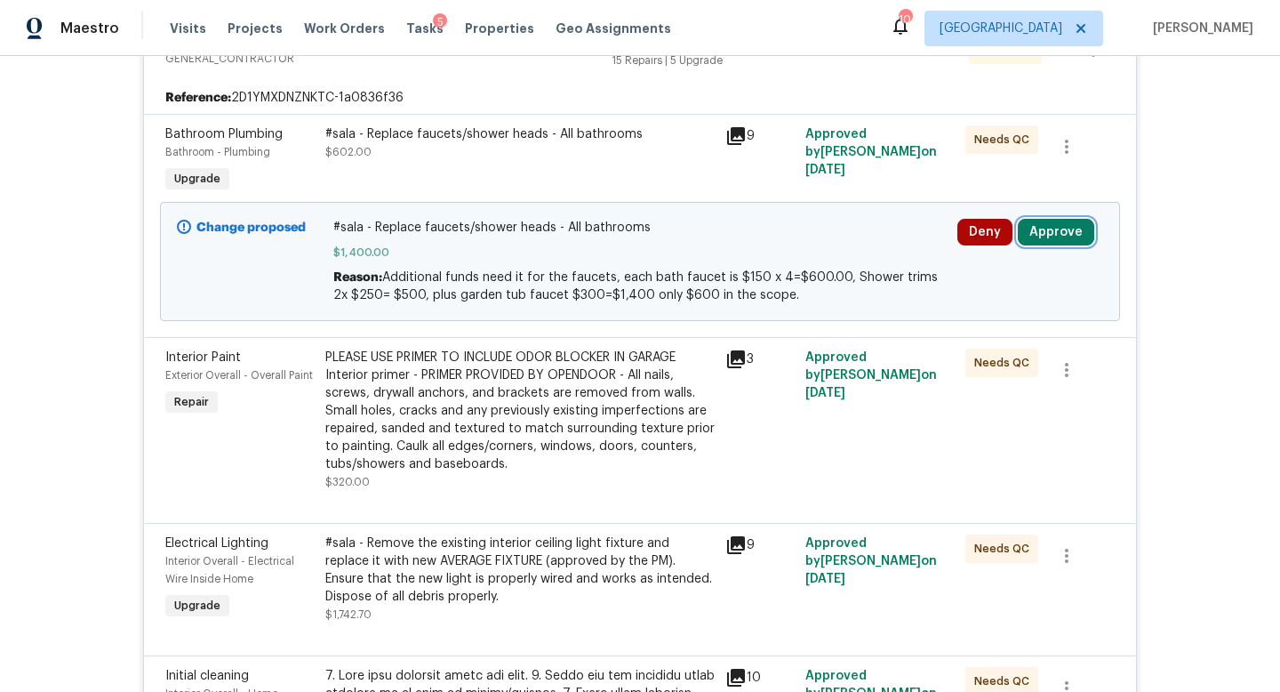
click at [1066, 233] on button "Approve" at bounding box center [1056, 232] width 76 height 27
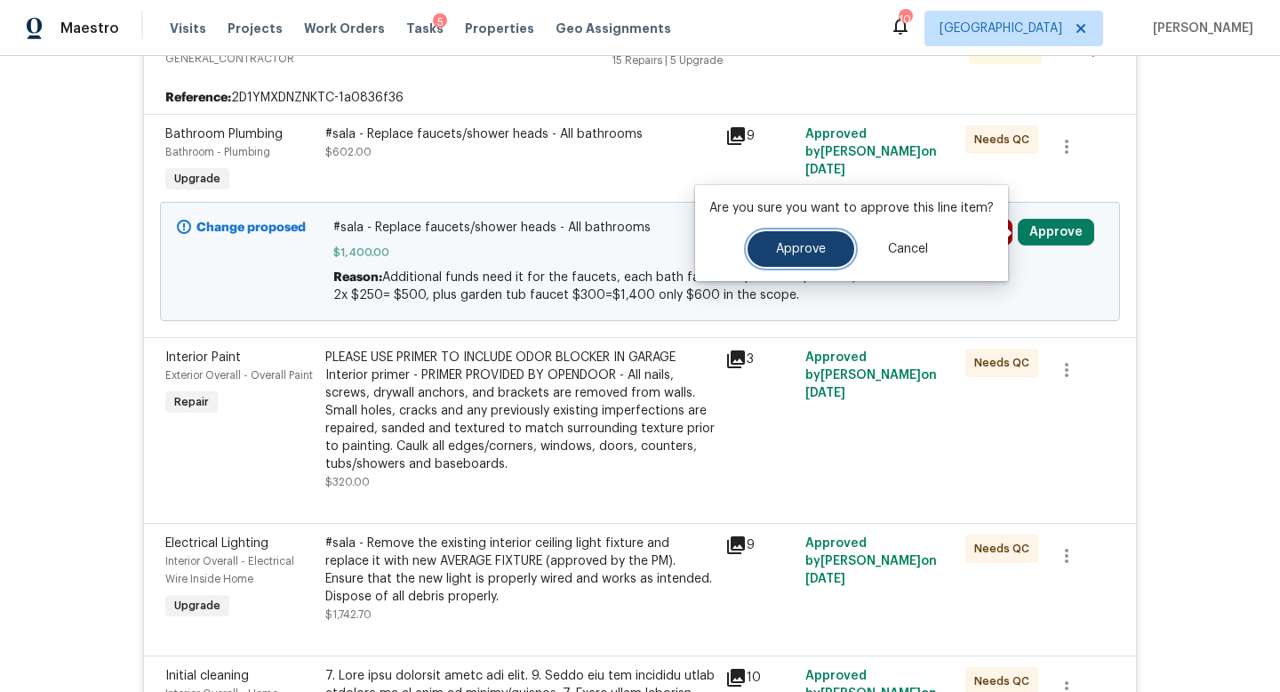
click at [808, 254] on span "Approve" at bounding box center [801, 249] width 50 height 13
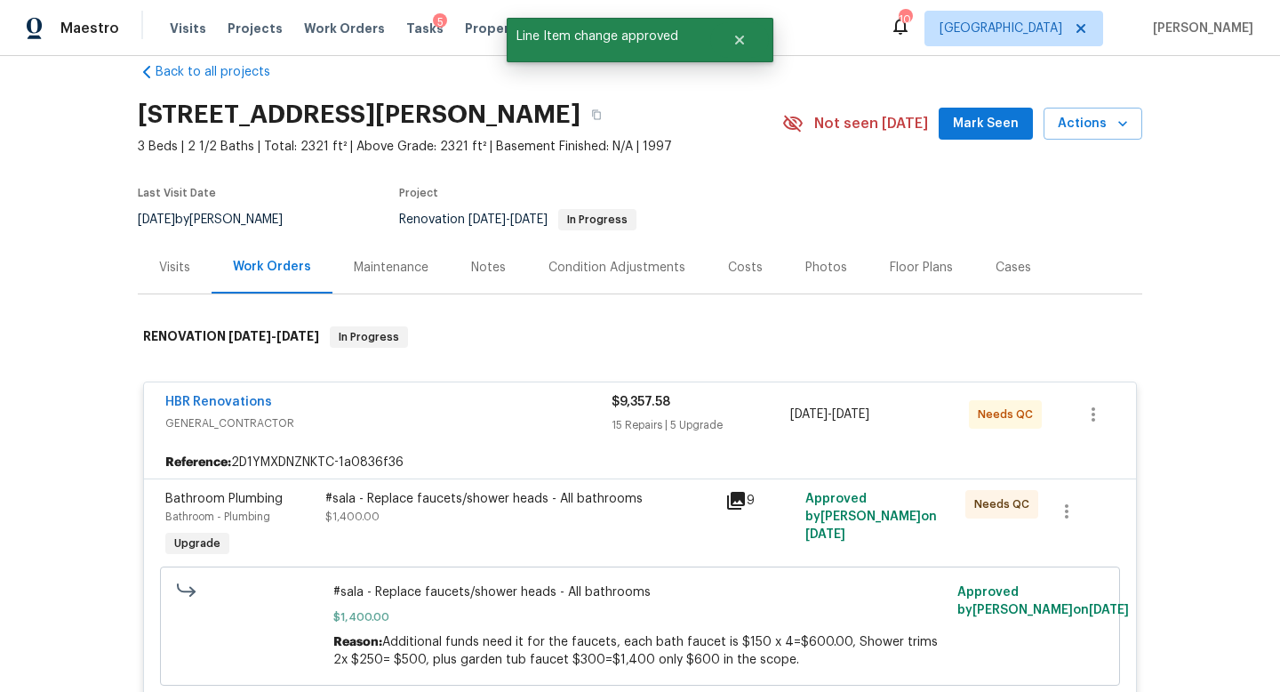
scroll to position [0, 0]
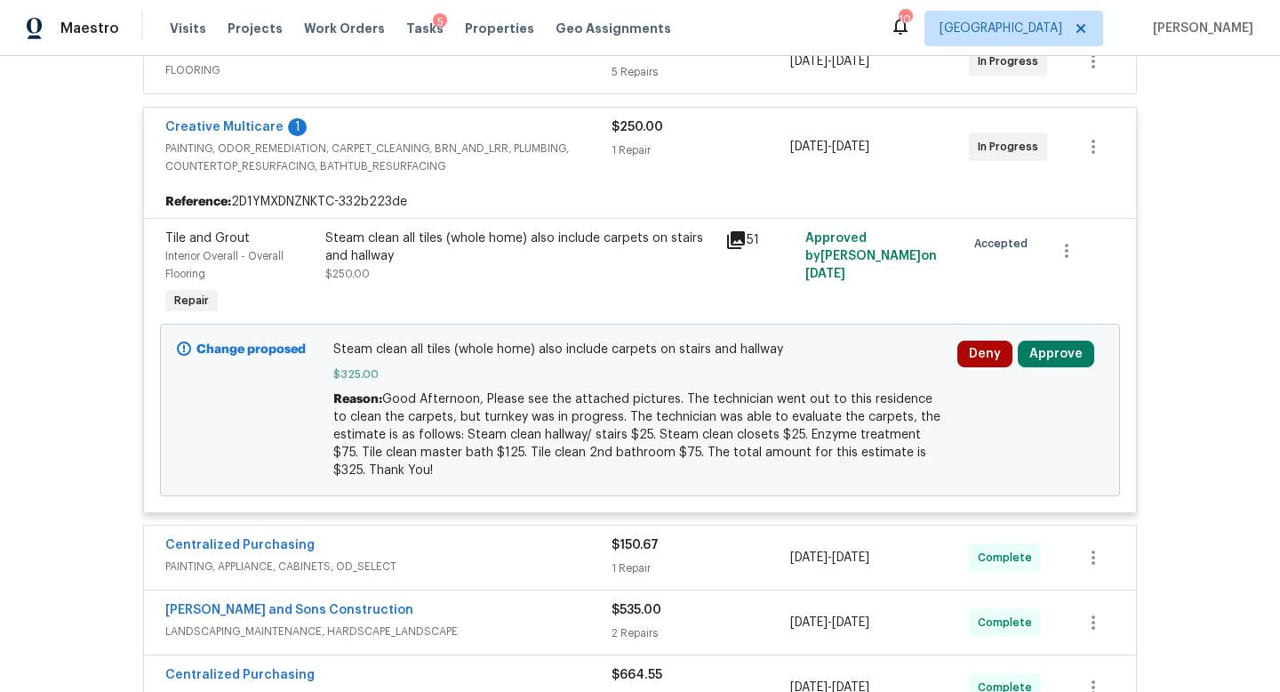
scroll to position [449, 0]
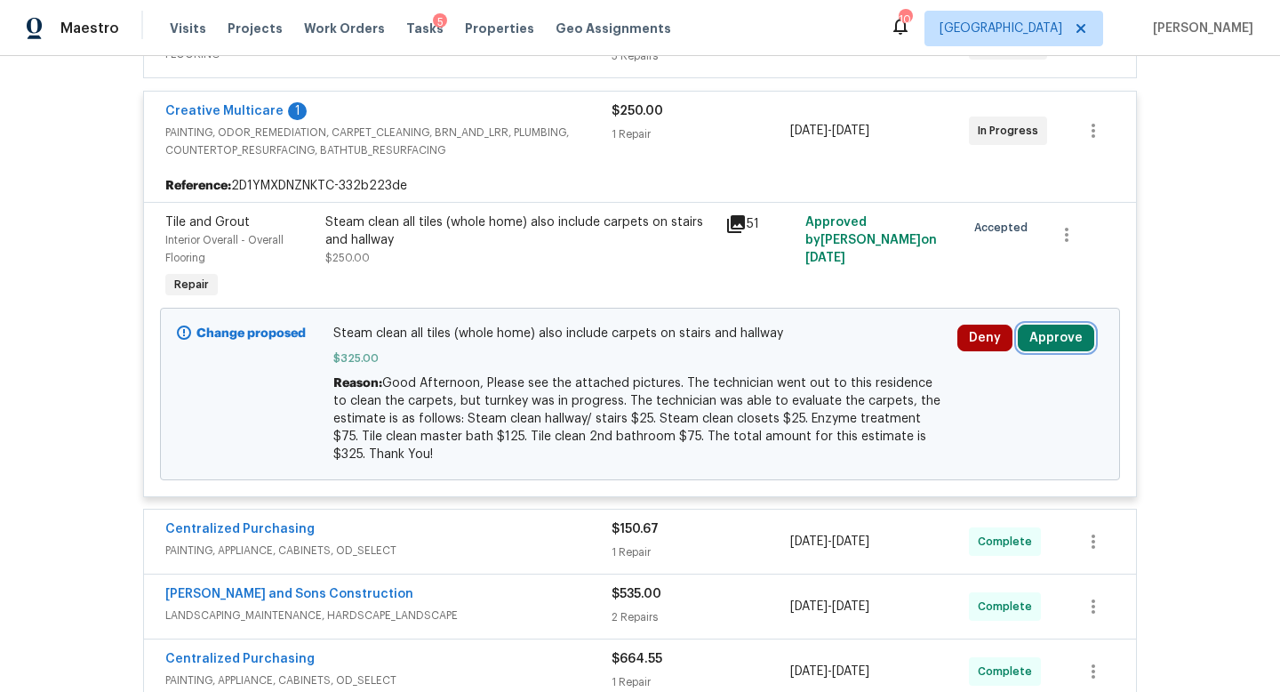
click at [1047, 343] on button "Approve" at bounding box center [1056, 338] width 76 height 27
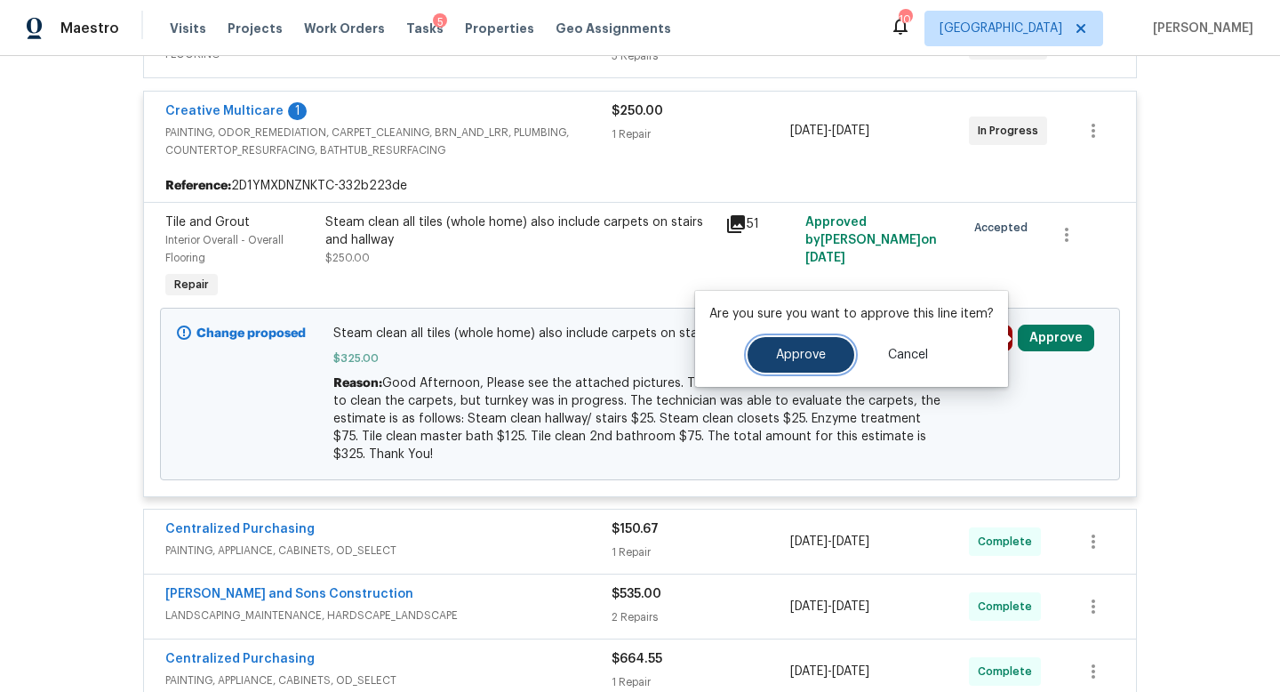
click at [807, 351] on span "Approve" at bounding box center [801, 355] width 50 height 13
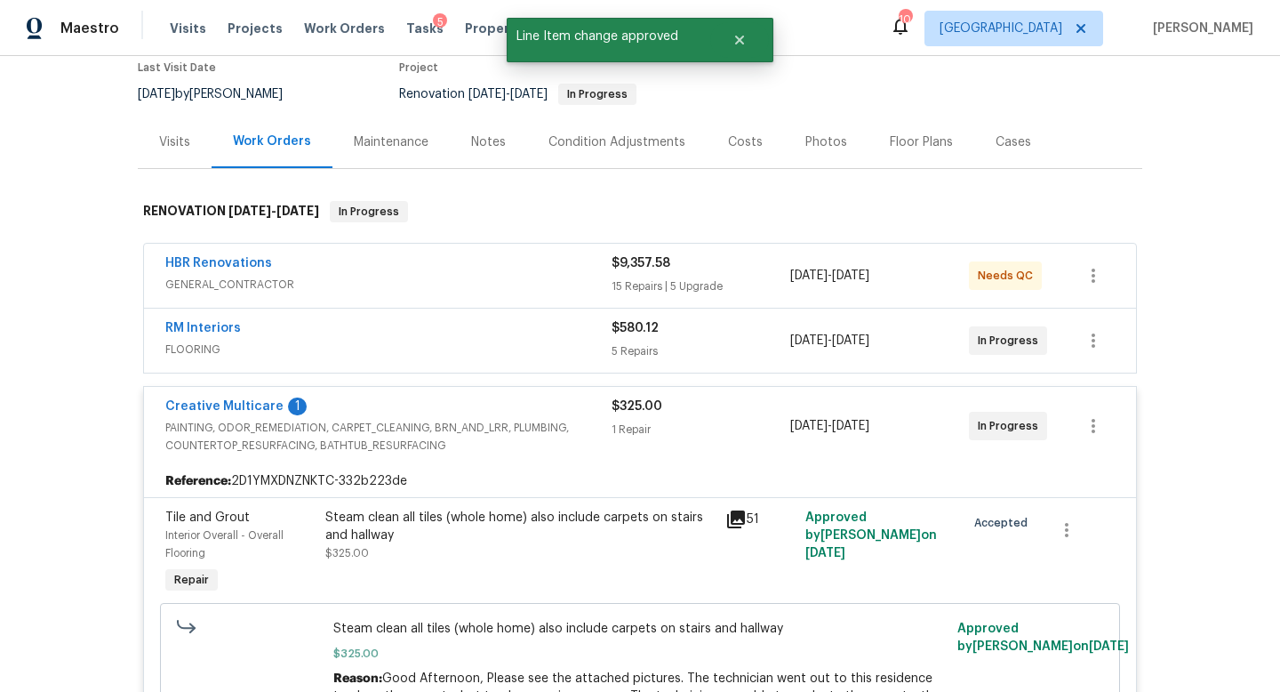
scroll to position [0, 0]
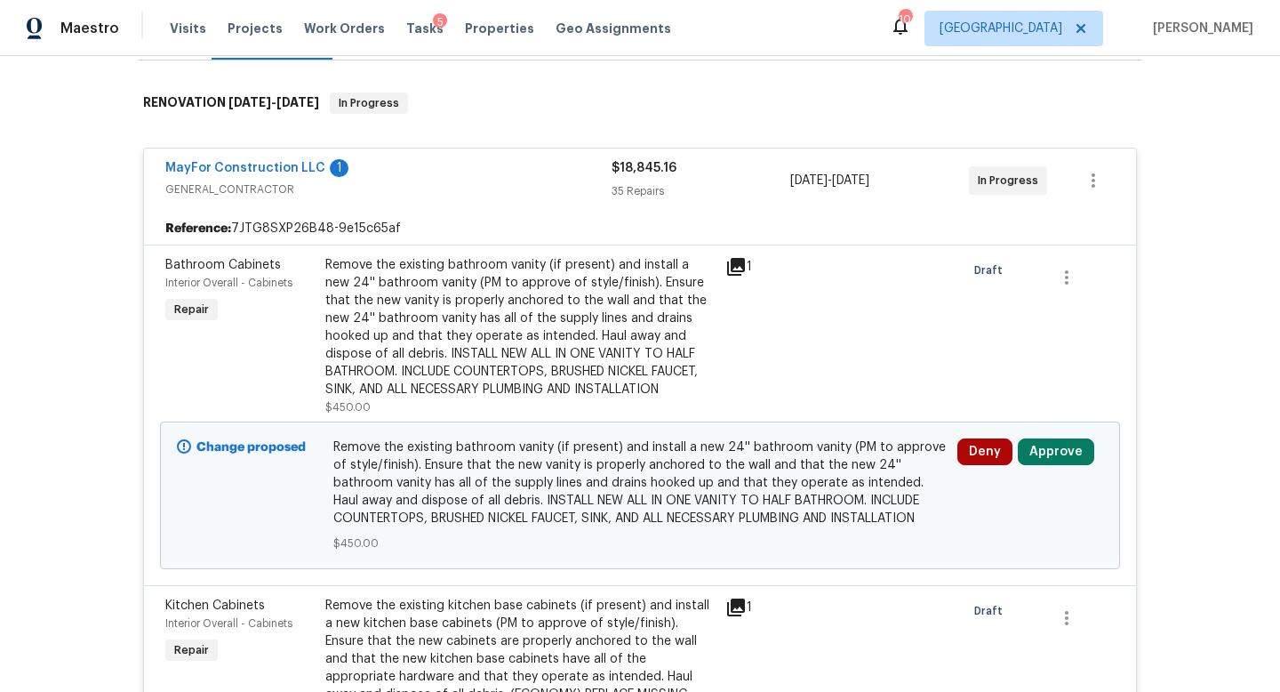
scroll to position [432, 0]
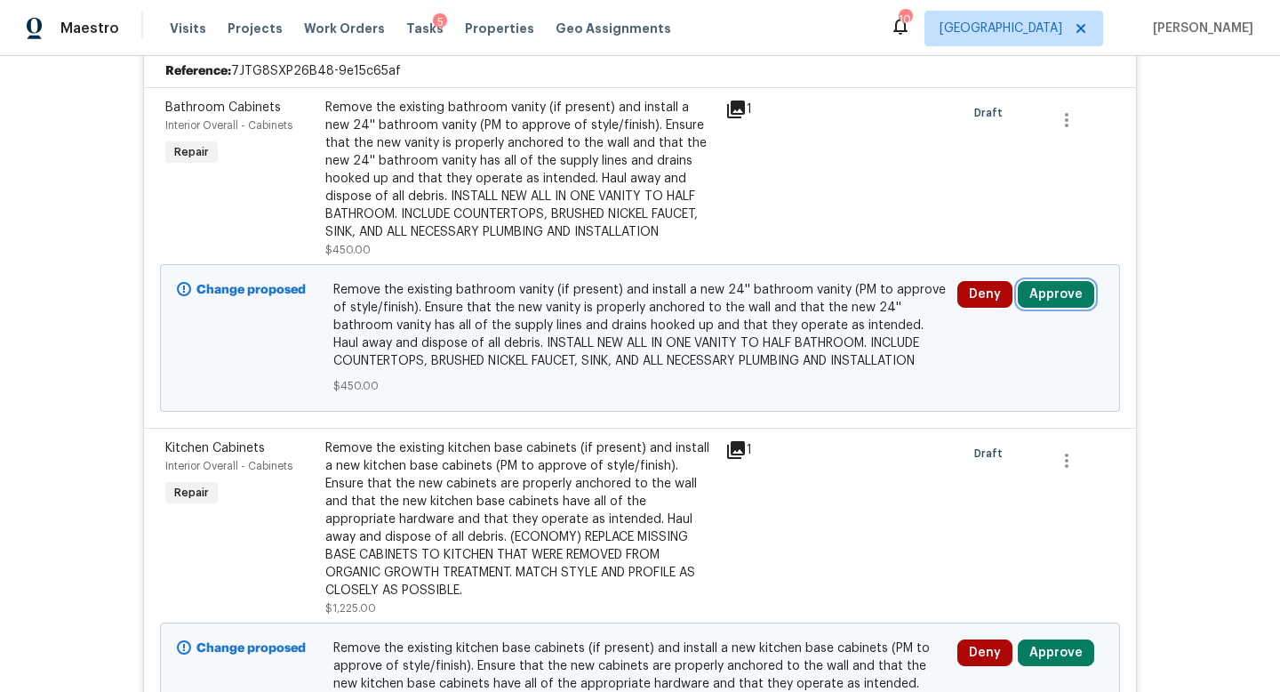
click at [1051, 283] on button "Approve" at bounding box center [1056, 294] width 76 height 27
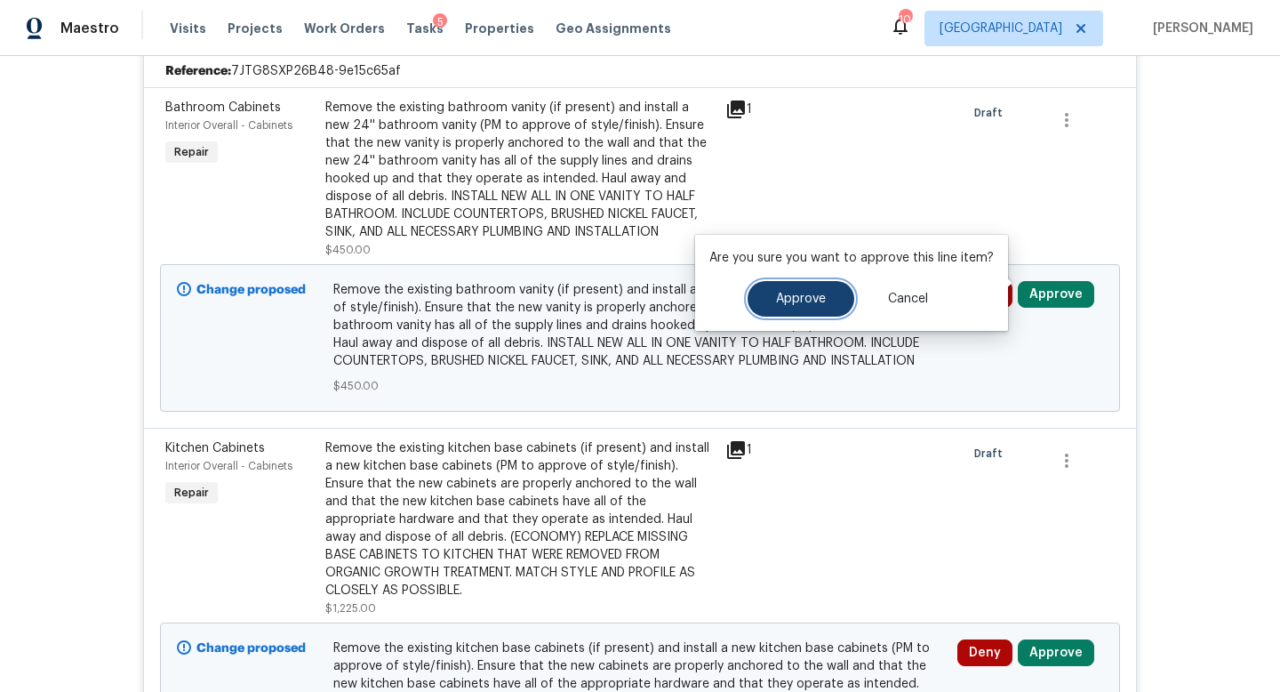
click at [819, 295] on span "Approve" at bounding box center [801, 299] width 50 height 13
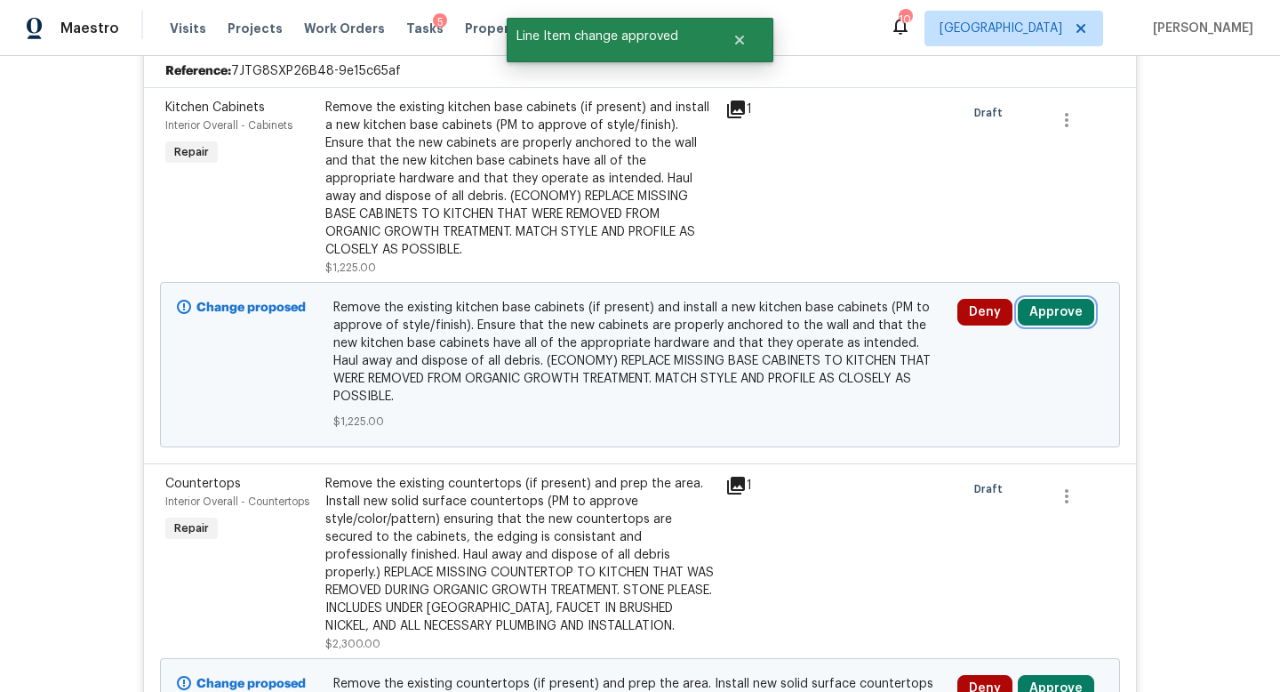
click at [1049, 305] on button "Approve" at bounding box center [1056, 312] width 76 height 27
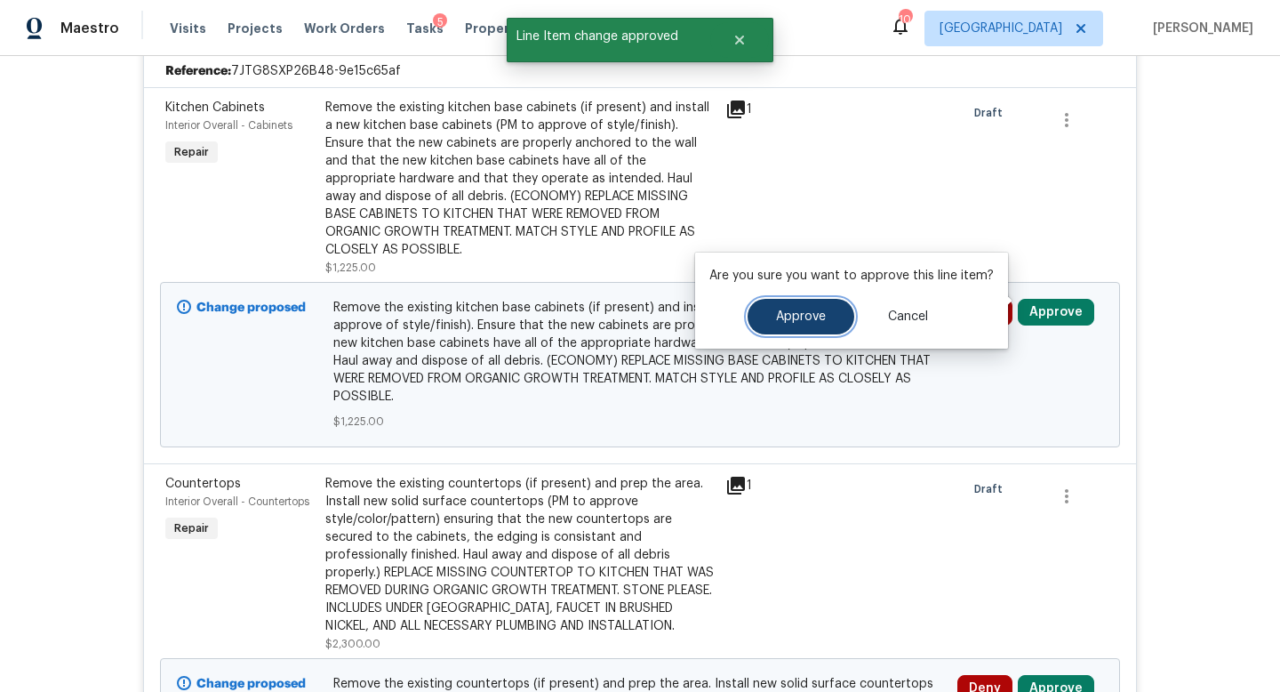
click at [811, 325] on button "Approve" at bounding box center [801, 317] width 107 height 36
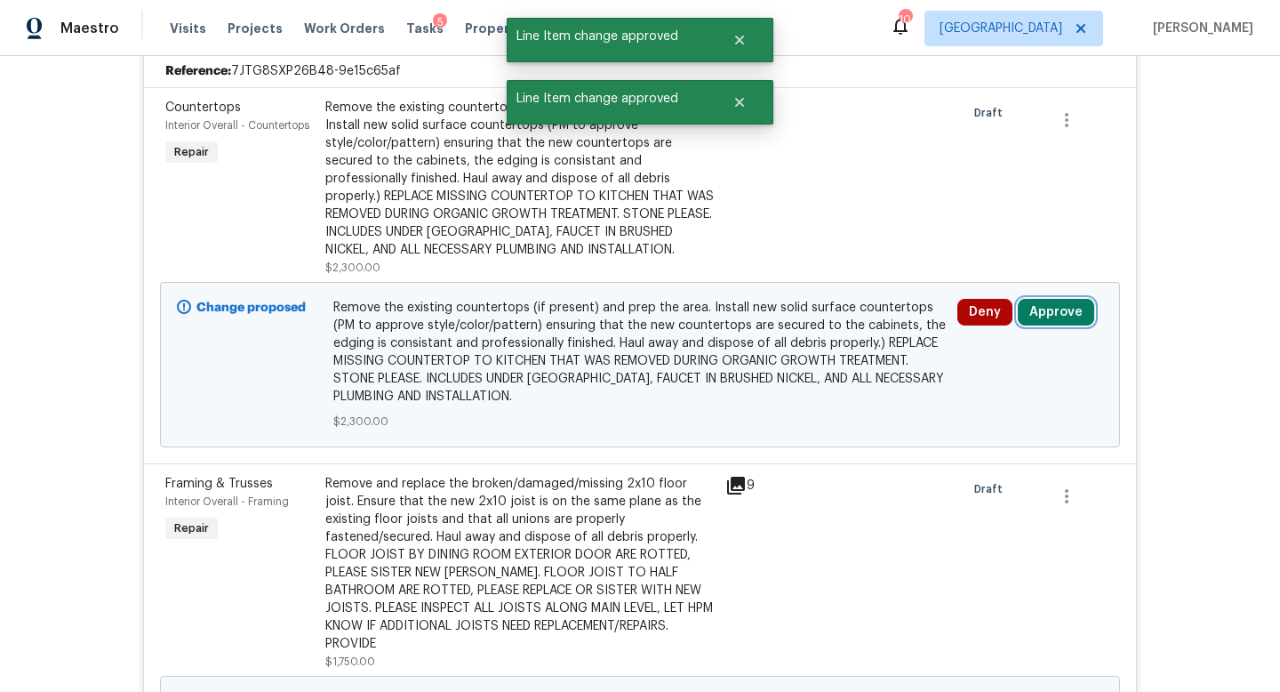
click at [1045, 306] on button "Approve" at bounding box center [1056, 312] width 76 height 27
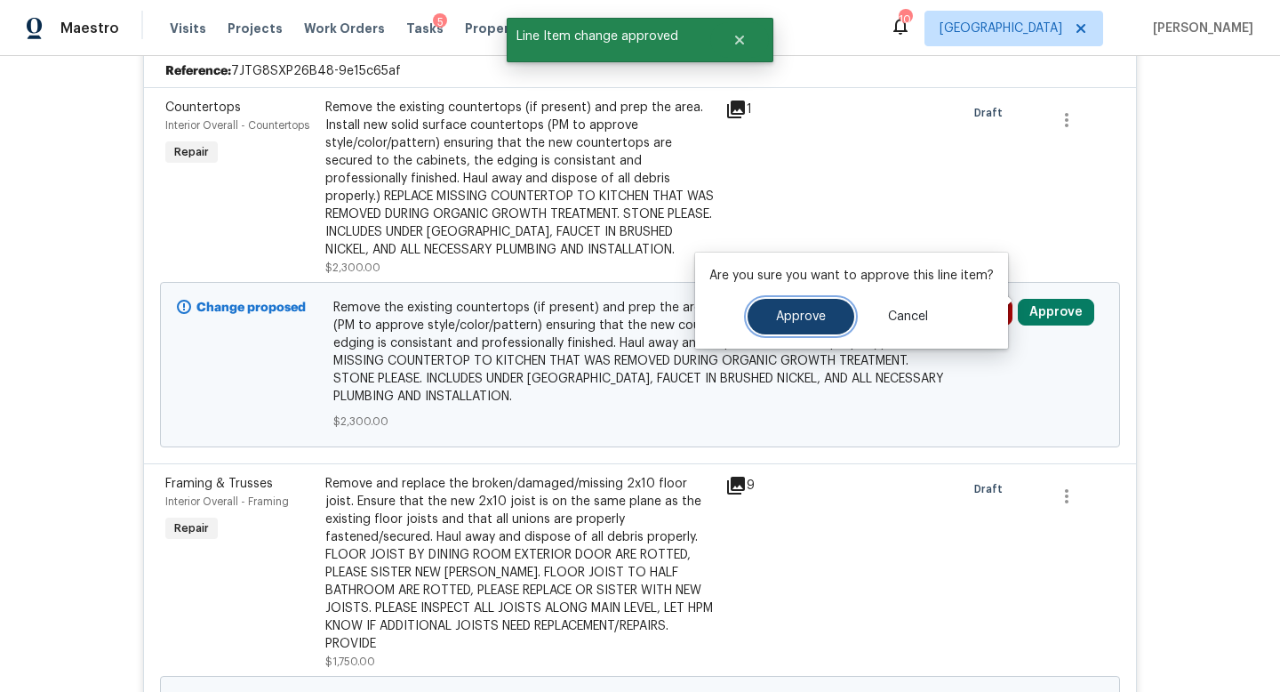
click at [753, 322] on button "Approve" at bounding box center [801, 317] width 107 height 36
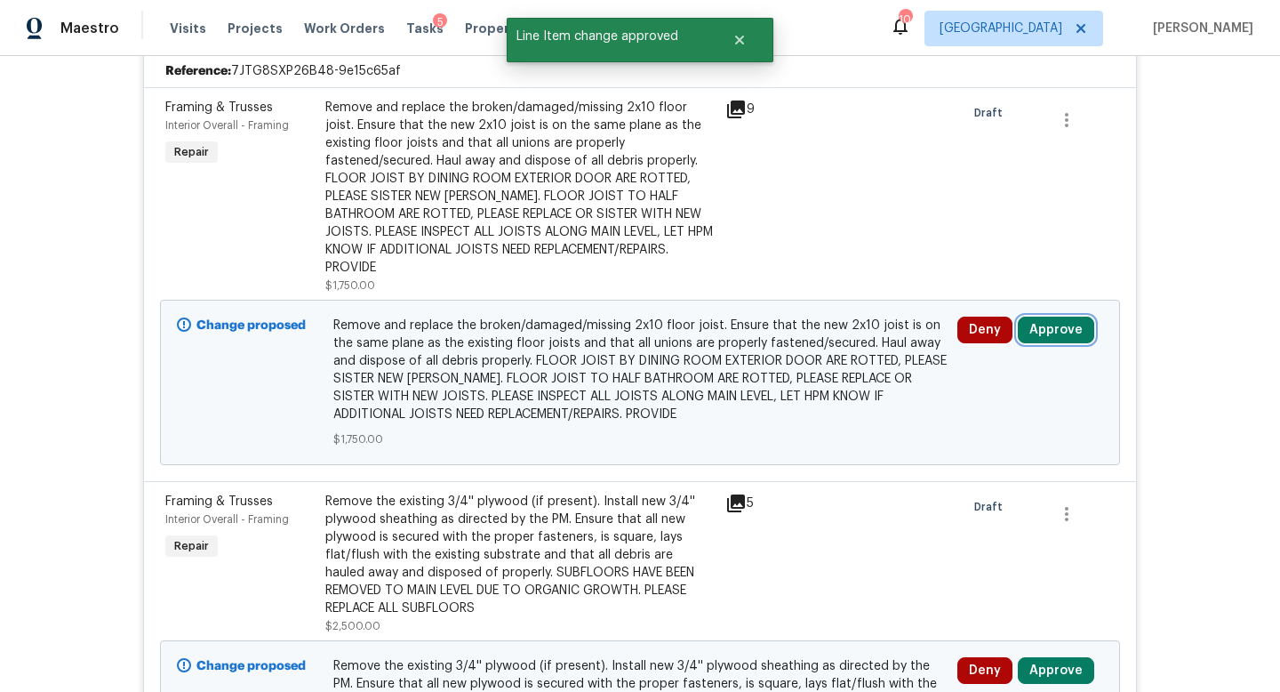
click at [1050, 317] on button "Approve" at bounding box center [1056, 330] width 76 height 27
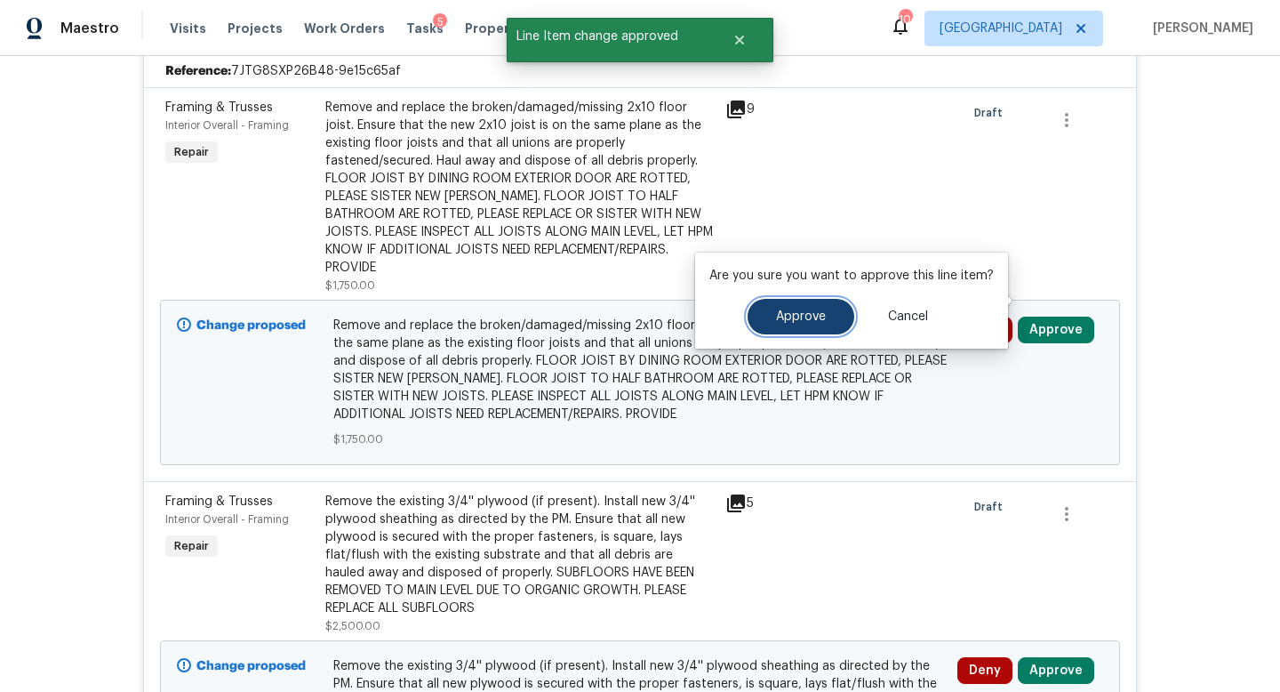
click at [823, 310] on button "Approve" at bounding box center [801, 317] width 107 height 36
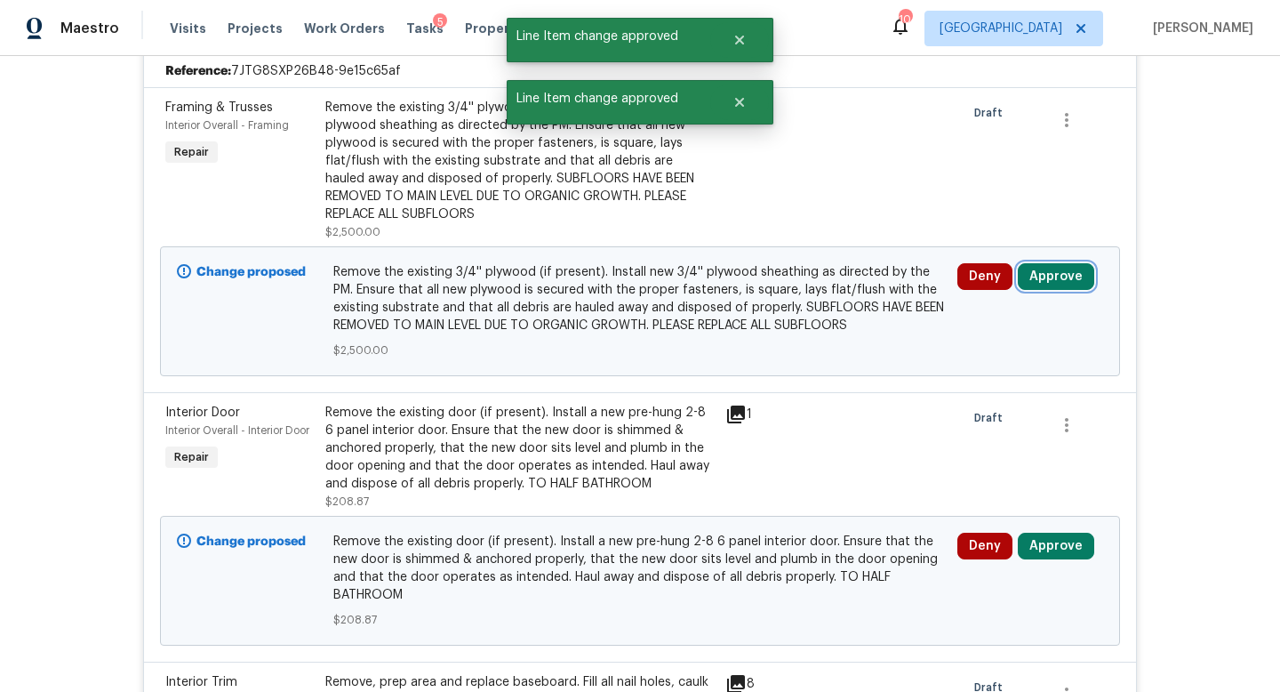
click at [1051, 266] on button "Approve" at bounding box center [1056, 276] width 76 height 27
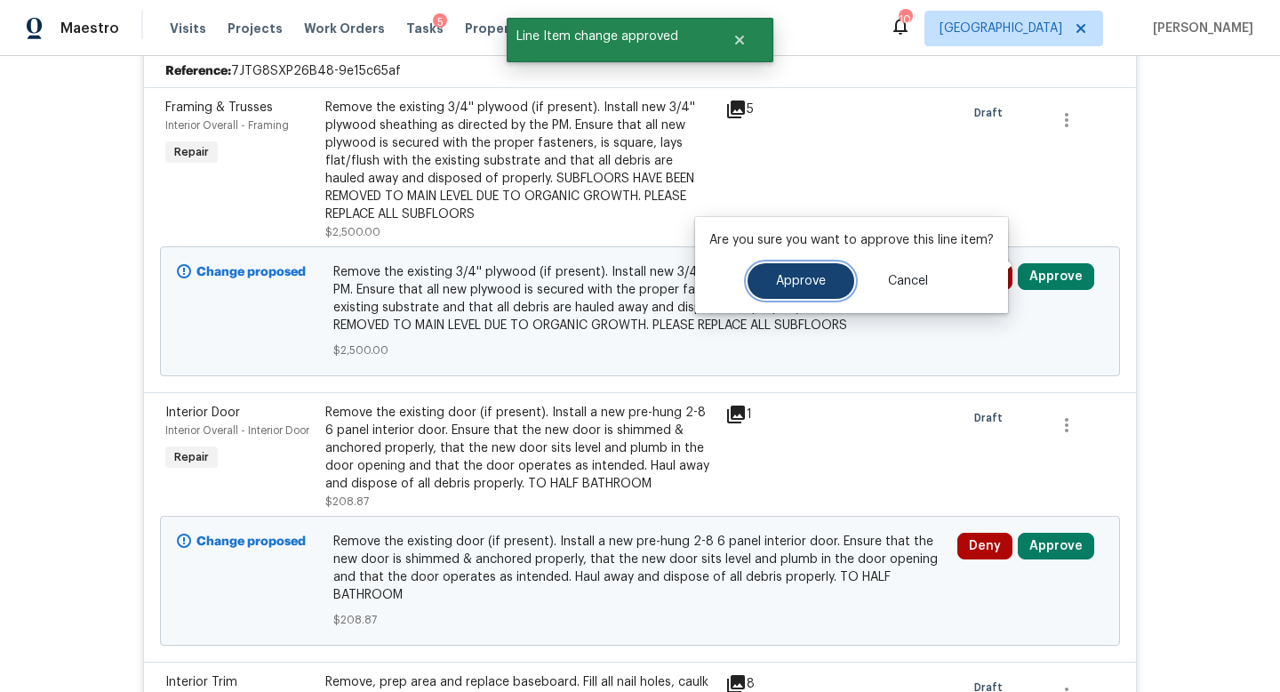
click at [818, 288] on button "Approve" at bounding box center [801, 281] width 107 height 36
